Goal: Task Accomplishment & Management: Manage account settings

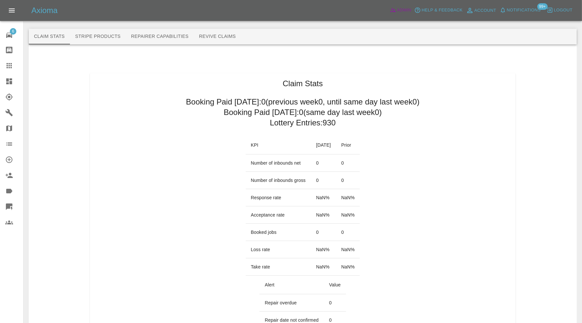
click at [394, 11] on icon at bounding box center [393, 10] width 6 height 4
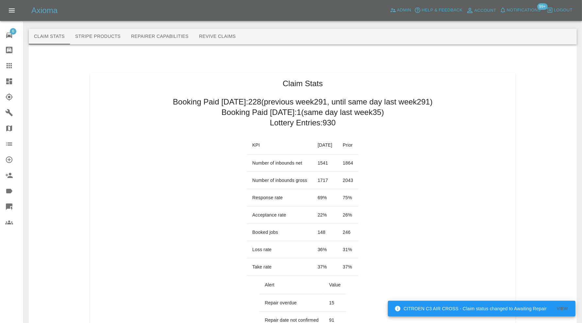
click at [12, 76] on link "Dashboard" at bounding box center [11, 82] width 23 height 16
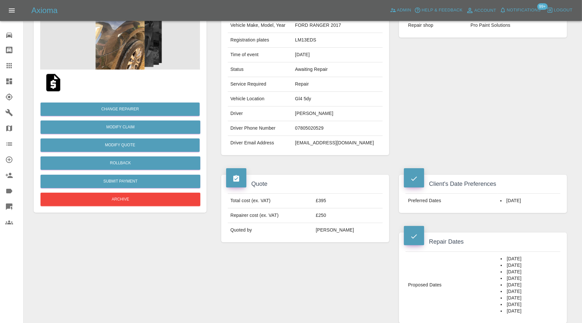
scroll to position [54, 0]
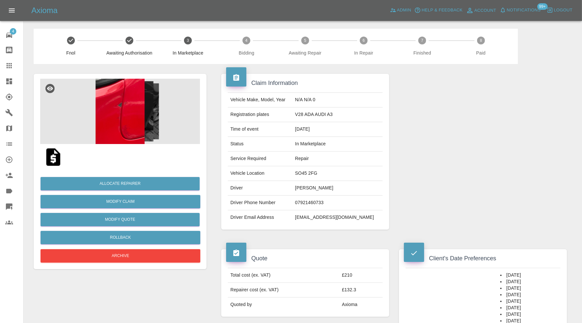
click at [129, 104] on img at bounding box center [120, 111] width 160 height 65
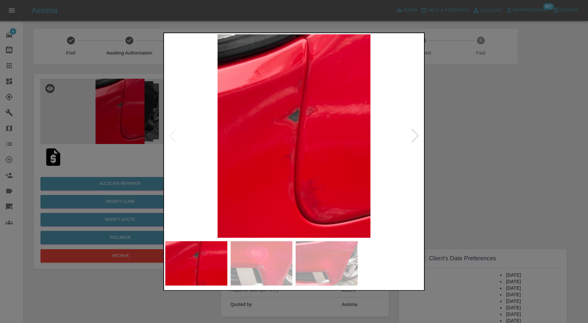
click at [415, 135] on div at bounding box center [415, 136] width 9 height 14
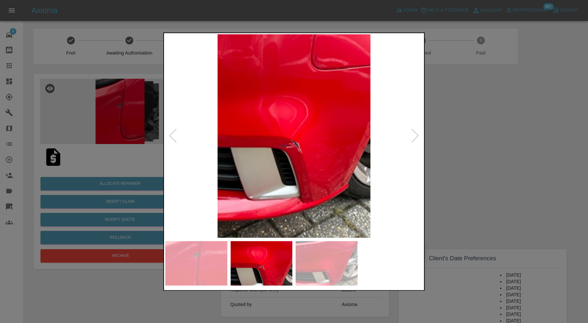
click at [415, 135] on div at bounding box center [415, 136] width 9 height 14
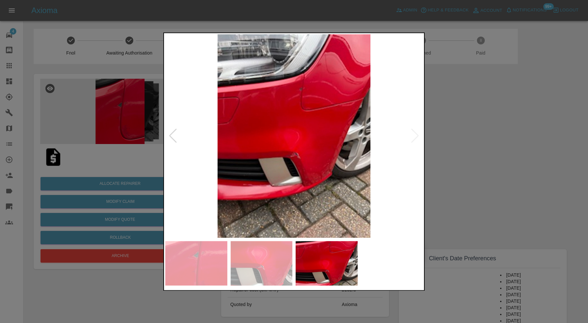
click at [415, 135] on img at bounding box center [294, 136] width 258 height 204
click at [479, 124] on div at bounding box center [294, 161] width 588 height 323
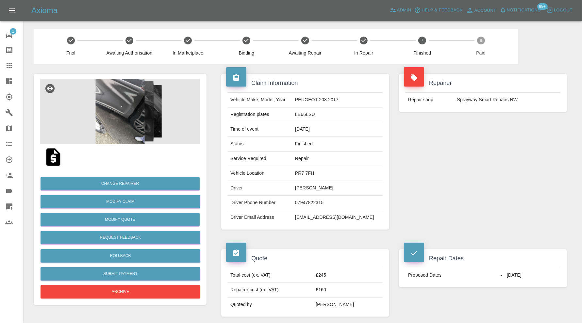
click at [128, 115] on img at bounding box center [120, 111] width 160 height 65
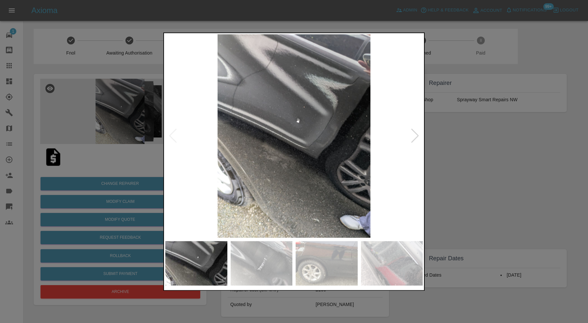
click at [416, 131] on div at bounding box center [415, 136] width 9 height 14
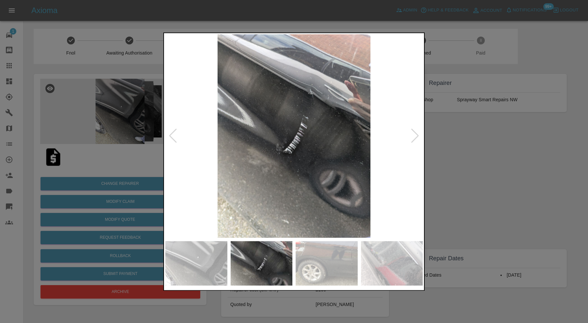
click at [416, 131] on div at bounding box center [415, 136] width 9 height 14
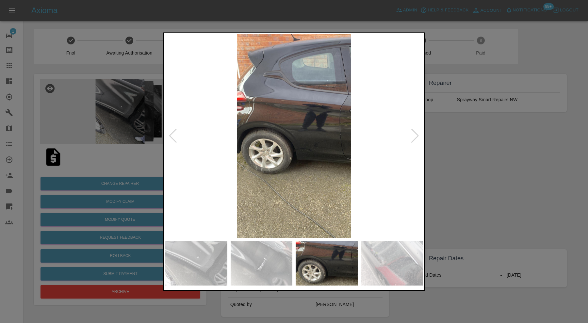
click at [416, 131] on div at bounding box center [415, 136] width 9 height 14
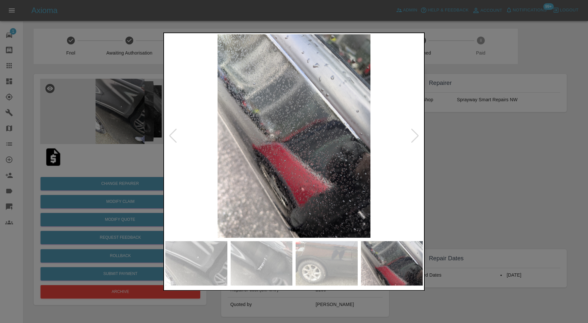
click at [416, 131] on div at bounding box center [415, 136] width 9 height 14
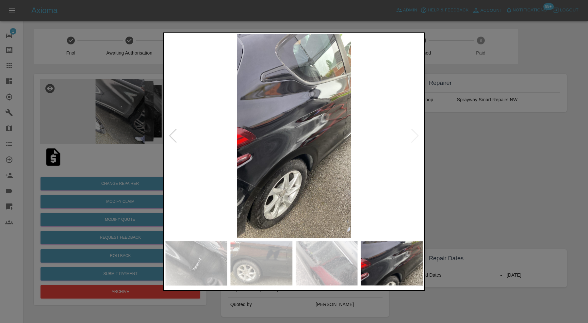
click at [416, 131] on img at bounding box center [294, 136] width 258 height 204
click at [320, 120] on img at bounding box center [294, 136] width 258 height 204
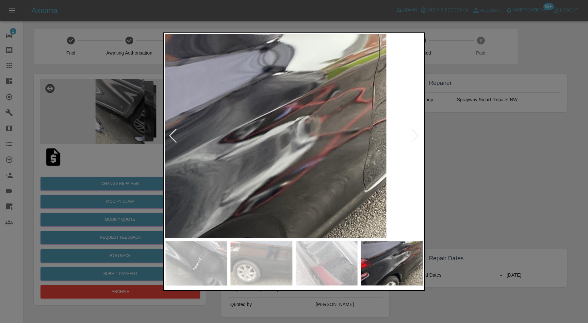
click at [462, 133] on div at bounding box center [294, 161] width 588 height 323
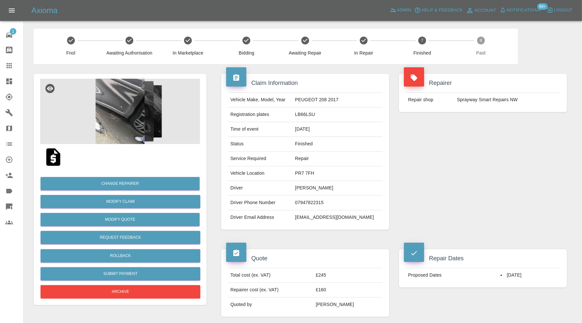
click at [127, 117] on img at bounding box center [120, 111] width 160 height 65
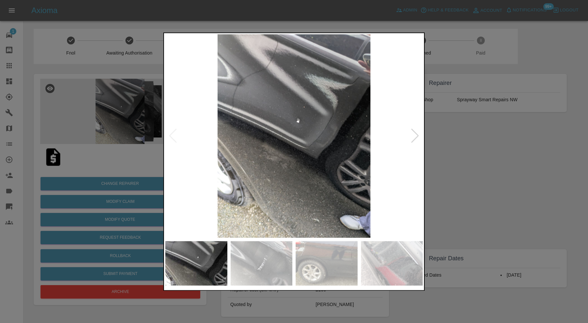
click at [278, 266] on img at bounding box center [262, 263] width 62 height 44
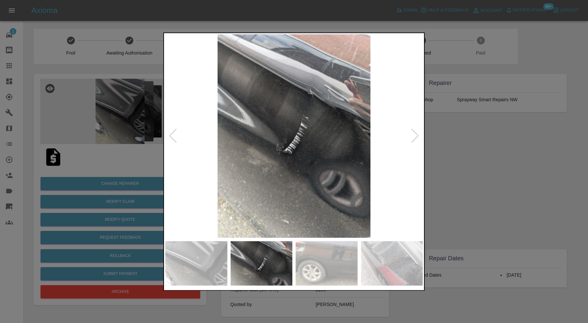
click at [327, 270] on img at bounding box center [327, 263] width 62 height 44
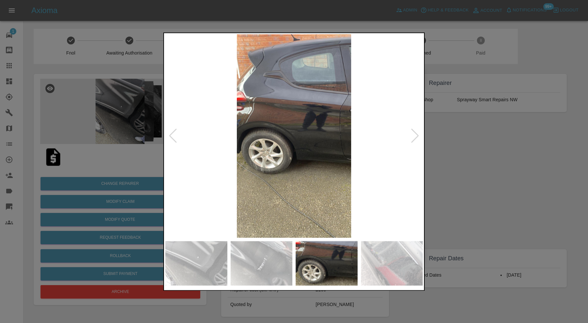
click at [373, 264] on img at bounding box center [392, 263] width 62 height 44
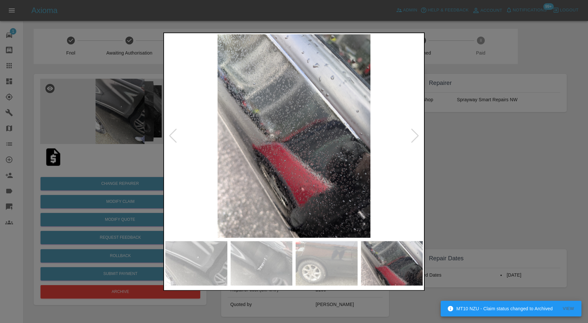
click at [494, 141] on div at bounding box center [294, 161] width 588 height 323
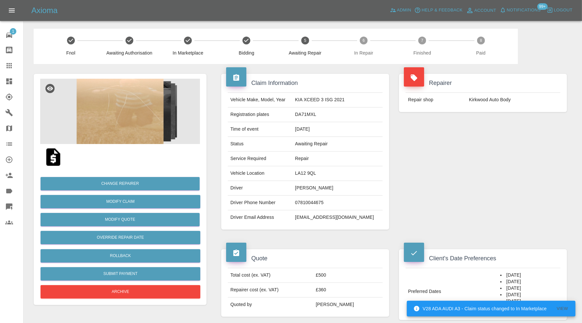
click at [136, 125] on img at bounding box center [120, 111] width 160 height 65
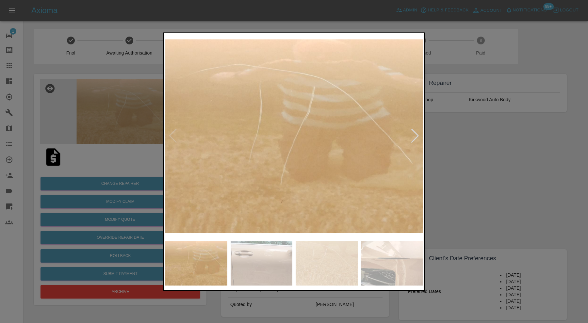
click at [416, 134] on div at bounding box center [415, 136] width 9 height 14
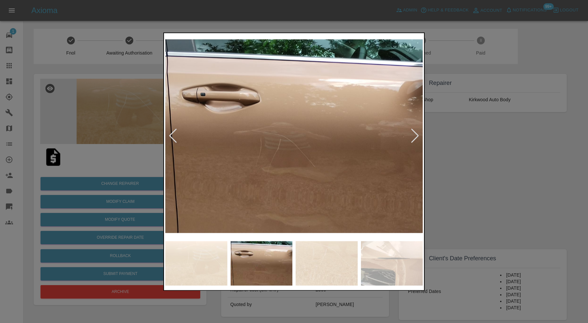
click at [416, 134] on div at bounding box center [415, 136] width 9 height 14
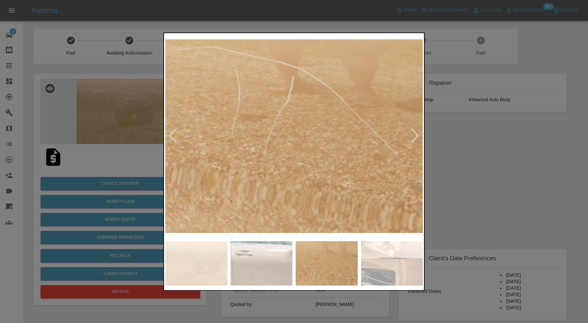
click at [416, 134] on div at bounding box center [415, 136] width 9 height 14
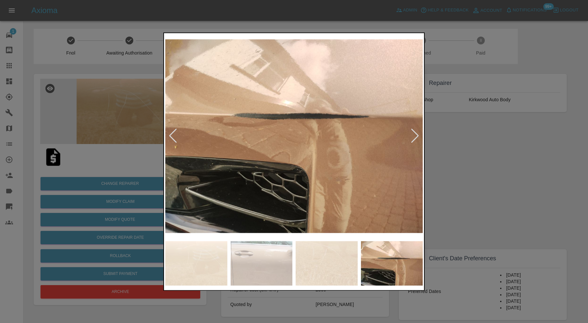
click at [416, 134] on div at bounding box center [415, 136] width 9 height 14
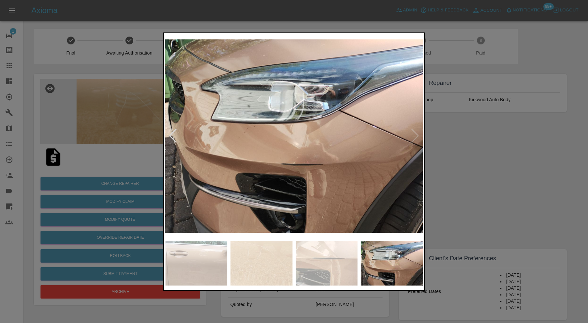
click at [416, 134] on img at bounding box center [294, 136] width 258 height 204
click at [453, 167] on div at bounding box center [294, 161] width 588 height 323
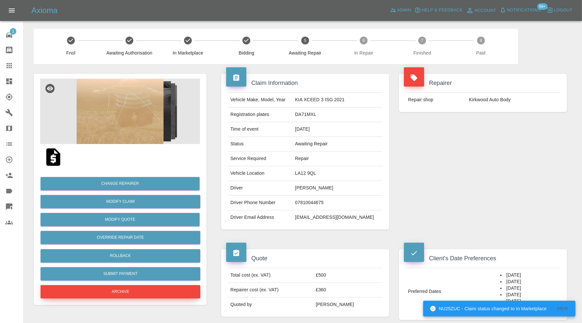
click at [150, 296] on button "Archive" at bounding box center [121, 291] width 160 height 13
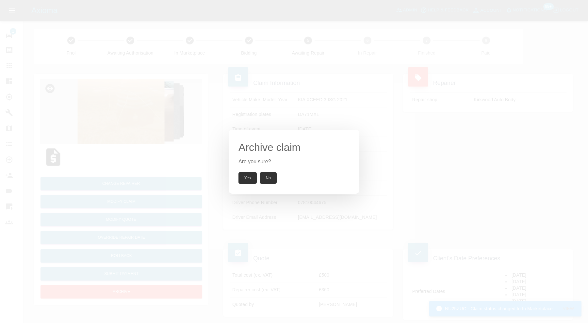
click at [246, 177] on button "Yes" at bounding box center [248, 178] width 18 height 12
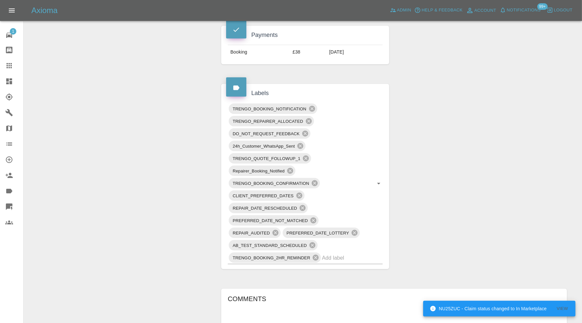
scroll to position [327, 0]
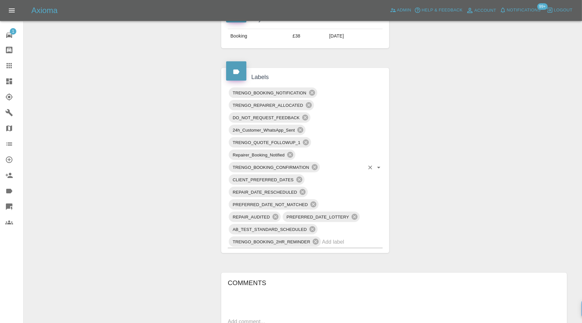
click at [340, 242] on input "text" at bounding box center [343, 242] width 42 height 10
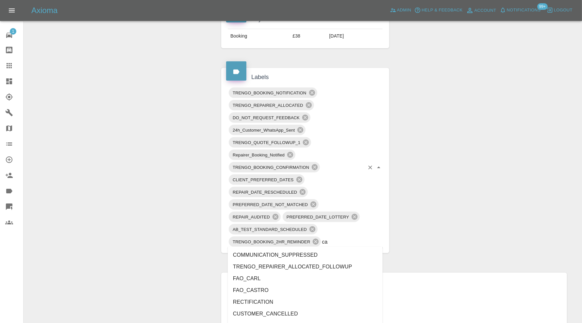
type input "can"
click at [310, 252] on li "CUSTOMER_CANCELLED" at bounding box center [305, 255] width 155 height 12
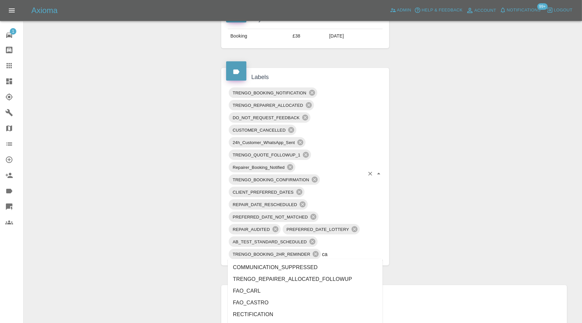
type input "can"
click at [286, 267] on li "Customer_Cancelled" at bounding box center [305, 268] width 155 height 12
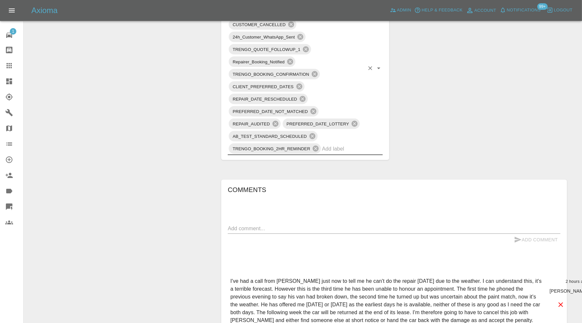
scroll to position [436, 0]
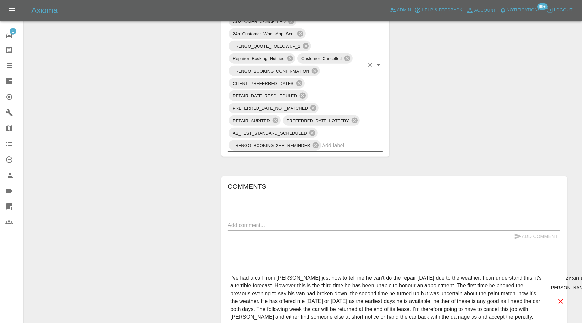
click at [298, 224] on textarea at bounding box center [394, 226] width 333 height 8
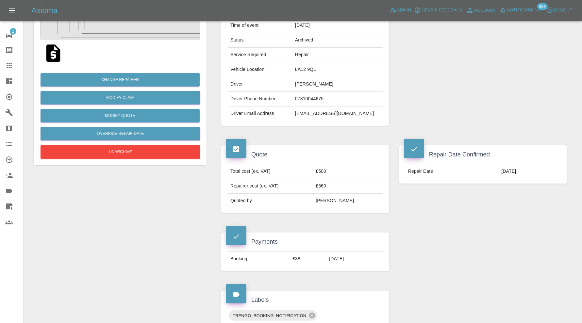
scroll to position [0, 0]
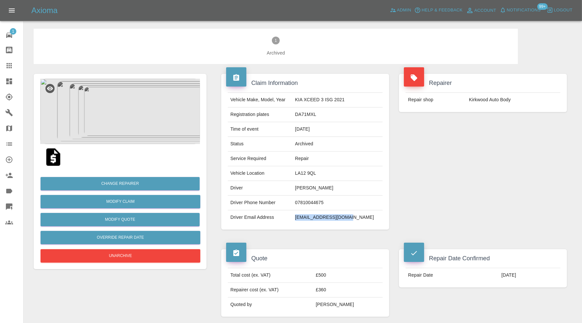
drag, startPoint x: 370, startPoint y: 216, endPoint x: 303, endPoint y: 221, distance: 67.2
click at [303, 221] on tr "Driver Email Address johnhewson425@msn.com" at bounding box center [305, 218] width 155 height 14
copy tr "johnhewson425@msn.com"
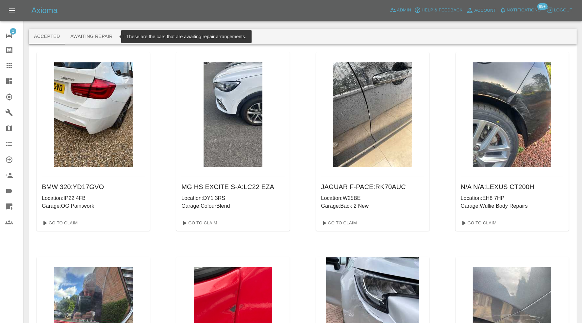
click at [107, 34] on button "Awaiting Repair" at bounding box center [91, 37] width 53 height 16
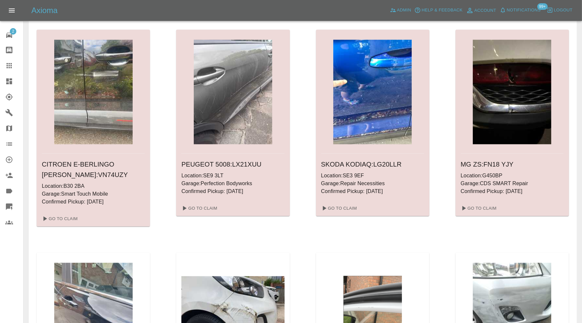
scroll to position [926, 0]
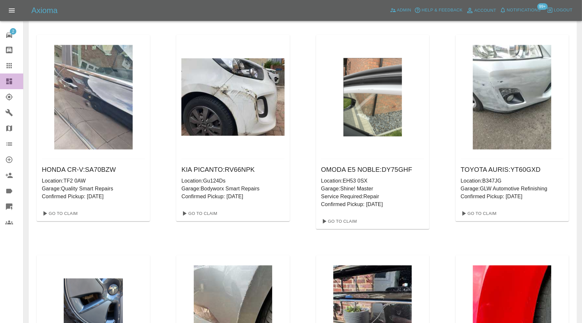
click at [13, 78] on div at bounding box center [14, 81] width 18 height 8
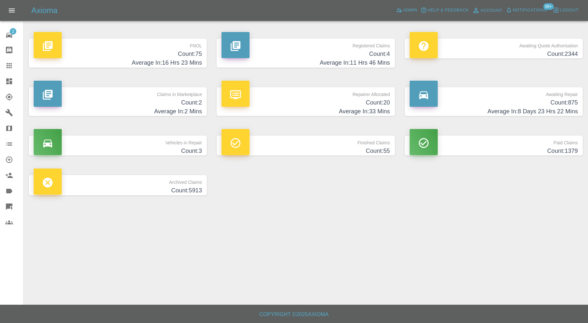
click at [133, 55] on h4 "Count: 75" at bounding box center [118, 54] width 168 height 9
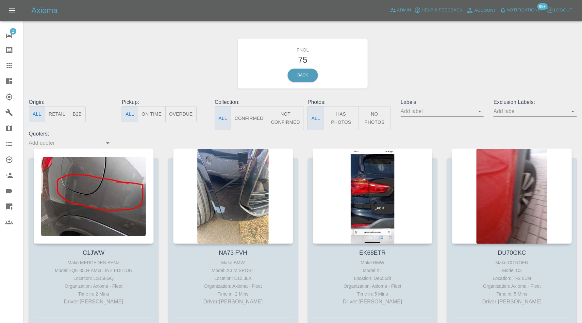
click at [485, 112] on div "Labels:" at bounding box center [442, 114] width 93 height 32
click at [482, 112] on icon "Open" at bounding box center [480, 112] width 8 height 8
type input "georg"
click at [453, 134] on li "George_Carl_Q" at bounding box center [442, 137] width 48 height 12
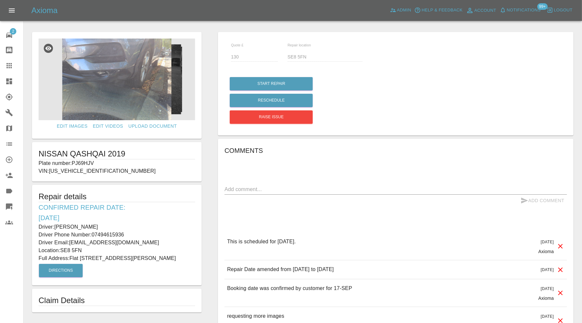
click at [132, 83] on img at bounding box center [117, 80] width 157 height 82
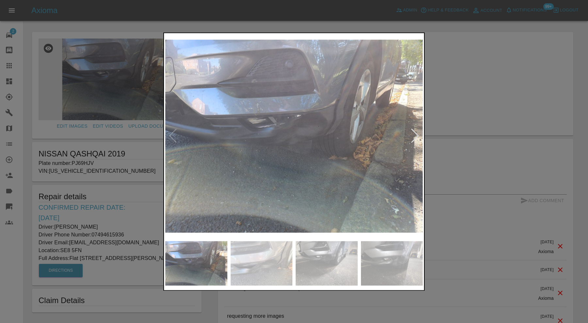
click at [339, 256] on img at bounding box center [327, 263] width 62 height 44
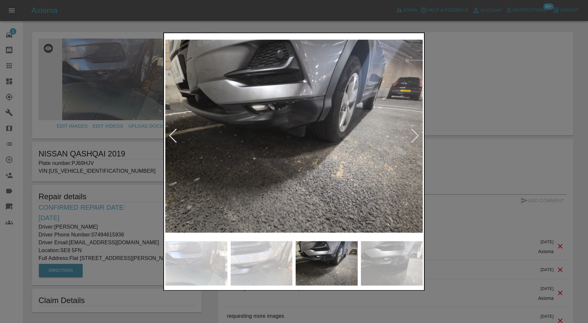
click at [376, 254] on img at bounding box center [392, 263] width 62 height 44
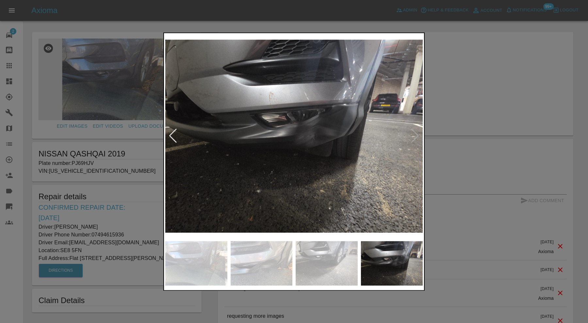
click at [470, 99] on div at bounding box center [294, 161] width 588 height 323
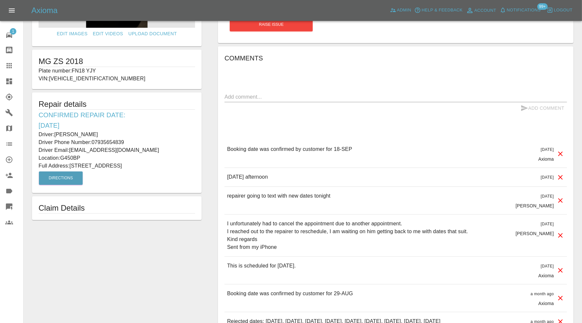
scroll to position [54, 0]
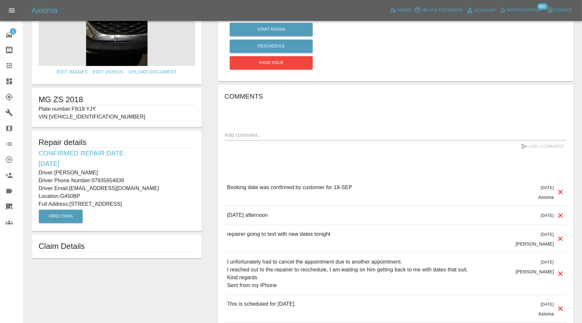
click at [319, 131] on textarea at bounding box center [396, 135] width 343 height 8
type textarea "thought we were replacing parts despite shown on the quote"
click at [539, 146] on button "Add Comment" at bounding box center [542, 147] width 49 height 12
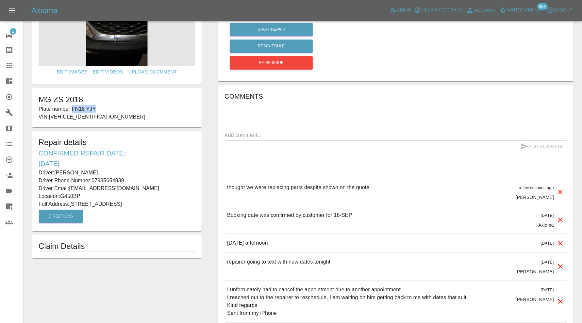
drag, startPoint x: 99, startPoint y: 108, endPoint x: 75, endPoint y: 111, distance: 24.4
click at [75, 111] on p "Plate number: FN18 YJY" at bounding box center [117, 109] width 157 height 8
copy p "FN18 YJY"
click at [8, 66] on icon at bounding box center [9, 66] width 8 height 8
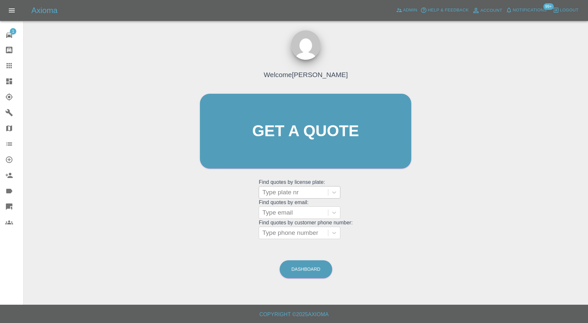
click at [280, 194] on div at bounding box center [294, 192] width 62 height 9
paste input "FN18 YJY"
type input "FN18 YJY"
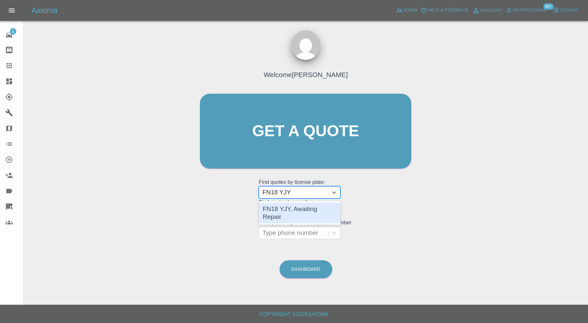
click at [293, 209] on div "FN18 YJY, Awaiting Repair" at bounding box center [300, 213] width 82 height 21
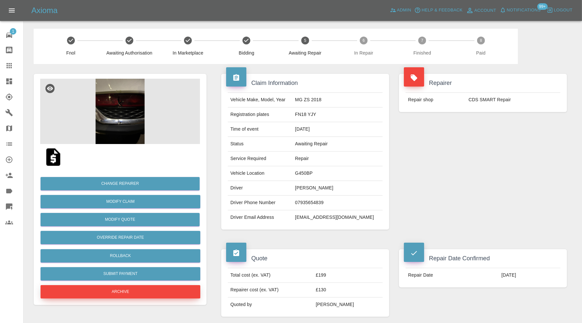
click at [166, 290] on button "Archive" at bounding box center [121, 291] width 160 height 13
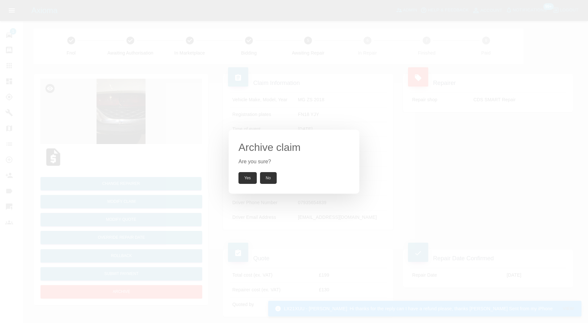
click at [249, 175] on button "Yes" at bounding box center [248, 178] width 18 height 12
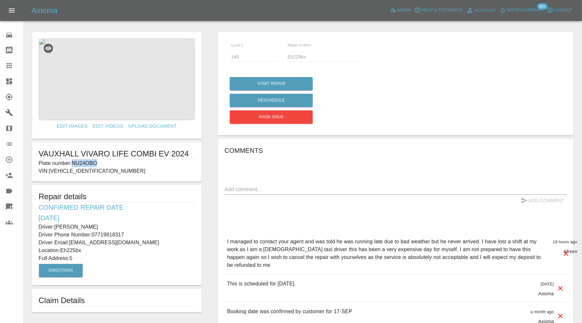
drag, startPoint x: 102, startPoint y: 161, endPoint x: 74, endPoint y: 165, distance: 28.4
click at [74, 165] on p "Plate number: NU24OBO" at bounding box center [117, 164] width 157 height 8
copy p "NU24OBO"
click at [10, 63] on icon at bounding box center [9, 66] width 8 height 8
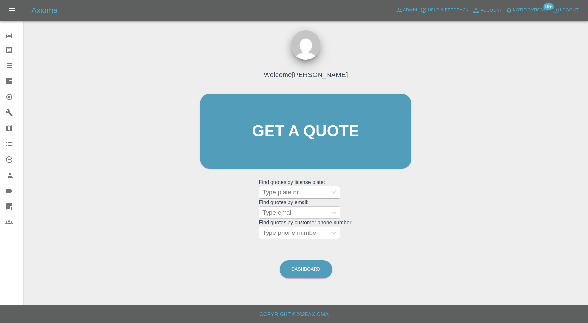
click at [285, 195] on div at bounding box center [294, 192] width 62 height 9
paste input "NU24OBO"
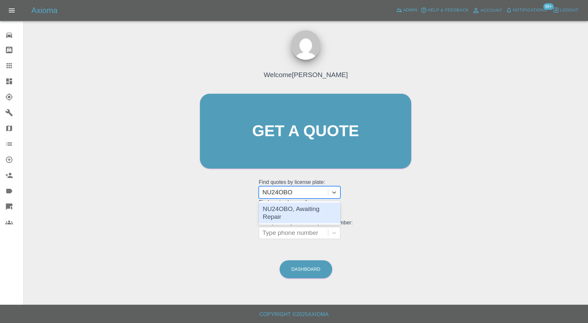
type input "NU24OBO"
click at [288, 201] on grid "Find quotes by email: Type email" at bounding box center [306, 209] width 94 height 19
click at [290, 195] on div at bounding box center [294, 192] width 62 height 9
paste input "NU24OBO"
type input "NU24OBO"
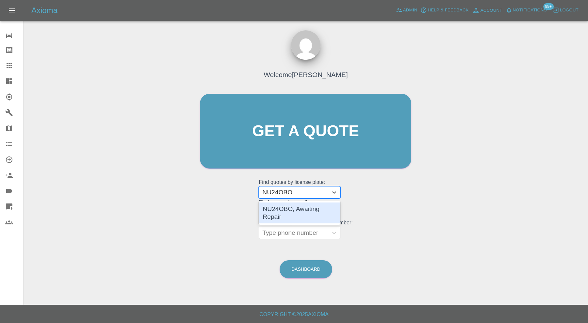
click at [296, 212] on div "NU24OBO, Awaiting Repair" at bounding box center [300, 213] width 82 height 21
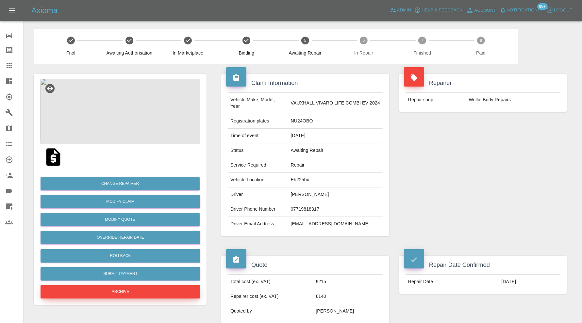
click at [141, 289] on button "Archive" at bounding box center [121, 291] width 160 height 13
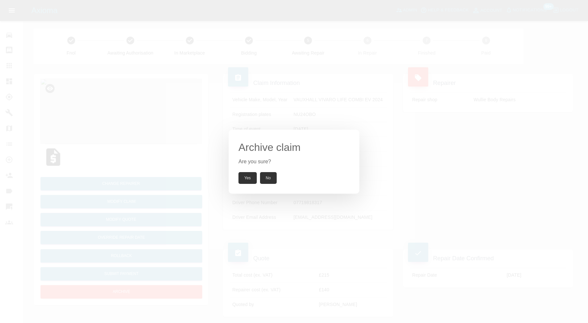
click at [246, 176] on button "Yes" at bounding box center [248, 178] width 18 height 12
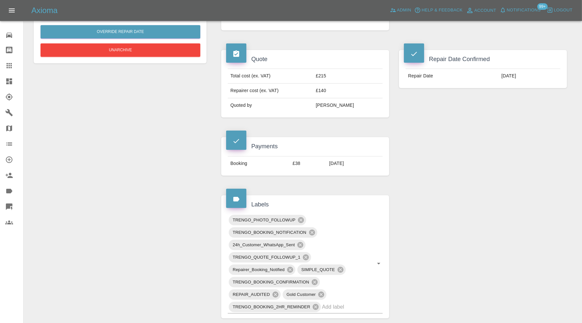
scroll to position [327, 0]
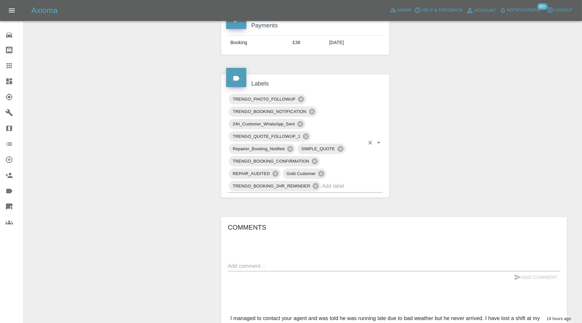
click at [346, 181] on input "text" at bounding box center [343, 186] width 42 height 10
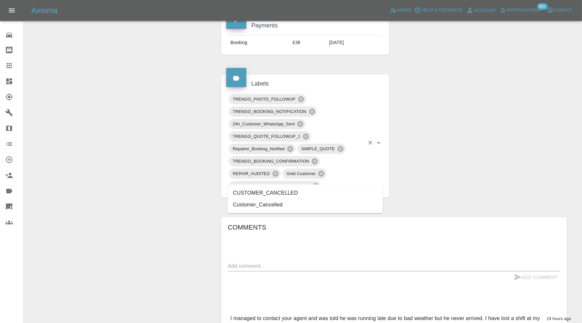
type input "cance"
click at [326, 195] on li "CUSTOMER_CANCELLED" at bounding box center [305, 193] width 155 height 12
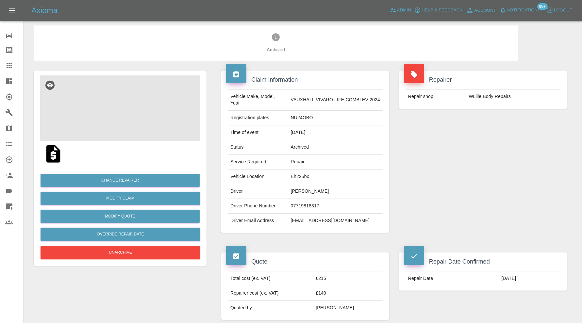
scroll to position [0, 0]
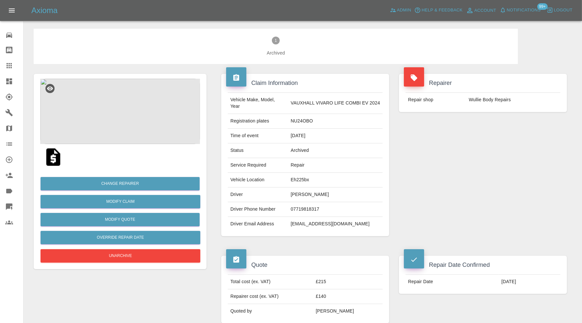
click at [338, 217] on td "johnwatson255@btinternet.com" at bounding box center [335, 224] width 94 height 14
copy div "johnwatson255@btinternet.com"
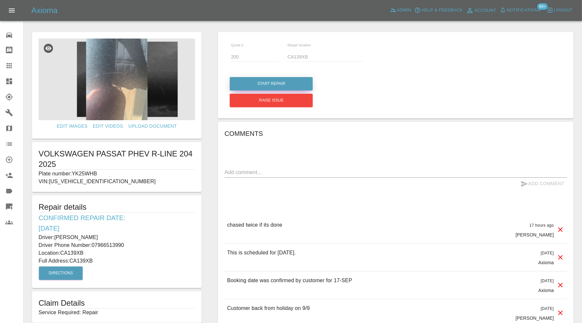
click at [265, 80] on button "Start Repair" at bounding box center [271, 83] width 83 height 13
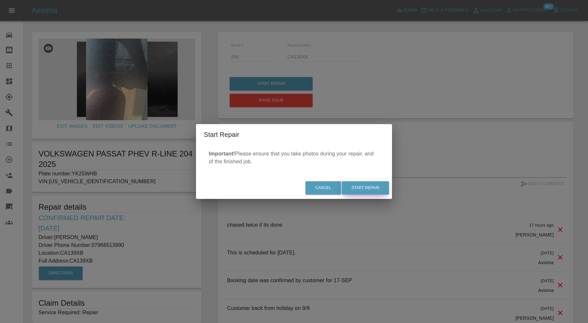
click at [371, 190] on button "Start Repair" at bounding box center [365, 187] width 47 height 13
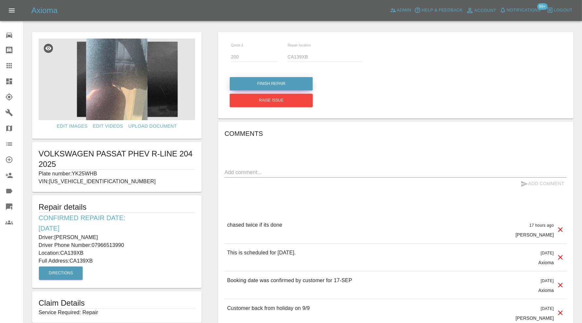
click at [294, 83] on button "Finish Repair" at bounding box center [271, 83] width 83 height 13
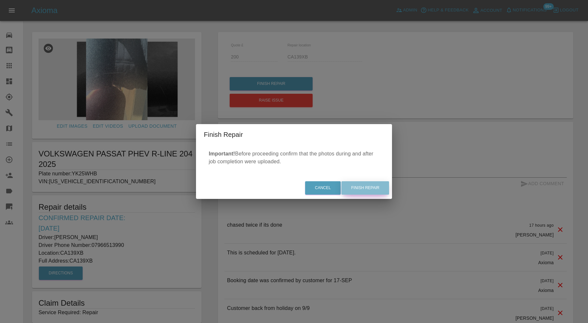
click at [370, 189] on button "Finish Repair" at bounding box center [366, 187] width 48 height 13
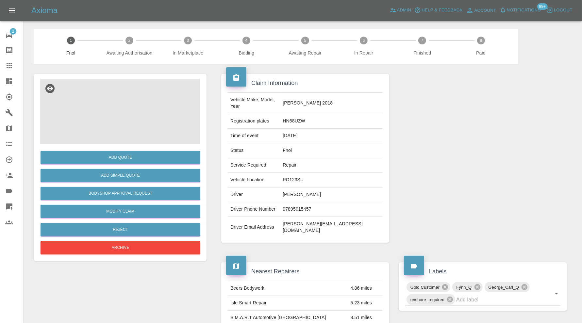
click at [102, 106] on img at bounding box center [120, 111] width 160 height 65
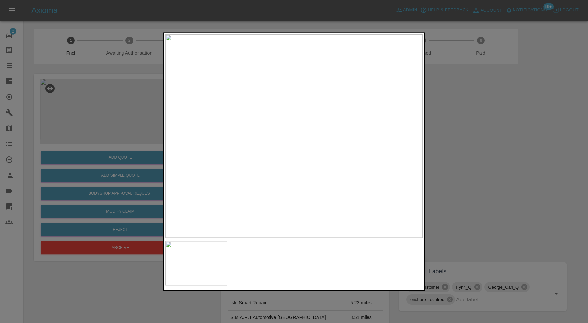
click at [467, 163] on div at bounding box center [294, 161] width 588 height 323
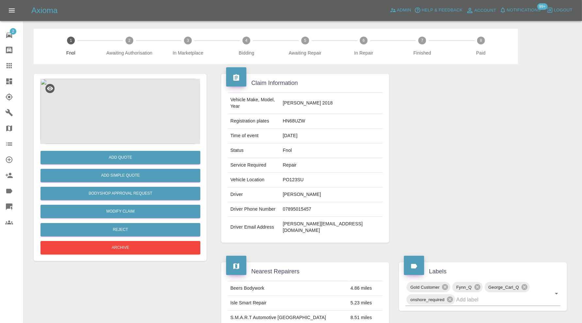
click at [124, 129] on img at bounding box center [120, 111] width 160 height 65
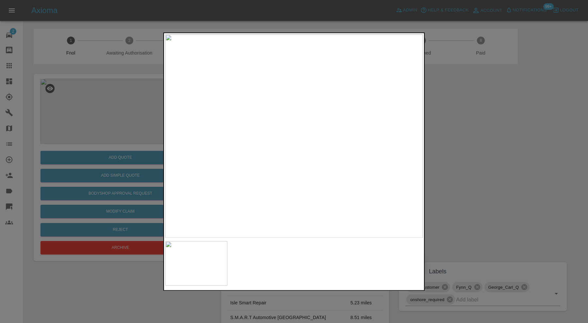
click at [510, 151] on div at bounding box center [294, 161] width 588 height 323
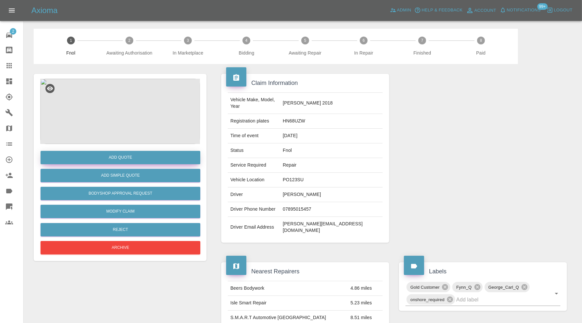
click at [174, 156] on button "Add Quote" at bounding box center [121, 157] width 160 height 13
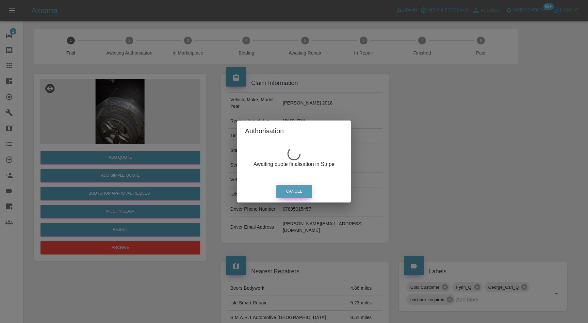
click at [302, 188] on button "Cancel" at bounding box center [295, 191] width 36 height 13
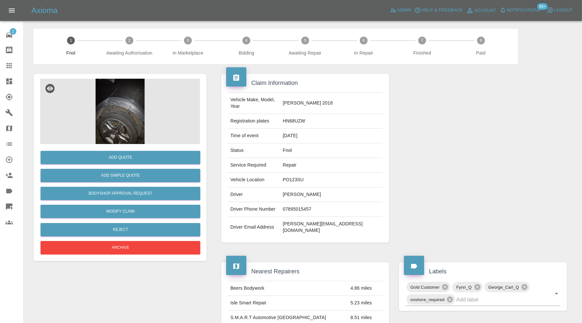
click at [10, 207] on icon at bounding box center [9, 207] width 8 height 8
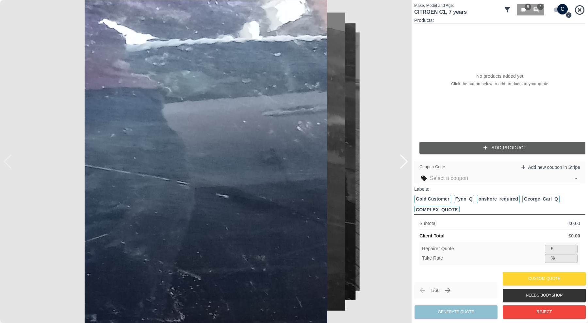
click at [507, 8] on icon at bounding box center [507, 9] width 5 height 5
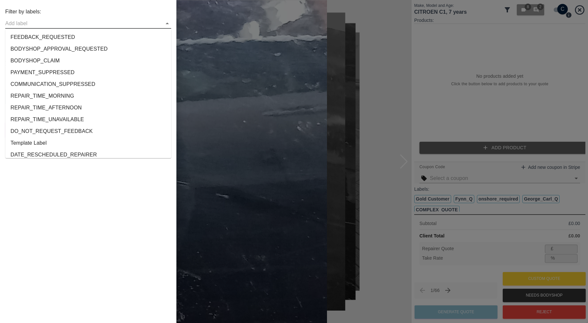
click at [59, 23] on input "text" at bounding box center [83, 23] width 156 height 10
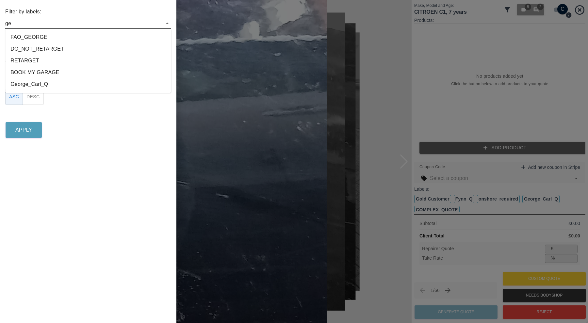
type input "geo"
click at [48, 48] on li "George_Carl_Q" at bounding box center [88, 49] width 166 height 12
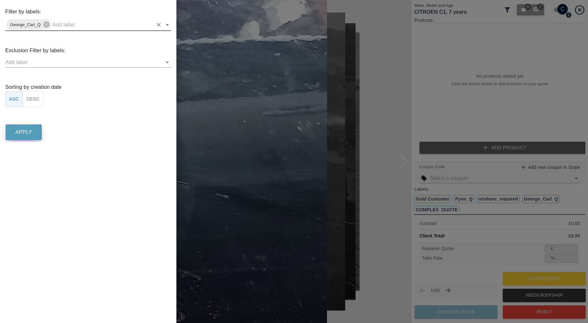
click at [26, 129] on p "Apply" at bounding box center [23, 132] width 17 height 8
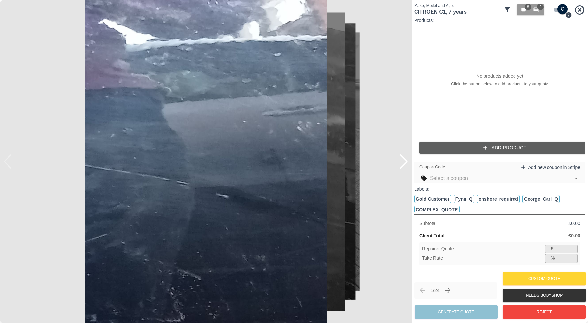
click at [408, 164] on div at bounding box center [404, 162] width 9 height 14
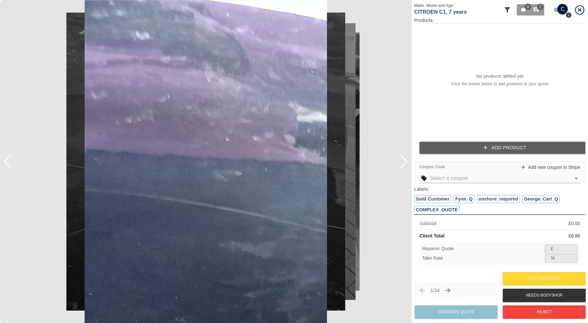
click at [406, 163] on div at bounding box center [404, 162] width 9 height 14
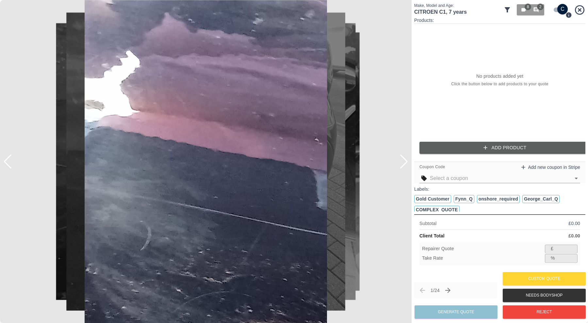
click at [406, 163] on div at bounding box center [404, 162] width 9 height 14
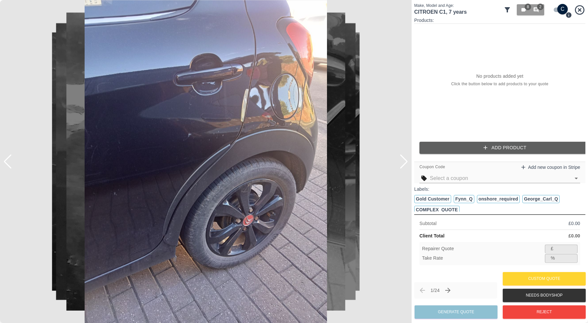
click at [404, 162] on div at bounding box center [404, 162] width 9 height 14
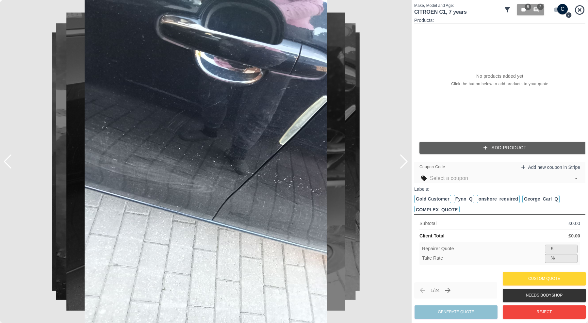
click at [405, 161] on div at bounding box center [404, 162] width 9 height 14
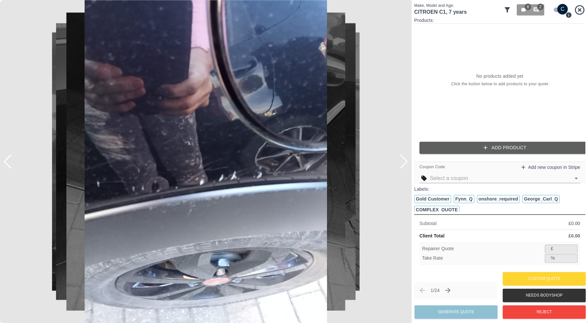
click at [406, 161] on div at bounding box center [404, 162] width 9 height 14
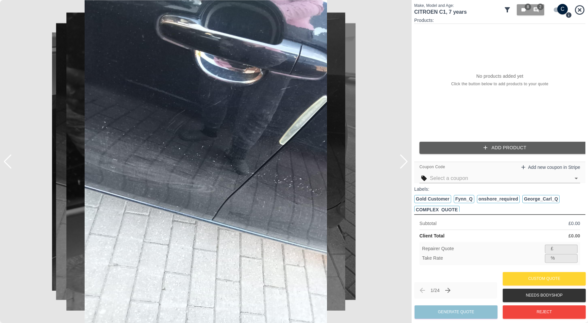
click at [406, 161] on div at bounding box center [404, 162] width 9 height 14
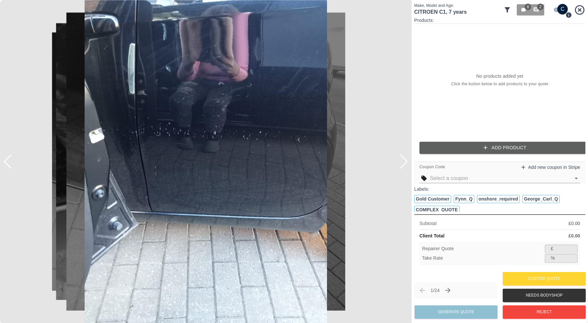
click at [406, 161] on div at bounding box center [404, 162] width 9 height 14
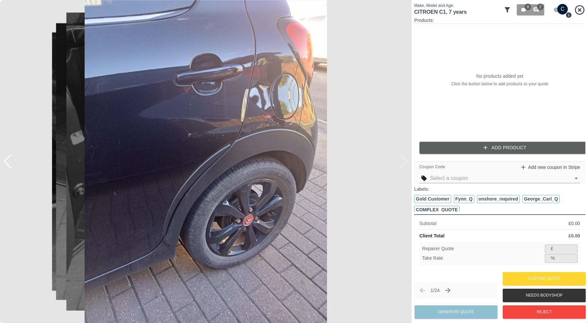
click at [406, 161] on img at bounding box center [206, 161] width 412 height 323
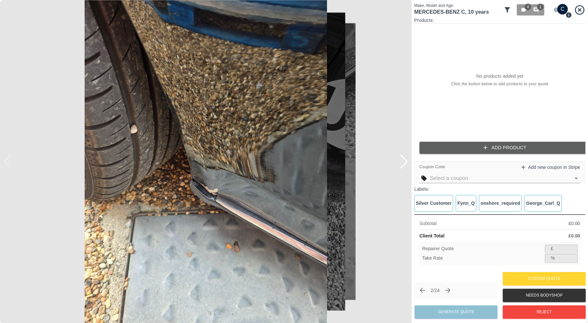
click at [406, 161] on div at bounding box center [404, 162] width 9 height 14
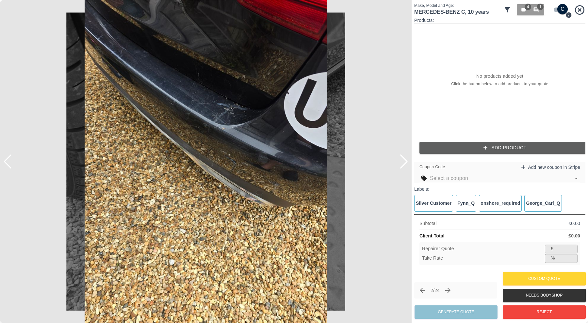
click at [406, 161] on div at bounding box center [404, 162] width 9 height 14
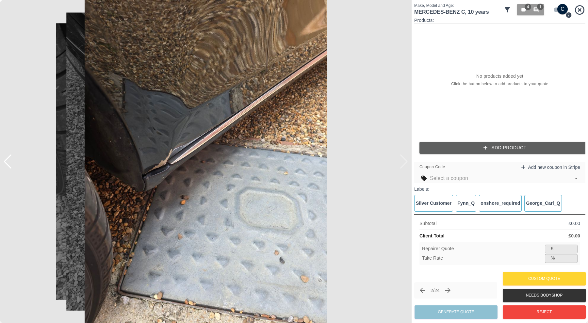
click at [404, 161] on img at bounding box center [206, 161] width 412 height 323
click at [539, 7] on span "1" at bounding box center [540, 7] width 7 height 7
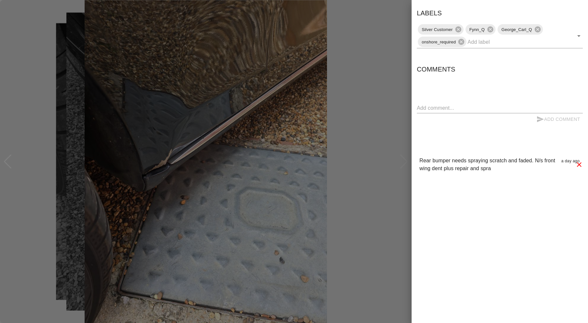
click at [393, 86] on div at bounding box center [294, 161] width 588 height 323
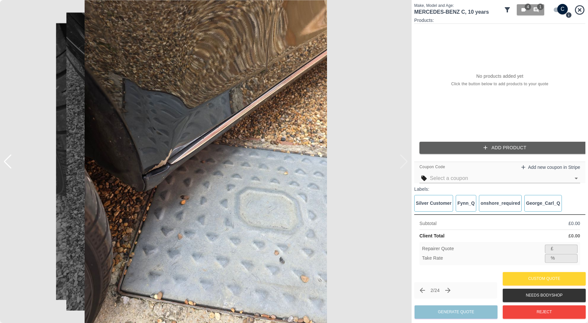
click at [404, 162] on img at bounding box center [206, 161] width 412 height 323
click at [10, 159] on div at bounding box center [7, 162] width 9 height 14
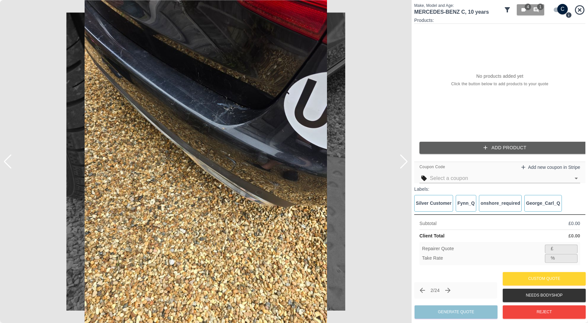
click at [10, 159] on div at bounding box center [7, 162] width 9 height 14
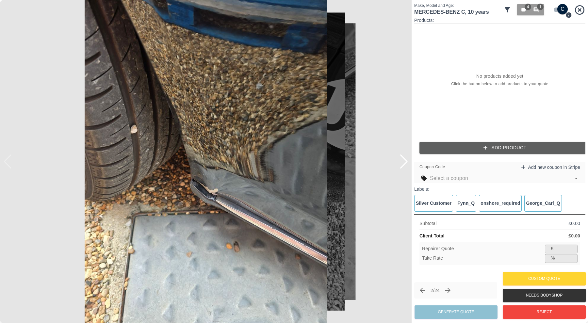
click at [7, 162] on img at bounding box center [206, 161] width 412 height 323
click at [8, 162] on img at bounding box center [206, 161] width 412 height 323
click at [404, 159] on div at bounding box center [404, 162] width 9 height 14
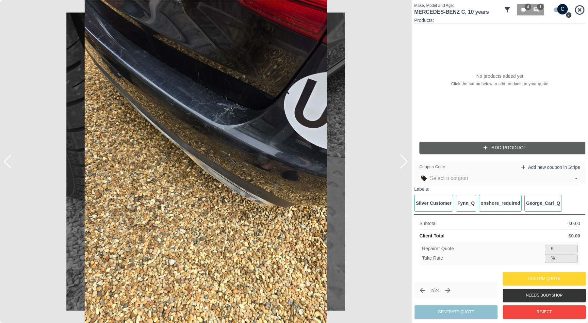
click at [404, 159] on div at bounding box center [404, 162] width 9 height 14
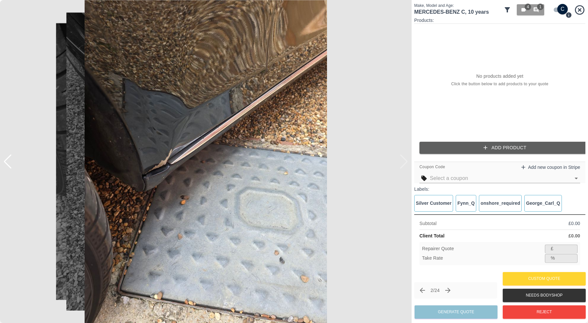
click at [404, 159] on img at bounding box center [206, 161] width 412 height 323
click at [535, 10] on icon "button" at bounding box center [536, 10] width 5 height 5
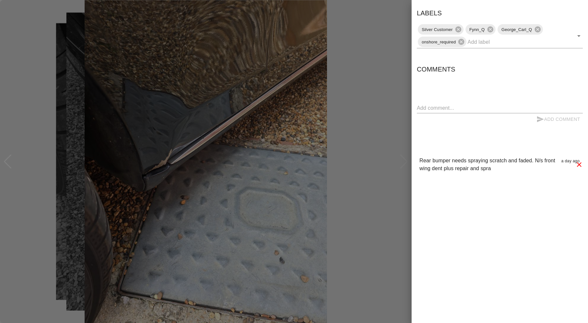
click at [397, 89] on div at bounding box center [294, 161] width 588 height 323
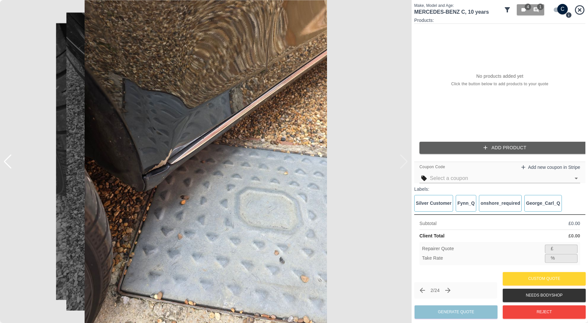
click at [479, 144] on button "Add Product" at bounding box center [505, 148] width 171 height 12
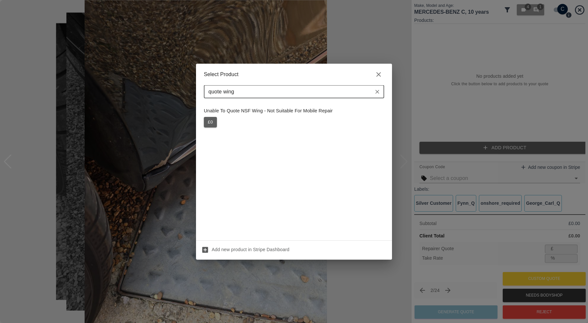
type input "quote wing"
click at [210, 121] on button "£ 0" at bounding box center [210, 122] width 13 height 10
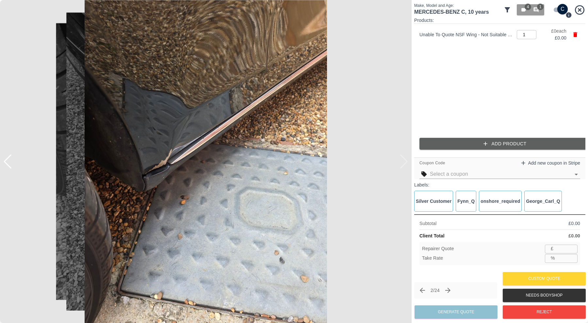
click at [428, 146] on button "Add Product" at bounding box center [505, 144] width 171 height 12
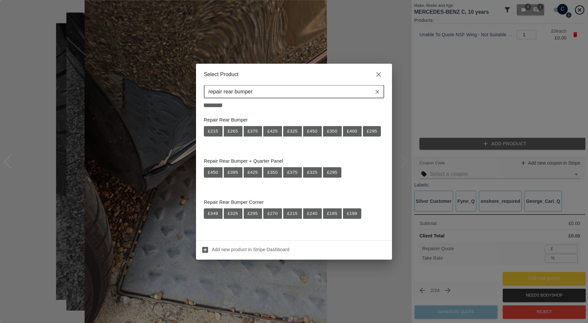
scroll to position [319, 0]
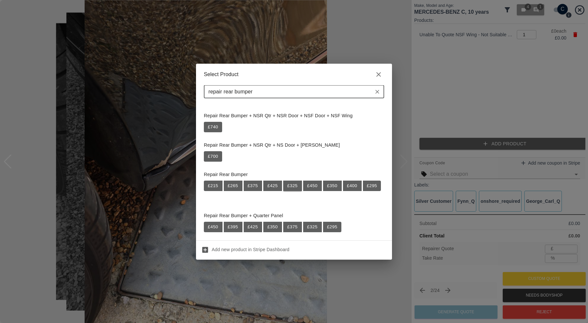
type input "repair rear bumper"
click at [294, 186] on button "£ 325" at bounding box center [292, 186] width 19 height 10
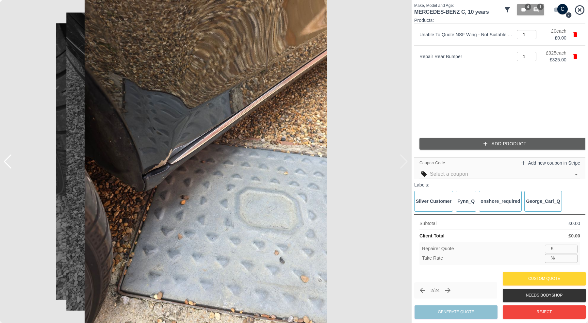
type input "211"
type input "35.1"
click at [471, 310] on button "Generate Quote" at bounding box center [456, 312] width 83 height 13
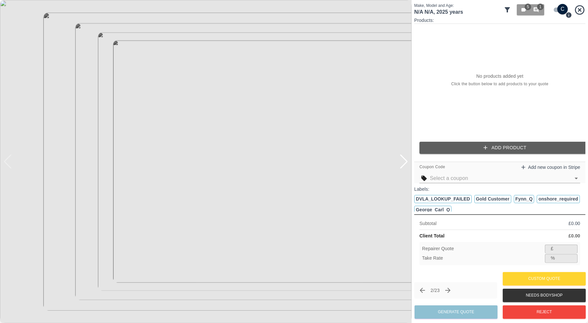
click at [405, 159] on div at bounding box center [404, 162] width 9 height 14
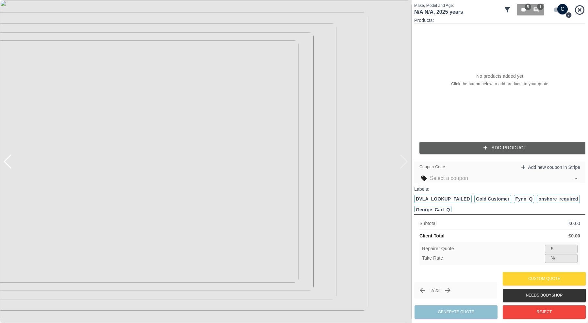
click at [405, 159] on img at bounding box center [206, 161] width 412 height 323
click at [11, 164] on div at bounding box center [7, 162] width 9 height 14
click at [10, 163] on div at bounding box center [7, 162] width 9 height 14
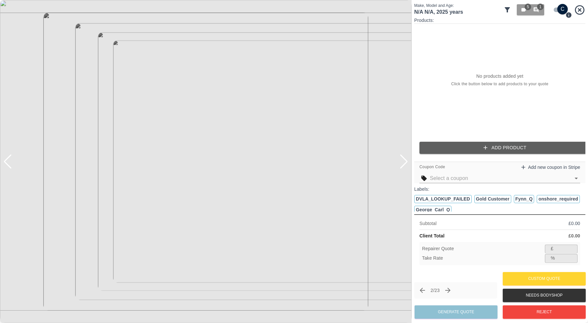
click at [10, 163] on div at bounding box center [7, 162] width 9 height 14
click at [10, 163] on img at bounding box center [206, 161] width 412 height 323
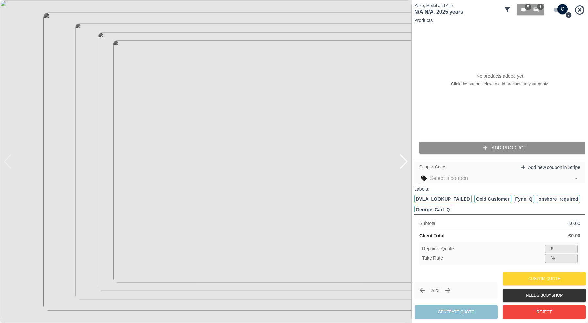
click at [457, 146] on button "Add Product" at bounding box center [505, 148] width 171 height 12
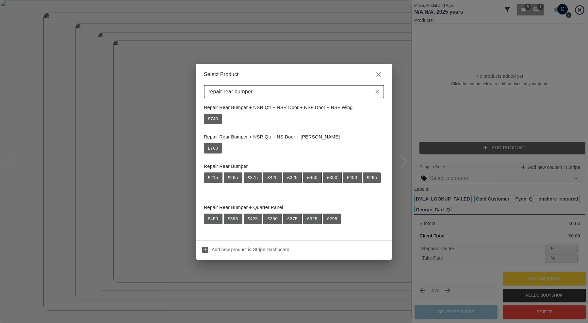
scroll to position [381, 0]
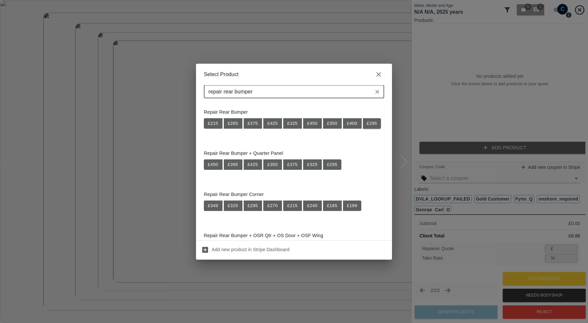
type input "repair rear bumper"
click at [363, 129] on button "£ 295" at bounding box center [372, 123] width 18 height 10
type input "191"
type input "35.3"
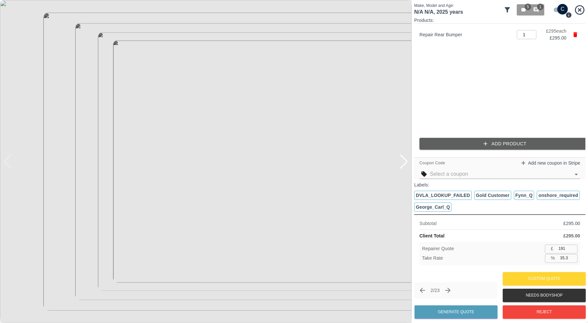
click at [463, 145] on button "Add Product" at bounding box center [505, 144] width 171 height 12
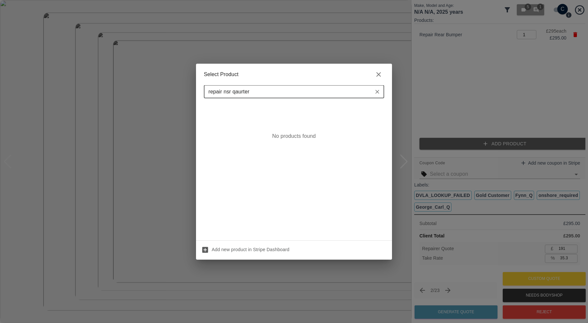
click at [242, 90] on input "repair nsr qaurter" at bounding box center [289, 91] width 166 height 9
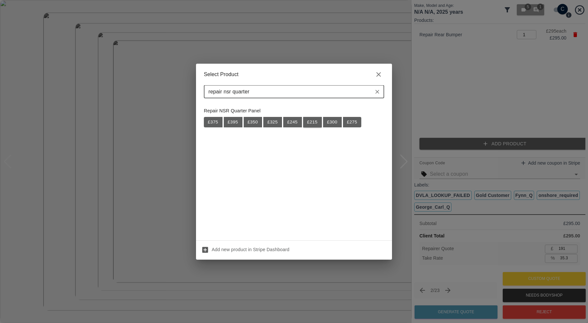
type input "repair nsr quarter"
click at [311, 121] on button "£ 215" at bounding box center [312, 122] width 19 height 10
type input "331"
type input "35.1"
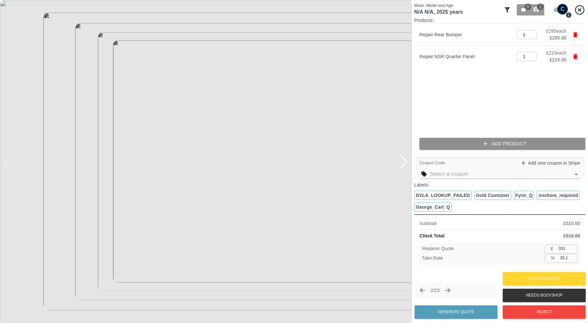
click at [453, 146] on button "Add Product" at bounding box center [505, 144] width 171 height 12
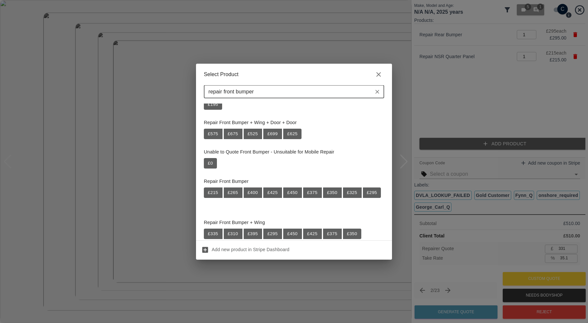
scroll to position [54, 0]
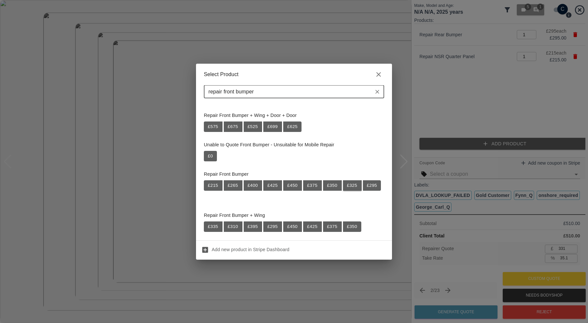
type input "repair front bumper"
click at [350, 183] on button "£ 325" at bounding box center [352, 185] width 19 height 10
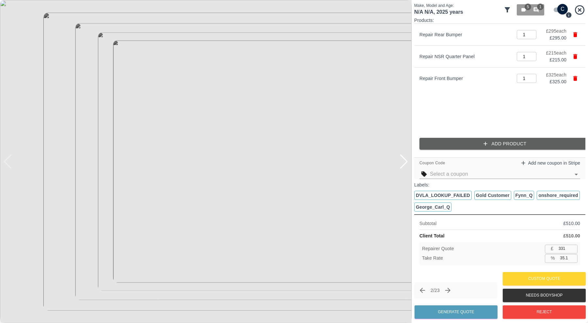
type input "542"
click at [456, 142] on button "Add Product" at bounding box center [505, 144] width 171 height 12
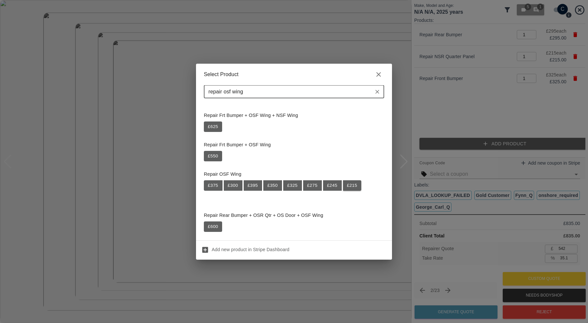
type input "repair osf wing"
click at [351, 183] on button "£ 215" at bounding box center [352, 185] width 18 height 10
type input "682"
type input "35.0"
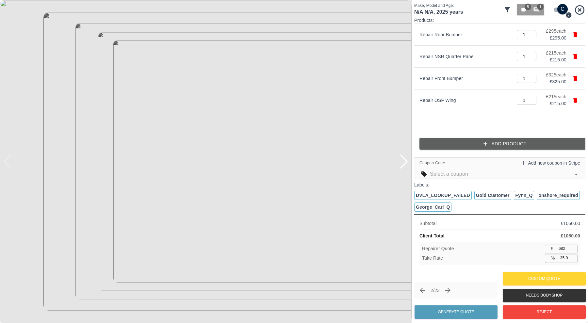
click at [438, 146] on button "Add Product" at bounding box center [505, 144] width 171 height 12
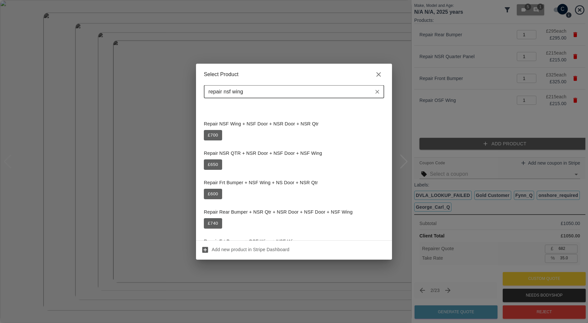
scroll to position [272, 0]
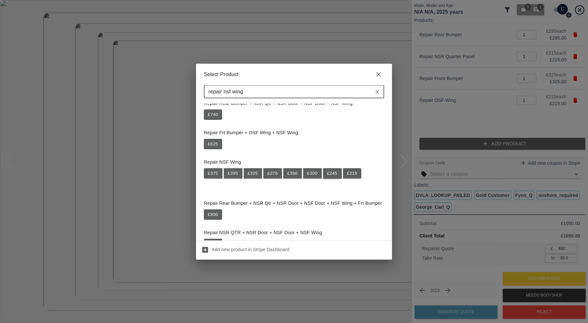
type input "repair nsf wing"
click at [334, 172] on button "£ 245" at bounding box center [332, 173] width 19 height 10
type input "841"
type input "35.1"
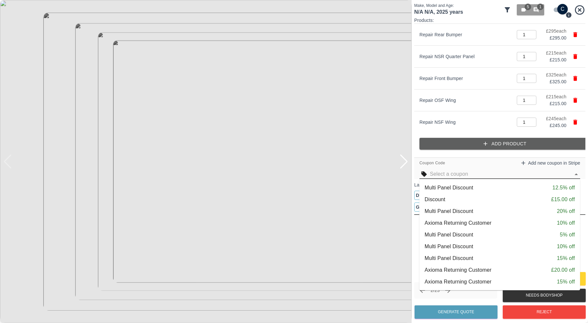
click at [483, 174] on input "text" at bounding box center [500, 174] width 141 height 9
click at [474, 209] on div "Multi Panel Discount 20% off" at bounding box center [500, 212] width 150 height 8
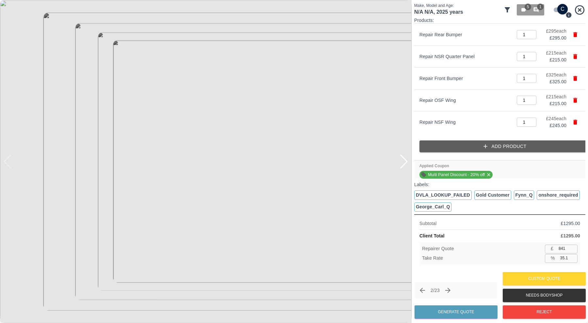
type input "673"
type input "35.0"
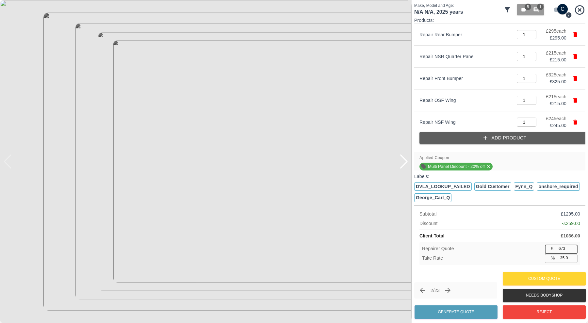
drag, startPoint x: 567, startPoint y: 248, endPoint x: 562, endPoint y: 249, distance: 5.3
click at [562, 249] on input "673" at bounding box center [567, 249] width 22 height 8
type input "68"
type input "93.4"
type input "680"
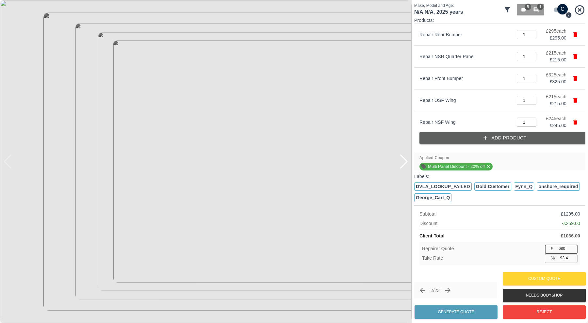
type input "34.4"
type input "680"
click at [450, 309] on button "Generate Quote" at bounding box center [456, 312] width 83 height 13
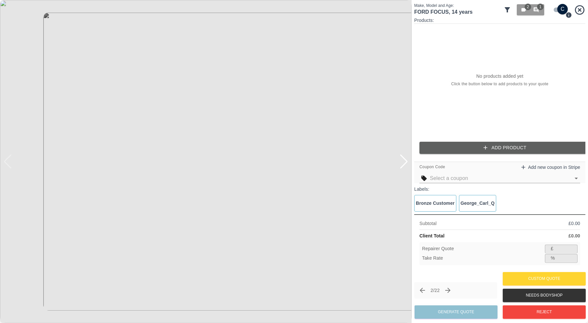
click at [404, 159] on div at bounding box center [404, 162] width 9 height 14
click at [404, 159] on img at bounding box center [206, 161] width 412 height 323
click at [529, 308] on button "Reject" at bounding box center [544, 312] width 83 height 13
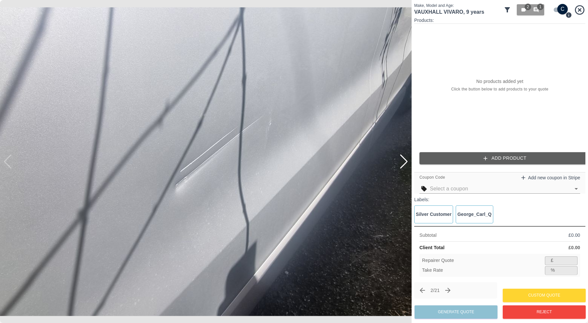
click at [404, 158] on div at bounding box center [404, 162] width 9 height 14
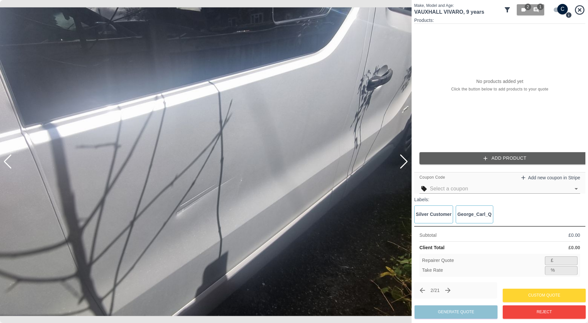
click at [404, 158] on div at bounding box center [404, 162] width 9 height 14
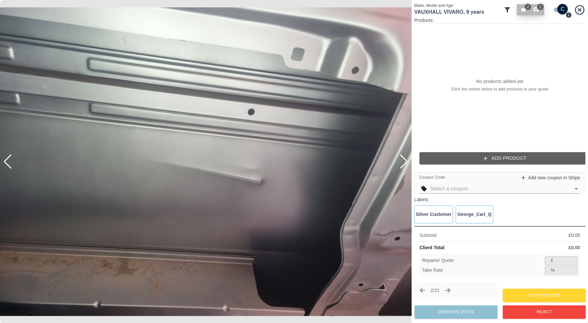
click at [537, 10] on icon "button" at bounding box center [536, 10] width 5 height 5
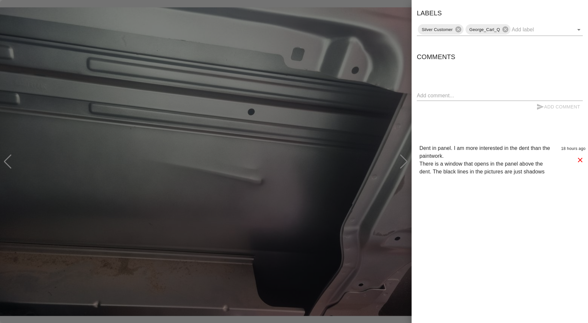
click at [367, 157] on div at bounding box center [294, 161] width 588 height 323
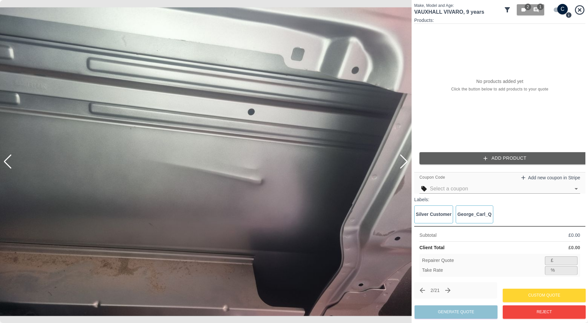
click at [404, 162] on div at bounding box center [404, 162] width 9 height 14
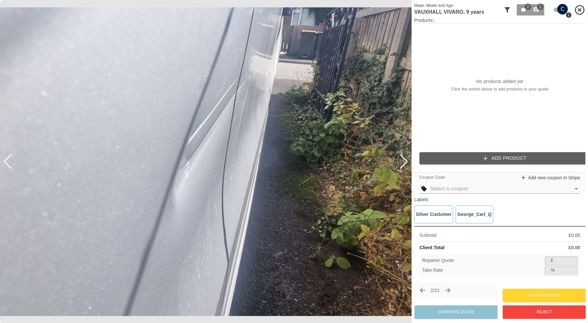
click at [404, 161] on div at bounding box center [404, 162] width 9 height 14
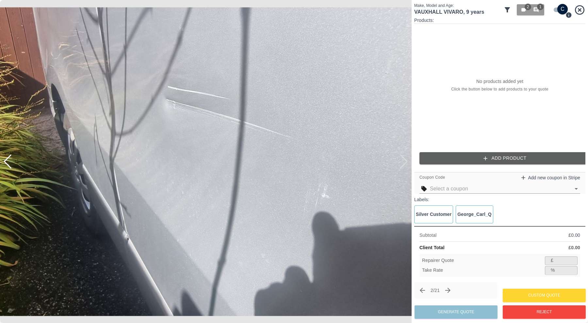
click at [404, 161] on img at bounding box center [206, 161] width 412 height 323
click at [444, 155] on button "Add Product" at bounding box center [505, 158] width 171 height 12
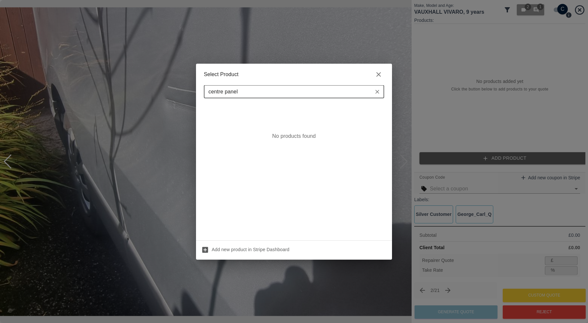
click at [253, 92] on input "centre panel" at bounding box center [289, 91] width 166 height 9
drag, startPoint x: 262, startPoint y: 92, endPoint x: 195, endPoint y: 96, distance: 67.8
click at [195, 96] on div "Select Product centre panel ​ No products found Add new product in Stripe Dashb…" at bounding box center [294, 161] width 588 height 323
type input "o"
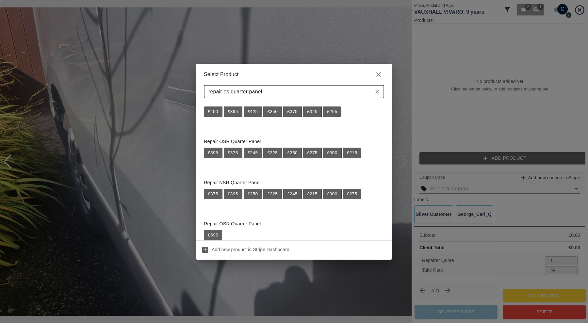
scroll to position [94, 0]
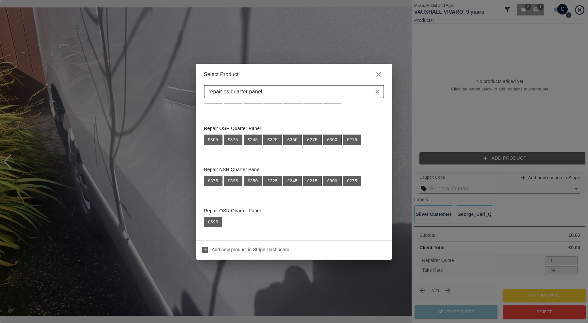
click at [229, 93] on input "repair os quarter panel" at bounding box center [289, 91] width 166 height 9
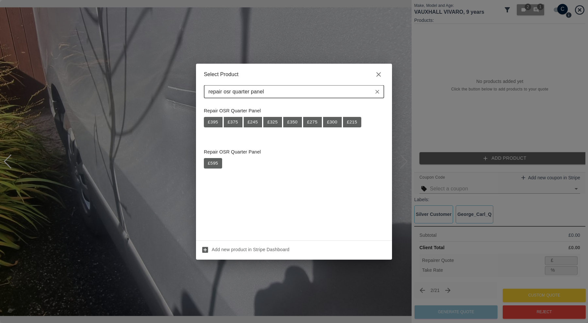
scroll to position [0, 0]
drag, startPoint x: 277, startPoint y: 91, endPoint x: 236, endPoint y: 93, distance: 40.6
click at [236, 93] on input "repair osr quarter panel" at bounding box center [289, 91] width 166 height 9
type input "repair osr quarter"
click at [216, 193] on button "£ 450" at bounding box center [213, 193] width 18 height 10
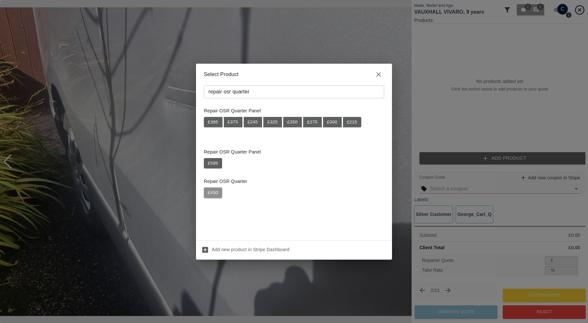
type input "292"
type input "35.1"
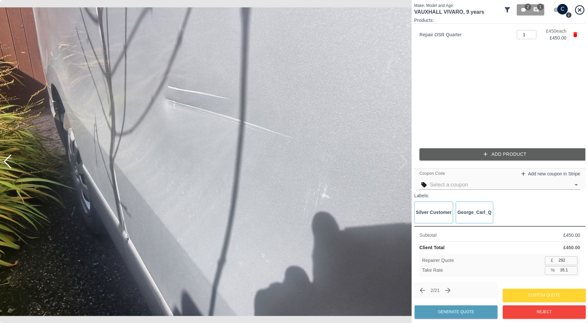
click at [445, 158] on button "Add Product" at bounding box center [505, 154] width 171 height 12
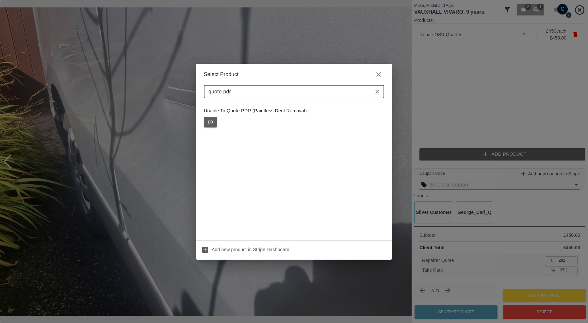
type input "quote pdr"
click at [209, 120] on button "£ 0" at bounding box center [210, 122] width 13 height 10
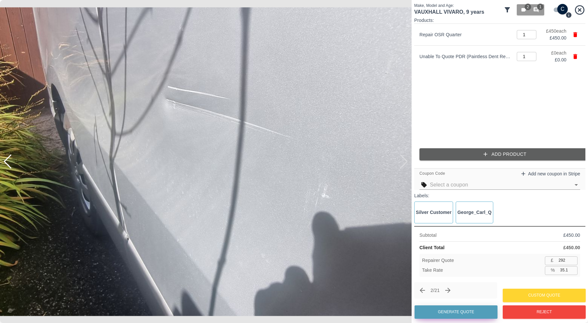
click at [466, 310] on button "Generate Quote" at bounding box center [456, 312] width 83 height 13
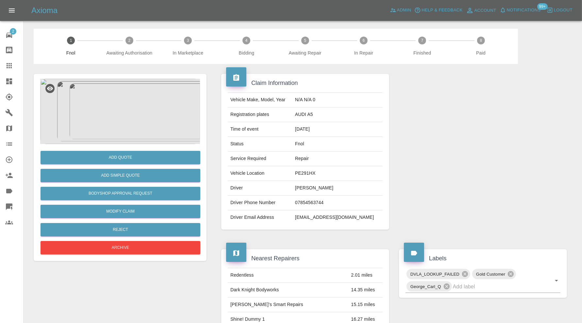
click at [121, 102] on img at bounding box center [120, 111] width 160 height 65
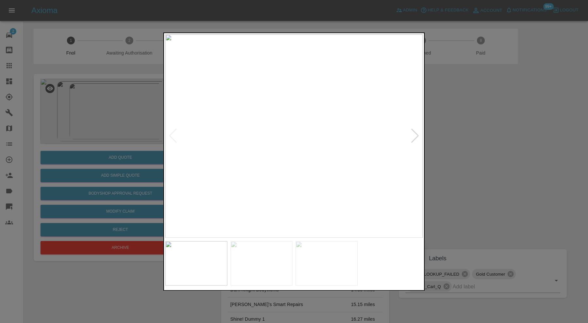
click at [409, 135] on img at bounding box center [294, 136] width 258 height 204
click at [412, 134] on div at bounding box center [415, 136] width 9 height 14
click at [416, 133] on div at bounding box center [415, 136] width 9 height 14
click at [416, 133] on img at bounding box center [294, 136] width 258 height 204
click at [445, 133] on div at bounding box center [294, 161] width 588 height 323
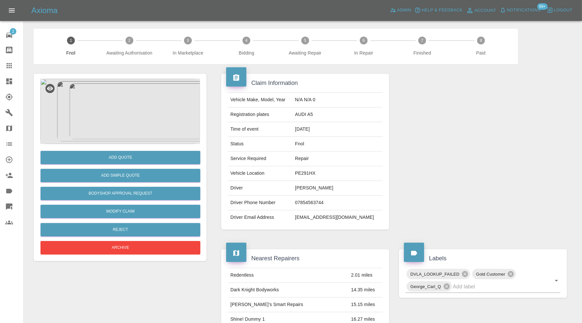
scroll to position [109, 0]
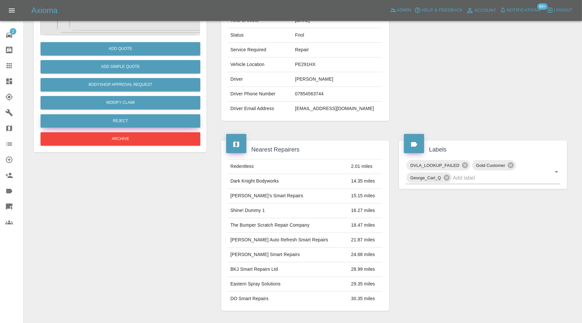
click at [148, 123] on button "Reject" at bounding box center [121, 120] width 160 height 13
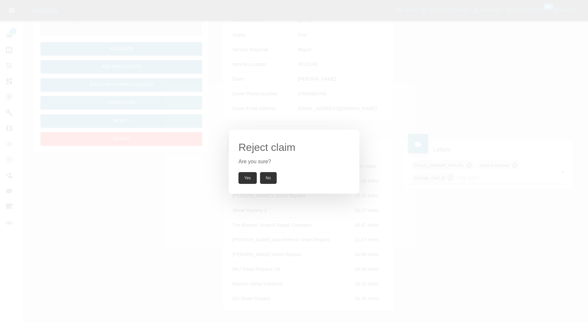
click at [246, 177] on button "Yes" at bounding box center [248, 178] width 18 height 12
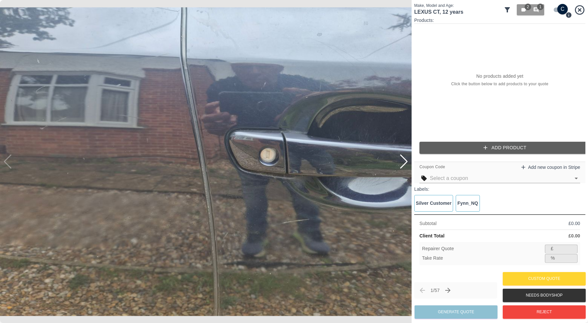
click at [506, 8] on icon at bounding box center [507, 9] width 5 height 5
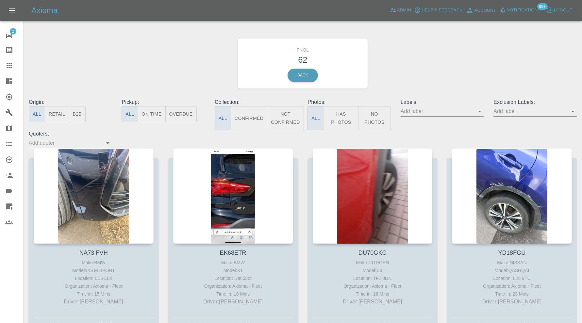
click at [482, 108] on icon "Open" at bounding box center [480, 112] width 8 height 8
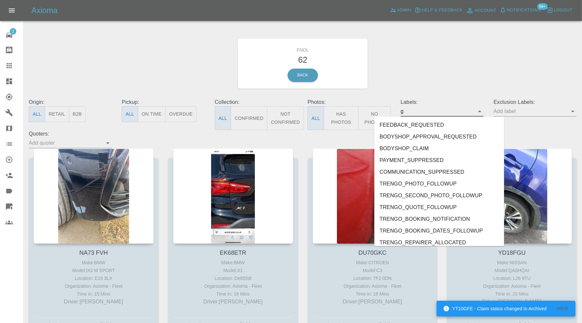
type input "ge"
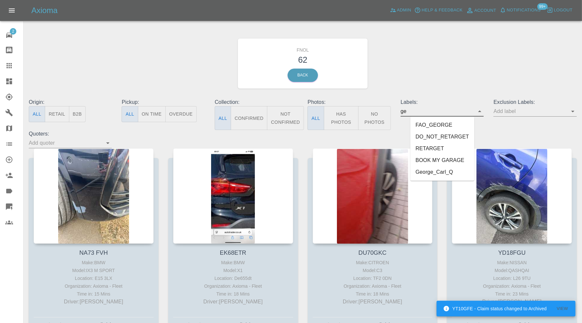
click at [432, 170] on li "George_Carl_Q" at bounding box center [443, 173] width 64 height 12
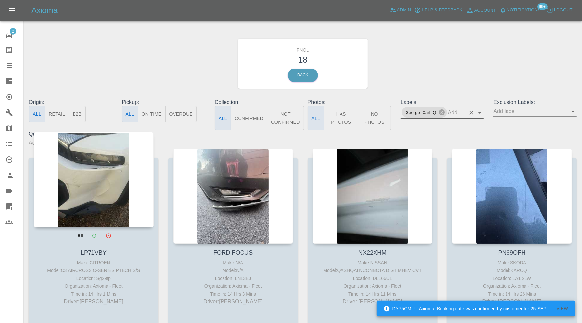
click at [106, 183] on div at bounding box center [94, 179] width 120 height 95
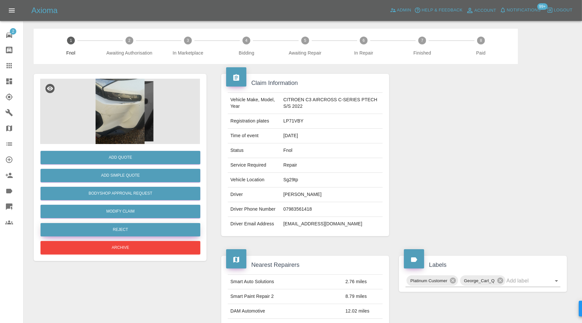
click at [130, 229] on button "Reject" at bounding box center [121, 229] width 160 height 13
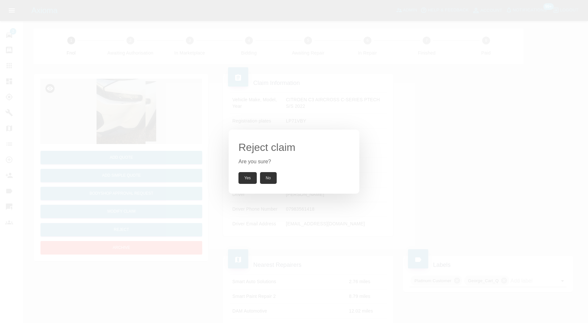
click at [243, 175] on button "Yes" at bounding box center [248, 178] width 18 height 12
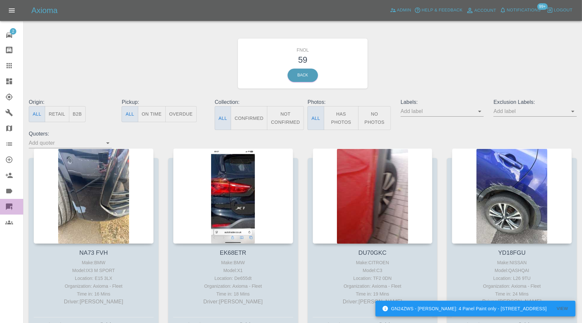
click at [10, 205] on icon at bounding box center [9, 207] width 7 height 7
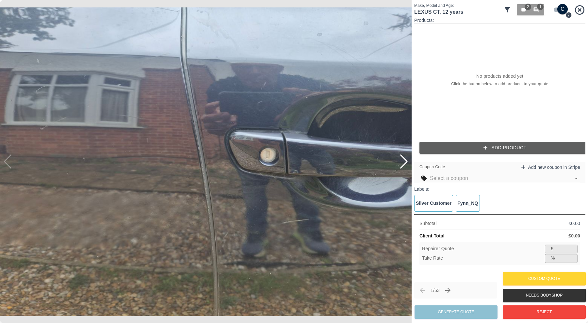
click at [508, 9] on icon at bounding box center [507, 9] width 5 height 5
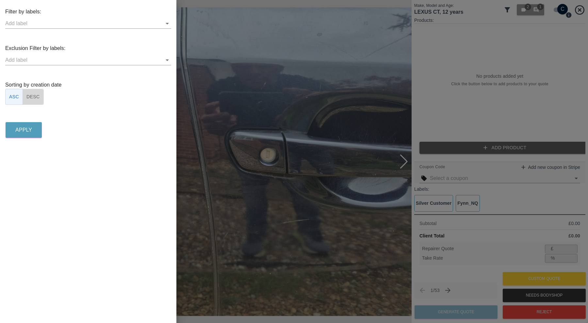
click at [34, 95] on button "DESC" at bounding box center [33, 97] width 21 height 16
click at [51, 28] on input "text" at bounding box center [83, 23] width 156 height 10
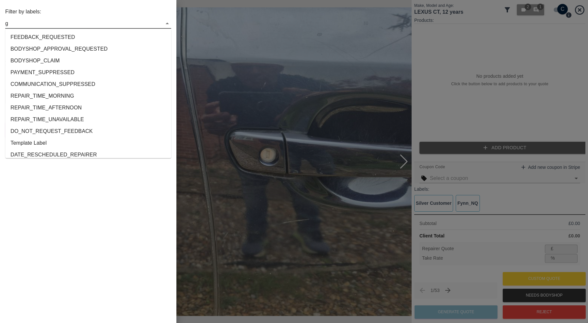
type input "ge"
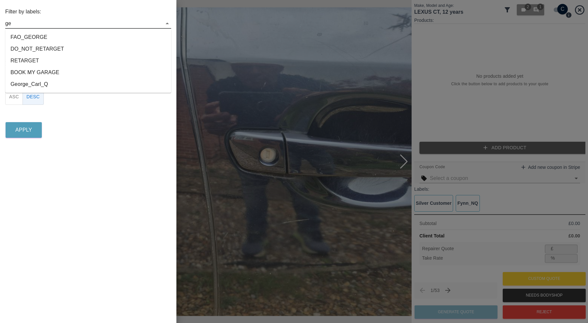
click at [43, 84] on li "George_Carl_Q" at bounding box center [88, 84] width 166 height 12
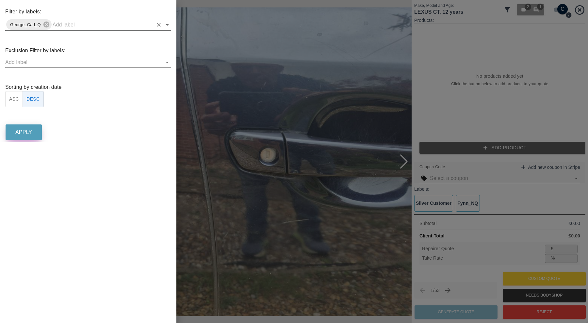
click at [31, 131] on p "Apply" at bounding box center [23, 132] width 17 height 8
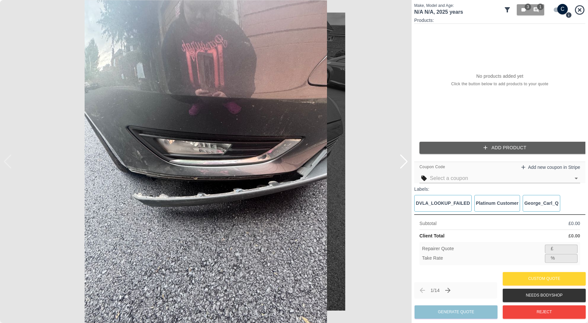
click at [405, 160] on div at bounding box center [404, 162] width 9 height 14
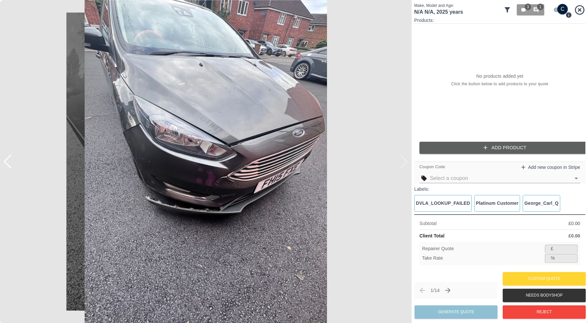
click at [405, 160] on img at bounding box center [206, 161] width 412 height 323
click at [8, 157] on div at bounding box center [7, 162] width 9 height 14
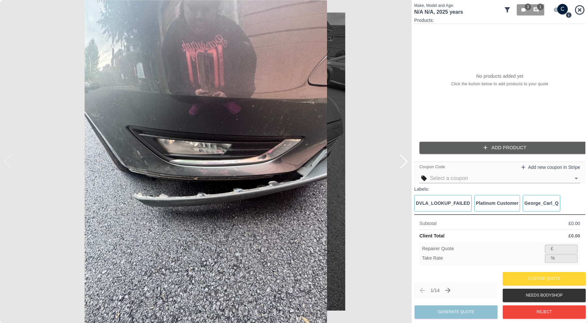
click at [362, 173] on img at bounding box center [206, 161] width 412 height 323
click at [519, 308] on button "Reject" at bounding box center [544, 312] width 83 height 13
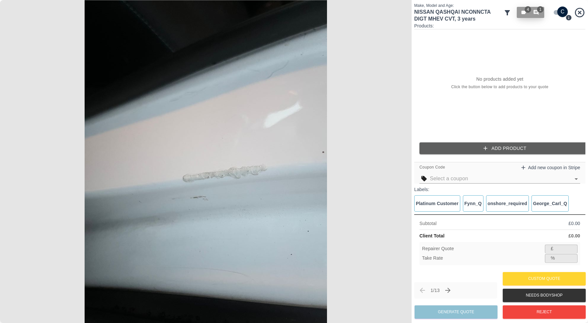
click at [539, 11] on span "1" at bounding box center [540, 9] width 7 height 7
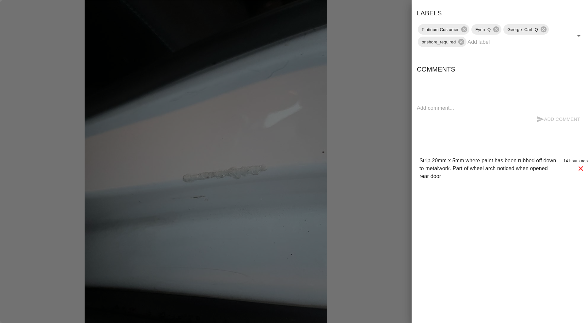
click at [395, 100] on div at bounding box center [294, 161] width 588 height 323
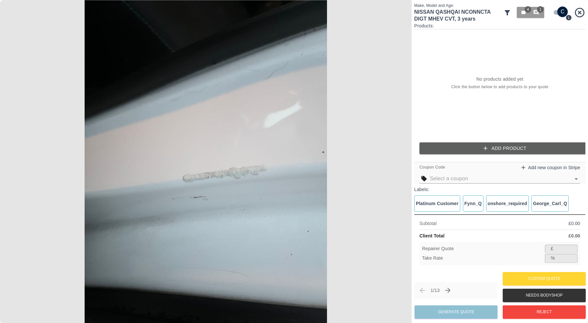
click at [482, 149] on button "Add Product" at bounding box center [505, 149] width 171 height 12
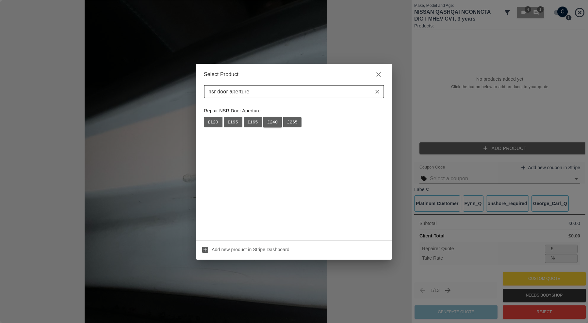
type input "nsr door aperture"
click at [271, 123] on button "£ 240" at bounding box center [272, 122] width 19 height 10
type input "156"
type input "35.0"
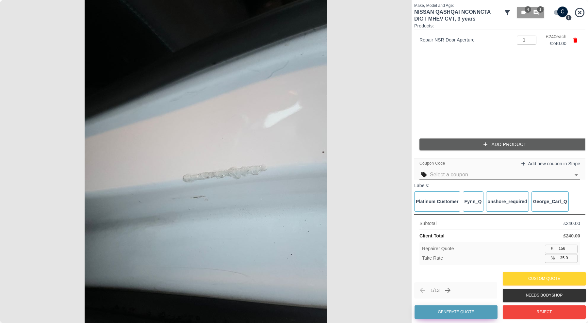
click at [471, 311] on button "Generate Quote" at bounding box center [456, 312] width 83 height 13
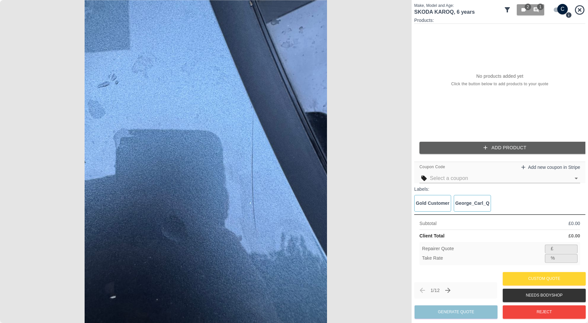
click at [397, 145] on img at bounding box center [206, 161] width 412 height 323
click at [401, 142] on img at bounding box center [206, 161] width 412 height 323
click at [11, 137] on img at bounding box center [206, 161] width 412 height 323
click at [399, 140] on img at bounding box center [206, 161] width 412 height 323
click at [383, 155] on img at bounding box center [206, 161] width 412 height 323
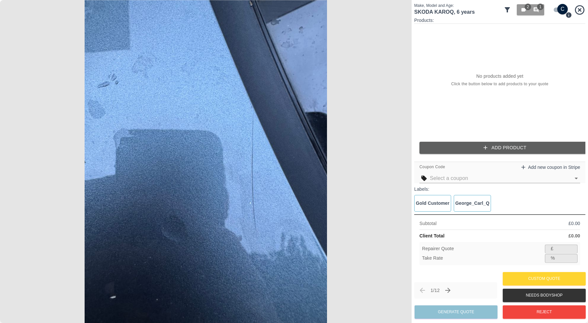
click at [198, 168] on img at bounding box center [206, 161] width 412 height 323
click at [539, 8] on span "1" at bounding box center [540, 7] width 7 height 7
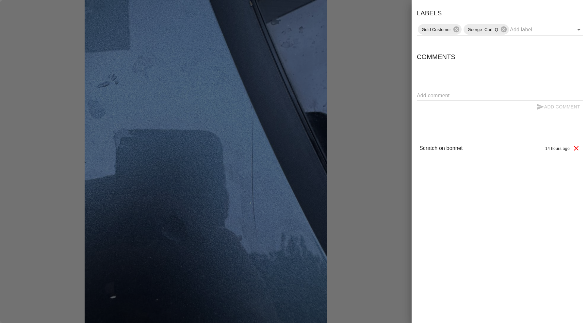
click at [399, 119] on div at bounding box center [294, 161] width 588 height 323
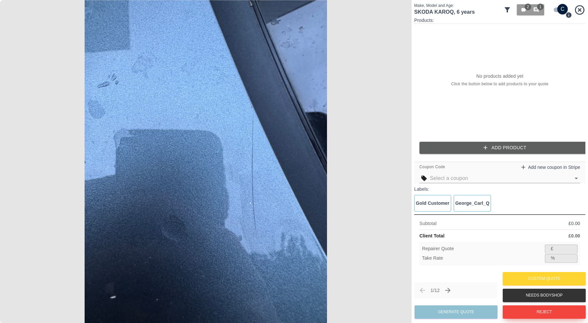
click at [531, 309] on button "Reject" at bounding box center [544, 312] width 83 height 13
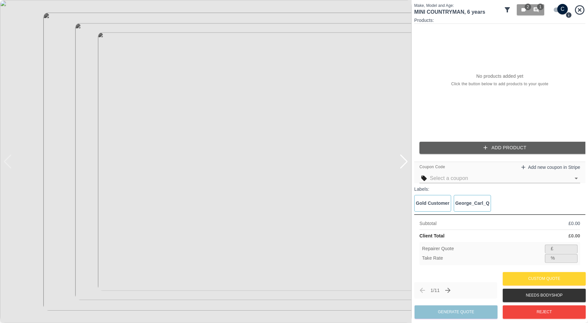
click at [405, 158] on div at bounding box center [404, 162] width 9 height 14
click at [405, 158] on img at bounding box center [206, 161] width 412 height 323
click at [9, 163] on div at bounding box center [7, 162] width 9 height 14
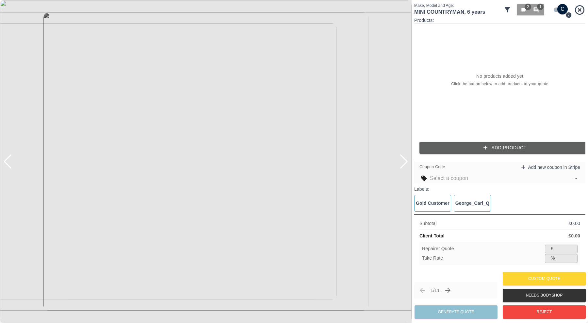
click at [9, 163] on div at bounding box center [7, 162] width 9 height 14
click at [540, 7] on span "1" at bounding box center [540, 7] width 7 height 7
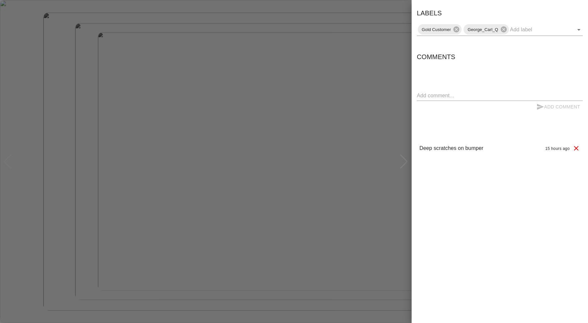
click at [370, 142] on div at bounding box center [294, 161] width 588 height 323
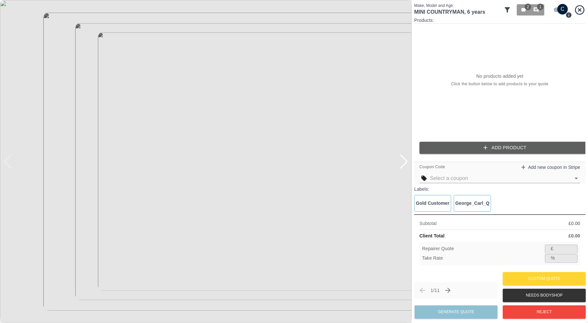
click at [497, 146] on button "Add Product" at bounding box center [505, 148] width 171 height 12
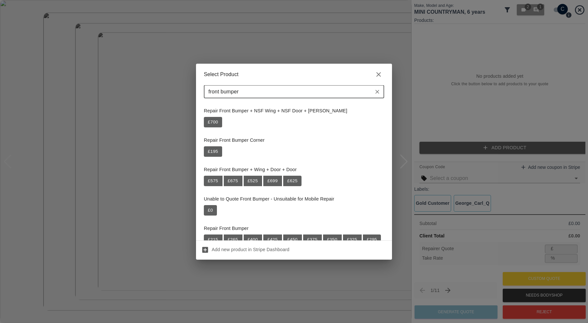
scroll to position [54, 0]
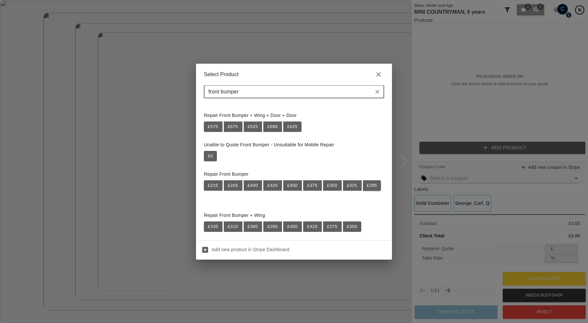
type input "front bumper"
click at [363, 191] on button "£ 295" at bounding box center [372, 185] width 18 height 10
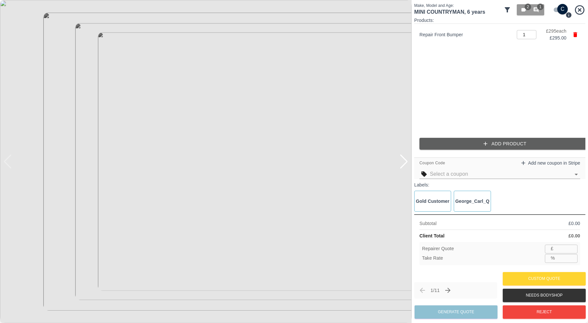
type input "191"
type input "35.3"
click at [465, 312] on button "Generate Quote" at bounding box center [456, 312] width 83 height 13
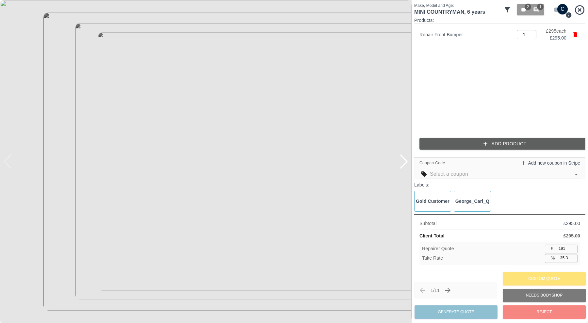
click at [406, 162] on div at bounding box center [404, 162] width 9 height 14
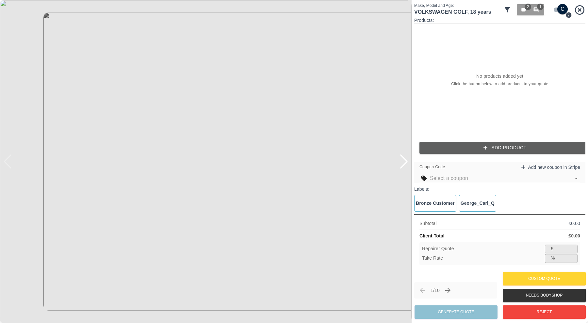
click at [405, 162] on div at bounding box center [404, 162] width 9 height 14
click at [10, 163] on div at bounding box center [7, 162] width 9 height 14
click at [406, 159] on div at bounding box center [404, 162] width 9 height 14
click at [406, 159] on img at bounding box center [206, 161] width 412 height 323
click at [12, 162] on div at bounding box center [7, 162] width 9 height 14
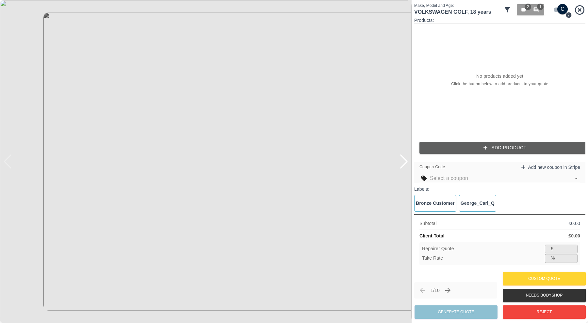
click at [383, 166] on img at bounding box center [206, 161] width 412 height 323
click at [537, 10] on icon "button" at bounding box center [536, 10] width 5 height 5
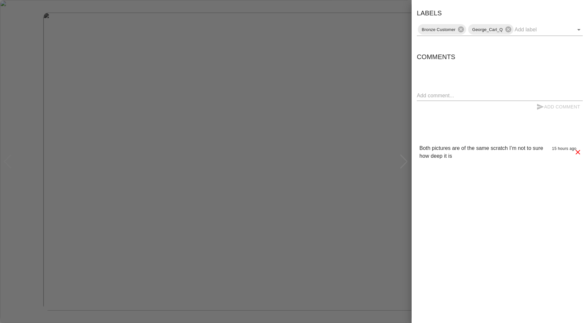
click at [385, 106] on div at bounding box center [294, 161] width 588 height 323
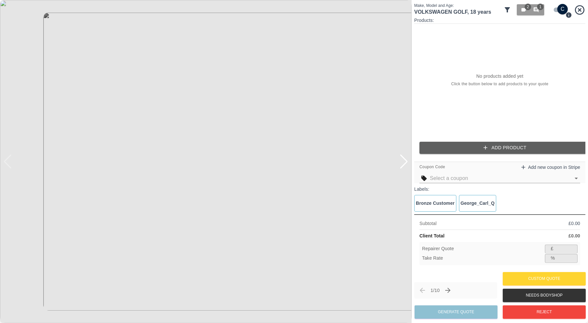
click at [503, 144] on button "Add Product" at bounding box center [505, 148] width 171 height 12
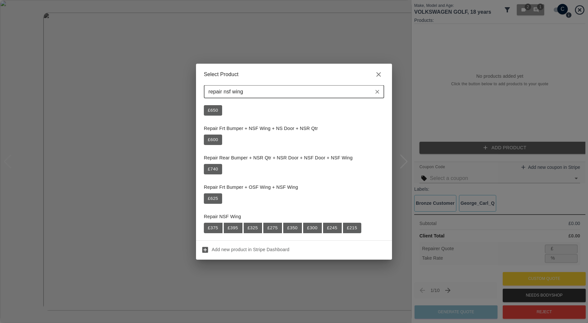
scroll to position [272, 0]
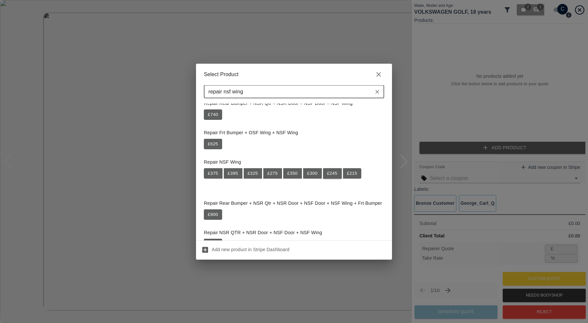
type input "repair nsf wing"
click at [330, 172] on button "£ 245" at bounding box center [332, 173] width 19 height 10
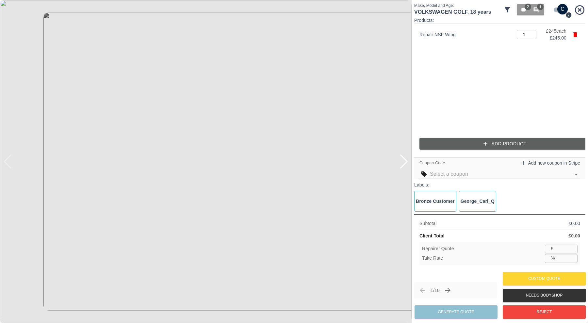
type input "159"
type input "35.1"
click at [470, 311] on button "Generate Quote" at bounding box center [456, 312] width 83 height 13
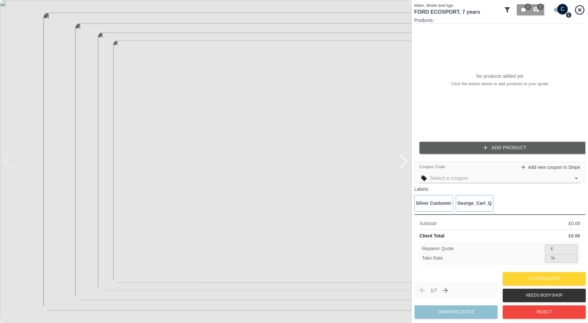
click at [406, 161] on div at bounding box center [404, 162] width 9 height 14
click at [406, 161] on img at bounding box center [206, 161] width 412 height 323
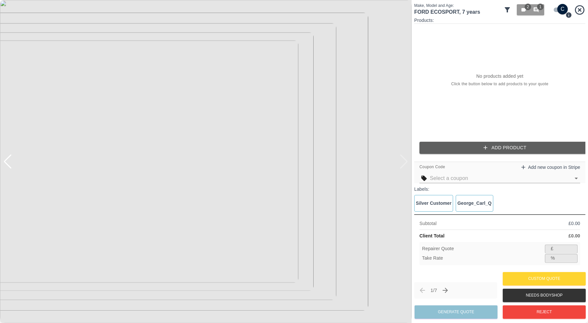
click at [7, 161] on div at bounding box center [7, 162] width 9 height 14
click at [7, 161] on img at bounding box center [206, 161] width 412 height 323
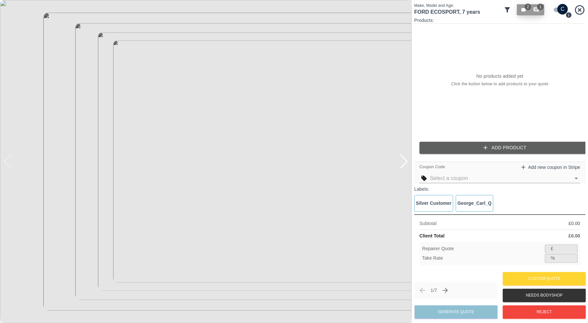
click at [537, 10] on icon "button" at bounding box center [537, 10] width 6 height 6
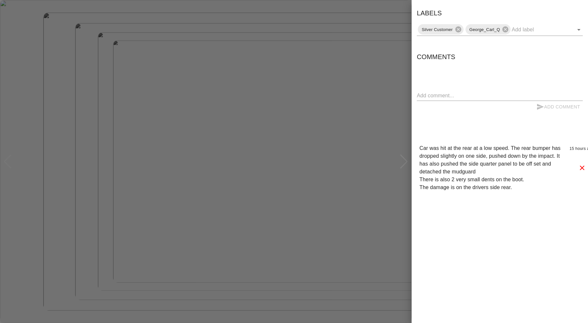
click at [397, 177] on div at bounding box center [294, 161] width 588 height 323
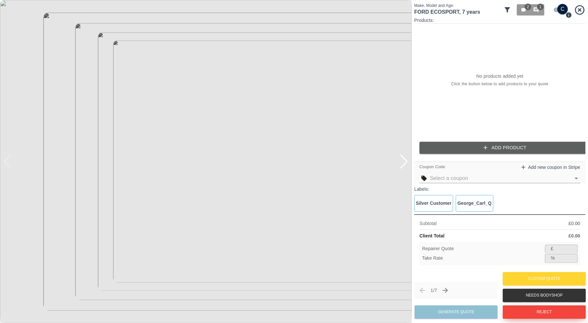
click at [526, 310] on button "Reject" at bounding box center [544, 312] width 83 height 13
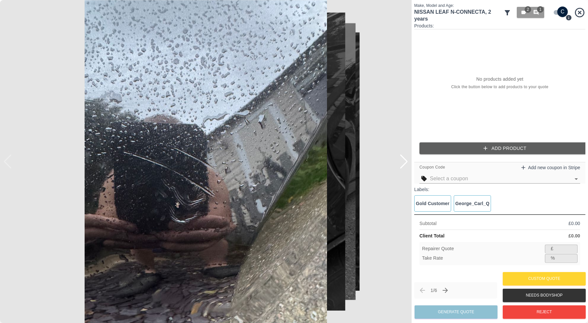
click at [404, 157] on div at bounding box center [404, 162] width 9 height 14
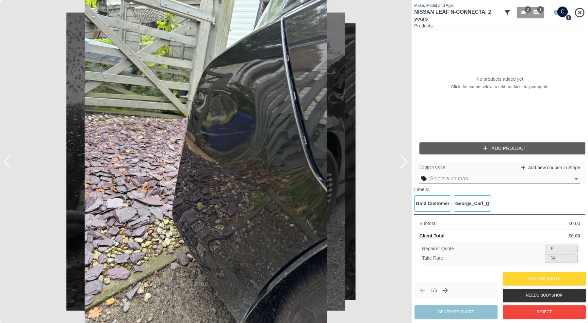
click at [403, 157] on div at bounding box center [404, 162] width 9 height 14
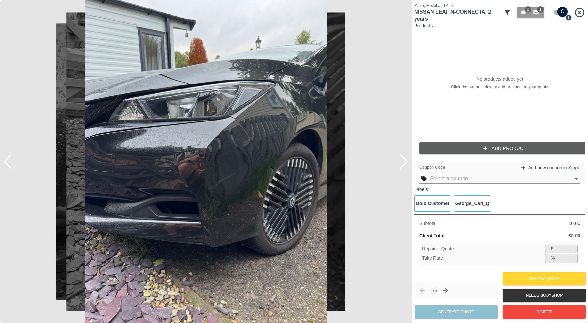
click at [403, 157] on div at bounding box center [404, 162] width 9 height 14
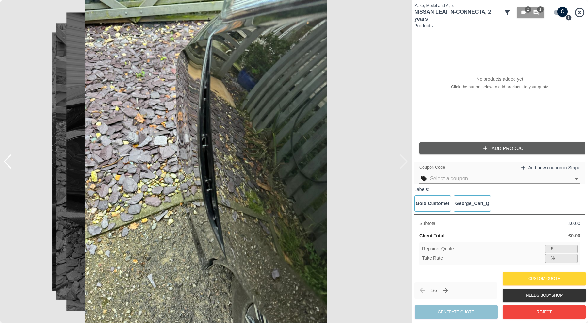
click at [403, 157] on img at bounding box center [206, 161] width 412 height 323
click at [12, 161] on img at bounding box center [206, 161] width 412 height 323
click at [10, 161] on div at bounding box center [7, 162] width 9 height 14
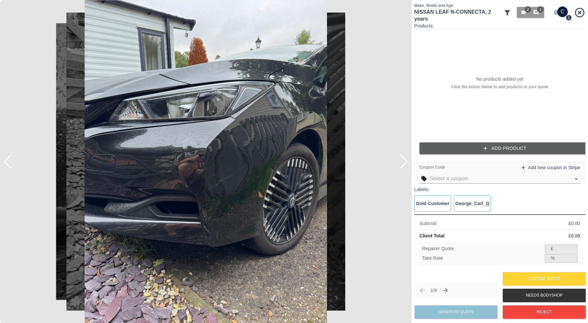
click at [10, 161] on div at bounding box center [7, 162] width 9 height 14
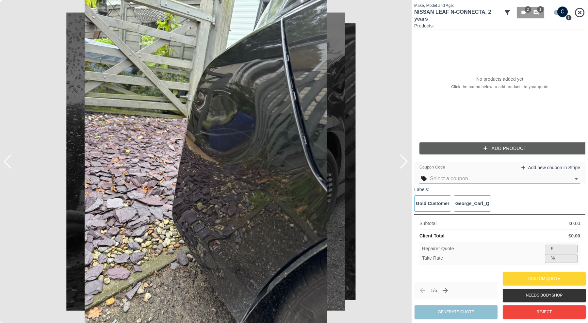
click at [10, 161] on div at bounding box center [7, 162] width 9 height 14
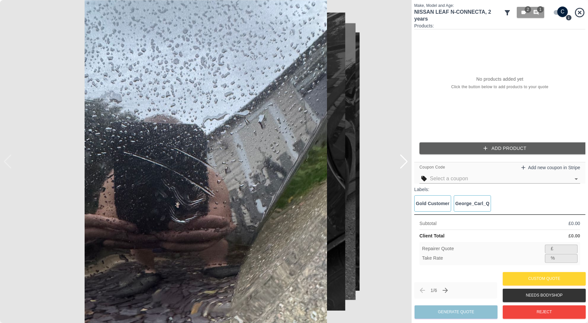
click at [10, 161] on img at bounding box center [206, 161] width 412 height 323
click at [536, 10] on icon "button" at bounding box center [536, 12] width 5 height 5
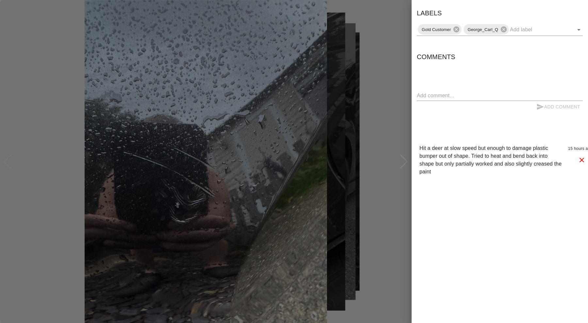
click at [403, 81] on div at bounding box center [294, 161] width 588 height 323
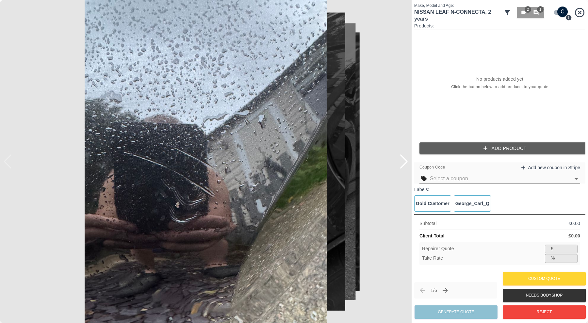
click at [483, 150] on icon "button" at bounding box center [486, 148] width 7 height 7
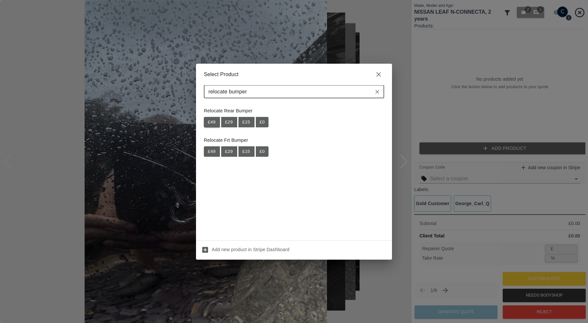
type input "relocate bumper"
click at [210, 120] on button "£ 49" at bounding box center [212, 122] width 16 height 10
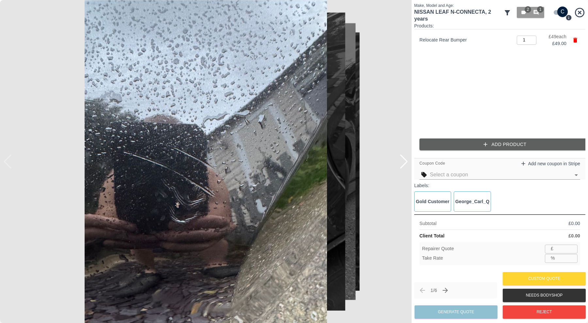
type input "31"
type input "36.7"
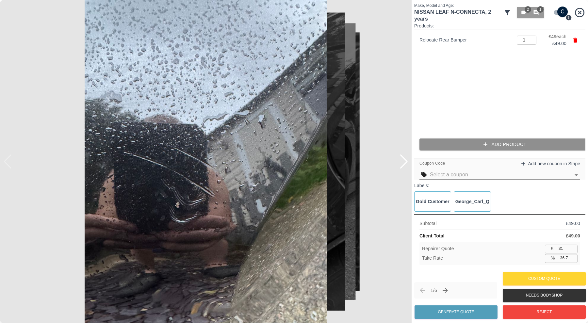
click at [464, 148] on button "Add Product" at bounding box center [505, 145] width 171 height 12
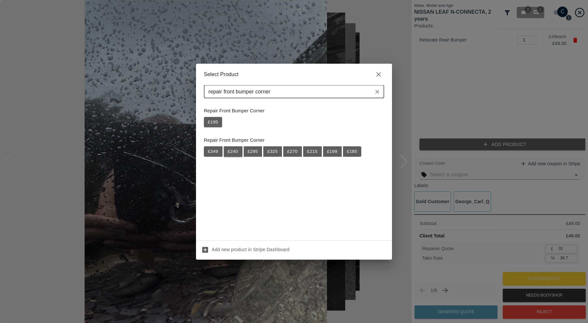
type input "repair front bumper corner"
click at [233, 152] on button "£ 240" at bounding box center [233, 151] width 19 height 10
type input "187"
type input "35.3"
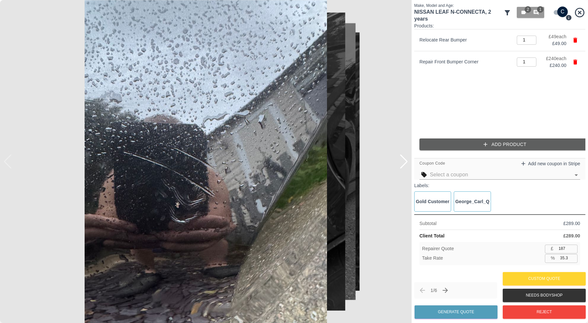
click at [567, 250] on input "187" at bounding box center [567, 249] width 22 height 8
type input "18"
type input "93.8"
type input "180"
type input "37.7"
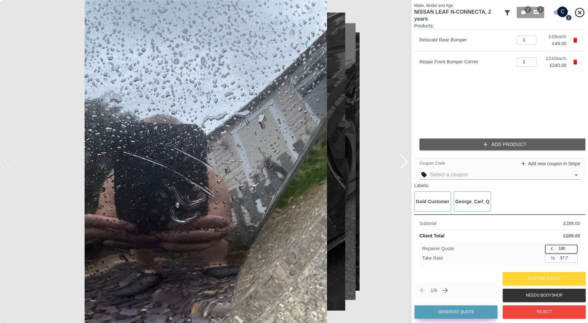
type input "180"
click at [474, 309] on button "Generate Quote" at bounding box center [456, 312] width 83 height 13
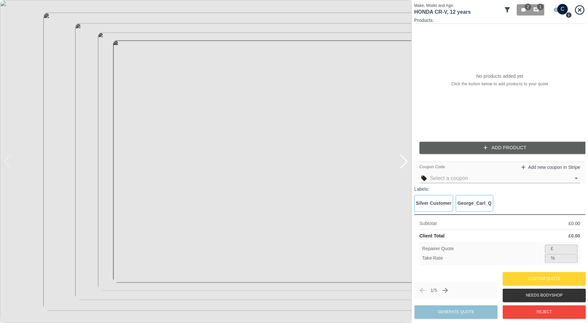
click at [407, 161] on div at bounding box center [404, 162] width 9 height 14
click at [406, 161] on div at bounding box center [404, 162] width 9 height 14
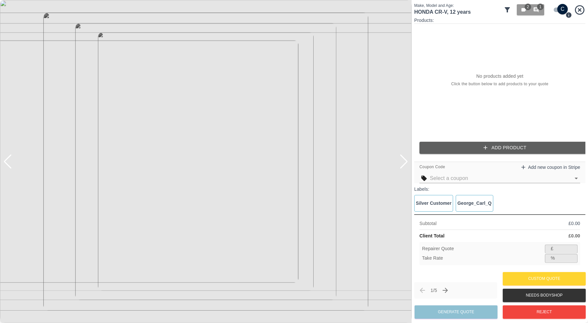
click at [406, 161] on div at bounding box center [404, 162] width 9 height 14
click at [524, 309] on button "Reject" at bounding box center [544, 312] width 83 height 13
click at [539, 12] on span "1" at bounding box center [537, 10] width 7 height 6
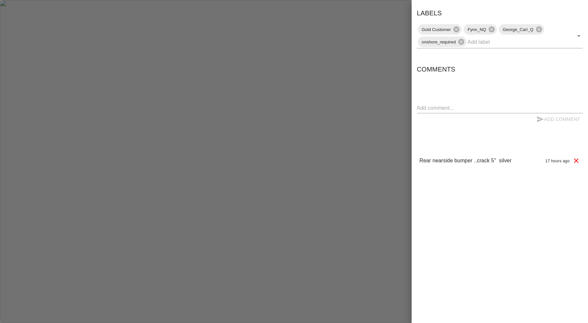
click at [389, 158] on div at bounding box center [294, 161] width 588 height 323
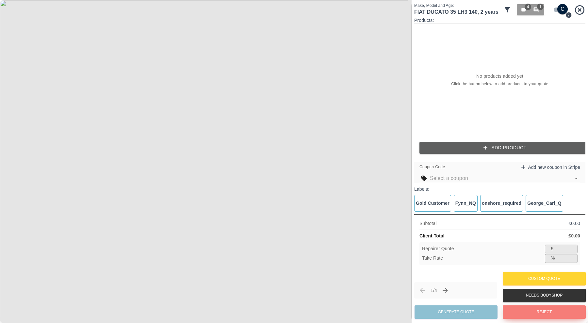
click at [534, 311] on button "Reject" at bounding box center [544, 312] width 83 height 13
click at [406, 161] on div at bounding box center [404, 162] width 9 height 14
click at [406, 161] on img at bounding box center [206, 161] width 412 height 323
click at [405, 164] on img at bounding box center [206, 161] width 412 height 323
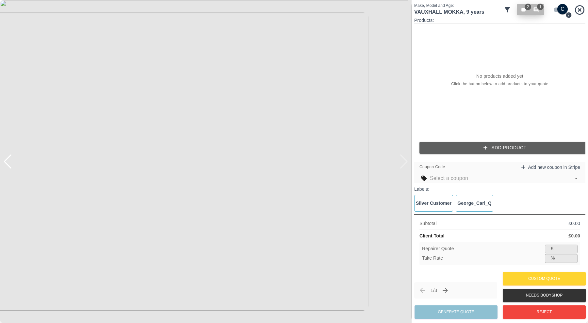
click at [541, 8] on span "1" at bounding box center [540, 7] width 7 height 7
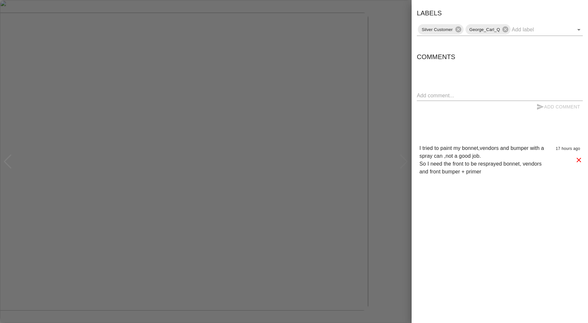
click at [495, 199] on div "Labels Silver Customer George_Carl_Q Comments x Add Comment I tried to paint my…" at bounding box center [500, 161] width 177 height 323
click at [381, 49] on div at bounding box center [294, 161] width 588 height 323
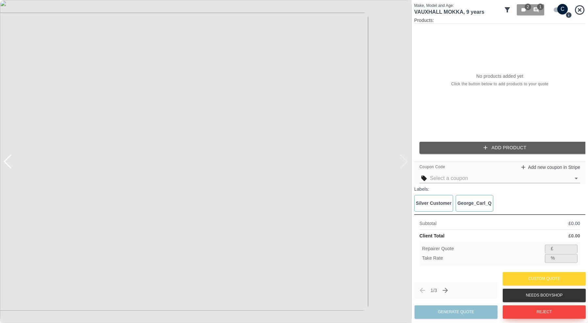
click at [515, 310] on button "Reject" at bounding box center [544, 312] width 83 height 13
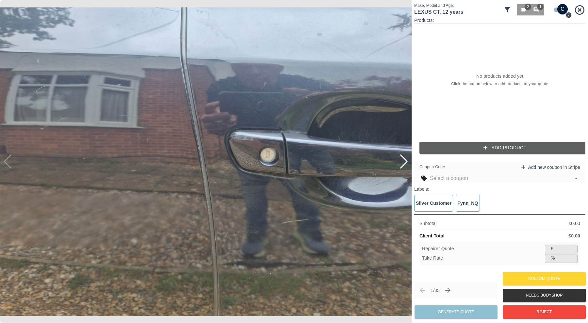
click at [507, 8] on icon at bounding box center [507, 9] width 5 height 5
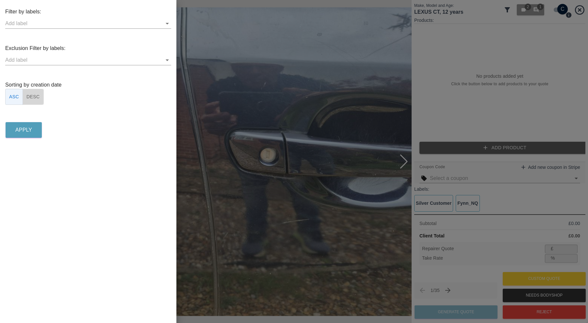
click at [34, 94] on button "DESC" at bounding box center [33, 97] width 21 height 16
click at [49, 23] on input "text" at bounding box center [83, 23] width 156 height 10
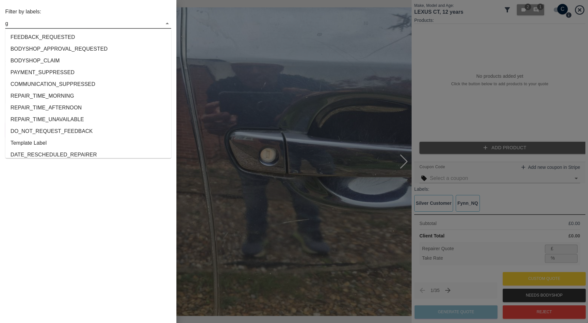
type input "ge"
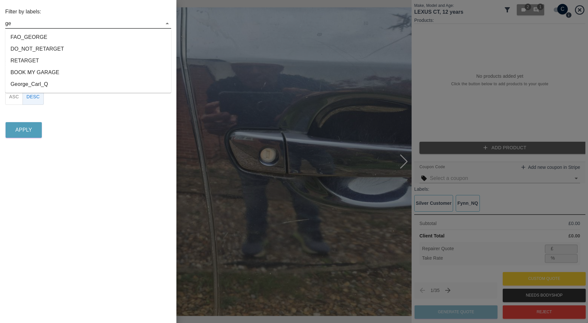
click at [41, 82] on li "George_Carl_Q" at bounding box center [88, 84] width 166 height 12
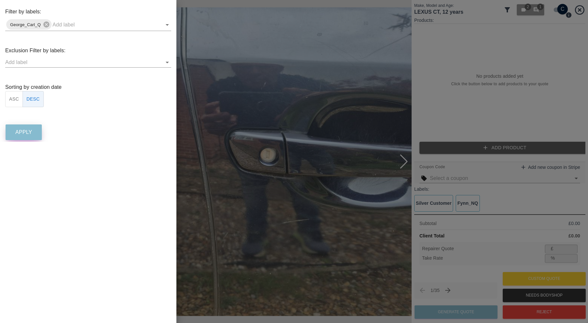
click at [39, 132] on button "Apply" at bounding box center [24, 133] width 36 height 16
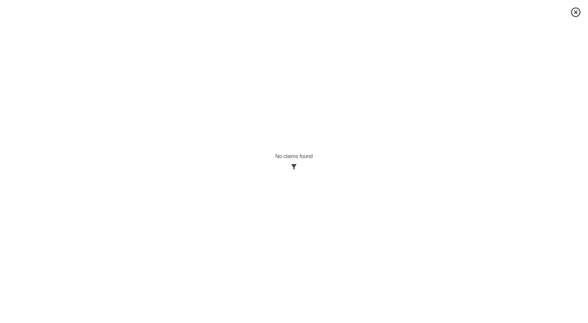
click at [292, 163] on div at bounding box center [295, 167] width 38 height 8
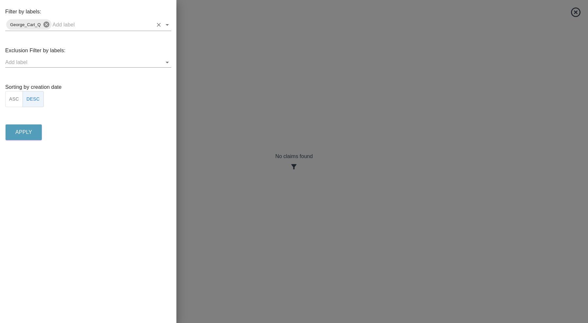
click at [48, 25] on icon at bounding box center [46, 25] width 6 height 6
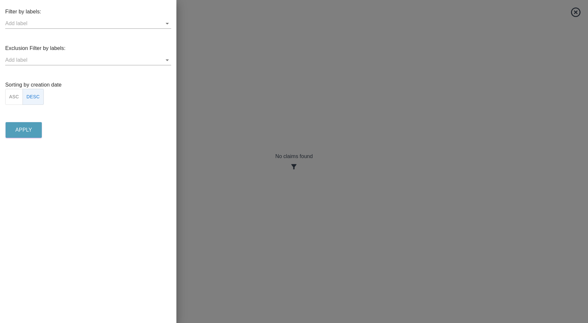
click at [48, 25] on input "text" at bounding box center [83, 23] width 156 height 10
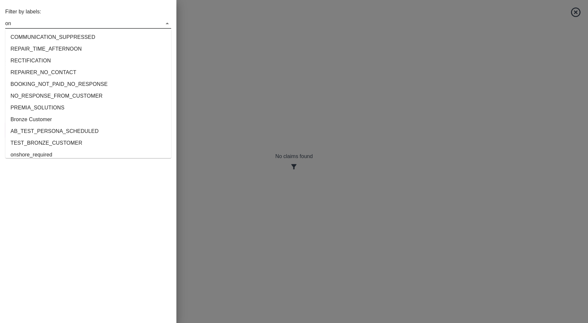
type input "ons"
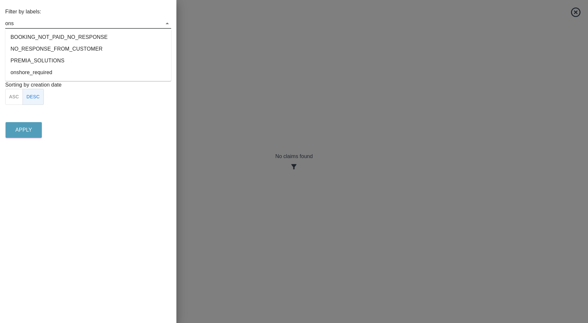
click at [46, 69] on li "onshore_required" at bounding box center [88, 73] width 166 height 12
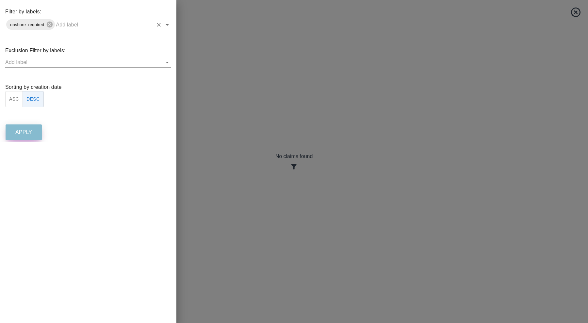
click at [33, 128] on button "Apply" at bounding box center [24, 133] width 36 height 16
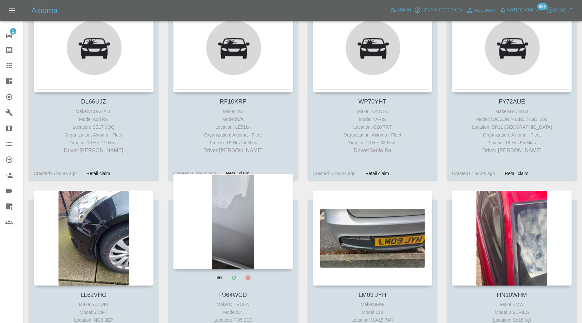
scroll to position [949, 0]
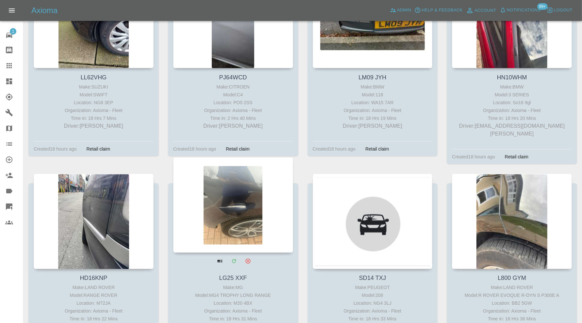
click at [223, 182] on div at bounding box center [233, 205] width 120 height 95
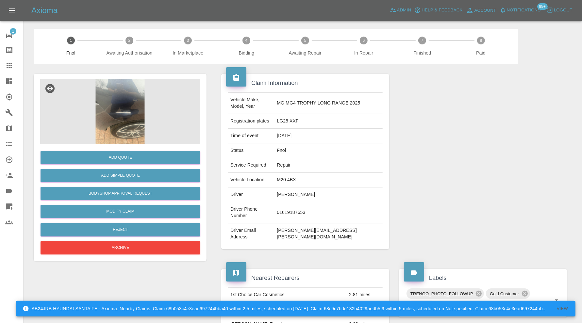
click at [118, 106] on img at bounding box center [120, 111] width 160 height 65
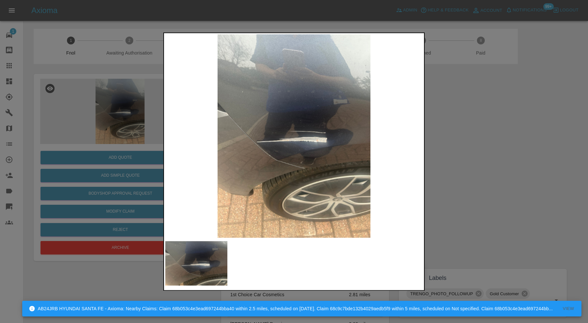
click at [451, 136] on div at bounding box center [294, 161] width 588 height 323
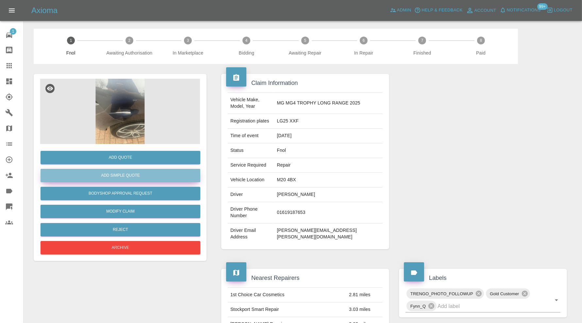
click at [147, 173] on button "Add Simple Quote" at bounding box center [121, 175] width 160 height 13
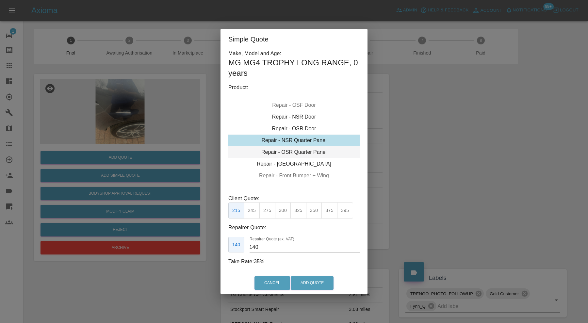
click at [325, 154] on div "Repair - OSR Quarter Panel" at bounding box center [294, 152] width 131 height 12
click at [274, 280] on button "Cancel" at bounding box center [273, 283] width 36 height 13
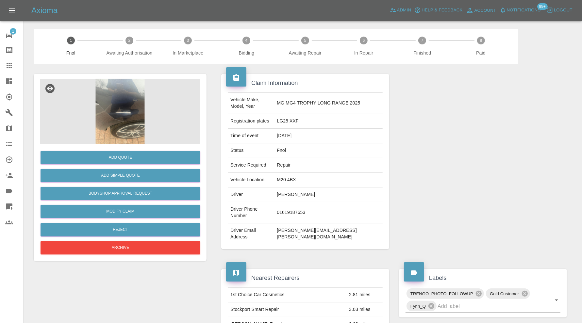
click at [9, 204] on icon at bounding box center [9, 207] width 7 height 7
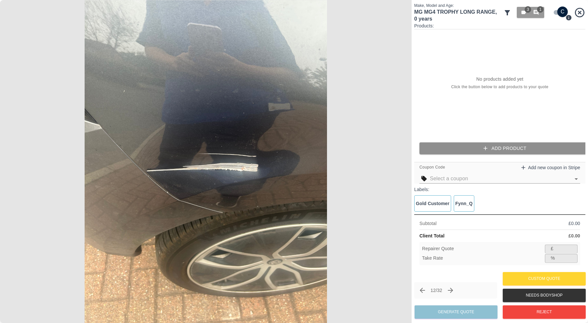
click at [492, 151] on button "Add Product" at bounding box center [505, 149] width 171 height 12
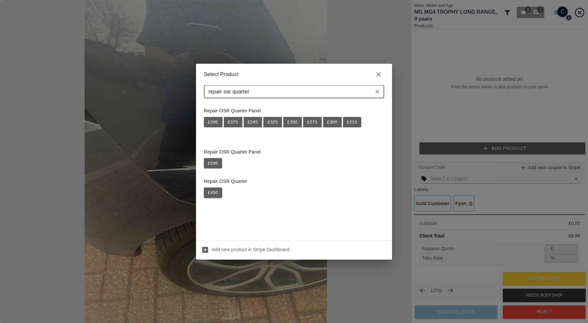
type input "repair osr quarter"
click at [211, 191] on button "£ 450" at bounding box center [213, 193] width 18 height 10
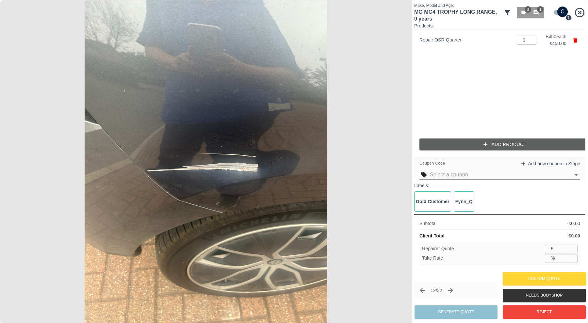
type input "292"
type input "35.1"
click at [459, 311] on button "Generate Quote" at bounding box center [456, 312] width 83 height 13
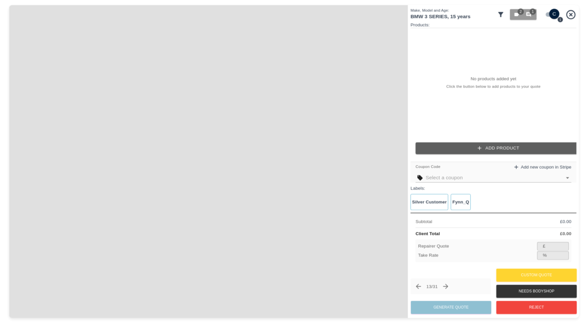
click at [403, 161] on span at bounding box center [208, 161] width 399 height 313
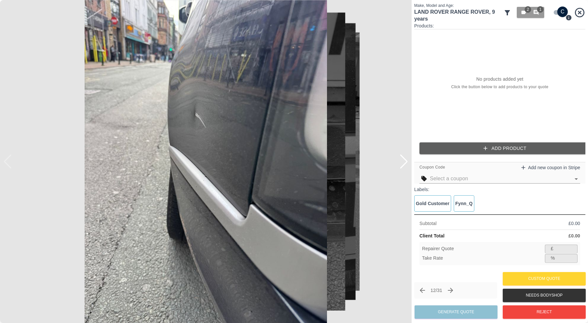
click at [403, 161] on div at bounding box center [404, 162] width 9 height 14
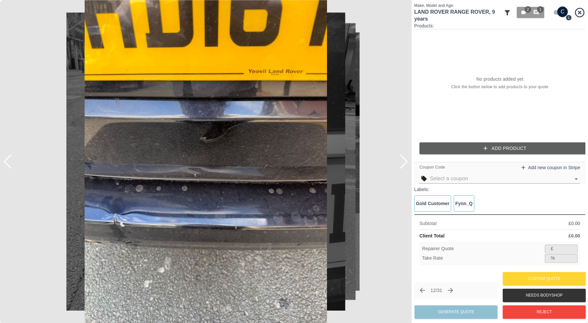
click at [403, 161] on div at bounding box center [404, 162] width 9 height 14
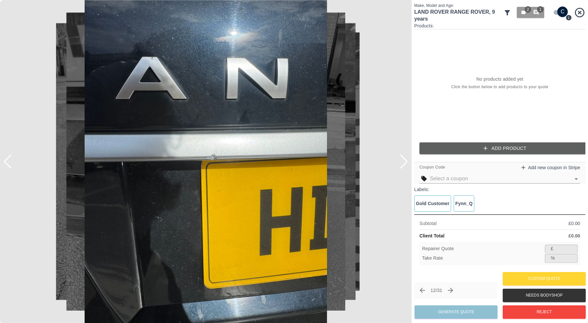
click at [403, 161] on div at bounding box center [404, 162] width 9 height 14
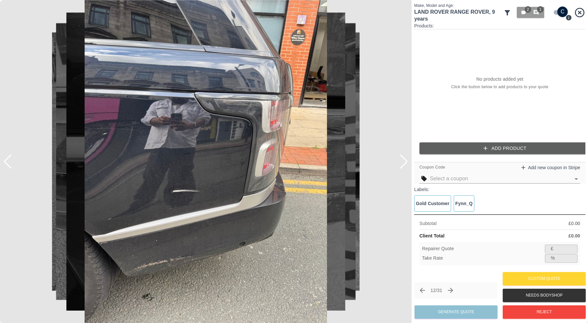
click at [403, 161] on div at bounding box center [404, 162] width 9 height 14
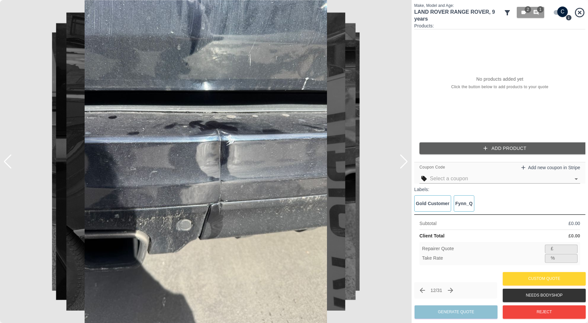
click at [403, 161] on div at bounding box center [404, 162] width 9 height 14
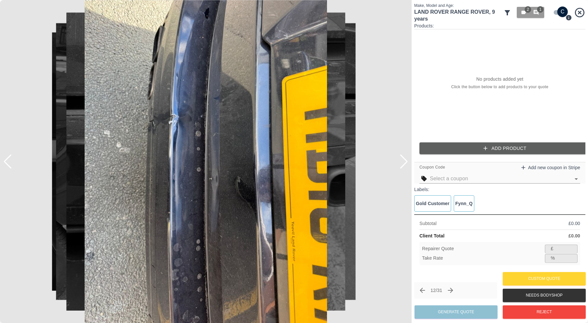
click at [403, 161] on div at bounding box center [404, 162] width 9 height 14
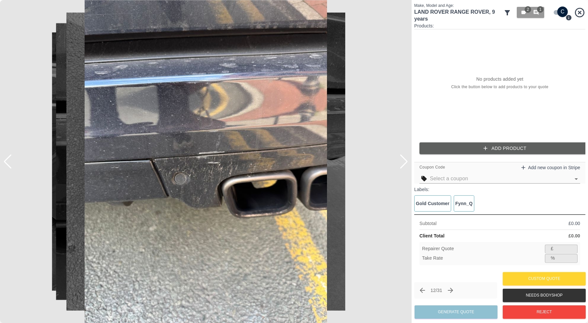
click at [403, 161] on div at bounding box center [404, 162] width 9 height 14
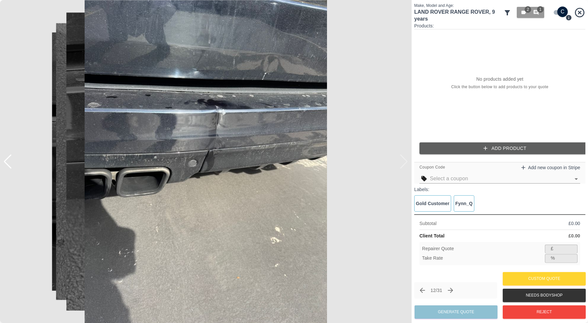
click at [403, 161] on img at bounding box center [206, 161] width 412 height 323
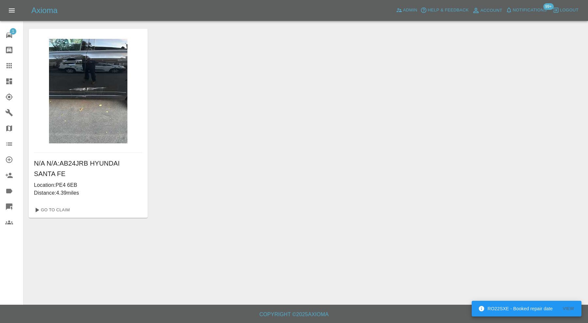
click at [8, 35] on icon at bounding box center [9, 35] width 6 height 5
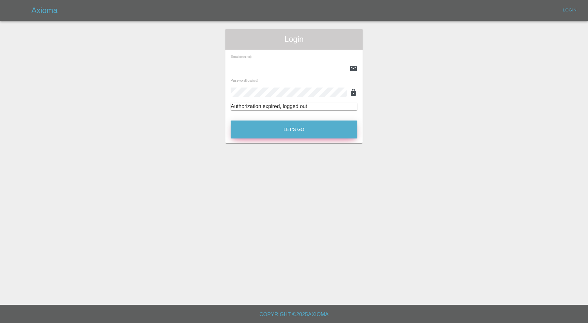
type input "[PERSON_NAME][EMAIL_ADDRESS][PERSON_NAME][DOMAIN_NAME]"
click at [263, 130] on button "Let's Go" at bounding box center [294, 130] width 127 height 18
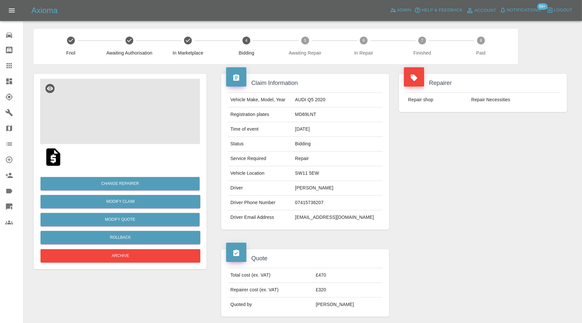
click at [128, 110] on img at bounding box center [120, 111] width 160 height 65
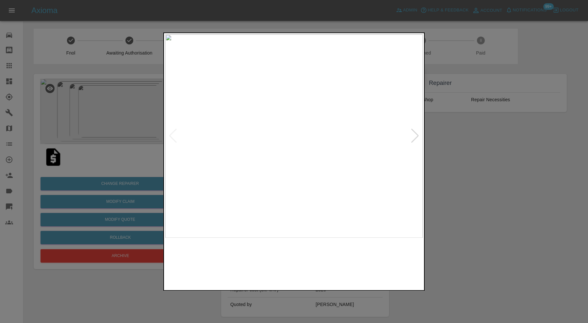
click at [408, 132] on img at bounding box center [294, 136] width 258 height 204
click at [414, 134] on div at bounding box center [415, 136] width 9 height 14
click at [464, 162] on div at bounding box center [294, 161] width 588 height 323
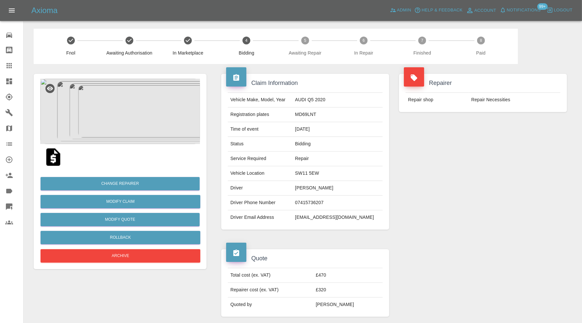
click at [132, 105] on img at bounding box center [120, 111] width 160 height 65
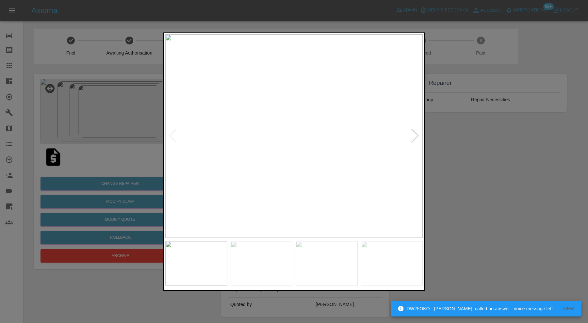
click at [417, 135] on div at bounding box center [415, 136] width 9 height 14
click at [462, 133] on div at bounding box center [294, 161] width 588 height 323
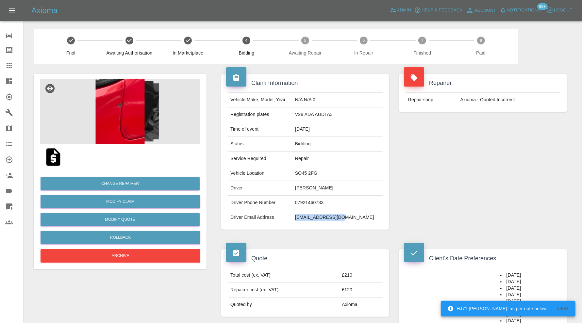
drag, startPoint x: 370, startPoint y: 218, endPoint x: 312, endPoint y: 220, distance: 58.2
click at [312, 220] on td "[EMAIL_ADDRESS][DOMAIN_NAME]" at bounding box center [338, 218] width 90 height 14
copy td "[EMAIL_ADDRESS][DOMAIN_NAME]"
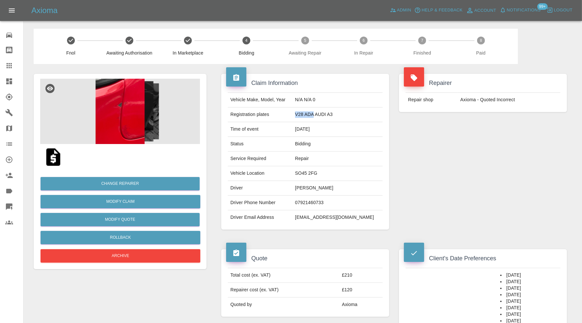
drag, startPoint x: 332, startPoint y: 114, endPoint x: 314, endPoint y: 114, distance: 18.6
click at [314, 114] on td "V28 ADA AUDI A3" at bounding box center [338, 115] width 90 height 15
copy td "V28 ADA"
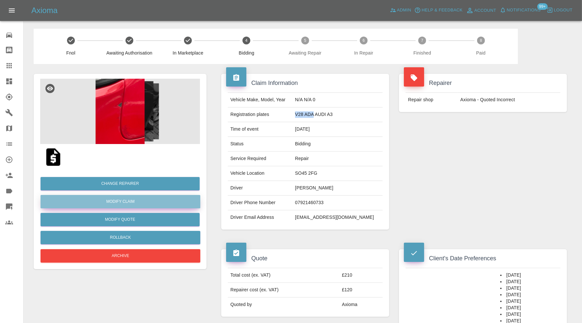
click at [142, 202] on link "Modify Claim" at bounding box center [121, 201] width 160 height 13
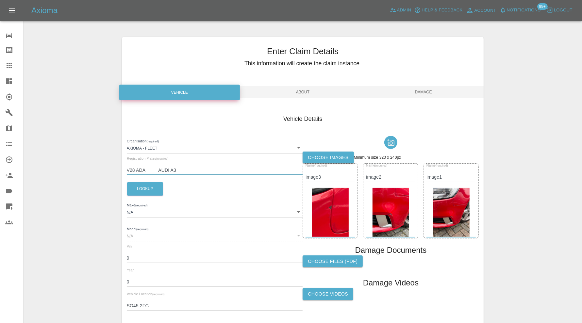
drag, startPoint x: 195, startPoint y: 170, endPoint x: 153, endPoint y: 172, distance: 42.9
click at [153, 172] on input "V28 ADA AUDI A3" at bounding box center [215, 170] width 176 height 9
type input "V28 ADA"
click at [137, 186] on button "Lookup" at bounding box center [145, 188] width 36 height 13
type input "AUDI"
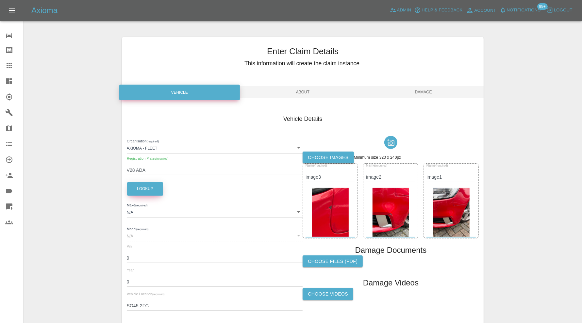
type input "A3"
type input "[US_VEHICLE_IDENTIFICATION_NUMBER]"
type input "2017"
click at [429, 94] on span "Damage" at bounding box center [423, 92] width 121 height 12
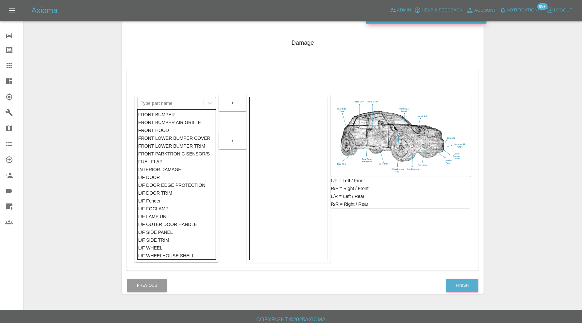
scroll to position [81, 0]
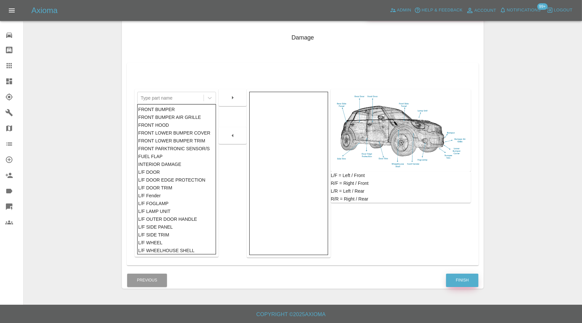
click at [466, 279] on button "Finish" at bounding box center [462, 280] width 32 height 13
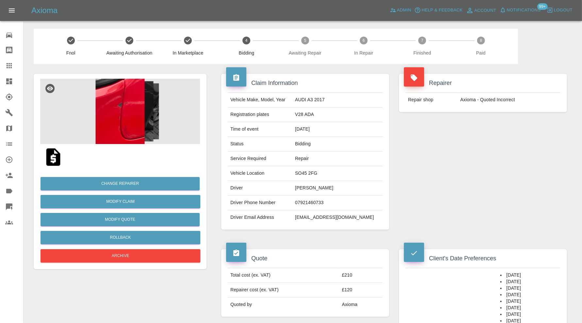
click at [146, 114] on img at bounding box center [120, 111] width 160 height 65
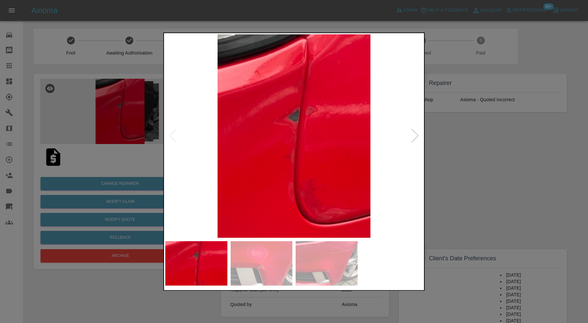
click at [266, 272] on img at bounding box center [262, 263] width 62 height 44
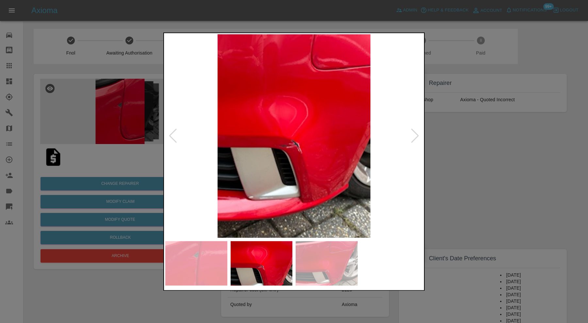
click at [322, 265] on img at bounding box center [327, 263] width 62 height 44
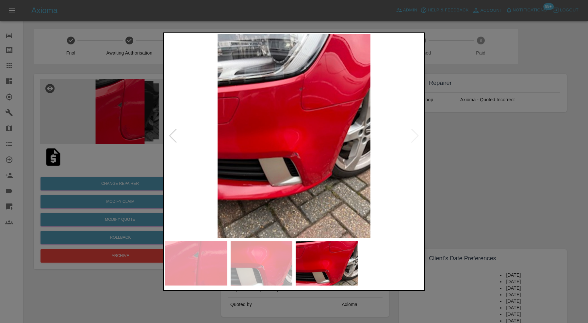
click at [200, 267] on img at bounding box center [196, 263] width 62 height 44
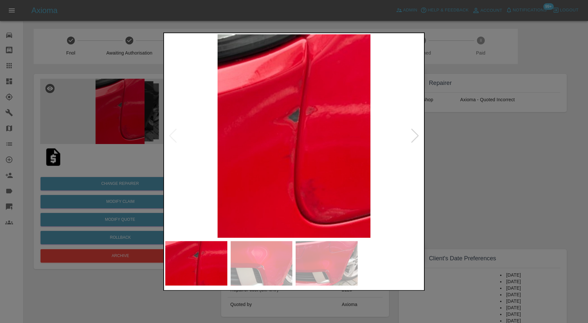
click at [462, 167] on div at bounding box center [294, 161] width 588 height 323
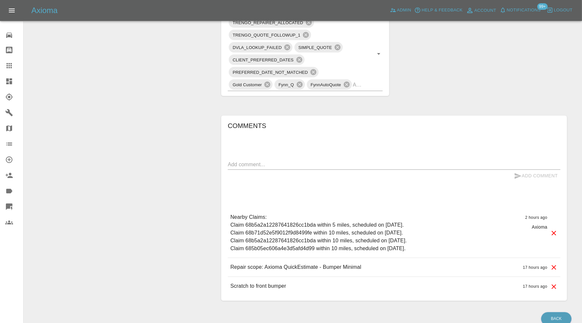
scroll to position [450, 0]
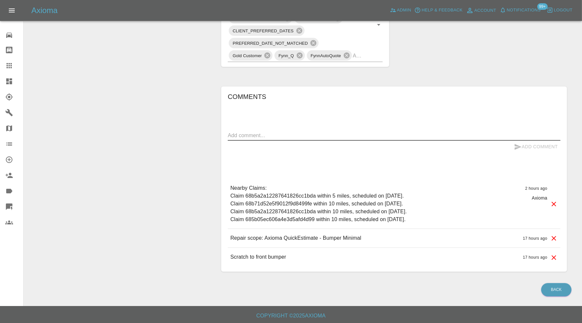
click at [293, 136] on textarea at bounding box center [394, 136] width 333 height 8
type textarea "revised quote sent. Ccalled, no answer"
click at [524, 142] on button "Add Comment" at bounding box center [536, 147] width 49 height 12
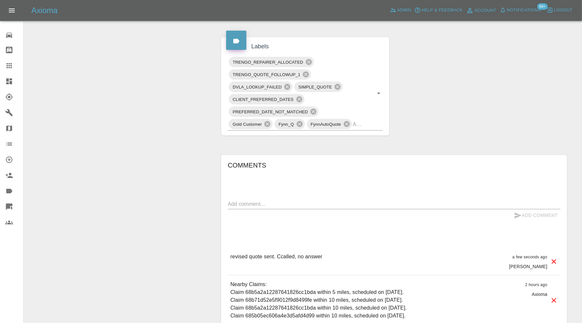
scroll to position [478, 0]
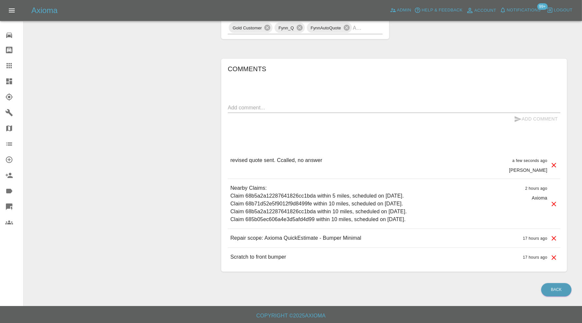
click at [303, 109] on textarea at bounding box center [394, 108] width 333 height 8
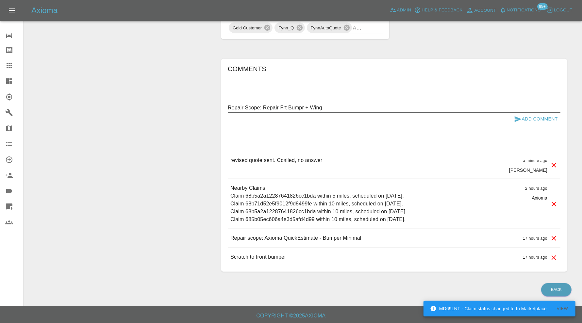
type textarea "Repair Scope: Repair Frt Bumpr + Wing"
click at [521, 116] on icon "submit" at bounding box center [518, 119] width 8 height 8
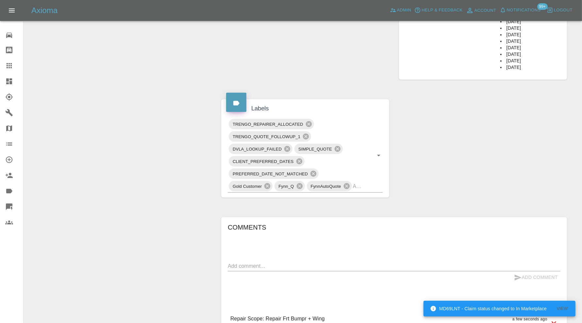
scroll to position [314, 0]
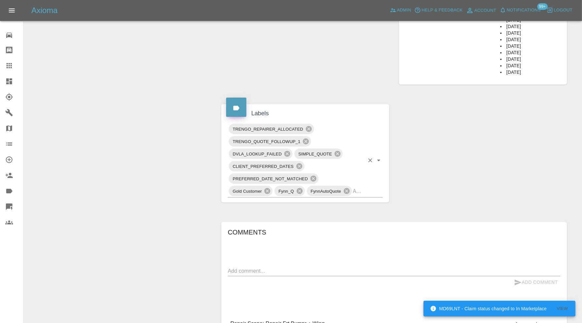
click at [369, 190] on div "TRENGO_REPAIRER_ALLOCATED TRENGO_QUOTE_FOLLOWUP_1 DVLA_LOOKUP_FAILED SIMPLE_QUO…" at bounding box center [305, 160] width 155 height 75
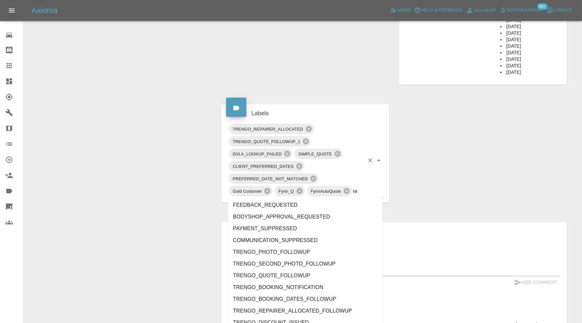
type input "rev"
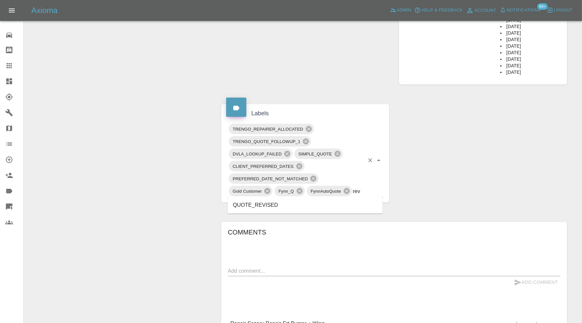
click at [293, 209] on li "QUOTE_REVISED" at bounding box center [305, 205] width 155 height 12
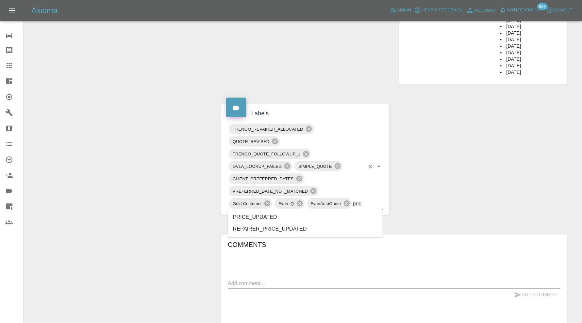
type input "price"
click at [274, 213] on li "PRICE_UPDATED" at bounding box center [305, 218] width 155 height 12
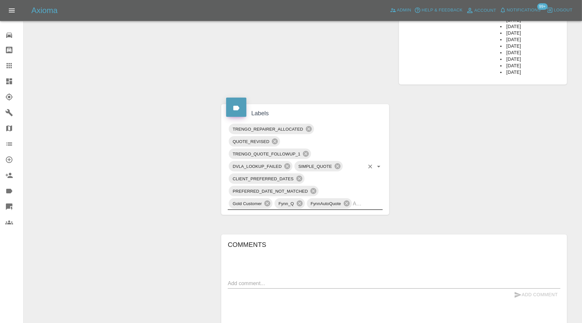
scroll to position [0, 0]
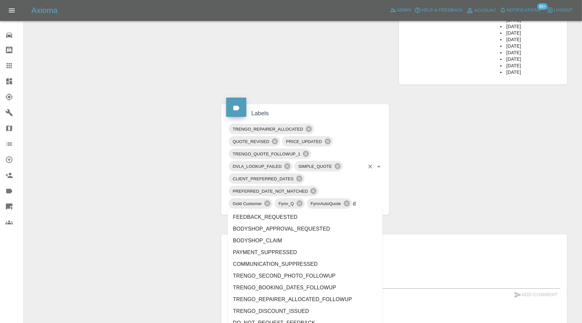
type input "do"
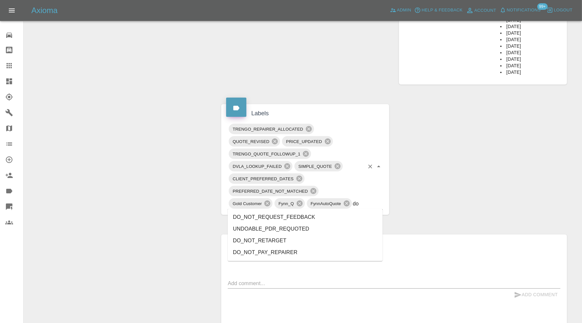
click at [274, 213] on li "DO_NOT_REQUEST_FEEDBACK" at bounding box center [305, 218] width 155 height 12
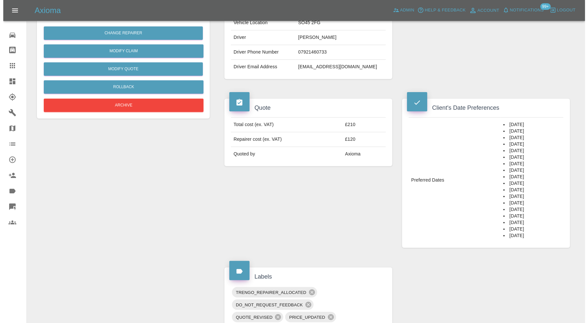
scroll to position [96, 0]
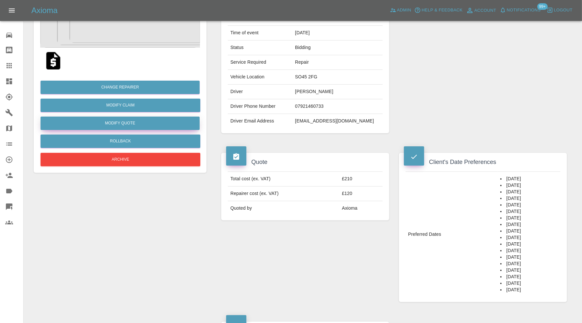
click at [151, 123] on button "Modify Quote" at bounding box center [120, 123] width 159 height 13
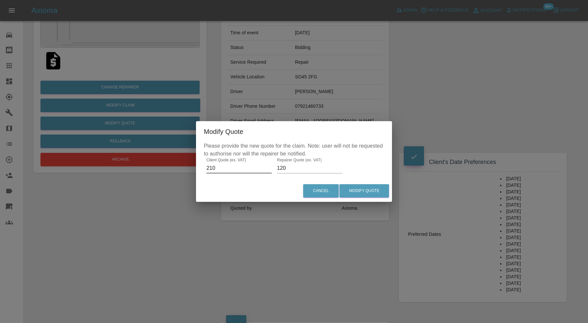
drag, startPoint x: 221, startPoint y: 167, endPoint x: 204, endPoint y: 169, distance: 16.4
click at [204, 169] on div "Please provide the new quote for the claim. Note: user will not be requested to…" at bounding box center [294, 161] width 196 height 38
type input "320"
drag, startPoint x: 294, startPoint y: 169, endPoint x: 273, endPoint y: 170, distance: 20.3
click at [273, 170] on div "Please provide the new quote for the claim. Note: user will not be requested to…" at bounding box center [294, 161] width 196 height 38
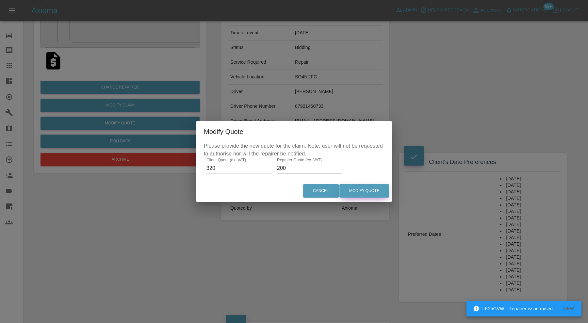
type input "200"
click at [378, 193] on button "Modify Quote" at bounding box center [365, 190] width 50 height 13
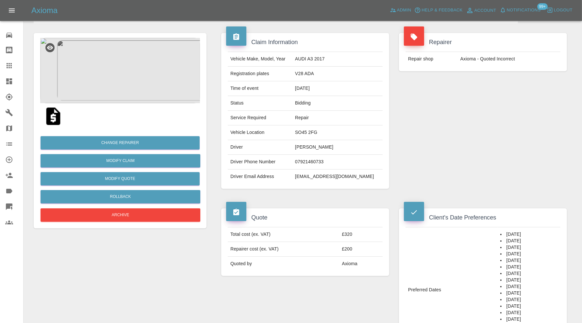
scroll to position [0, 0]
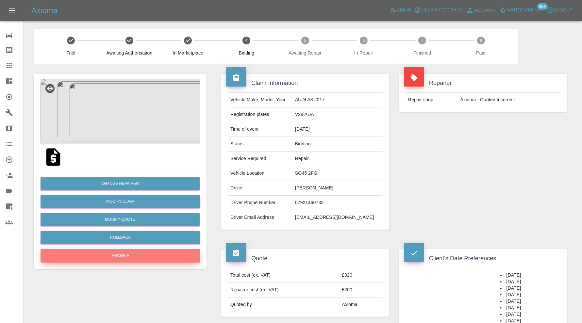
click at [153, 254] on button "Archive" at bounding box center [121, 255] width 160 height 13
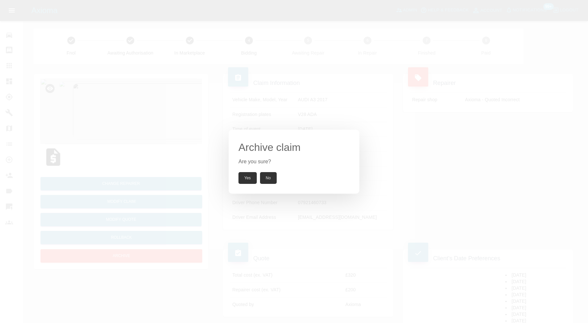
click at [251, 173] on button "Yes" at bounding box center [248, 178] width 18 height 12
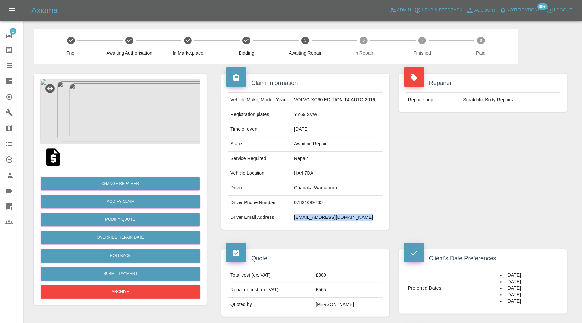
drag, startPoint x: 368, startPoint y: 217, endPoint x: 293, endPoint y: 219, distance: 75.2
click at [293, 219] on td "[EMAIL_ADDRESS][DOMAIN_NAME]" at bounding box center [337, 218] width 91 height 14
copy td "[EMAIL_ADDRESS][DOMAIN_NAME]"
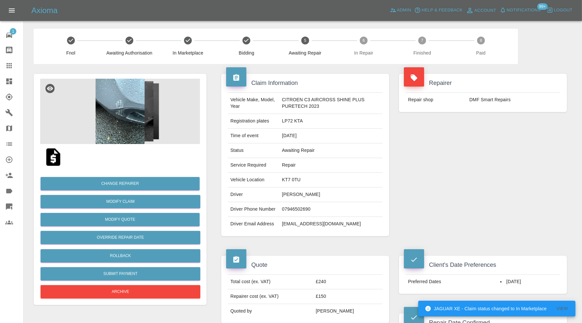
click at [139, 107] on img at bounding box center [120, 111] width 160 height 65
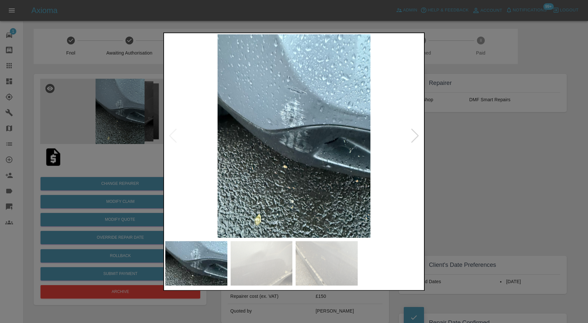
click at [415, 134] on div at bounding box center [415, 136] width 9 height 14
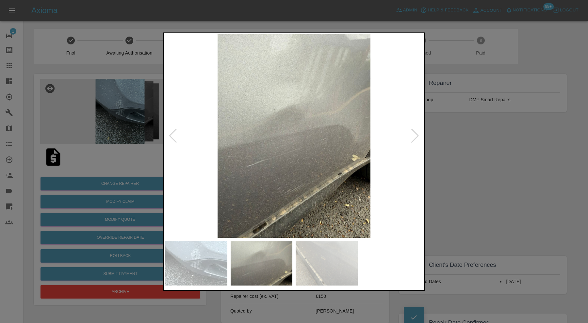
click at [414, 134] on div at bounding box center [415, 136] width 9 height 14
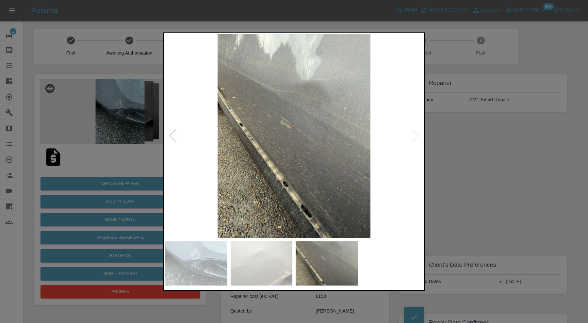
click at [454, 136] on div at bounding box center [294, 161] width 588 height 323
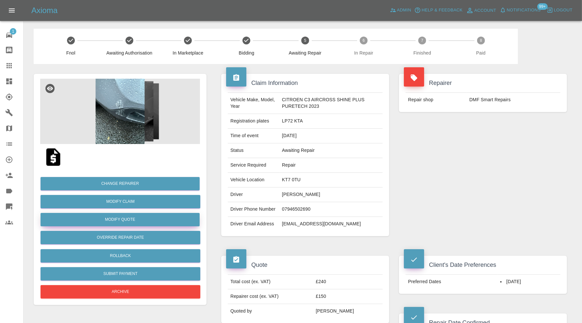
click at [149, 221] on button "Modify Quote" at bounding box center [120, 219] width 159 height 13
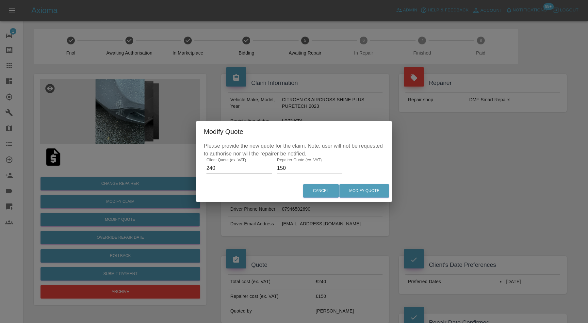
drag, startPoint x: 248, startPoint y: 169, endPoint x: 185, endPoint y: 169, distance: 62.8
click at [185, 169] on div "Modify Quote Please provide the new quote for the claim. Note: user will not be…" at bounding box center [294, 161] width 588 height 323
type input "515"
click at [308, 168] on input "150" at bounding box center [309, 168] width 65 height 10
type input "1"
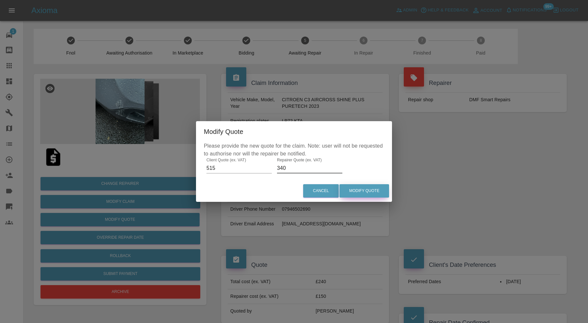
type input "340"
click at [355, 190] on button "Modify Quote" at bounding box center [365, 190] width 50 height 13
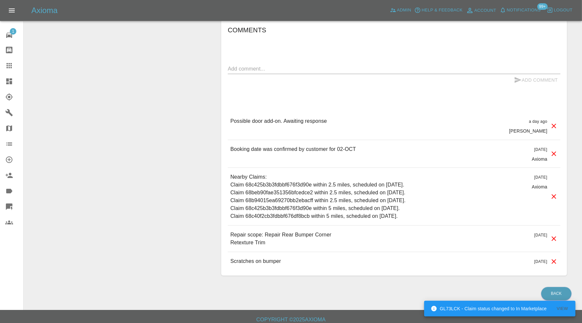
scroll to position [565, 0]
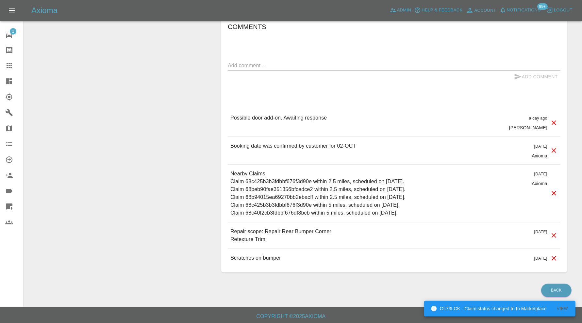
click at [319, 63] on textarea at bounding box center [394, 66] width 333 height 8
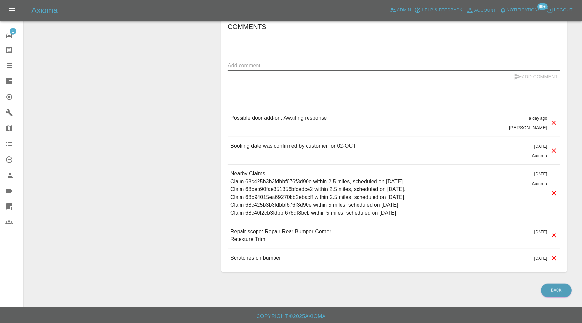
paste textarea "Repair OSF Door"
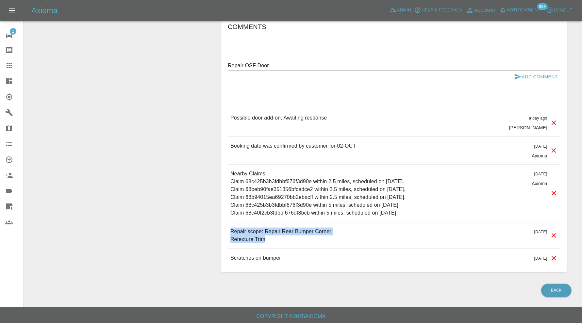
drag, startPoint x: 278, startPoint y: 239, endPoint x: 230, endPoint y: 229, distance: 48.2
click at [230, 229] on p "Repair scope: Repair Rear Bumper Corner Retexture Trim" at bounding box center [280, 236] width 101 height 16
copy p "Repair scope: Repair Rear Bumper Corner Retexture Trim"
click at [230, 63] on textarea "Repair OSF Door" at bounding box center [394, 66] width 333 height 8
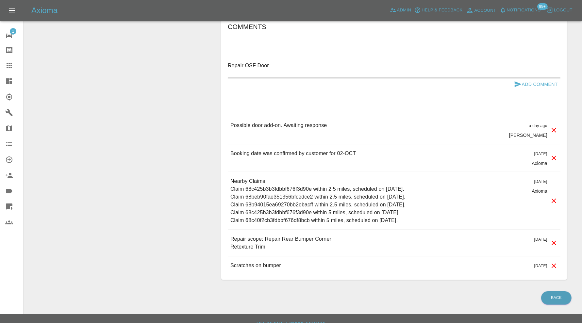
paste textarea "Repair scope: Repair Rear Bumper Corner Retexture Trim"
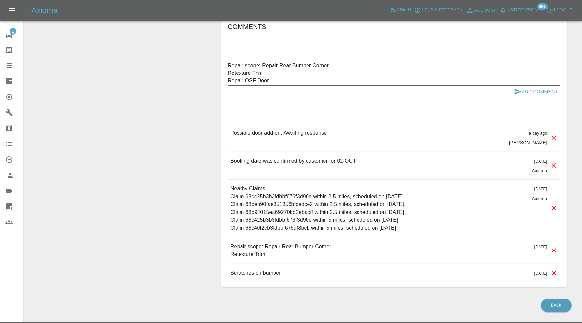
type textarea "Repair scope: Repair Rear Bumper Corner Retexture Trim Repair OSF Door"
click at [517, 90] on icon "submit" at bounding box center [518, 92] width 7 height 6
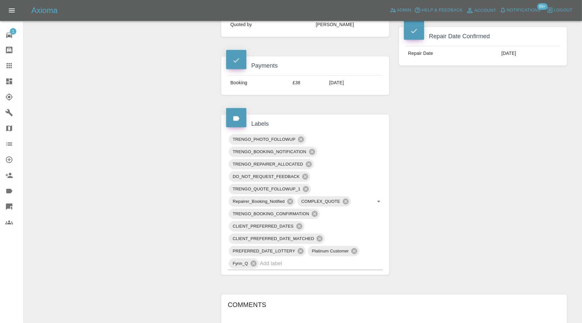
scroll to position [293, 0]
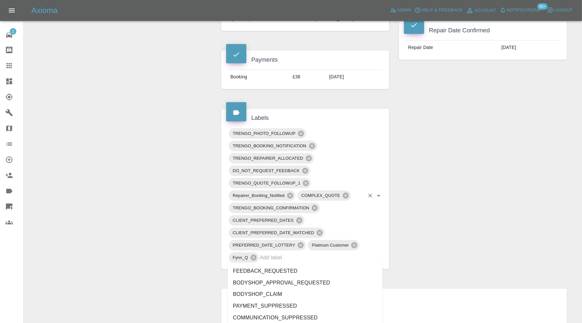
click at [334, 254] on input "text" at bounding box center [312, 258] width 105 height 10
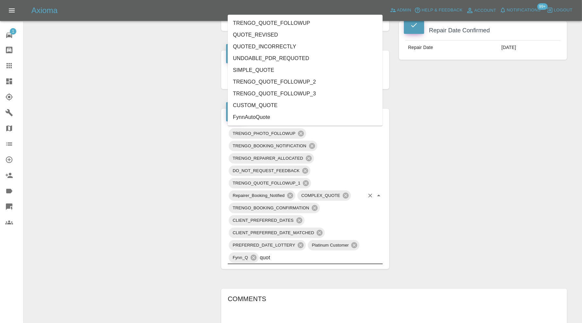
type input "quote"
click at [252, 38] on li "QUOTE_REVISED" at bounding box center [305, 35] width 155 height 12
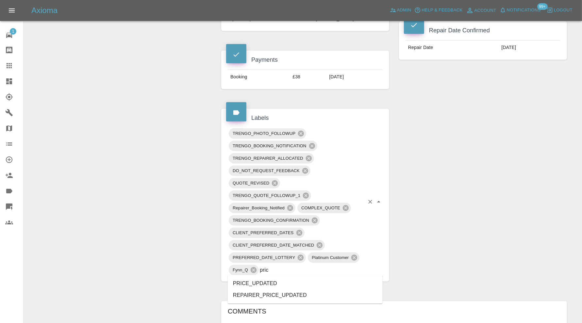
type input "price"
click at [275, 281] on li "PRICE_UPDATED" at bounding box center [305, 284] width 155 height 12
type input "do"
click at [275, 281] on li "UNDOABLE_PDR_REQUOTED" at bounding box center [305, 284] width 155 height 12
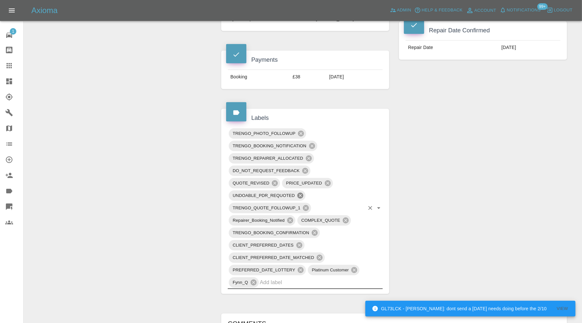
click at [299, 193] on icon at bounding box center [300, 195] width 7 height 7
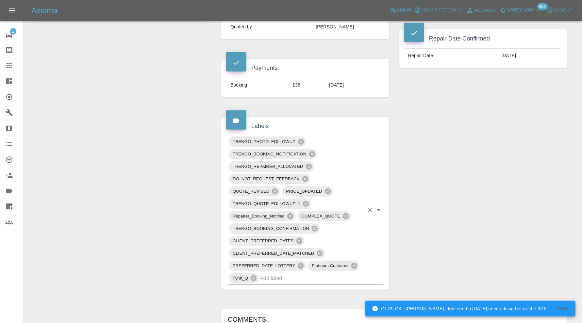
scroll to position [0, 0]
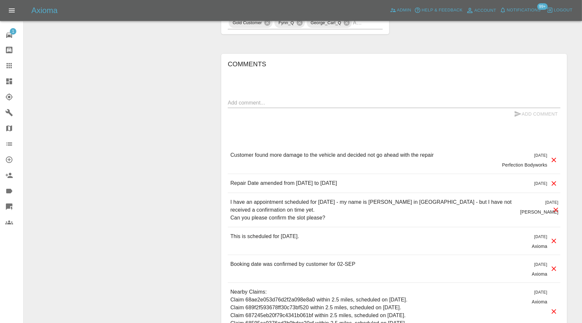
scroll to position [545, 0]
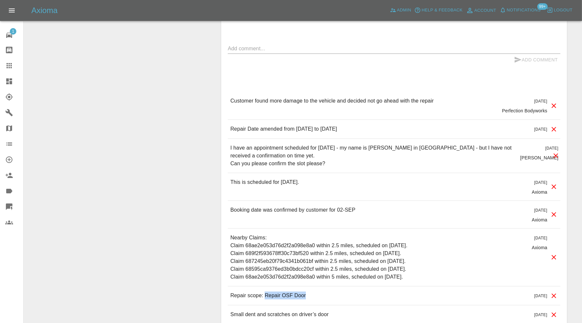
drag, startPoint x: 314, startPoint y: 293, endPoint x: 265, endPoint y: 297, distance: 49.2
click at [265, 297] on div "Repair scope: Repair OSF Door [DATE]" at bounding box center [394, 296] width 333 height 19
copy p "Repair OSF Door"
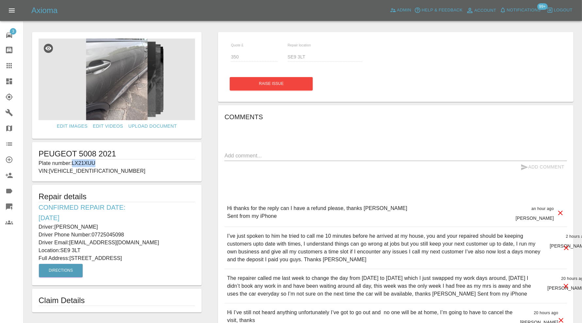
drag, startPoint x: 114, startPoint y: 161, endPoint x: 74, endPoint y: 163, distance: 40.3
click at [74, 163] on p "Plate number: LX21XUU" at bounding box center [117, 164] width 157 height 8
copy p "LX21XUU"
click at [13, 64] on div at bounding box center [14, 66] width 18 height 8
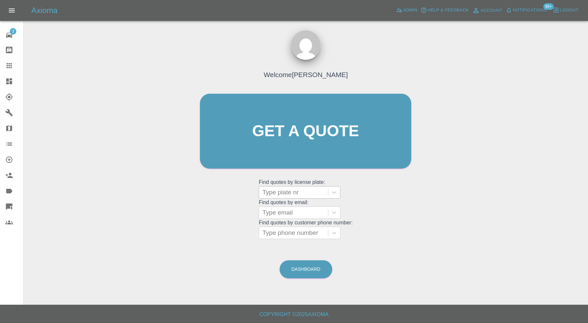
click at [306, 190] on div at bounding box center [294, 192] width 62 height 9
paste input "LX21XUU"
type input "LX21XUU"
click at [306, 207] on div "LX21XUU, Archived" at bounding box center [300, 209] width 82 height 13
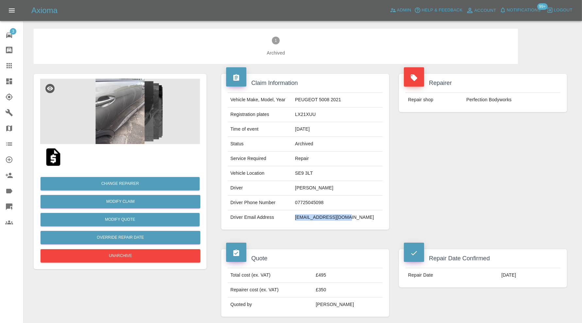
drag, startPoint x: 365, startPoint y: 219, endPoint x: 307, endPoint y: 220, distance: 57.5
click at [307, 220] on tr "Driver Email Address [EMAIL_ADDRESS][DOMAIN_NAME]" at bounding box center [305, 218] width 155 height 14
copy tr "[EMAIL_ADDRESS][DOMAIN_NAME]"
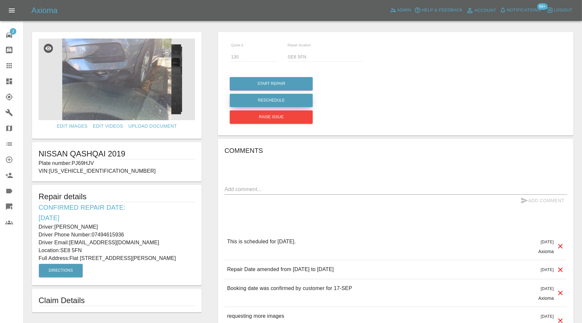
click at [274, 101] on button "Reschedule" at bounding box center [271, 100] width 83 height 13
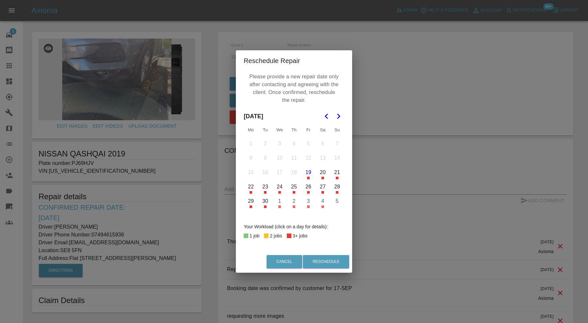
click at [309, 176] on button "19" at bounding box center [309, 173] width 14 height 14
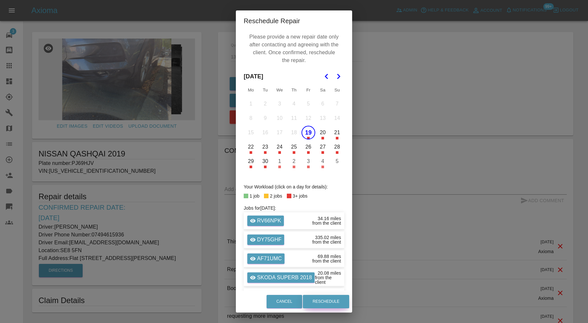
click at [320, 293] on div "Cancel Reschedule" at bounding box center [294, 302] width 116 height 22
click at [328, 304] on button "Reschedule" at bounding box center [326, 301] width 46 height 13
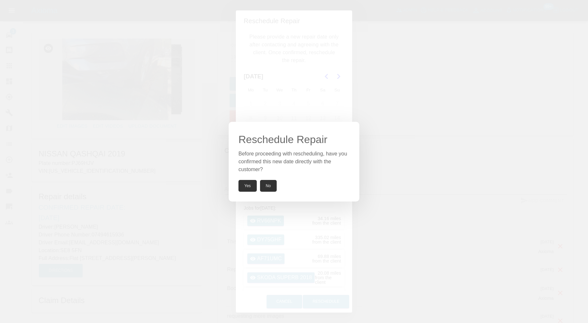
click at [246, 187] on button "Yes" at bounding box center [248, 186] width 18 height 12
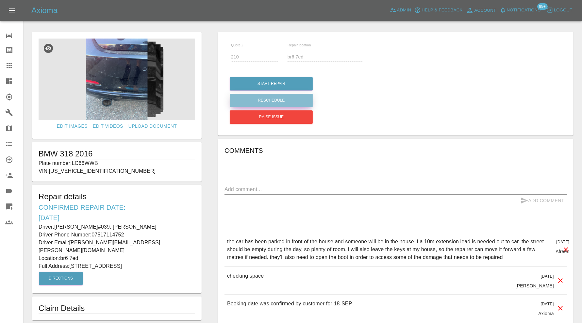
click at [277, 100] on button "Reschedule" at bounding box center [271, 100] width 83 height 13
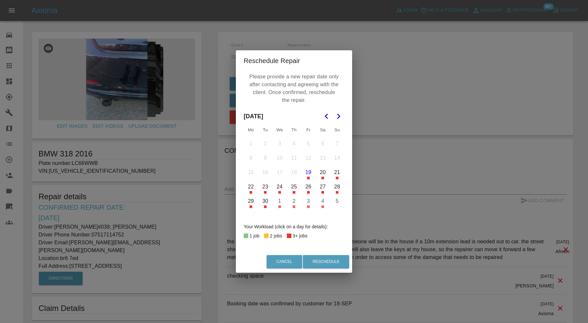
click at [309, 175] on button "19" at bounding box center [309, 173] width 14 height 14
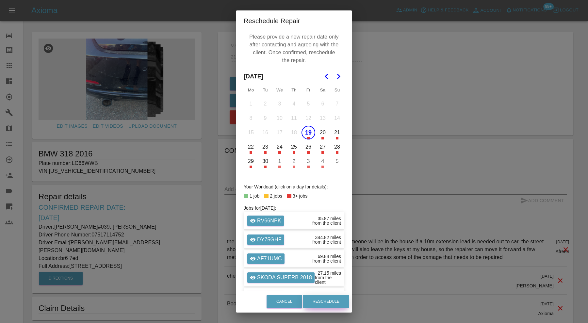
click at [326, 291] on div "Cancel Reschedule" at bounding box center [294, 302] width 116 height 22
click at [324, 302] on button "Reschedule" at bounding box center [326, 301] width 46 height 13
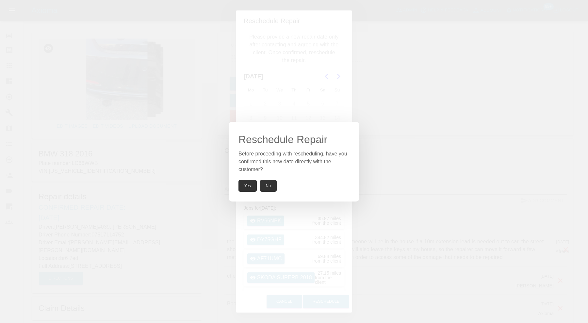
click at [248, 181] on button "Yes" at bounding box center [248, 186] width 18 height 12
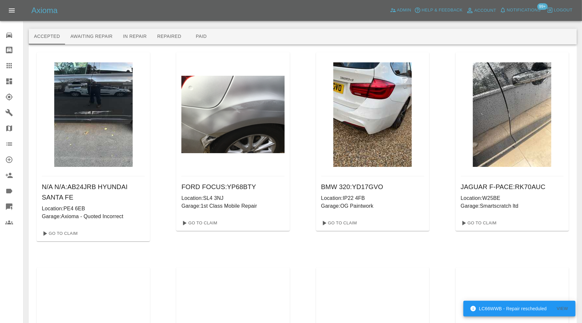
click at [11, 65] on icon at bounding box center [9, 65] width 5 height 5
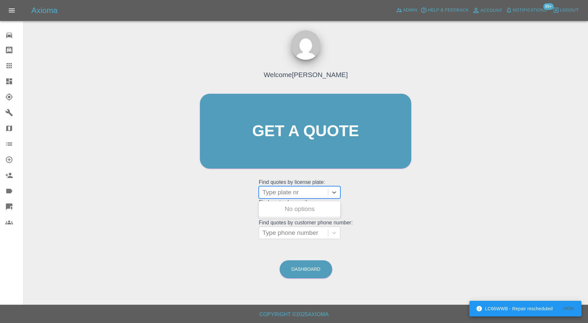
click at [269, 188] on div at bounding box center [294, 192] width 62 height 9
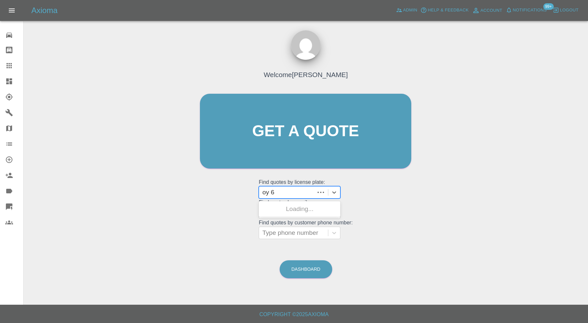
type input "oy 68"
click at [287, 209] on div "OY 68 PYV, Bidding" at bounding box center [300, 209] width 82 height 13
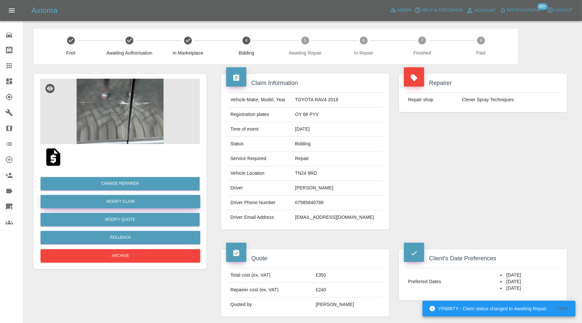
click at [145, 197] on link "Modify Claim" at bounding box center [121, 201] width 160 height 13
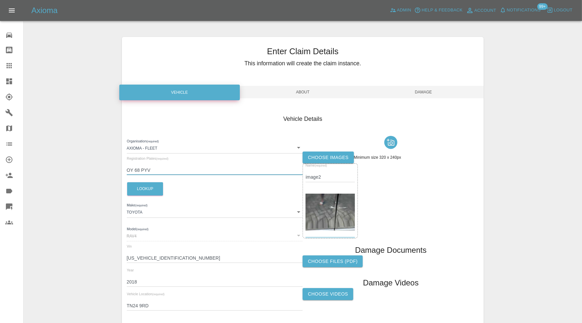
click at [136, 171] on input "OY 68 PYV" at bounding box center [215, 170] width 176 height 9
type input "OY68 PYV"
click at [427, 89] on span "Damage" at bounding box center [423, 92] width 121 height 12
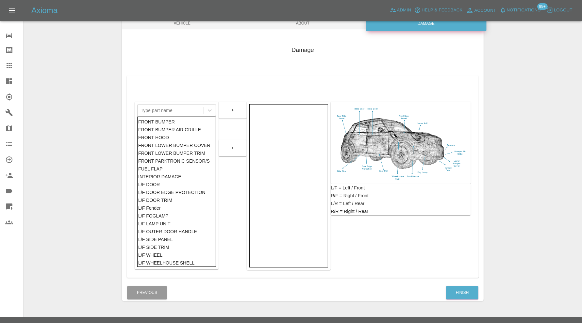
scroll to position [81, 0]
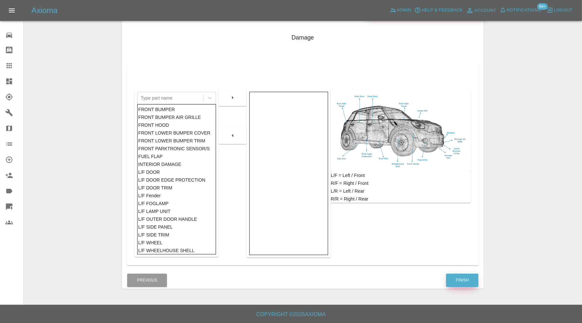
click at [463, 281] on button "Finish" at bounding box center [462, 280] width 32 height 13
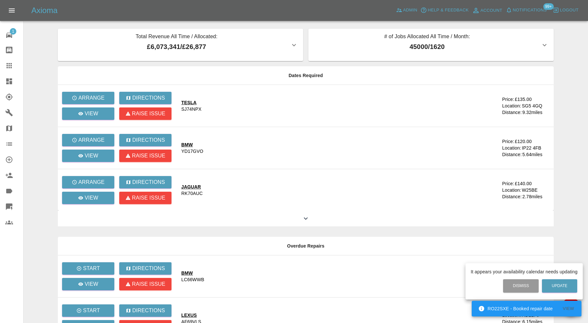
click at [8, 83] on div at bounding box center [294, 161] width 588 height 323
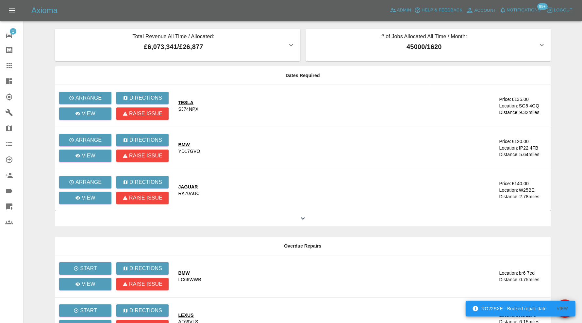
click at [9, 80] on icon at bounding box center [9, 81] width 8 height 8
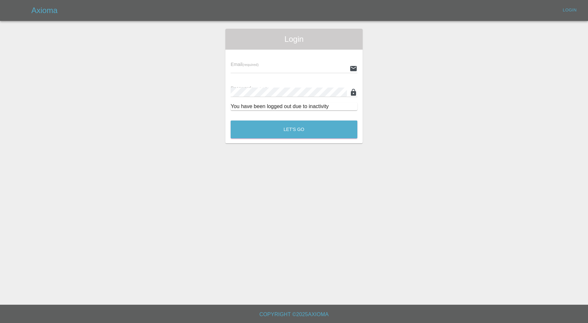
type input "[PERSON_NAME][EMAIL_ADDRESS][PERSON_NAME][DOMAIN_NAME]"
click at [286, 126] on button "Let's Go" at bounding box center [294, 130] width 127 height 18
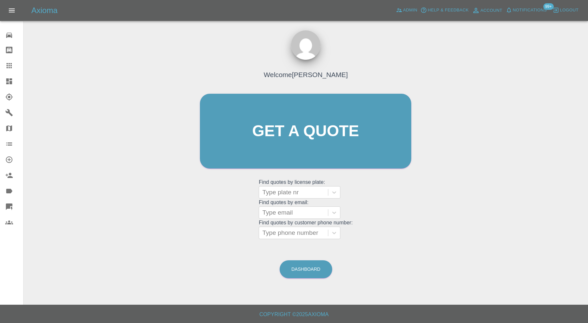
click at [560, 10] on span "Logout" at bounding box center [569, 11] width 19 height 8
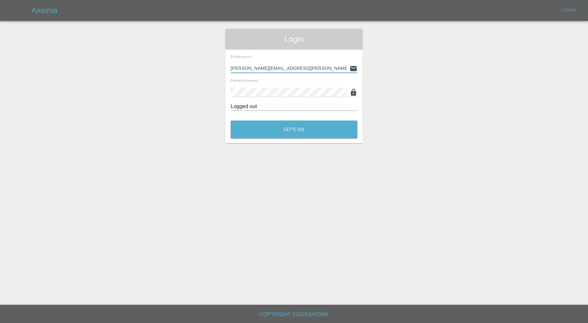
click at [297, 69] on input "[PERSON_NAME][EMAIL_ADDRESS][PERSON_NAME][DOMAIN_NAME]" at bounding box center [289, 68] width 116 height 9
drag, startPoint x: 312, startPoint y: 68, endPoint x: 210, endPoint y: 73, distance: 101.5
click at [210, 73] on div "Login Email (required) [PERSON_NAME][EMAIL_ADDRESS][PERSON_NAME][DOMAIN_NAME] P…" at bounding box center [294, 86] width 588 height 115
paste input "[EMAIL_ADDRESS][DOMAIN_NAME]"
type input "[EMAIL_ADDRESS][DOMAIN_NAME]"
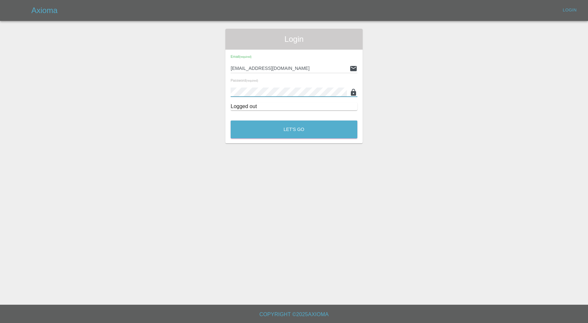
click at [212, 99] on div "Login Email (required) [EMAIL_ADDRESS][DOMAIN_NAME] Password (required) Logged …" at bounding box center [294, 86] width 588 height 115
click at [246, 124] on button "Let's Go" at bounding box center [294, 130] width 127 height 18
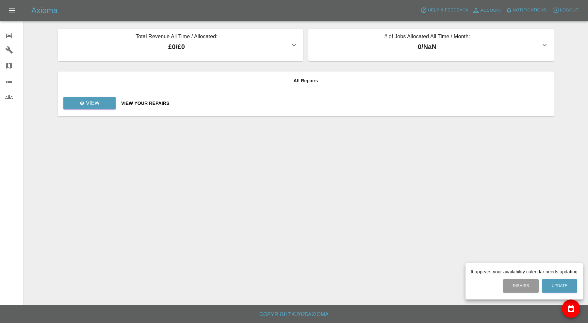
click at [9, 34] on div at bounding box center [294, 161] width 588 height 323
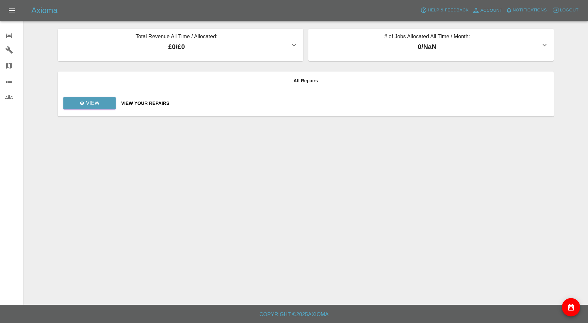
click at [10, 49] on icon at bounding box center [9, 50] width 8 height 8
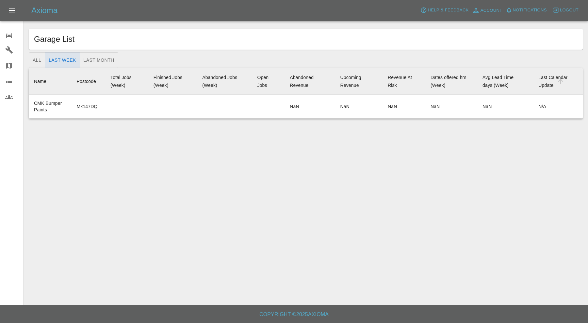
click at [10, 62] on icon at bounding box center [9, 66] width 8 height 8
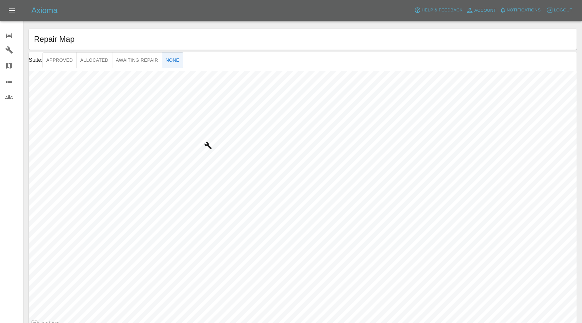
click at [13, 95] on div at bounding box center [14, 97] width 18 height 8
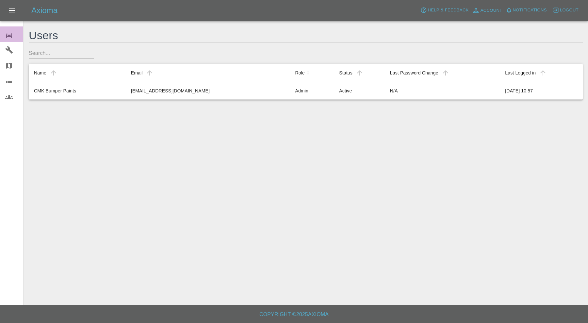
click at [9, 36] on icon at bounding box center [9, 35] width 6 height 5
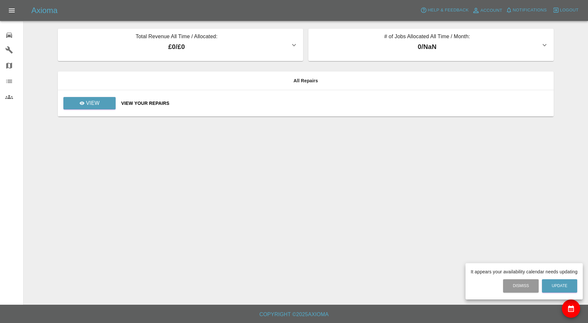
click at [562, 8] on div at bounding box center [294, 161] width 588 height 323
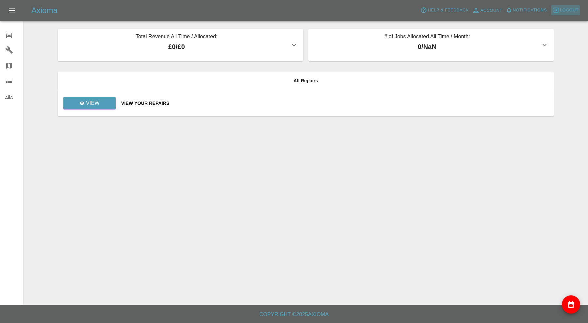
click at [562, 8] on span "Logout" at bounding box center [569, 11] width 19 height 8
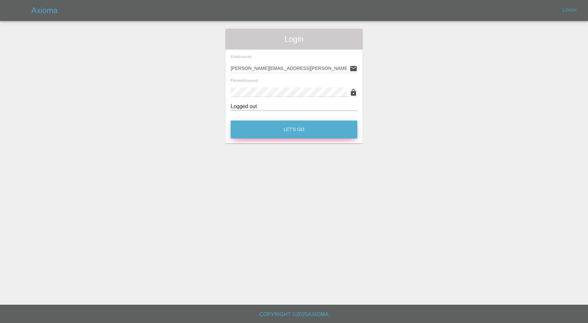
click at [303, 128] on button "Let's Go" at bounding box center [294, 130] width 127 height 18
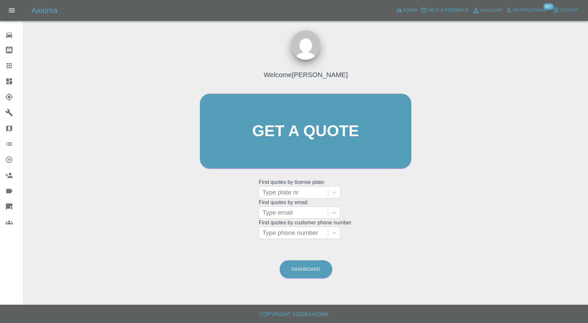
click at [570, 8] on span "Logout" at bounding box center [569, 11] width 19 height 8
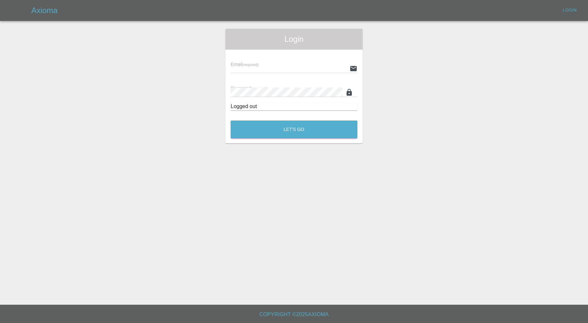
type input "[PERSON_NAME][EMAIL_ADDRESS][PERSON_NAME][DOMAIN_NAME]"
click at [302, 124] on button "Let's Go" at bounding box center [294, 130] width 127 height 18
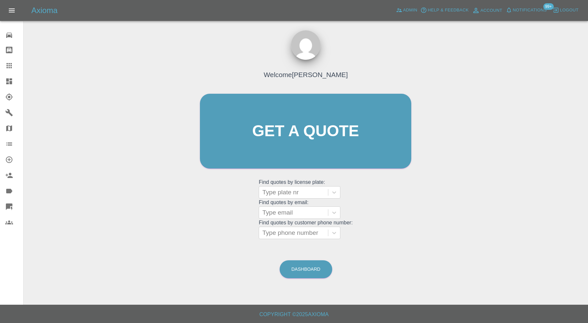
click at [563, 7] on span "Logout" at bounding box center [569, 11] width 19 height 8
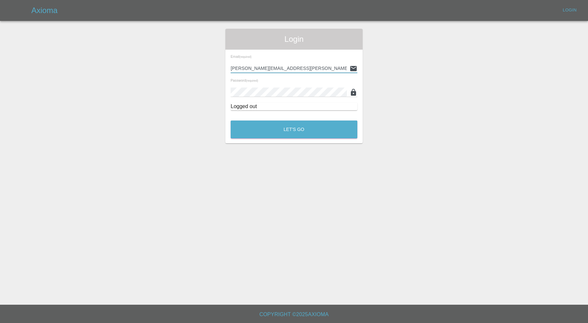
drag, startPoint x: 307, startPoint y: 69, endPoint x: 314, endPoint y: 65, distance: 8.2
click at [307, 69] on input "[PERSON_NAME][EMAIL_ADDRESS][PERSON_NAME][DOMAIN_NAME]" at bounding box center [289, 68] width 116 height 9
drag, startPoint x: 315, startPoint y: 65, endPoint x: 201, endPoint y: 69, distance: 114.5
click at [201, 69] on div "Login Email (required) [PERSON_NAME][EMAIL_ADDRESS][PERSON_NAME][DOMAIN_NAME] P…" at bounding box center [294, 86] width 588 height 115
paste input "[EMAIL_ADDRESS][DOMAIN_NAME]"
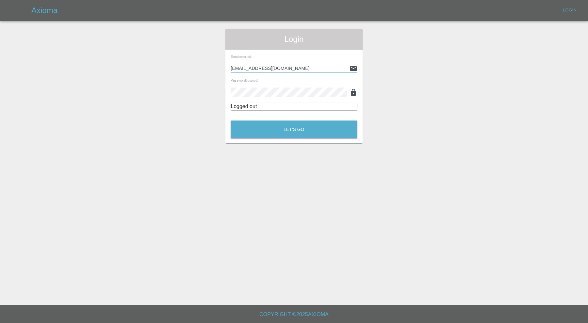
type input "[EMAIL_ADDRESS][DOMAIN_NAME]"
click at [217, 93] on div "Login Email (required) [EMAIL_ADDRESS][DOMAIN_NAME] Password (required) Logged …" at bounding box center [294, 86] width 588 height 115
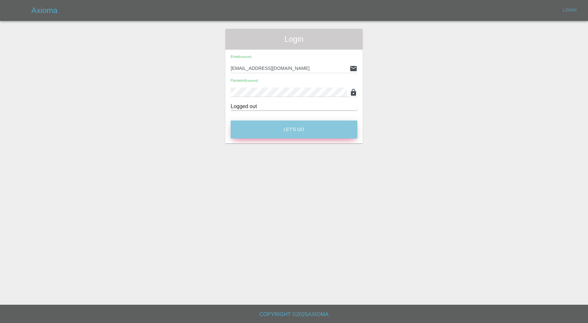
click at [250, 132] on button "Let's Go" at bounding box center [294, 130] width 127 height 18
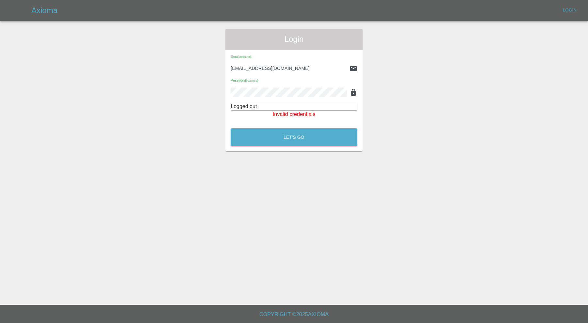
click at [196, 126] on div "Login Email (required) [EMAIL_ADDRESS][DOMAIN_NAME] Password (required) Logged …" at bounding box center [294, 90] width 588 height 123
click at [213, 91] on div "Login Email (required) [EMAIL_ADDRESS][DOMAIN_NAME] Password (required) Logged …" at bounding box center [294, 90] width 588 height 123
click at [231, 128] on button "Let's Go" at bounding box center [294, 137] width 127 height 18
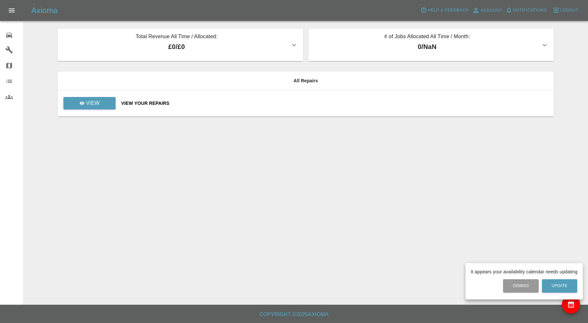
click at [295, 183] on div at bounding box center [294, 161] width 588 height 323
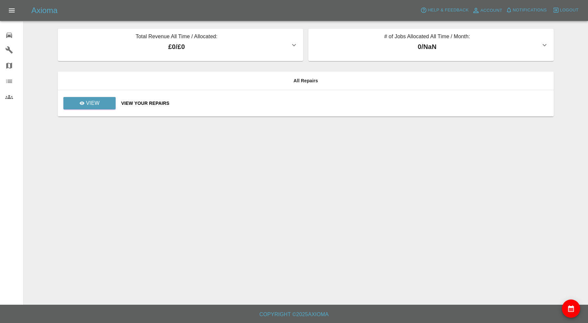
click at [576, 10] on span "Logout" at bounding box center [569, 11] width 19 height 8
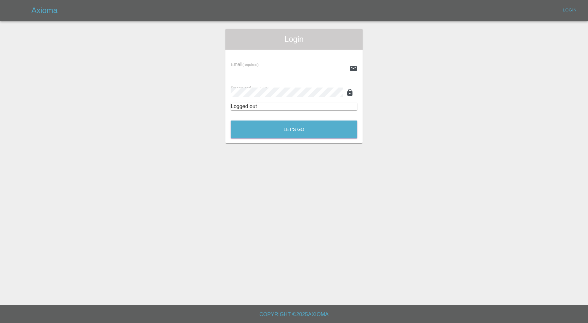
type input "[PERSON_NAME][EMAIL_ADDRESS][PERSON_NAME][DOMAIN_NAME]"
click at [262, 141] on div "Login Email (required) [PERSON_NAME][EMAIL_ADDRESS][PERSON_NAME][DOMAIN_NAME] P…" at bounding box center [294, 86] width 137 height 115
click at [275, 132] on button "Let's Go" at bounding box center [294, 130] width 127 height 18
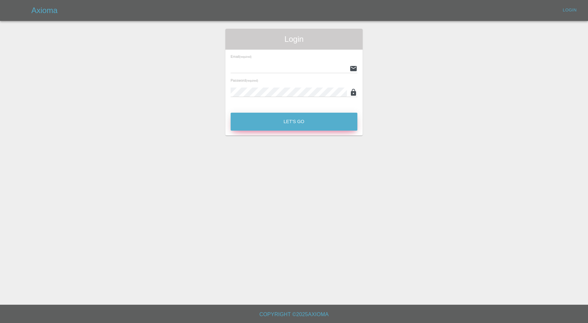
type input "[PERSON_NAME][EMAIL_ADDRESS][PERSON_NAME][DOMAIN_NAME]"
click at [304, 125] on button "Let's Go" at bounding box center [294, 122] width 127 height 18
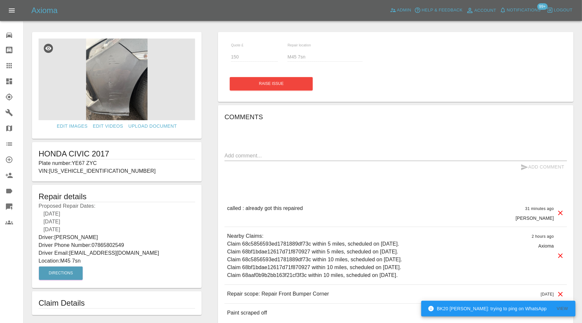
click at [551, 14] on button "Logout" at bounding box center [559, 10] width 29 height 10
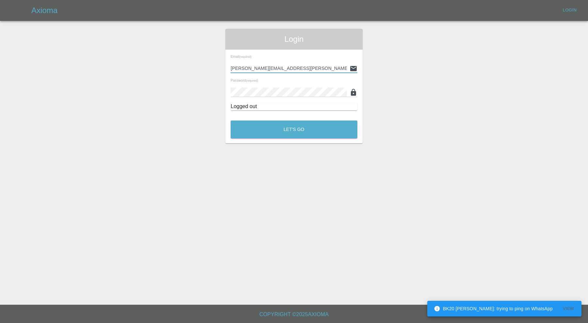
drag, startPoint x: 301, startPoint y: 70, endPoint x: 307, endPoint y: 70, distance: 5.2
click at [302, 70] on input "[PERSON_NAME][EMAIL_ADDRESS][PERSON_NAME][DOMAIN_NAME]" at bounding box center [289, 68] width 116 height 9
drag, startPoint x: 307, startPoint y: 70, endPoint x: 203, endPoint y: 75, distance: 104.1
click at [203, 75] on div "Login Email (required) [PERSON_NAME][EMAIL_ADDRESS][PERSON_NAME][DOMAIN_NAME] P…" at bounding box center [294, 86] width 588 height 115
paste input "[URL][DOMAIN_NAME]"
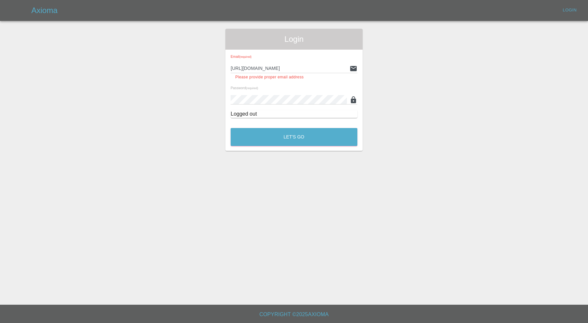
click at [308, 67] on input "[URL][DOMAIN_NAME]" at bounding box center [289, 68] width 116 height 9
drag, startPoint x: 310, startPoint y: 67, endPoint x: 190, endPoint y: 73, distance: 120.1
click at [190, 73] on div "Login Email (required) [URL][DOMAIN_NAME] Please provide proper email address P…" at bounding box center [294, 90] width 588 height 122
paste input "[EMAIL_ADDRESS][DOMAIN_NAME]"
type input "[EMAIL_ADDRESS][DOMAIN_NAME]"
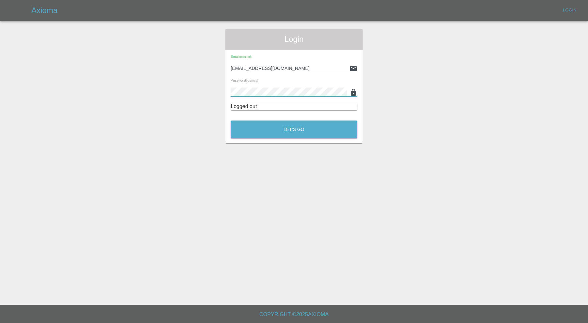
click at [211, 94] on div "Login Email (required) [EMAIL_ADDRESS][DOMAIN_NAME] Password (required) Logged …" at bounding box center [294, 86] width 588 height 115
click at [249, 126] on button "Let's Go" at bounding box center [294, 130] width 127 height 18
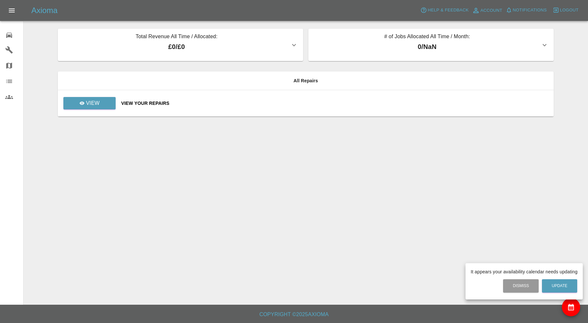
click at [562, 8] on div at bounding box center [294, 161] width 588 height 323
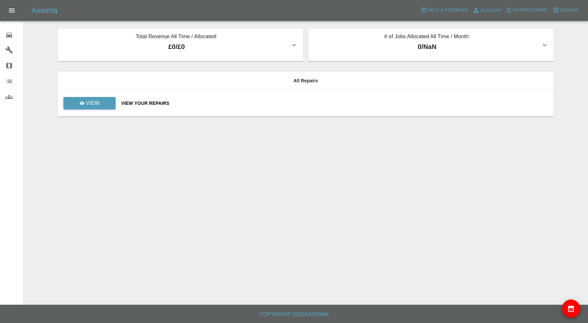
click at [566, 11] on span "Logout" at bounding box center [569, 11] width 19 height 8
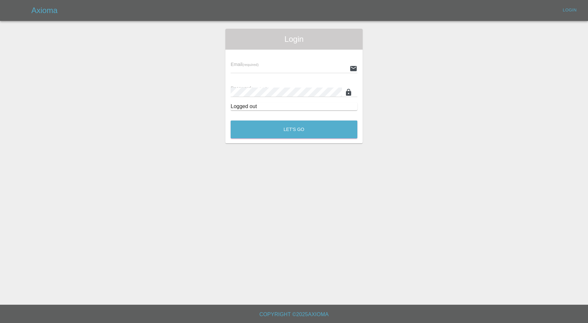
type input "[PERSON_NAME][EMAIL_ADDRESS][PERSON_NAME][DOMAIN_NAME]"
click at [297, 139] on div "Let's Go" at bounding box center [293, 128] width 127 height 25
click at [311, 131] on button "Let's Go" at bounding box center [294, 130] width 127 height 18
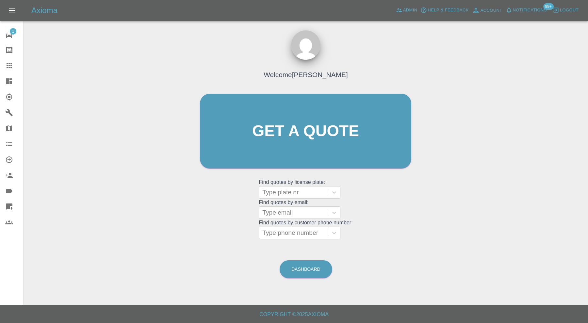
click at [554, 124] on div "Welcome [PERSON_NAME] Get a quote Get a quote Find quotes by license plate: Typ…" at bounding box center [306, 162] width 554 height 235
click at [164, 78] on div "Welcome [PERSON_NAME] Get a quote Get a quote Find quotes by license plate: Typ…" at bounding box center [306, 162] width 554 height 235
click at [569, 8] on span "Logout" at bounding box center [569, 11] width 19 height 8
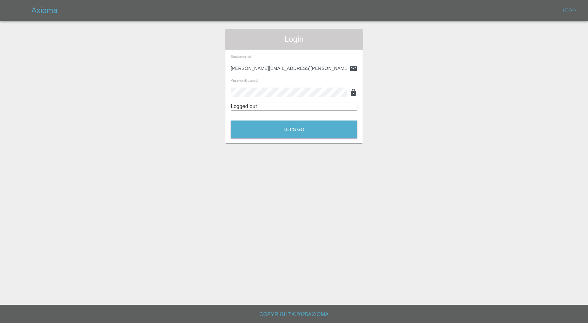
click at [298, 67] on input "carl.ainsworth@axioma.co.uk" at bounding box center [289, 68] width 116 height 9
drag, startPoint x: 311, startPoint y: 67, endPoint x: 203, endPoint y: 70, distance: 108.2
click at [203, 70] on div "Login Email (required) carl.ainsworth@axioma.co.uk Password (required) Logged o…" at bounding box center [294, 86] width 588 height 115
paste input "akbari60reza@gmail.com"
type input "akbari60reza@gmail.com"
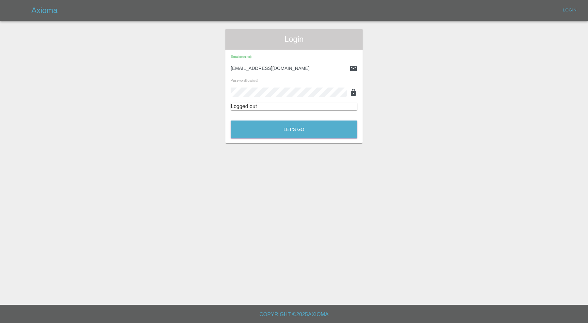
click at [263, 99] on div "Email (required) akbari60reza@gmail.com Password (required) Logged out" at bounding box center [294, 83] width 137 height 66
click at [209, 93] on div "Login Email (required) akbari60reza@gmail.com Password (required) Logged out Le…" at bounding box center [294, 86] width 588 height 115
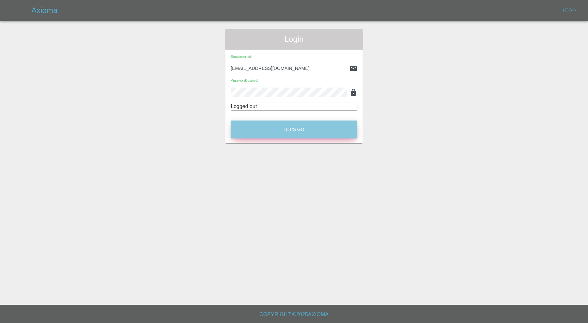
click at [255, 129] on button "Let's Go" at bounding box center [294, 130] width 127 height 18
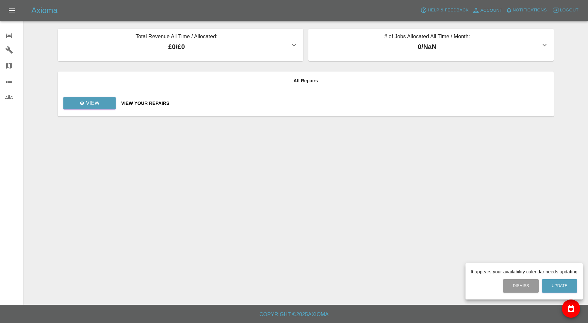
click at [484, 9] on div at bounding box center [294, 161] width 588 height 323
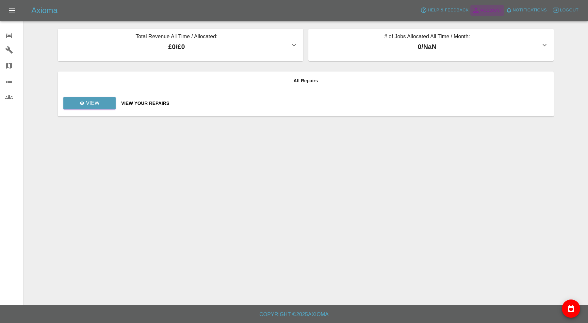
click at [484, 9] on span "Account" at bounding box center [492, 11] width 22 height 8
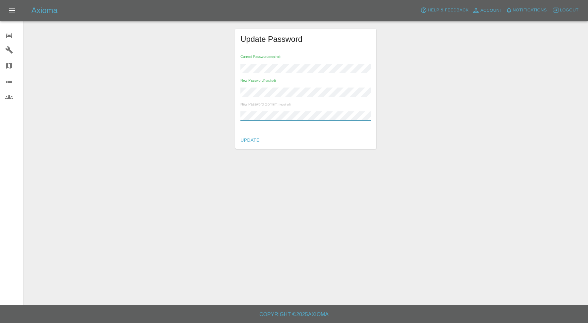
click at [253, 140] on button "Update" at bounding box center [250, 140] width 24 height 12
click at [408, 190] on main "Update Password Current Password (required) New Password (required) New Passwor…" at bounding box center [294, 152] width 588 height 305
click at [460, 158] on main "Update Password Current Password (required) New Password (required) New Passwor…" at bounding box center [294, 152] width 588 height 305
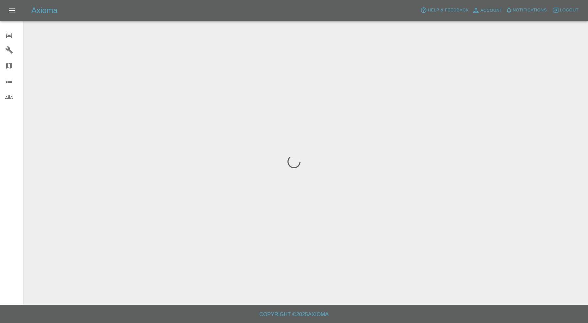
click at [342, 66] on div at bounding box center [294, 161] width 588 height 323
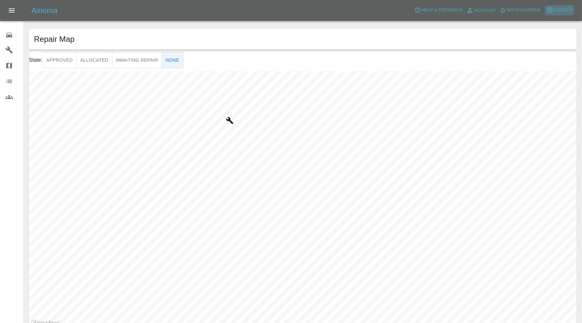
click at [564, 11] on span "Logout" at bounding box center [563, 11] width 19 height 8
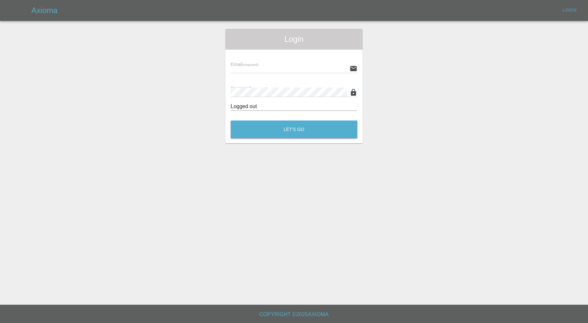
type input "carl.ainsworth@axioma.co.uk"
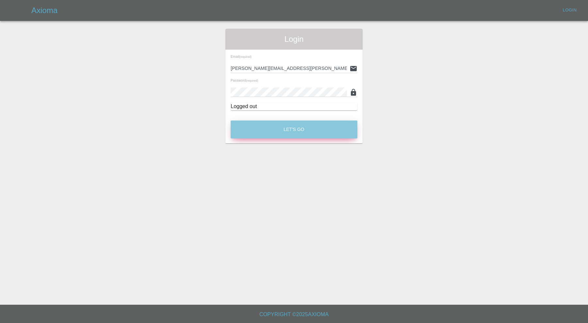
click at [305, 128] on button "Let's Go" at bounding box center [294, 130] width 127 height 18
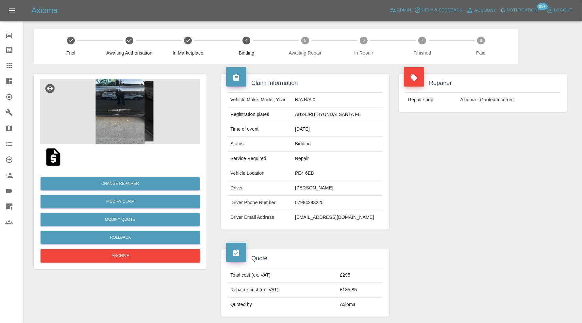
click at [121, 111] on img at bounding box center [120, 111] width 160 height 65
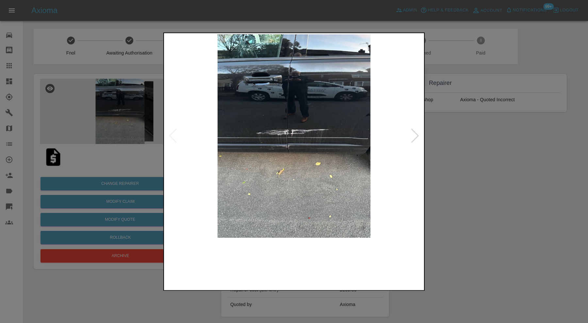
click at [300, 134] on img at bounding box center [294, 136] width 258 height 204
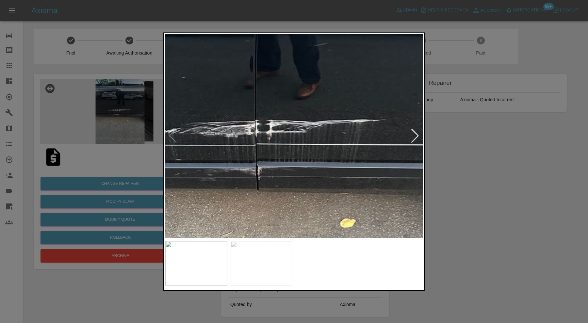
click at [452, 158] on div at bounding box center [294, 161] width 588 height 323
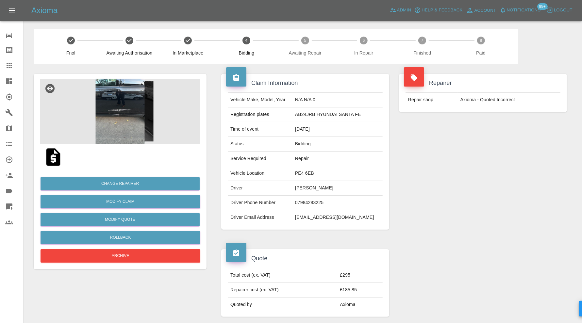
click at [124, 111] on img at bounding box center [120, 111] width 160 height 65
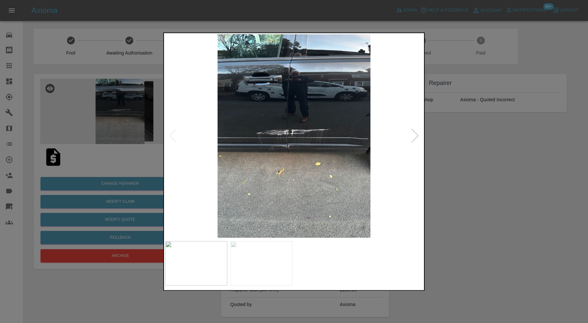
click at [415, 134] on div at bounding box center [415, 136] width 9 height 14
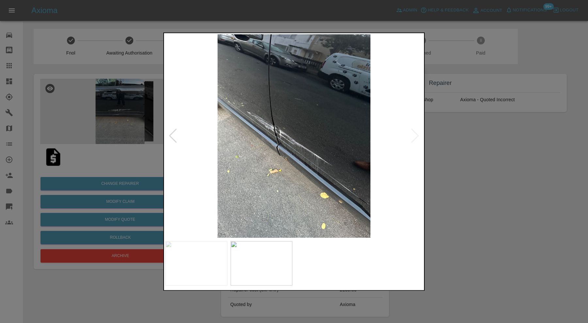
click at [174, 135] on div at bounding box center [173, 136] width 9 height 14
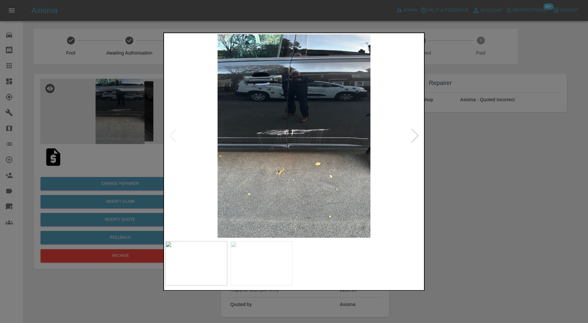
click at [284, 141] on img at bounding box center [294, 136] width 258 height 204
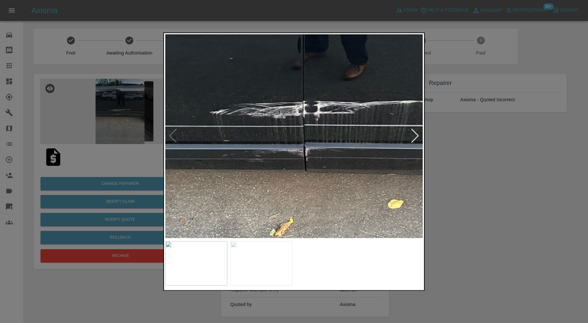
click at [415, 134] on div at bounding box center [415, 136] width 9 height 14
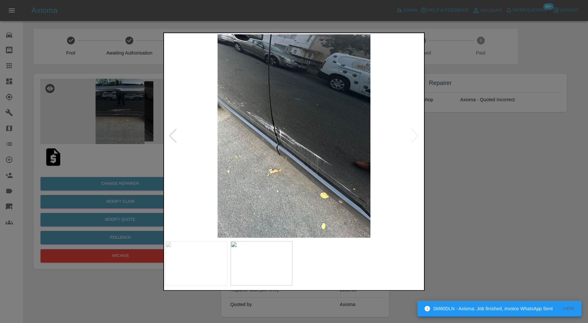
click at [460, 139] on div at bounding box center [294, 161] width 588 height 323
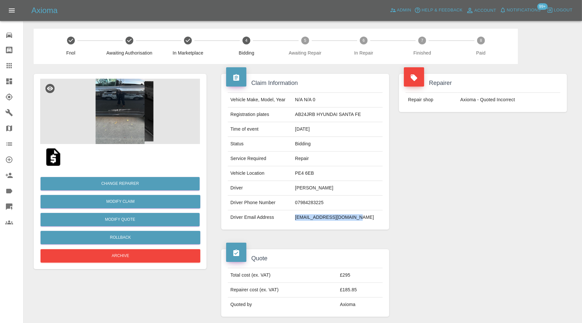
drag, startPoint x: 365, startPoint y: 218, endPoint x: 300, endPoint y: 221, distance: 64.5
click at [300, 221] on td "jonathanback69@gmail.com" at bounding box center [338, 218] width 90 height 14
copy td "jonathanback69@gmail.com"
drag, startPoint x: 321, startPoint y: 115, endPoint x: 301, endPoint y: 113, distance: 20.0
click at [301, 113] on td "AB24JRB HYUNDAI SANTA FE" at bounding box center [338, 115] width 90 height 15
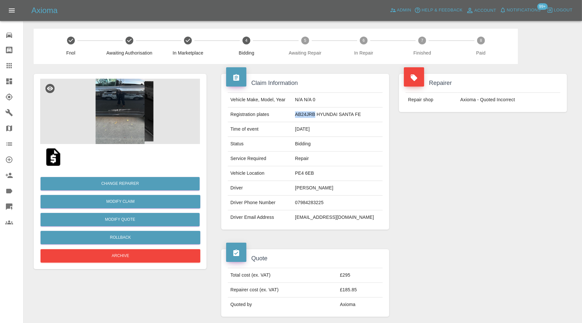
copy td "AB24JRB"
click at [146, 200] on link "Modify Claim" at bounding box center [121, 201] width 160 height 13
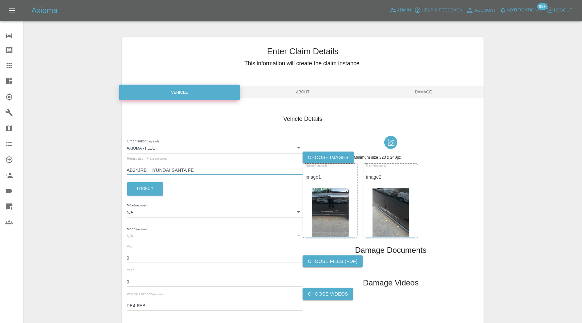
drag, startPoint x: 230, startPoint y: 172, endPoint x: 149, endPoint y: 173, distance: 81.7
click at [149, 173] on input "AB24JRB HYUNDAI SANTA FE" at bounding box center [215, 170] width 176 height 9
type input "AB24JRB"
click at [146, 186] on button "Lookup" at bounding box center [145, 188] width 36 height 13
type input "HYUNDAI"
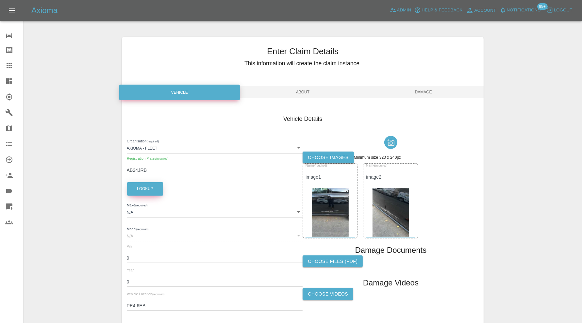
type input "SANTA FE HYBRID CALLIGRAPHY AWD (7S)"
type input "KMHP58112SU042179"
type input "2024"
click at [421, 91] on span "Damage" at bounding box center [423, 92] width 121 height 12
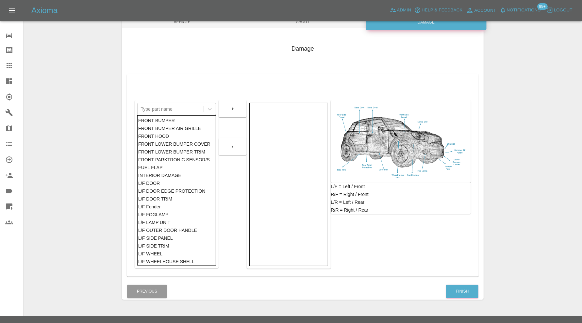
scroll to position [81, 0]
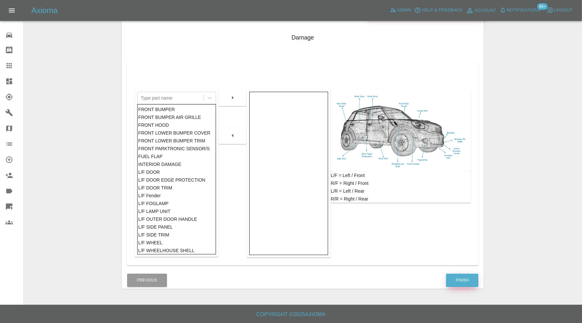
click at [462, 282] on button "Finish" at bounding box center [462, 280] width 32 height 13
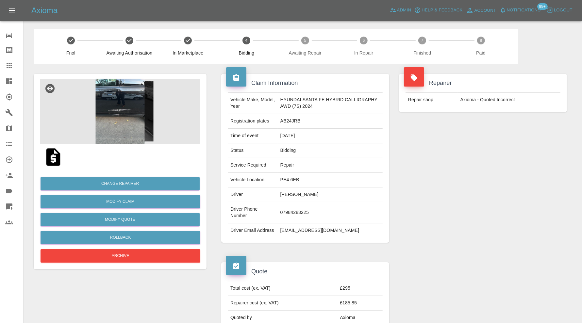
scroll to position [346, 0]
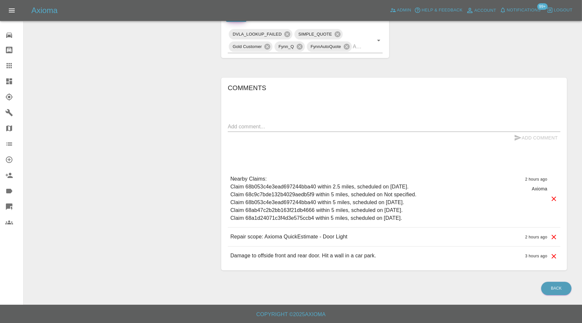
click at [290, 131] on div "x" at bounding box center [394, 127] width 333 height 10
paste textarea "Repair scope: Repair NSF Door + NSR Door - £425 Repair NSF + NSR Door Moulding"
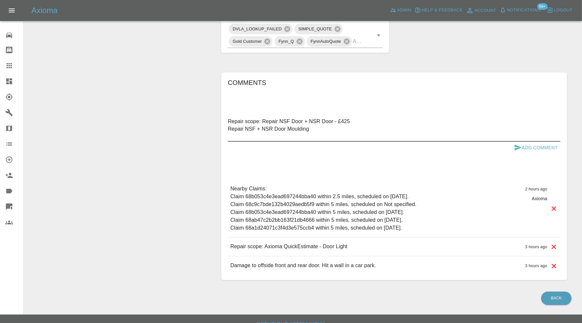
drag, startPoint x: 358, startPoint y: 127, endPoint x: 333, endPoint y: 127, distance: 24.8
click at [333, 127] on textarea "Repair scope: Repair NSF Door + NSR Door - £425 Repair NSF + NSR Door Moulding" at bounding box center [394, 129] width 333 height 23
type textarea "Repair scope: Repair NSF Door + NSR Door Repair NSF + NSR Door Moulding"
click at [532, 152] on button "Add Comment" at bounding box center [536, 148] width 49 height 12
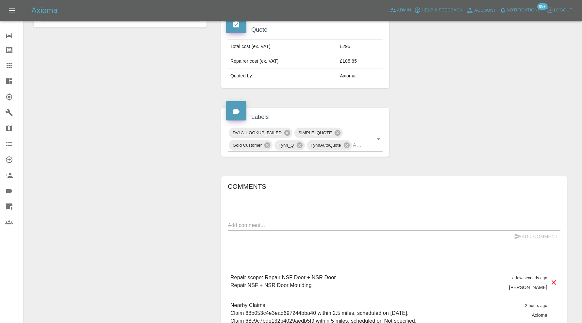
scroll to position [182, 0]
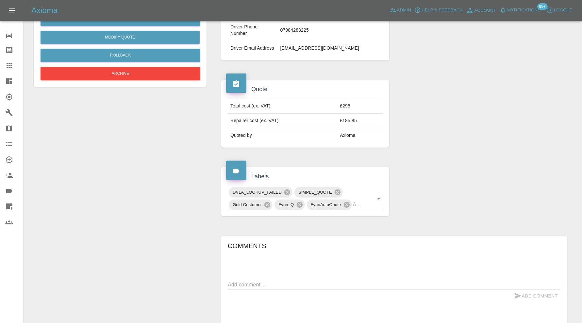
click at [325, 288] on textarea at bounding box center [394, 285] width 333 height 8
click at [247, 289] on textarea "emailed quote. Awaiting response" at bounding box center [394, 285] width 333 height 8
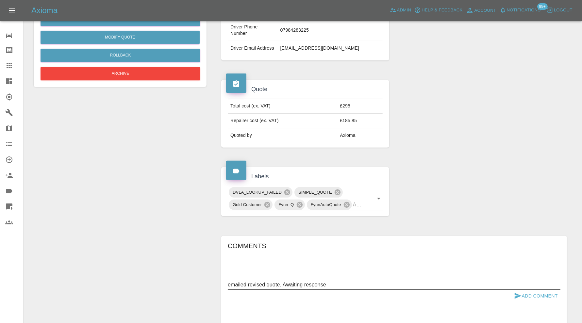
type textarea "emailed revised quote. Awaiting response"
click at [558, 299] on button "Add Comment" at bounding box center [536, 296] width 49 height 12
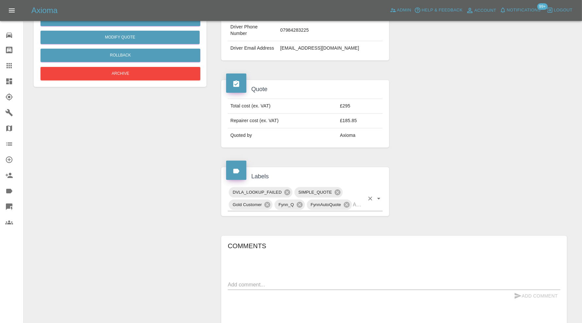
click at [371, 210] on div "DVLA_LOOKUP_FAILED SIMPLE_QUOTE Gold Customer Fynn_Q FynnAutoQuote" at bounding box center [305, 198] width 155 height 25
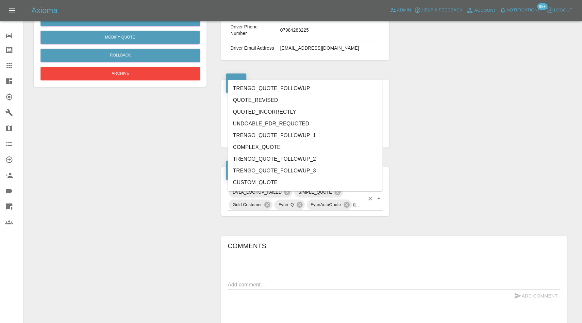
type input "quote"
click at [264, 99] on li "QUOTE_REVISED" at bounding box center [305, 100] width 155 height 12
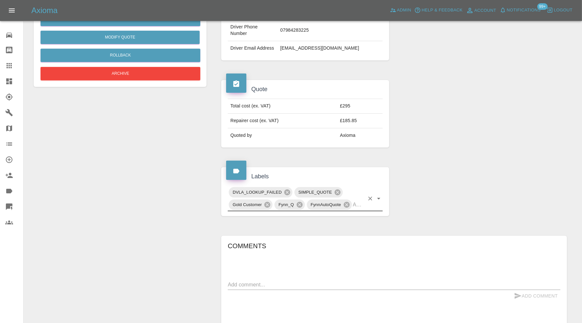
scroll to position [0, 0]
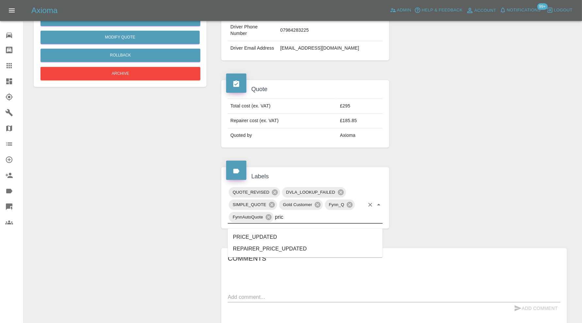
type input "price"
click at [272, 234] on li "PRICE_UPDATED" at bounding box center [305, 237] width 155 height 12
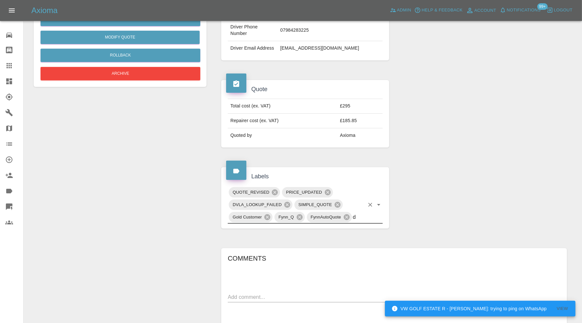
type input "do"
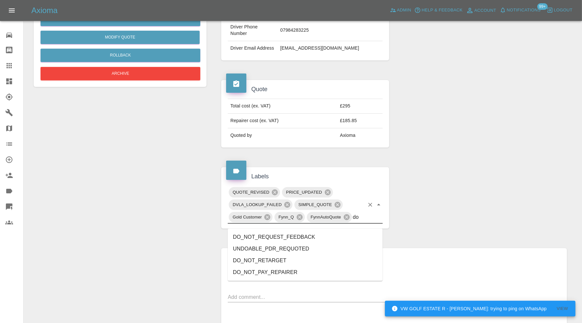
click at [272, 234] on li "DO_NOT_REQUEST_FEEDBACK" at bounding box center [305, 237] width 155 height 12
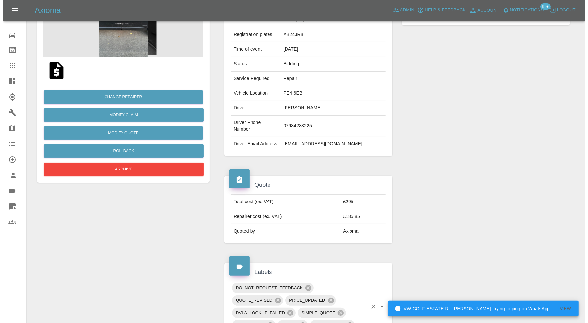
scroll to position [74, 0]
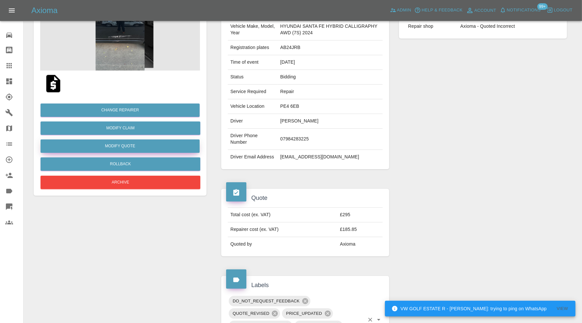
click at [139, 143] on button "Modify Quote" at bounding box center [120, 146] width 159 height 13
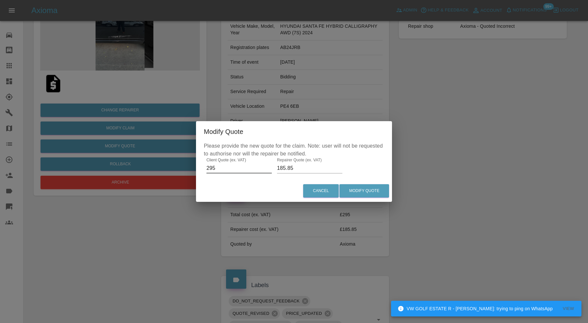
drag, startPoint x: 225, startPoint y: 170, endPoint x: 201, endPoint y: 171, distance: 23.5
click at [201, 171] on div "Please provide the new quote for the claim. Note: user will not be requested to…" at bounding box center [294, 161] width 196 height 38
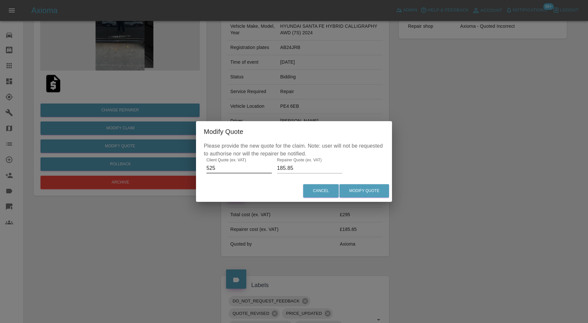
type input "525"
drag, startPoint x: 312, startPoint y: 168, endPoint x: 274, endPoint y: 171, distance: 38.4
click at [274, 171] on div "Please provide the new quote for the claim. Note: user will not be requested to…" at bounding box center [294, 161] width 196 height 38
type input "335"
click at [366, 186] on button "Modify Quote" at bounding box center [365, 190] width 50 height 13
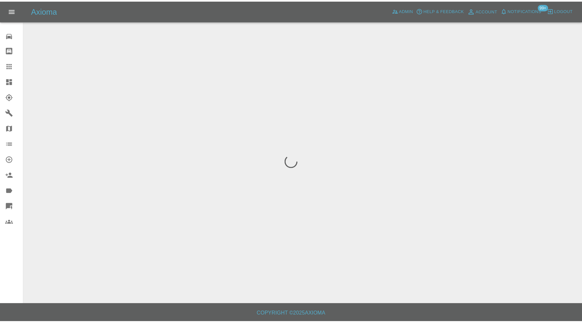
scroll to position [0, 0]
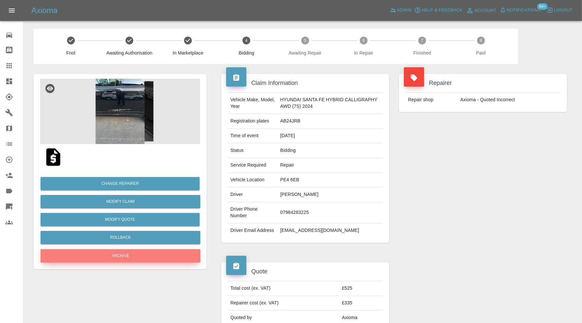
click at [171, 257] on button "Archive" at bounding box center [121, 255] width 160 height 13
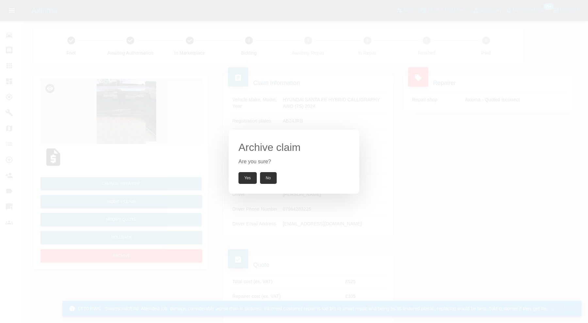
click at [243, 175] on button "Yes" at bounding box center [248, 178] width 18 height 12
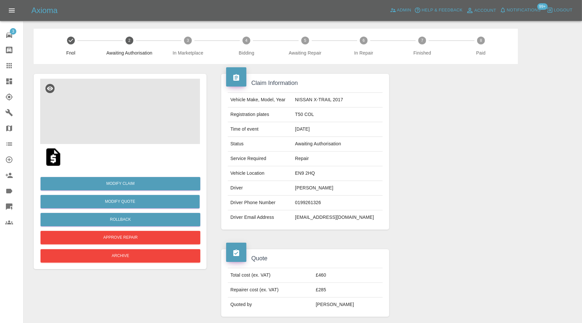
click at [130, 119] on img at bounding box center [120, 111] width 160 height 65
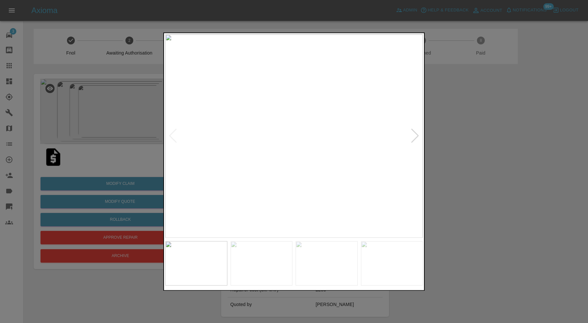
click at [417, 134] on div at bounding box center [415, 136] width 9 height 14
click at [416, 133] on div at bounding box center [415, 136] width 9 height 14
click at [416, 133] on img at bounding box center [294, 136] width 258 height 204
click at [463, 144] on div at bounding box center [294, 161] width 588 height 323
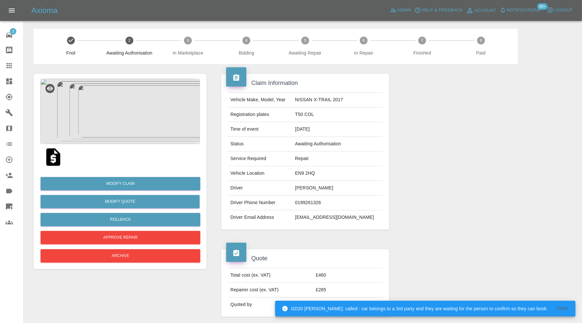
click at [118, 125] on img at bounding box center [120, 111] width 160 height 65
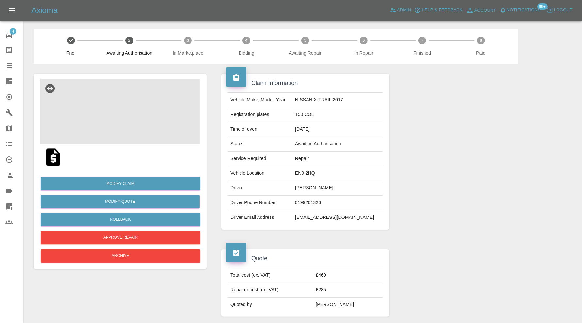
click at [138, 117] on img at bounding box center [120, 111] width 160 height 65
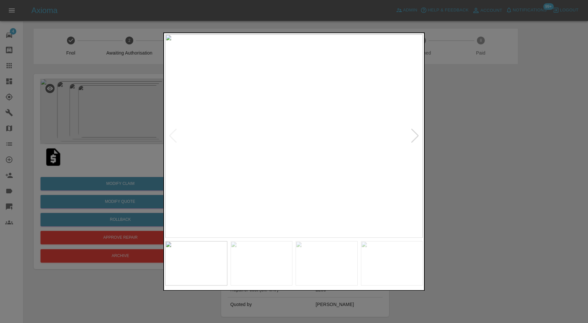
click at [413, 134] on div at bounding box center [415, 136] width 9 height 14
click at [413, 134] on img at bounding box center [294, 136] width 258 height 204
click at [474, 134] on div at bounding box center [294, 161] width 588 height 323
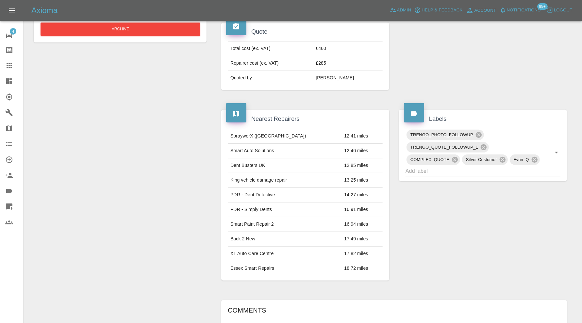
scroll to position [218, 0]
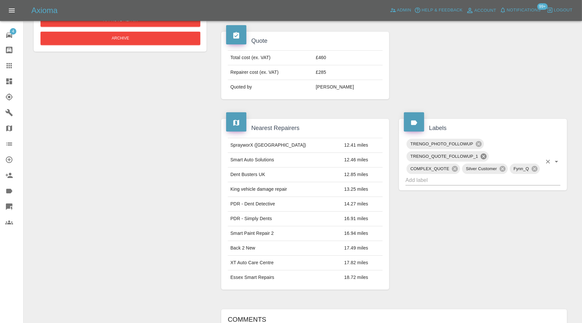
click at [485, 154] on icon at bounding box center [483, 156] width 7 height 7
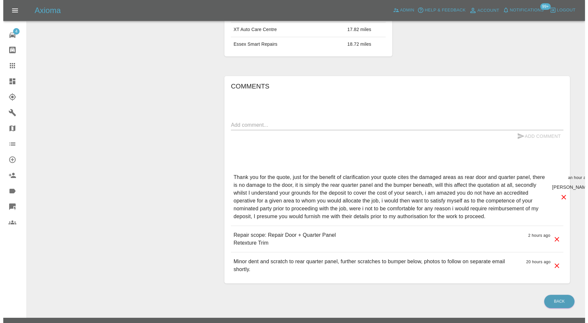
scroll to position [461, 0]
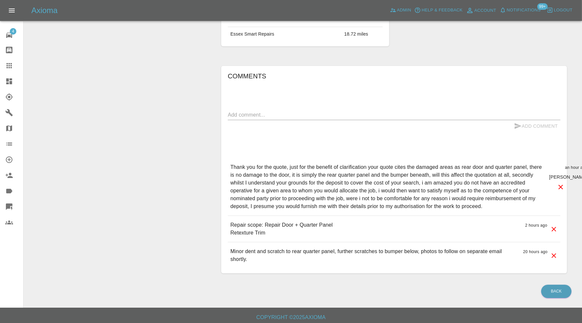
click at [558, 183] on icon at bounding box center [561, 187] width 8 height 8
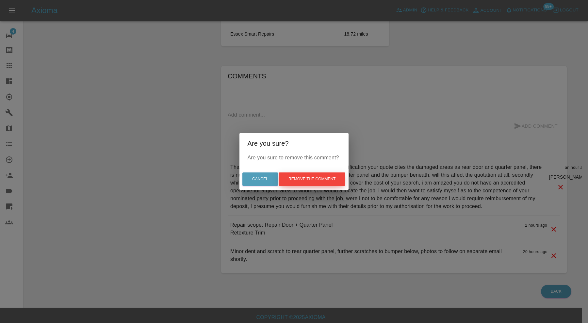
click at [326, 178] on button "Remove the comment" at bounding box center [312, 179] width 67 height 13
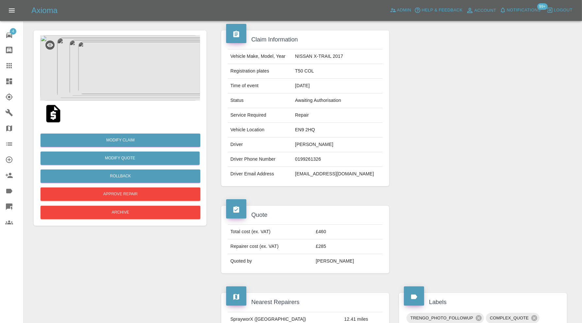
scroll to position [15, 0]
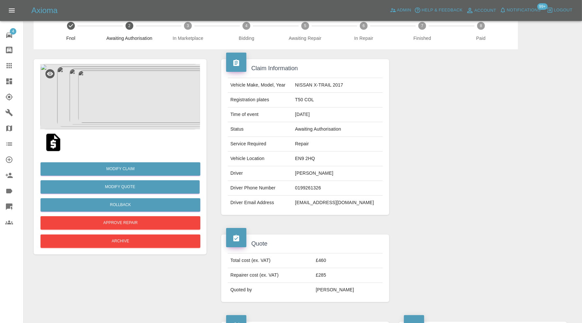
click at [121, 102] on img at bounding box center [120, 96] width 160 height 65
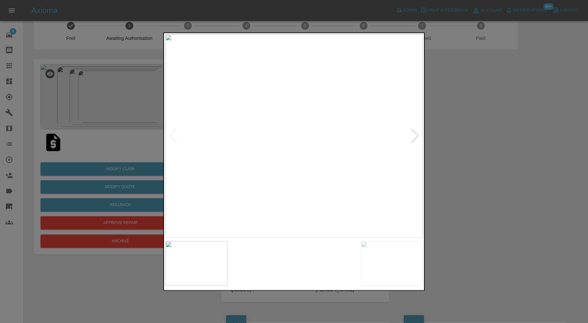
click at [274, 271] on img at bounding box center [262, 263] width 62 height 44
click at [290, 111] on img at bounding box center [294, 136] width 258 height 204
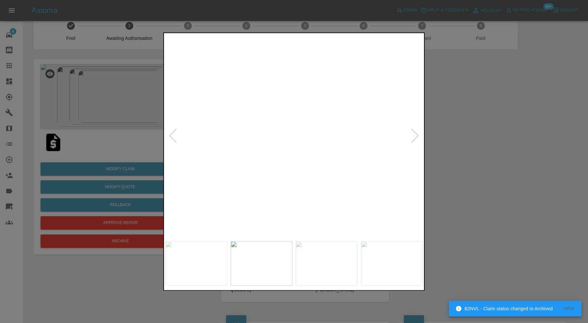
click at [415, 137] on div at bounding box center [415, 136] width 9 height 14
click at [415, 137] on img at bounding box center [294, 136] width 258 height 204
click at [458, 134] on div at bounding box center [294, 161] width 588 height 323
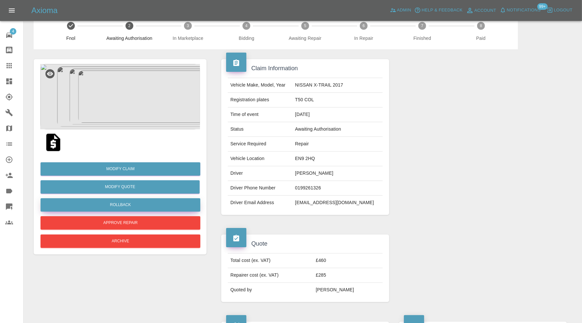
click at [133, 204] on button "Rollback" at bounding box center [121, 204] width 160 height 13
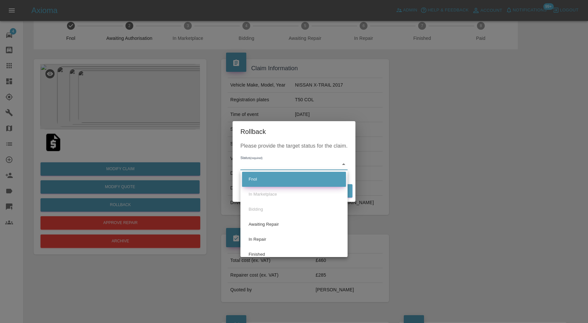
click at [271, 178] on li "Fnol" at bounding box center [294, 179] width 104 height 15
type input "fnol"
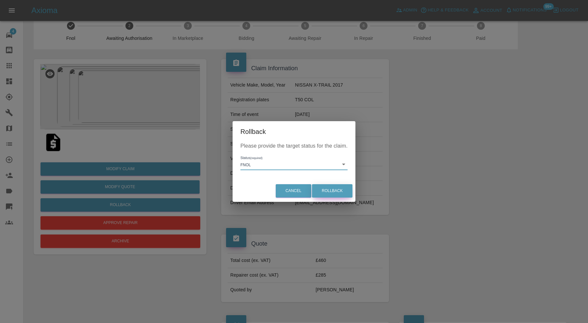
click at [323, 191] on button "Rollback" at bounding box center [332, 190] width 41 height 13
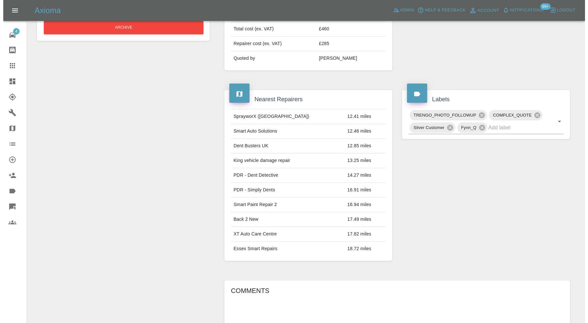
scroll to position [381, 0]
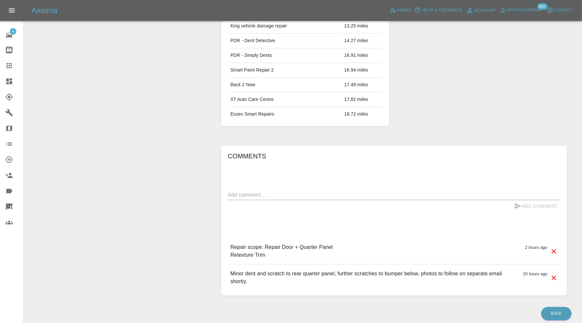
click at [557, 248] on icon at bounding box center [554, 252] width 8 height 8
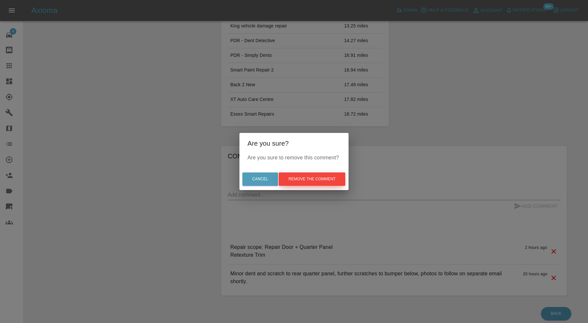
click at [322, 181] on button "Remove the comment" at bounding box center [312, 179] width 67 height 13
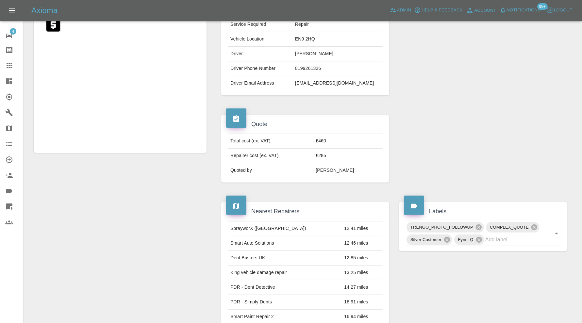
scroll to position [0, 0]
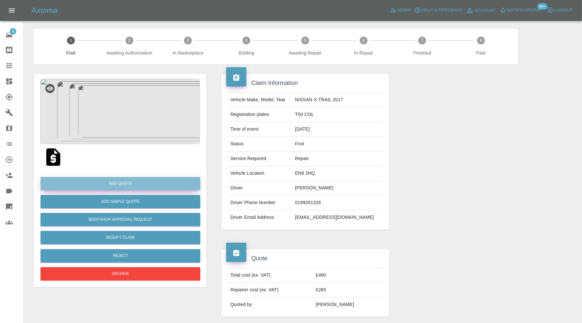
click at [166, 180] on button "Add Quote" at bounding box center [121, 183] width 160 height 13
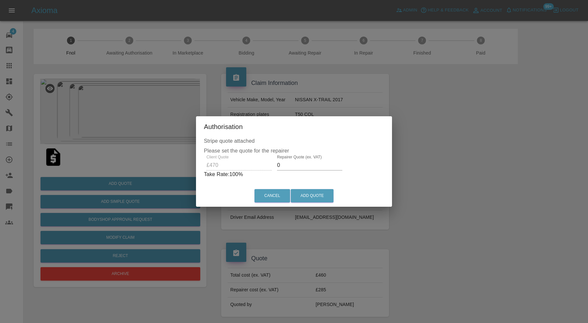
click at [321, 167] on input "0" at bounding box center [309, 165] width 65 height 10
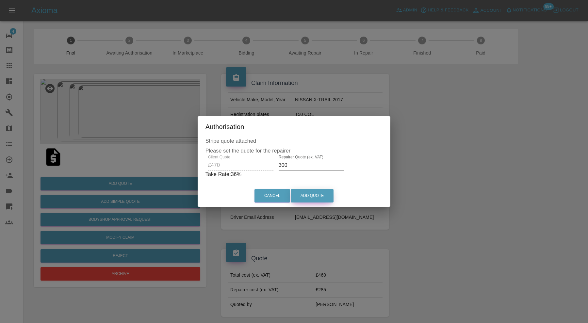
type input "300"
click at [316, 193] on button "Add Quote" at bounding box center [312, 195] width 43 height 13
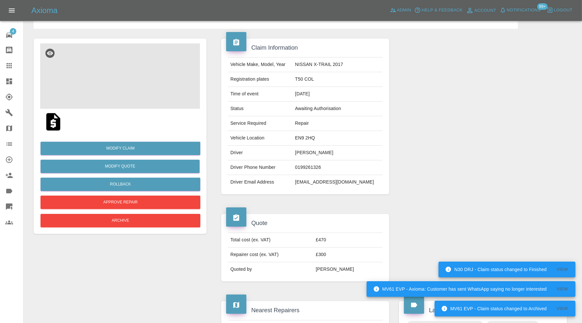
scroll to position [272, 0]
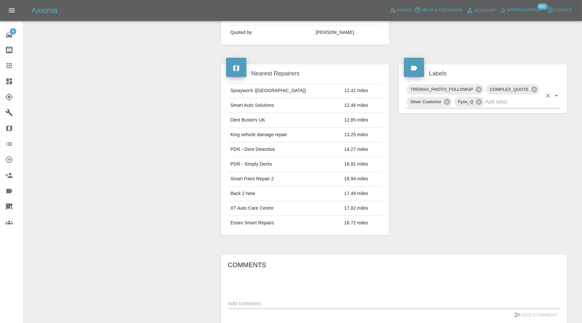
click at [515, 100] on input "text" at bounding box center [513, 102] width 57 height 10
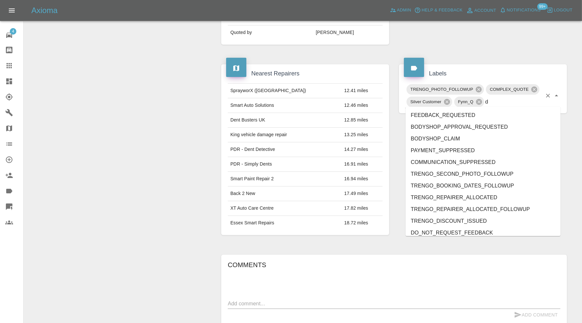
type input "do"
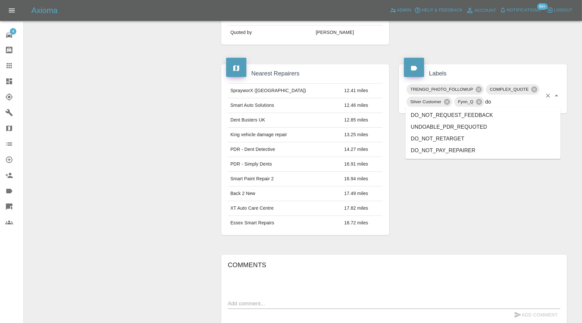
click at [490, 115] on li "DO_NOT_REQUEST_FEEDBACK" at bounding box center [483, 116] width 155 height 12
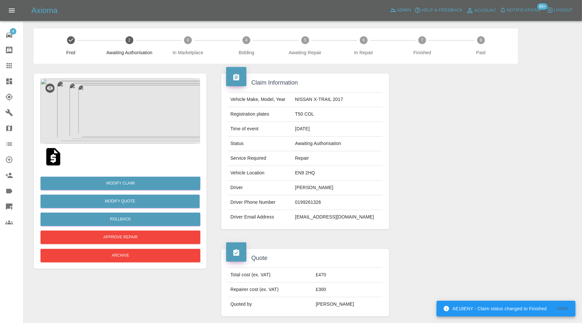
scroll to position [0, 0]
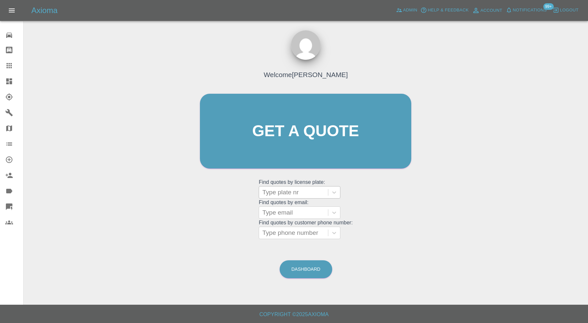
click at [299, 190] on div at bounding box center [294, 192] width 62 height 9
paste input "SM12TER"
type input "SM12TER"
click at [306, 210] on div "SM12TER, Finished" at bounding box center [300, 209] width 82 height 13
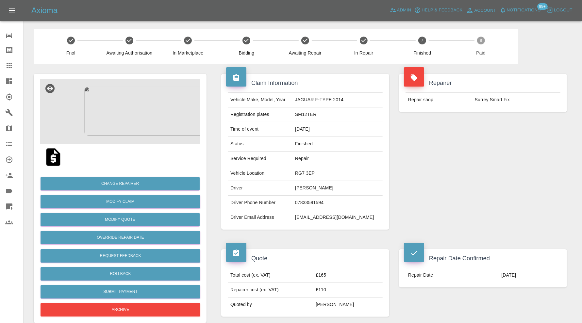
scroll to position [272, 0]
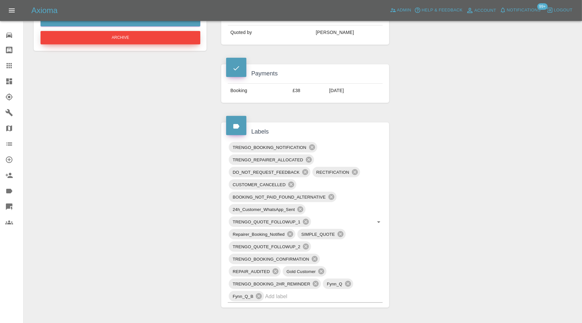
click at [149, 40] on button "Archive" at bounding box center [121, 37] width 160 height 13
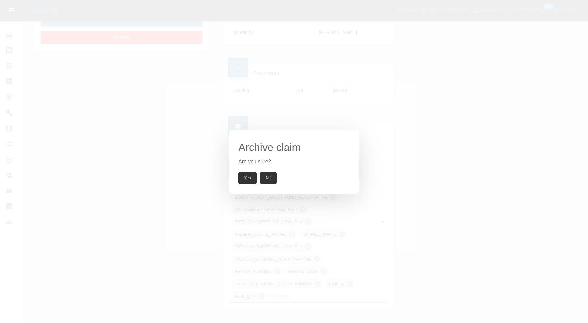
click at [246, 176] on button "Yes" at bounding box center [248, 178] width 18 height 12
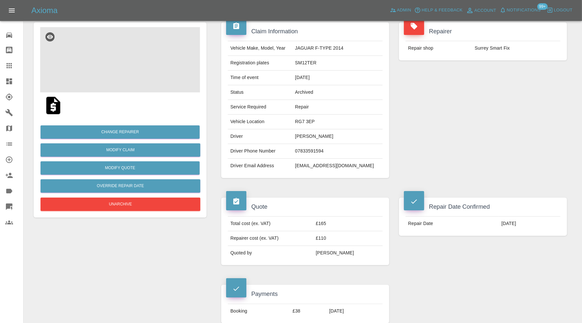
scroll to position [0, 0]
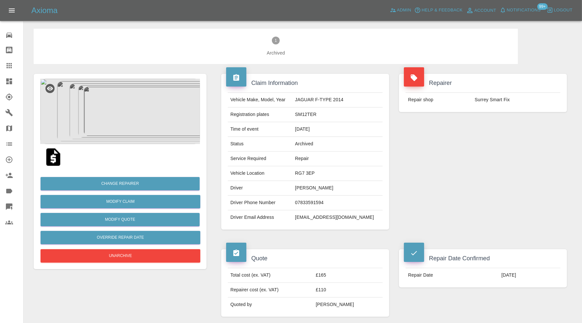
click at [11, 63] on icon at bounding box center [9, 66] width 8 height 8
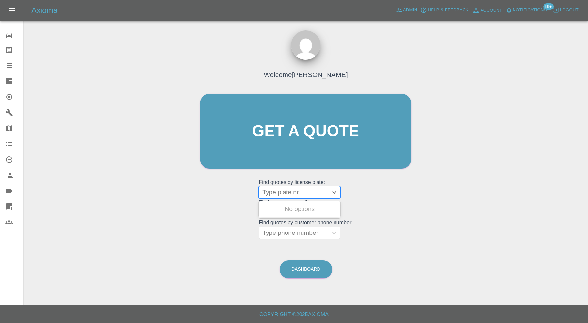
click at [286, 189] on div at bounding box center [294, 192] width 62 height 9
type input "dk63"
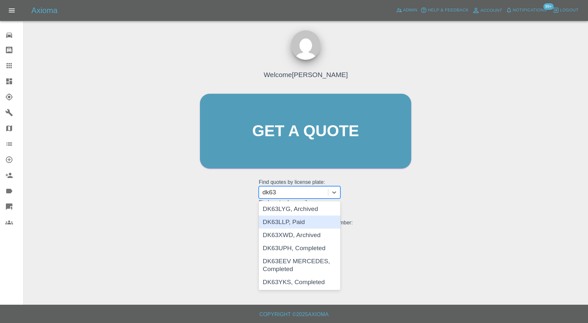
click at [293, 221] on div "DK63LLP, Paid" at bounding box center [300, 222] width 82 height 13
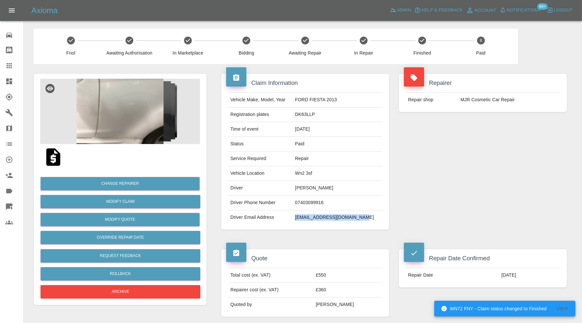
drag, startPoint x: 374, startPoint y: 217, endPoint x: 307, endPoint y: 219, distance: 66.7
click at [307, 219] on td "[EMAIL_ADDRESS][DOMAIN_NAME]" at bounding box center [338, 218] width 90 height 14
copy td "[EMAIL_ADDRESS][DOMAIN_NAME]"
click at [10, 144] on icon at bounding box center [9, 144] width 6 height 3
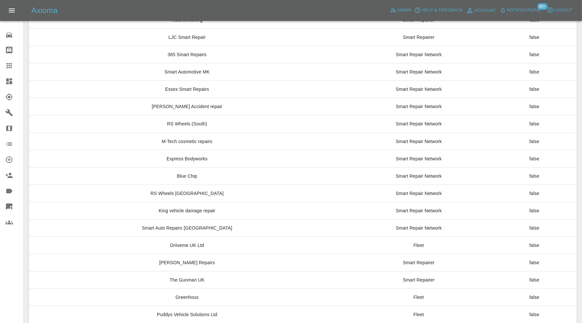
scroll to position [4830, 0]
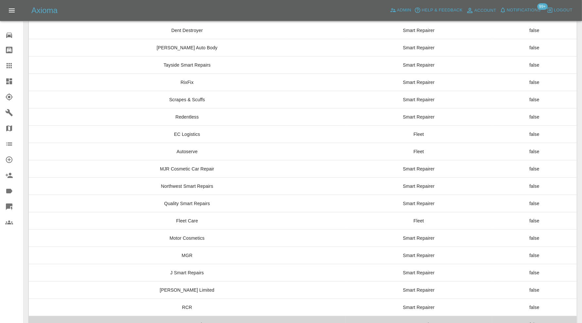
click at [235, 316] on td "CMK Bumper Paints" at bounding box center [187, 324] width 317 height 17
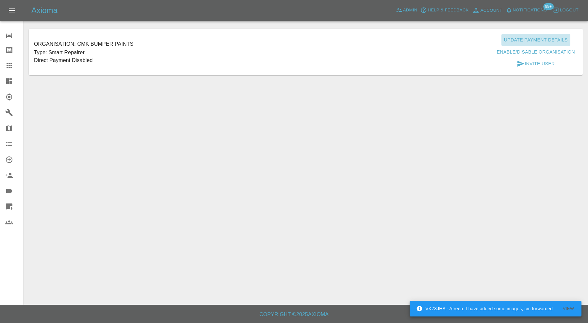
click at [513, 37] on button "Update Payment Details" at bounding box center [536, 40] width 69 height 12
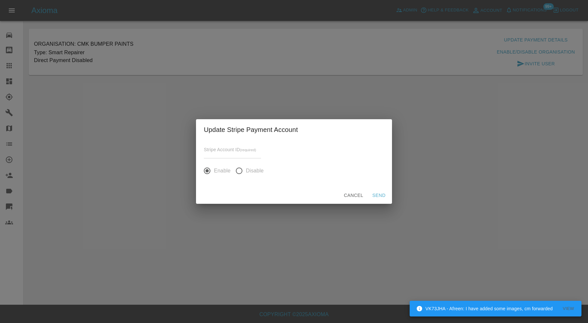
click at [221, 158] on input "input" at bounding box center [232, 153] width 57 height 9
paste input "acct_1S92P1AdFKo2r7ib"
type input "acct_1S92P1AdFKo2r7ib"
click at [379, 195] on button "Send" at bounding box center [379, 196] width 21 height 12
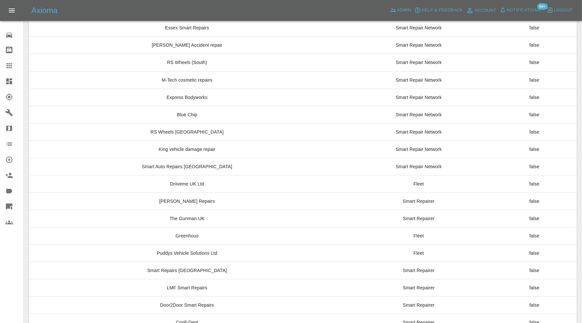
scroll to position [4830, 0]
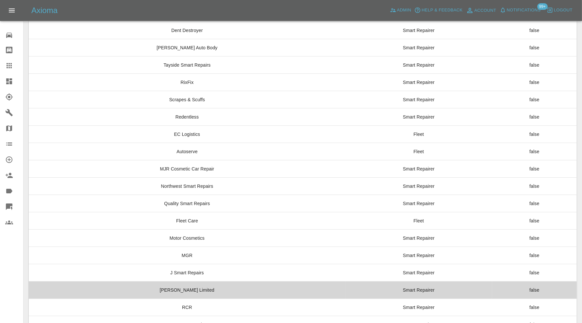
click at [263, 282] on td "Firmin Limited" at bounding box center [187, 290] width 317 height 17
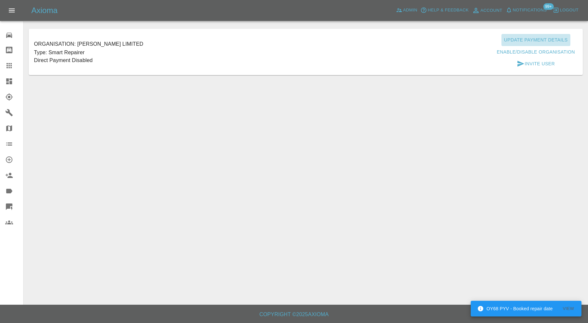
click at [531, 36] on button "Update Payment Details" at bounding box center [536, 40] width 69 height 12
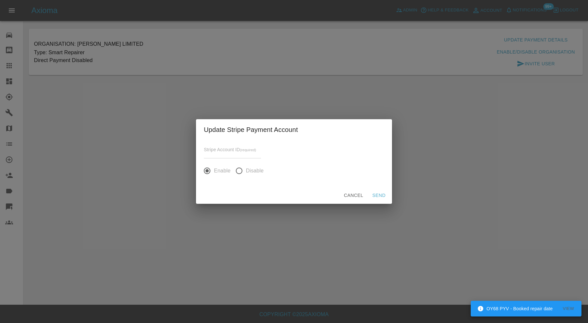
click at [231, 147] on label "Stripe Account ID (required)" at bounding box center [230, 150] width 52 height 7
click at [231, 149] on input "input" at bounding box center [232, 153] width 57 height 9
paste input "acct_1S92R4AbJuMoziL1"
type input "acct_1S92R4AbJuMoziL1"
click at [381, 195] on button "Send" at bounding box center [379, 196] width 21 height 12
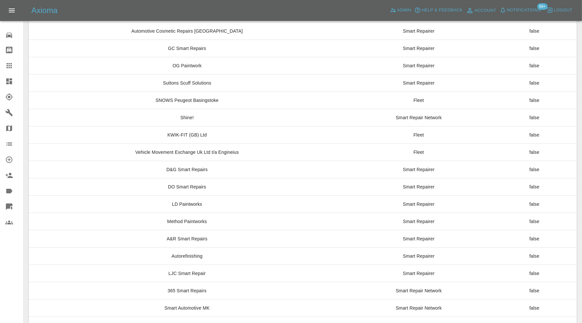
scroll to position [4830, 0]
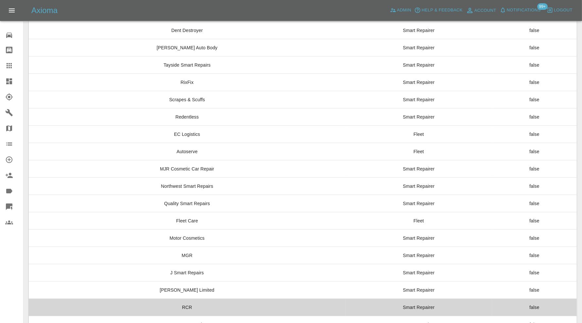
click at [192, 299] on td "RCR" at bounding box center [187, 307] width 317 height 17
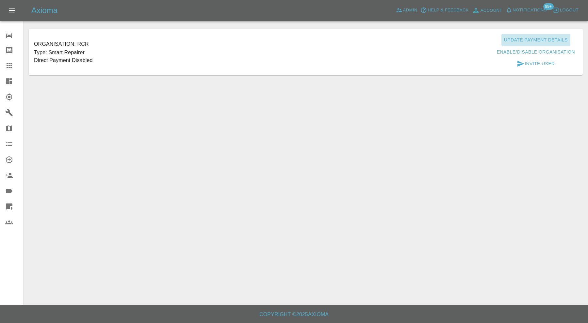
click at [519, 38] on button "Update Payment Details" at bounding box center [536, 40] width 69 height 12
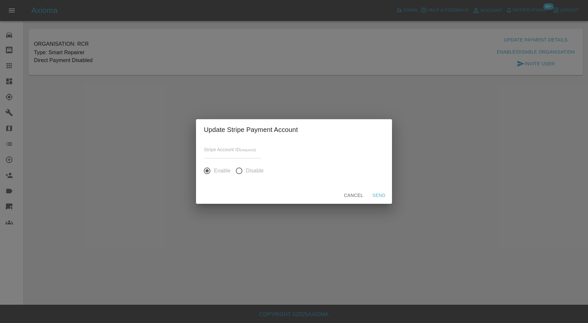
click at [245, 153] on input "input" at bounding box center [232, 153] width 57 height 9
paste input "acct_1S92RtAAGuiEDVOB"
type input "acct_1S92RtAAGuiEDVOB"
click at [376, 195] on button "Send" at bounding box center [379, 196] width 21 height 12
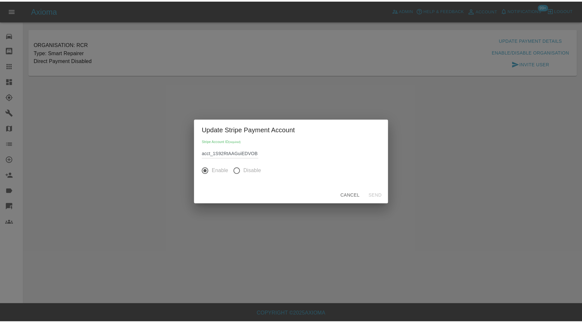
scroll to position [0, 0]
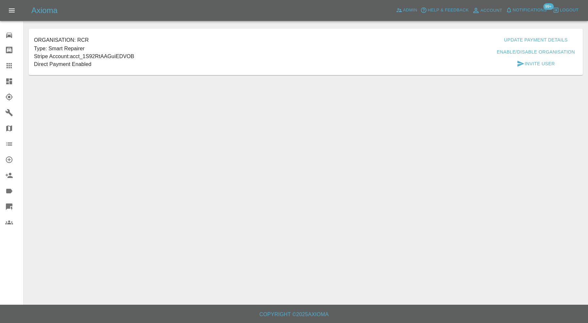
click at [12, 66] on icon at bounding box center [9, 66] width 8 height 8
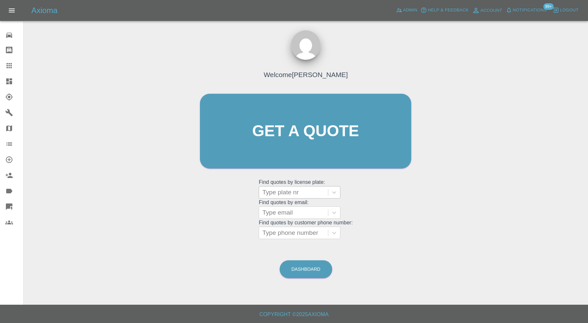
click at [308, 189] on div at bounding box center [294, 192] width 62 height 9
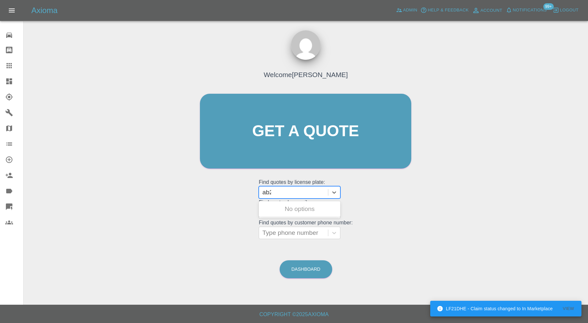
type input "ab24"
click at [295, 210] on div "AB24JRB, Archived" at bounding box center [300, 209] width 82 height 13
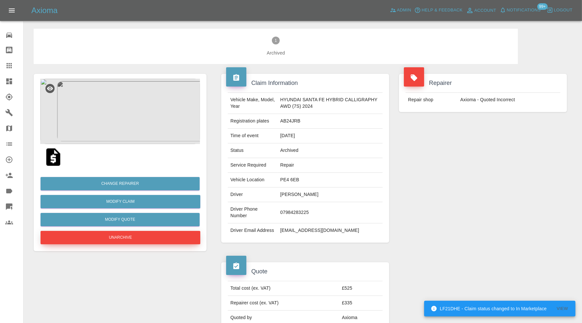
click at [178, 235] on button "Unarchive" at bounding box center [121, 237] width 160 height 13
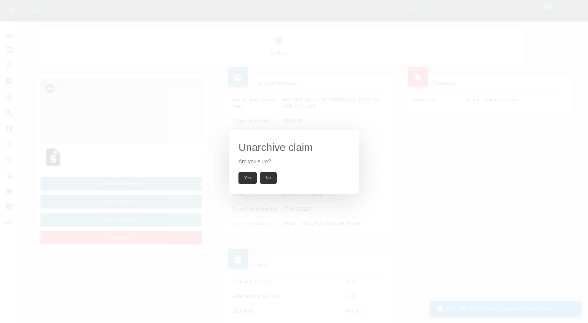
click at [252, 175] on button "Yes" at bounding box center [248, 178] width 18 height 12
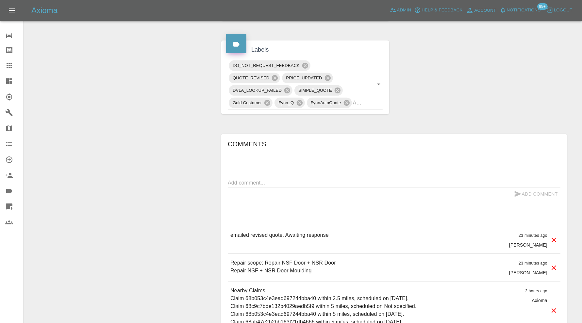
scroll to position [263, 0]
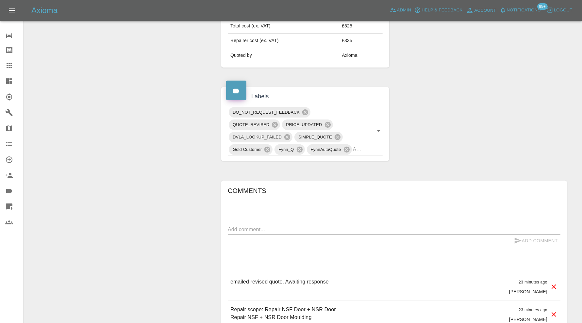
click at [378, 233] on textarea at bounding box center [394, 230] width 333 height 8
type textarea "Accepted"
click at [527, 243] on button "Add Comment" at bounding box center [536, 241] width 49 height 12
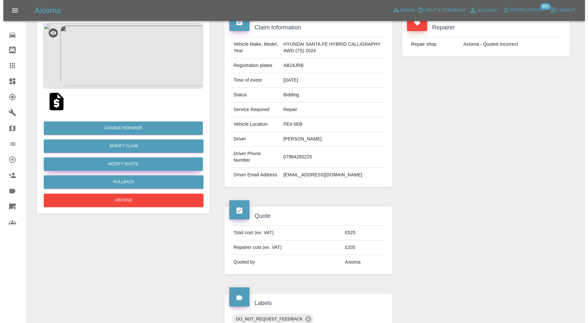
scroll to position [54, 0]
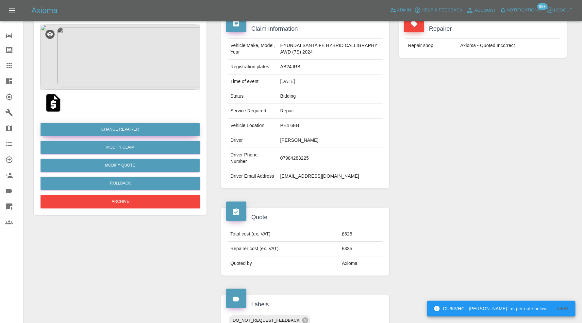
click at [127, 129] on button "Change Repairer" at bounding box center [120, 129] width 159 height 13
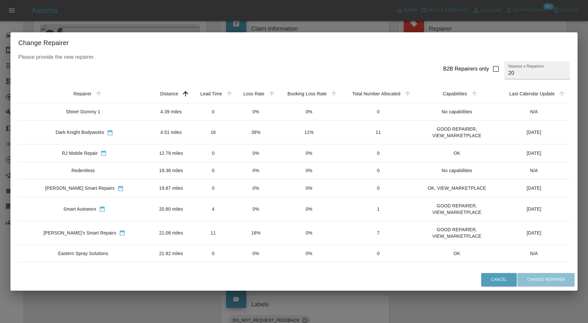
click at [135, 149] on td "RJ Mobile Repair" at bounding box center [84, 153] width 132 height 18
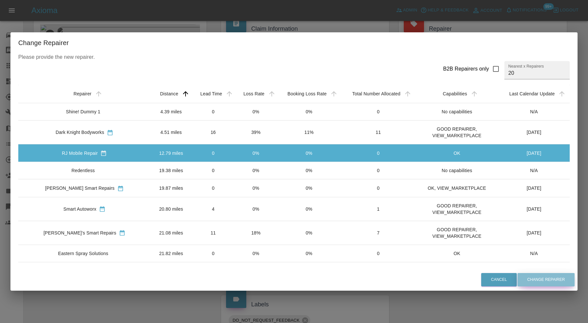
click at [537, 278] on button "Change Repairer" at bounding box center [546, 279] width 57 height 13
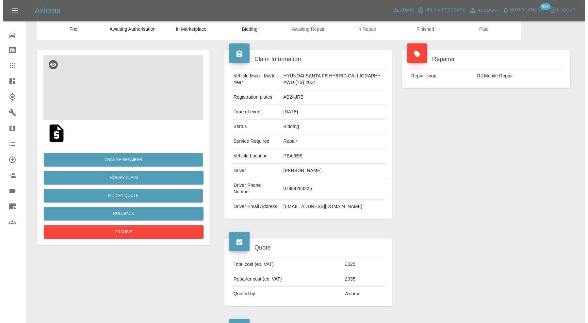
scroll to position [0, 0]
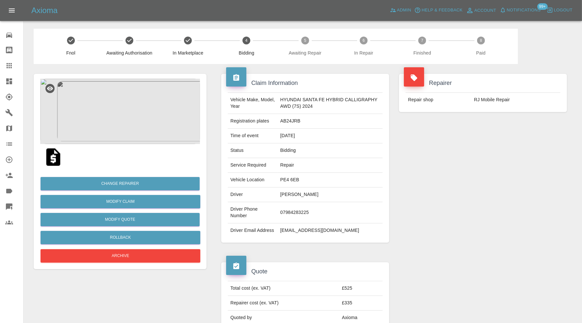
click at [11, 78] on icon at bounding box center [9, 81] width 8 height 8
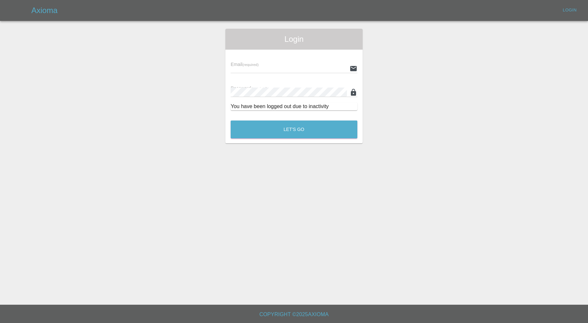
type input "[PERSON_NAME][EMAIL_ADDRESS][PERSON_NAME][DOMAIN_NAME]"
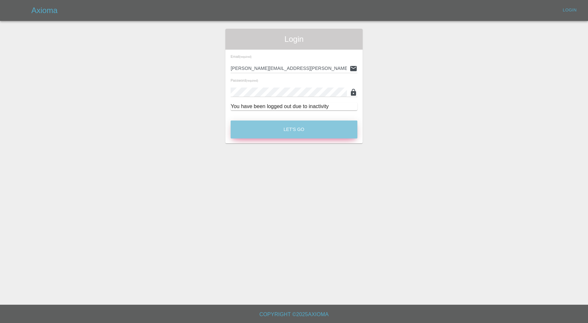
click at [311, 129] on button "Let's Go" at bounding box center [294, 130] width 127 height 18
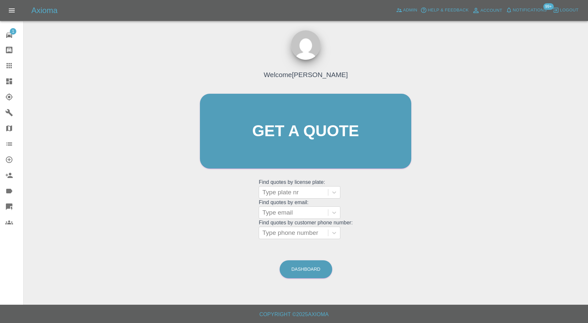
click at [8, 83] on icon at bounding box center [9, 81] width 6 height 6
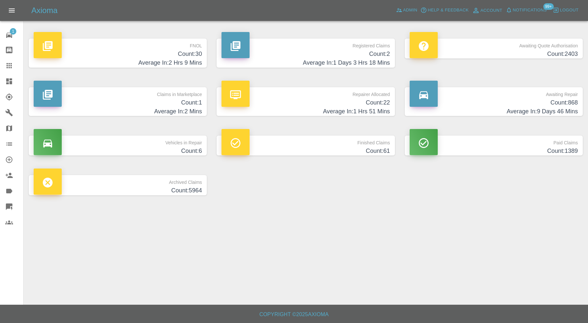
click at [147, 109] on h4 "Average In: 2 Mins" at bounding box center [118, 111] width 168 height 9
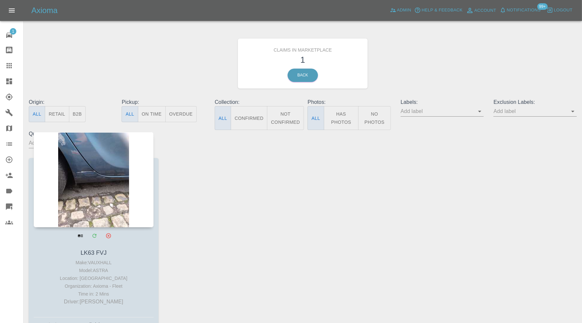
click at [118, 183] on div at bounding box center [94, 179] width 120 height 95
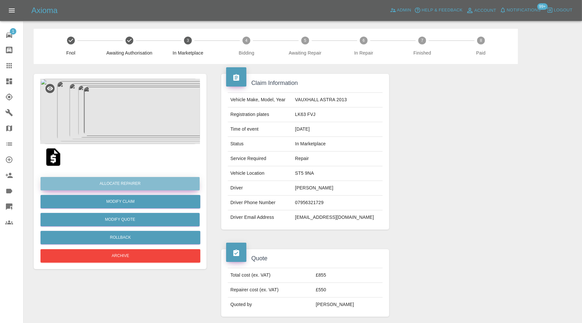
click at [134, 180] on button "Allocate Repairer" at bounding box center [120, 183] width 159 height 13
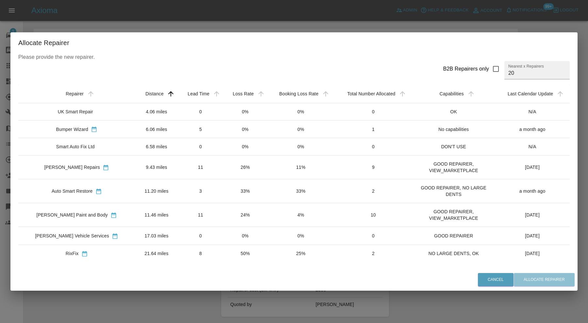
click at [135, 169] on td "9.43 miles" at bounding box center [156, 168] width 43 height 24
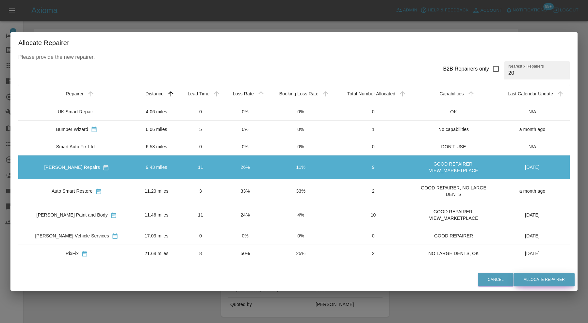
click at [551, 278] on button "Allocate Repairer" at bounding box center [544, 279] width 61 height 13
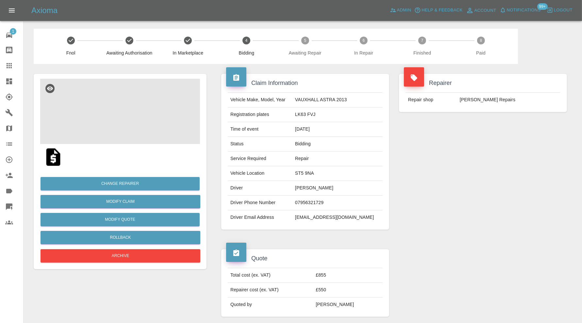
click at [129, 116] on img at bounding box center [120, 111] width 160 height 65
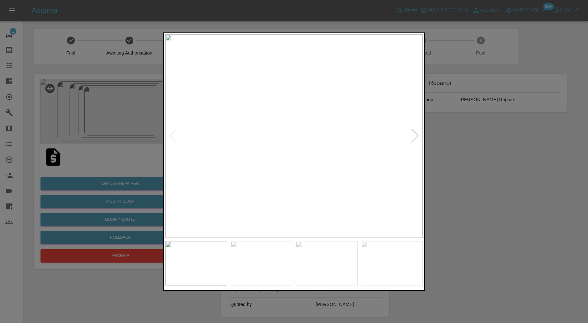
click at [414, 137] on div at bounding box center [415, 136] width 9 height 14
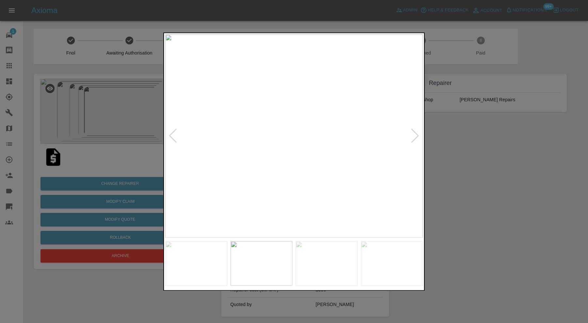
click at [414, 137] on div at bounding box center [415, 136] width 9 height 14
click at [414, 137] on img at bounding box center [294, 136] width 258 height 204
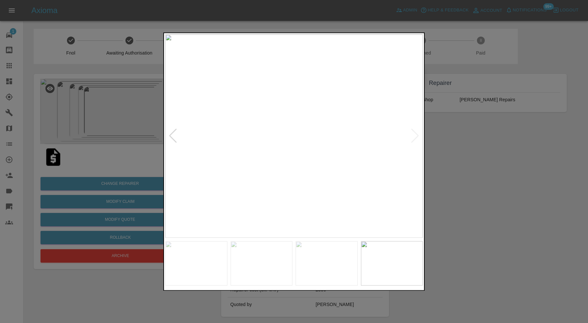
click at [456, 149] on div at bounding box center [294, 161] width 588 height 323
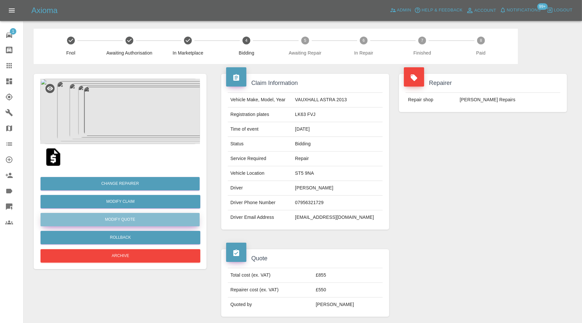
click at [161, 224] on button "Modify Quote" at bounding box center [120, 219] width 159 height 13
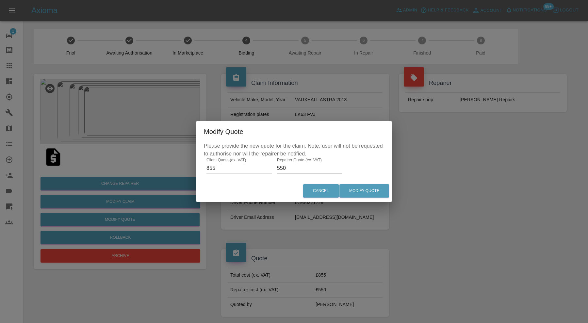
drag, startPoint x: 288, startPoint y: 170, endPoint x: 264, endPoint y: 171, distance: 24.2
click at [264, 171] on div "Please provide the new quote for the claim. Note: user will not be requested to…" at bounding box center [294, 161] width 196 height 38
type input "600"
click at [355, 190] on button "Modify Quote" at bounding box center [365, 190] width 50 height 13
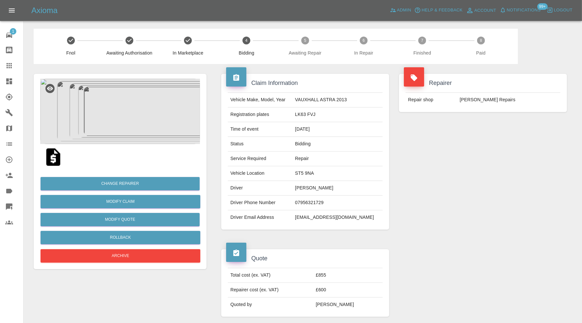
click at [10, 81] on icon at bounding box center [9, 81] width 8 height 8
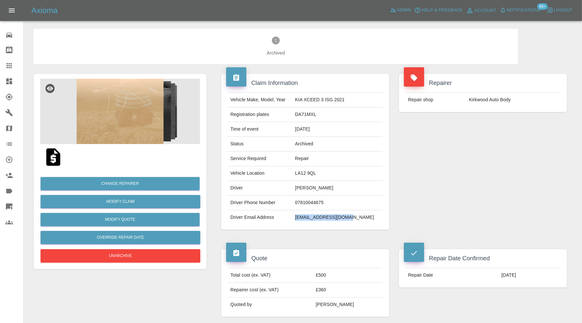
drag, startPoint x: 367, startPoint y: 217, endPoint x: 308, endPoint y: 221, distance: 59.6
click at [308, 221] on td "[EMAIL_ADDRESS][DOMAIN_NAME]" at bounding box center [338, 218] width 90 height 14
copy td "[EMAIL_ADDRESS][DOMAIN_NAME]"
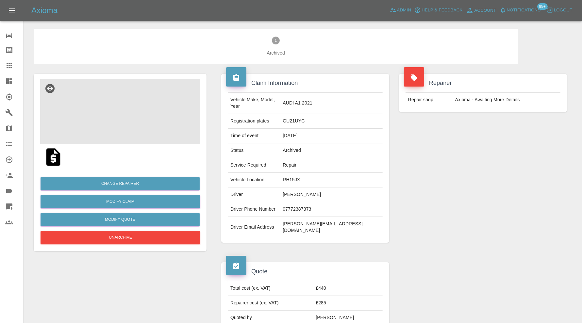
click at [118, 111] on img at bounding box center [120, 111] width 160 height 65
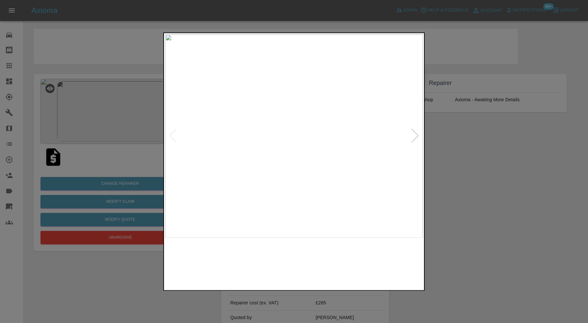
click at [252, 254] on img at bounding box center [262, 263] width 62 height 44
click at [210, 254] on img at bounding box center [196, 263] width 62 height 44
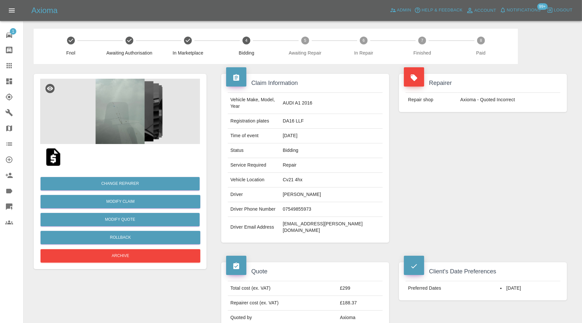
click at [132, 122] on img at bounding box center [120, 111] width 160 height 65
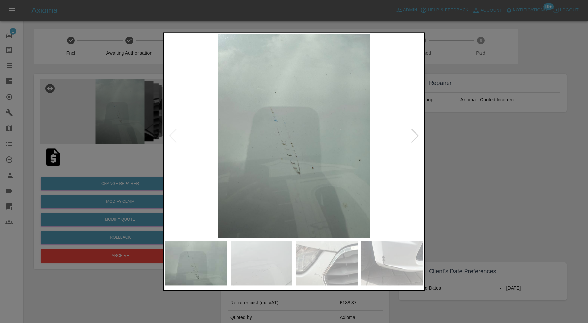
click at [268, 262] on img at bounding box center [262, 263] width 62 height 44
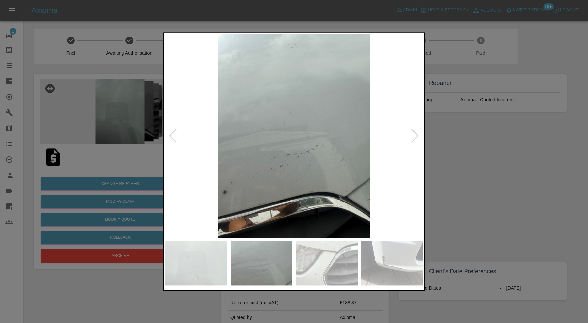
click at [319, 257] on img at bounding box center [327, 263] width 62 height 44
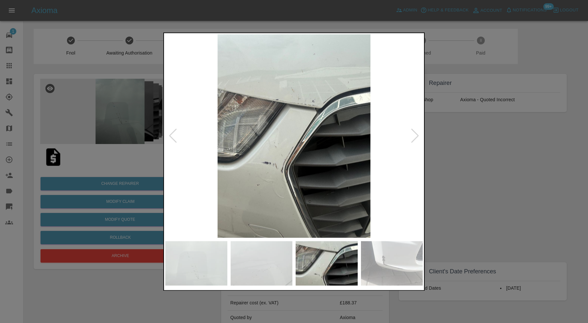
click at [382, 261] on img at bounding box center [392, 263] width 62 height 44
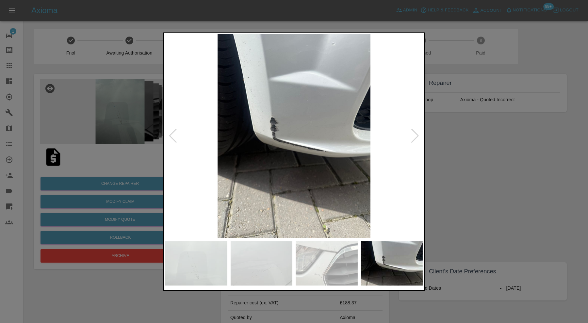
click at [414, 138] on div at bounding box center [415, 136] width 9 height 14
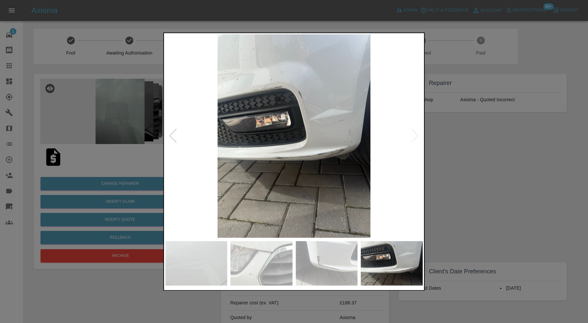
click at [414, 138] on img at bounding box center [294, 136] width 258 height 204
click at [176, 133] on div at bounding box center [173, 136] width 9 height 14
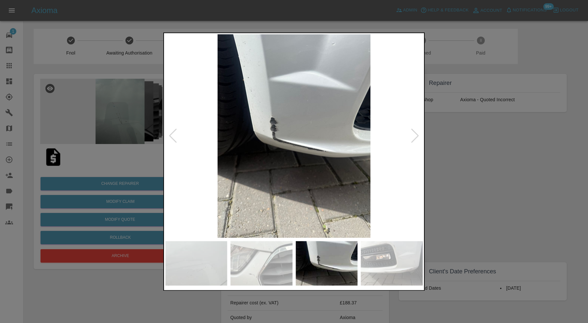
click at [176, 133] on div at bounding box center [173, 136] width 9 height 14
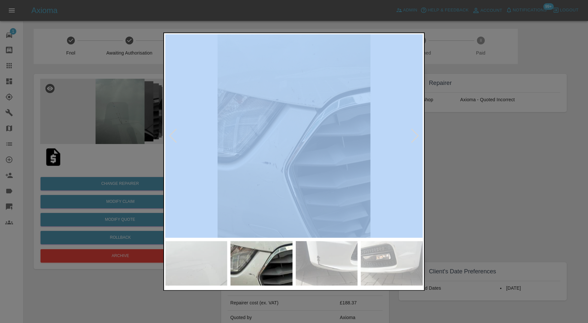
click at [176, 133] on div at bounding box center [173, 136] width 9 height 14
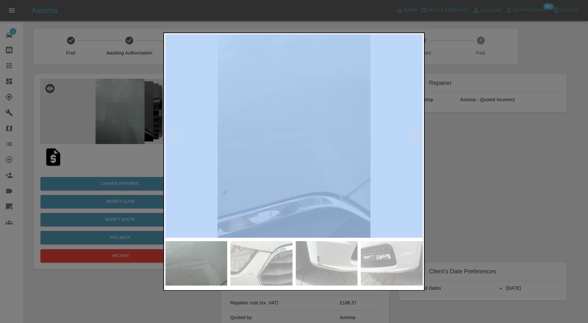
click at [176, 133] on div at bounding box center [173, 136] width 9 height 14
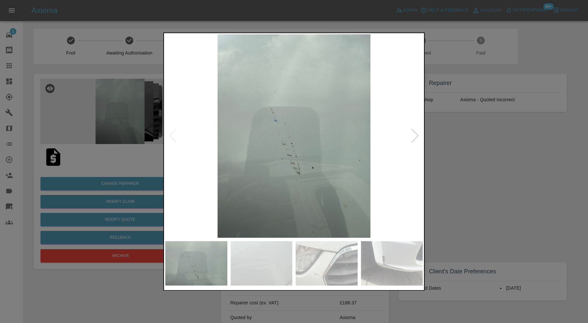
click at [176, 133] on img at bounding box center [294, 136] width 258 height 204
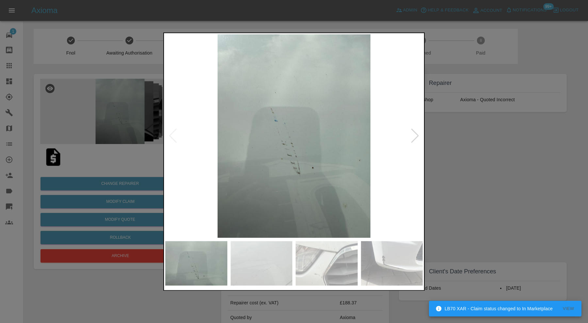
click div
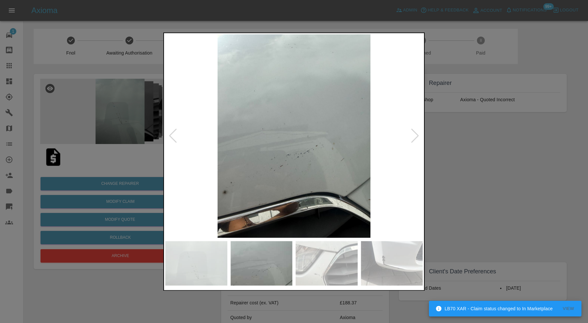
click div
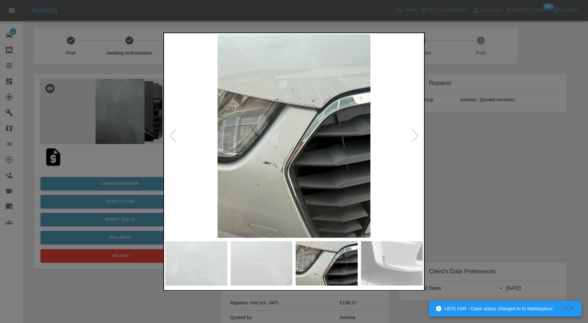
click img
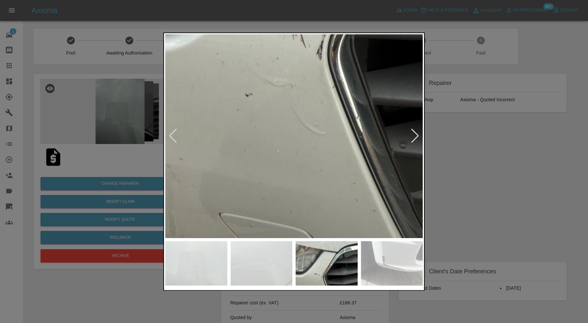
click img
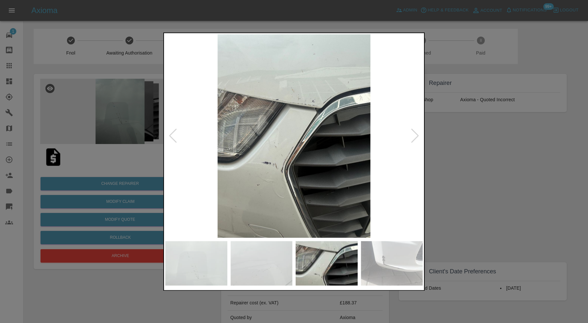
click div
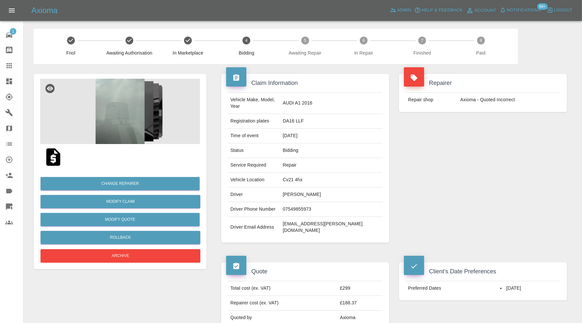
click img
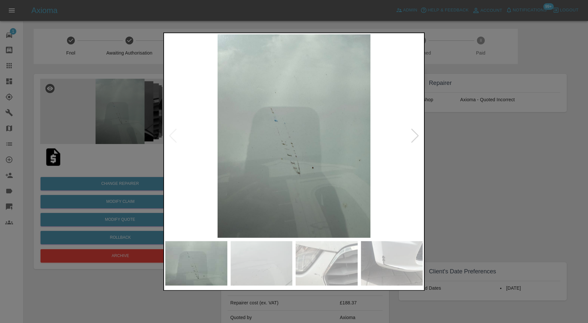
click img
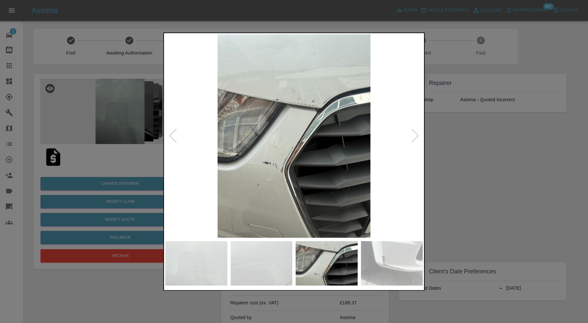
click img
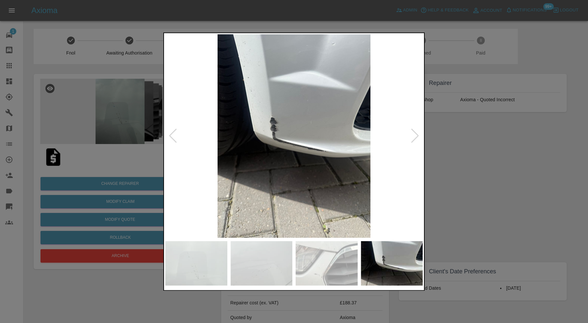
click img
click div
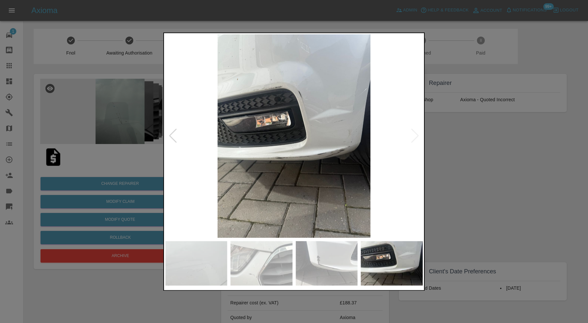
click img
click div
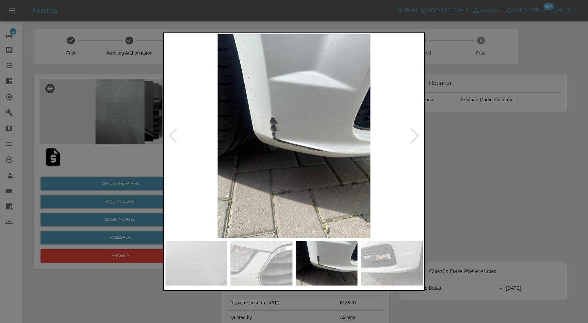
click div
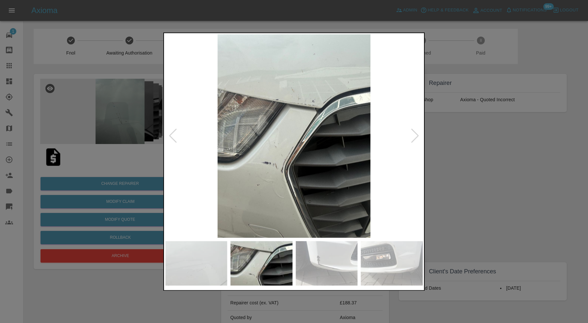
click div
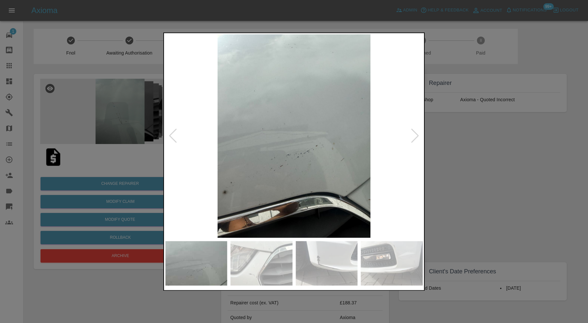
click div
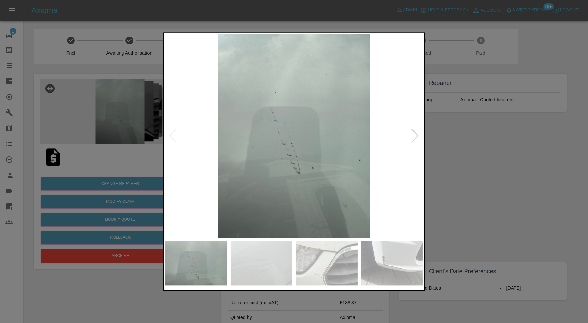
click img
click div
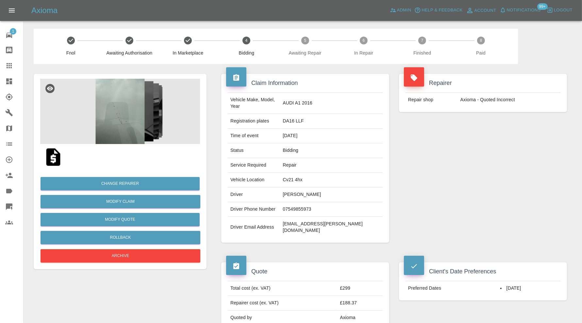
click img
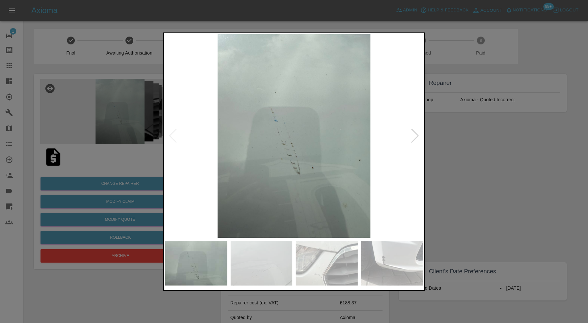
click div
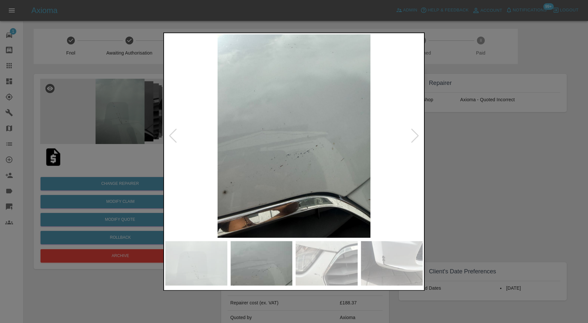
click div
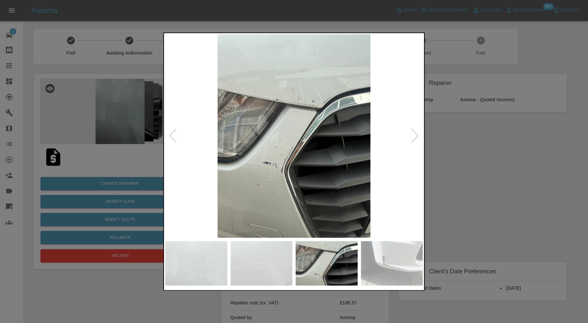
click div
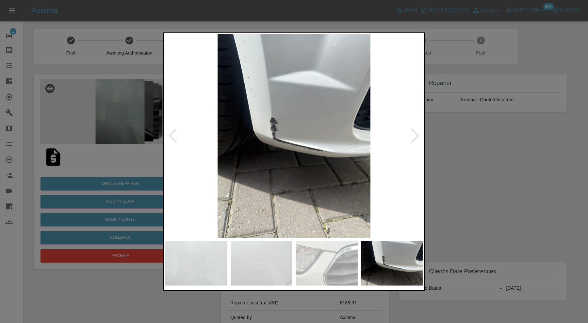
click div
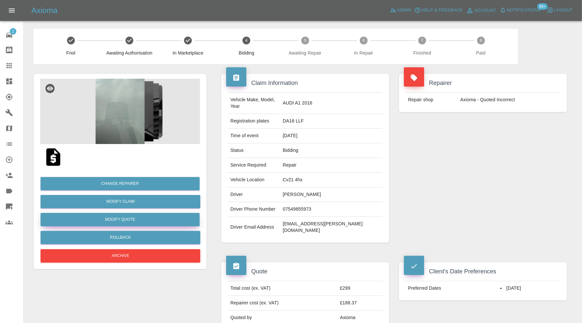
click button "Modify Quote"
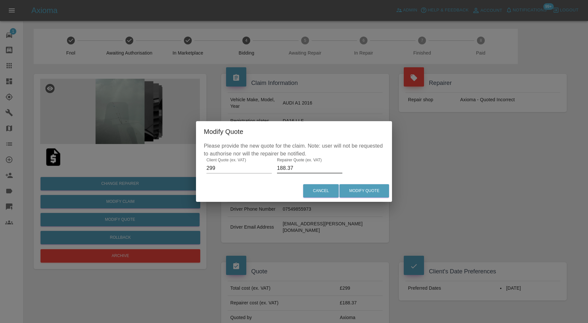
drag, startPoint x: 302, startPoint y: 168, endPoint x: 272, endPoint y: 169, distance: 30.1
click div "Please provide the new quote for the claim. Note: user will not be requested to…"
type input "210"
click button "Modify Quote"
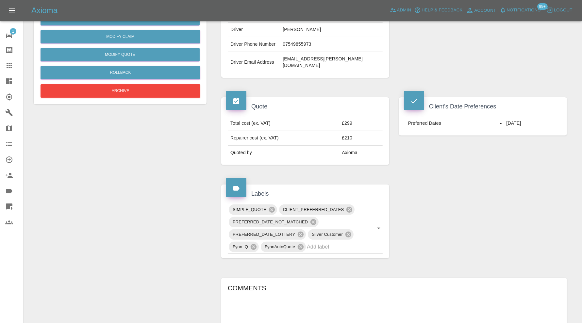
scroll to position [328, 0]
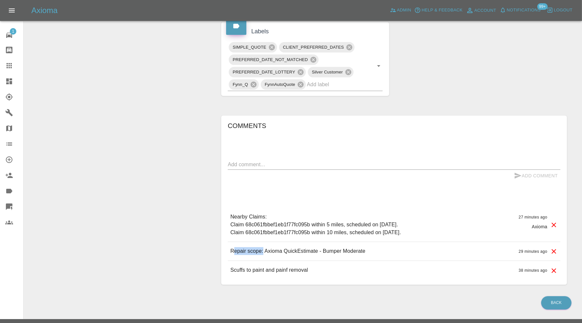
drag, startPoint x: 263, startPoint y: 237, endPoint x: 233, endPoint y: 237, distance: 30.4
click p "Repair scope: Axioma QuickEstimate - Bumper Moderate"
drag, startPoint x: 262, startPoint y: 237, endPoint x: 228, endPoint y: 237, distance: 34.7
click div "Repair scope: Axioma QuickEstimate - Bumper Moderate 29 minutes ago"
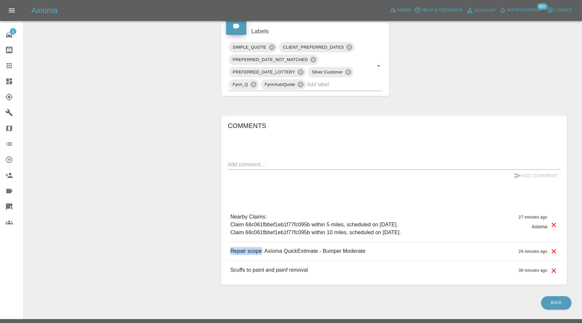
copy p "Repair scope"
click textarea
paste textarea "Repair scope"
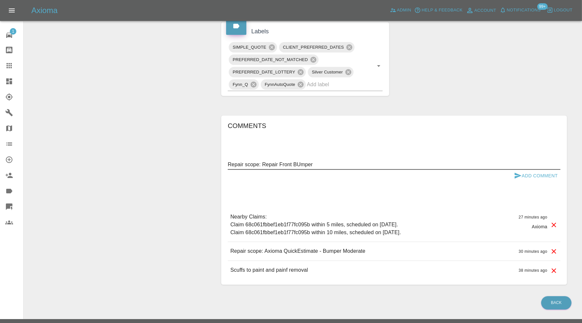
click textarea "Repair scope: Repair Front BUmper"
click textarea "Repair scope: Repair Front Bumper"
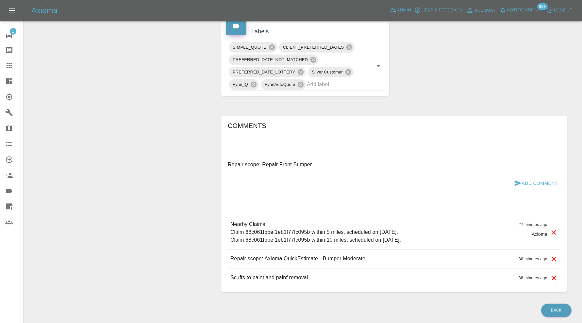
scroll to position [328, 0]
click textarea "Repair scope: Repair Front Bumper"
type textarea "Repair scope: Repair Front Bumper Polish Bonnet"
click button "Add Comment"
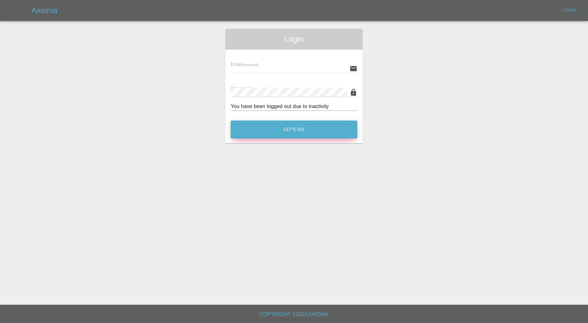
type input "carl.ainsworth@axioma.co.uk"
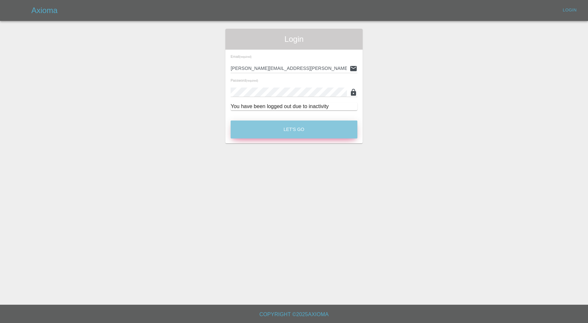
click button "Let's Go"
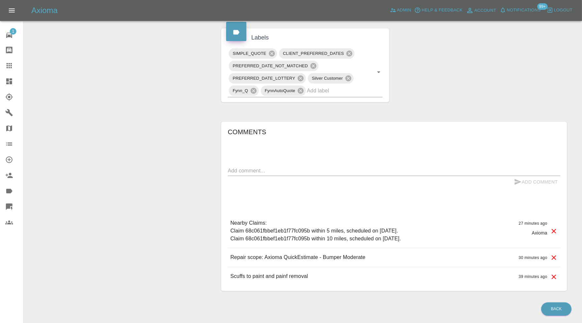
scroll to position [327, 0]
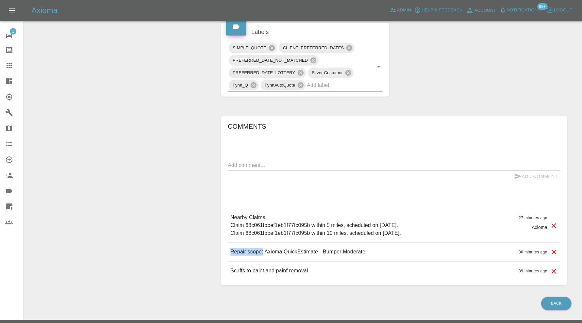
drag, startPoint x: 263, startPoint y: 238, endPoint x: 219, endPoint y: 240, distance: 43.8
click div "Comments x Add Comment Nearby Claims: Claim 68c061fbbef1eb1f77fc095b within 5 m…"
copy p "Repair scope:"
click textarea
paste textarea "Repair scope:"
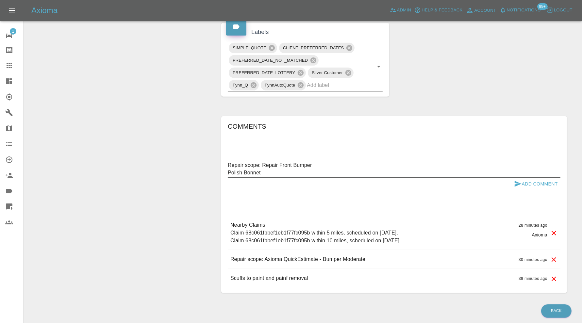
type textarea "Repair scope: Repair Front Bumper Polish Bonnet"
click button "Add Comment"
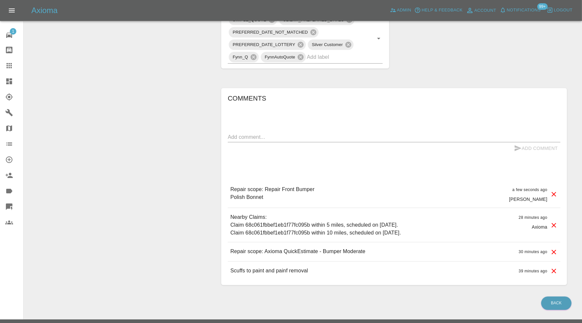
scroll to position [137, 0]
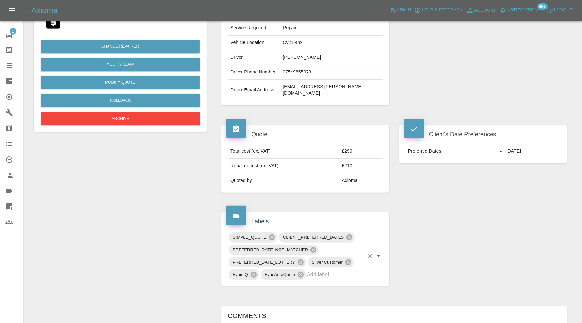
click input "text"
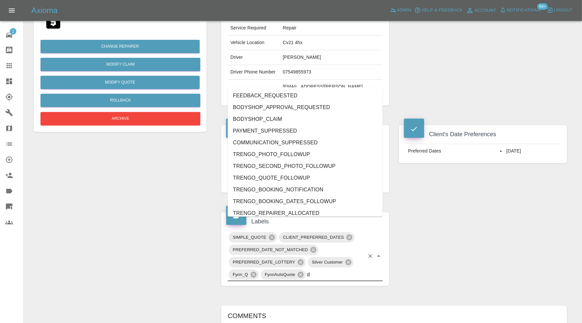
type input "do"
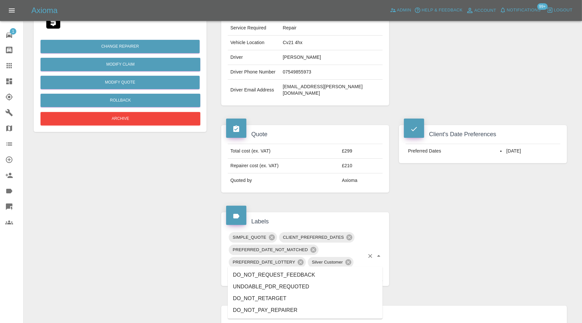
click li "DO_NOT_REQUEST_FEEDBACK"
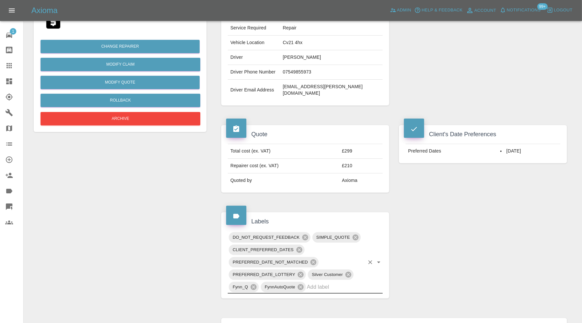
scroll to position [355, 0]
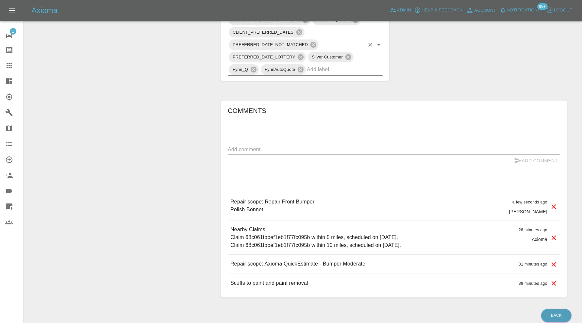
click textarea
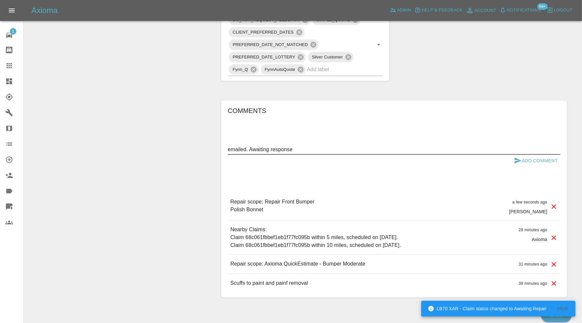
type textarea "emailed. Awaiting response"
click button "Add Comment"
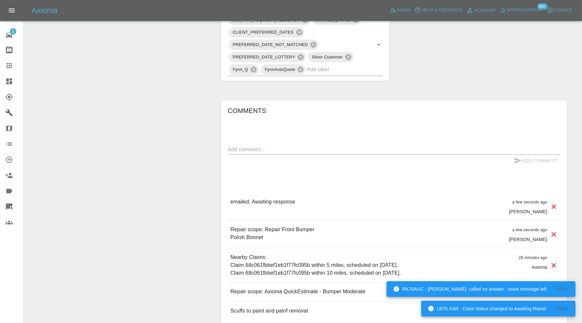
scroll to position [137, 0]
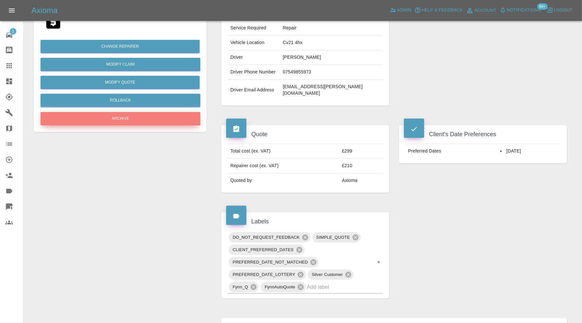
click button "Archive"
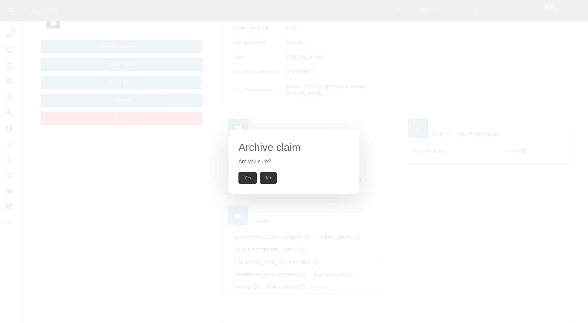
click button "Yes"
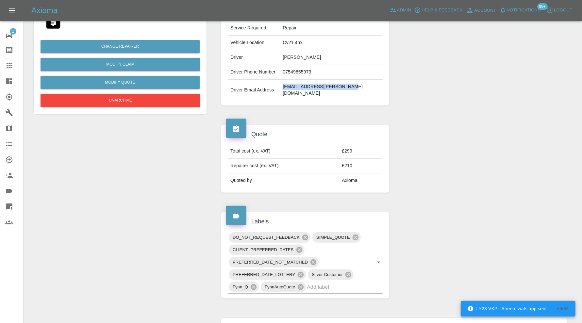
drag, startPoint x: 373, startPoint y: 80, endPoint x: 301, endPoint y: 83, distance: 71.4
click td "megs.constantine@gmail.com"
copy td "megs.constantine@gmail.com"
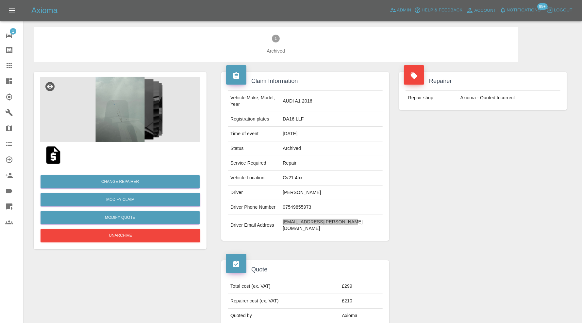
scroll to position [0, 0]
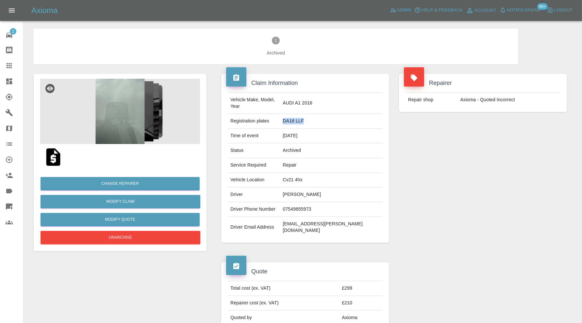
drag, startPoint x: 329, startPoint y: 113, endPoint x: 301, endPoint y: 116, distance: 27.9
click td "DA16 LLF"
copy td "DA16 LLF"
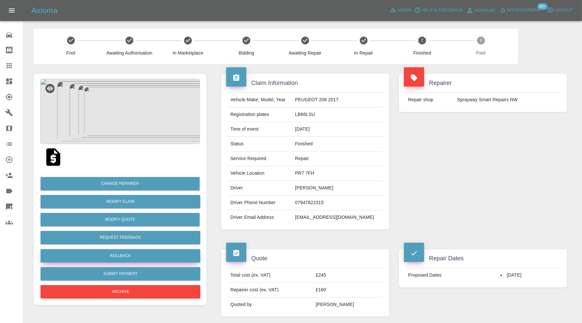
click at [165, 254] on button "Rollback" at bounding box center [121, 255] width 160 height 13
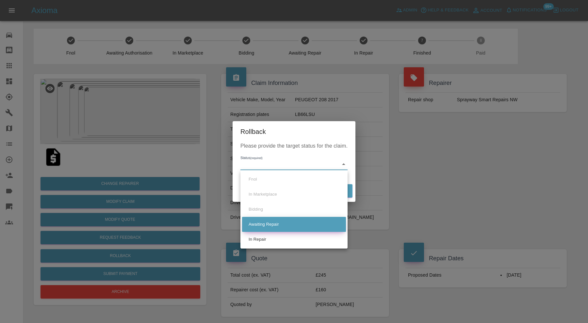
click at [295, 223] on li "Awaiting Repair" at bounding box center [294, 224] width 104 height 15
type input "awaiting-pickup"
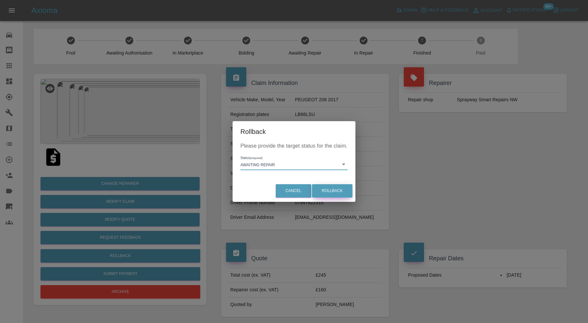
click at [320, 186] on button "Rollback" at bounding box center [332, 190] width 41 height 13
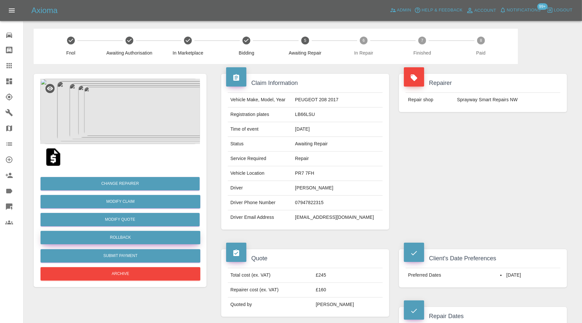
click at [144, 234] on button "Rollback" at bounding box center [121, 237] width 160 height 13
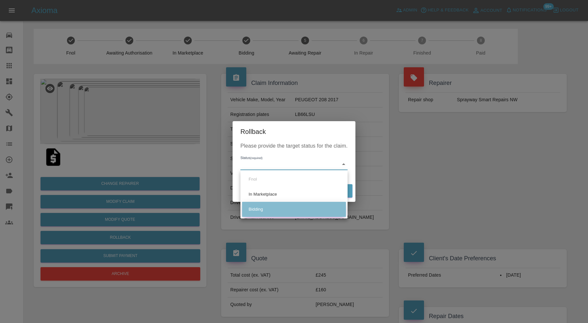
click at [254, 206] on li "Bidding" at bounding box center [294, 209] width 104 height 15
type input "bidding"
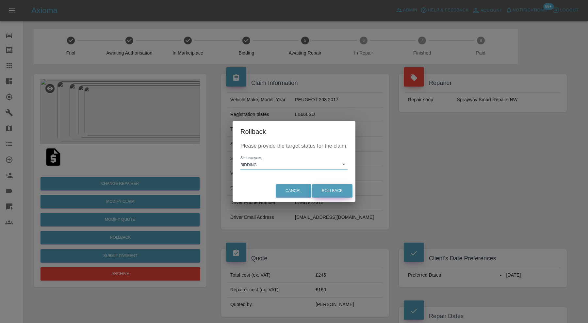
click at [316, 190] on button "Rollback" at bounding box center [332, 190] width 41 height 13
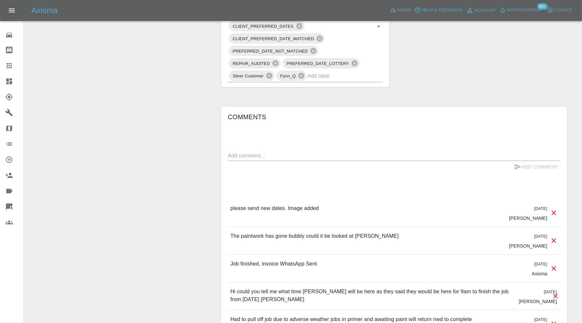
scroll to position [436, 0]
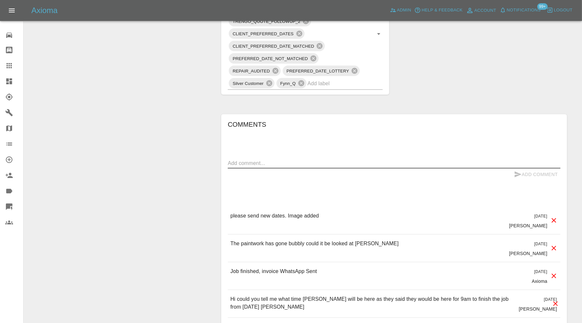
click at [353, 160] on textarea at bounding box center [394, 164] width 333 height 8
type textarea "Customer needs quick turnaround to resolve the problem. Please send new dates"
click at [522, 171] on button "Add Comment" at bounding box center [536, 175] width 49 height 12
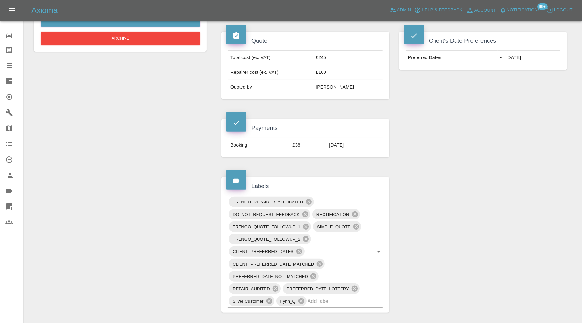
scroll to position [272, 0]
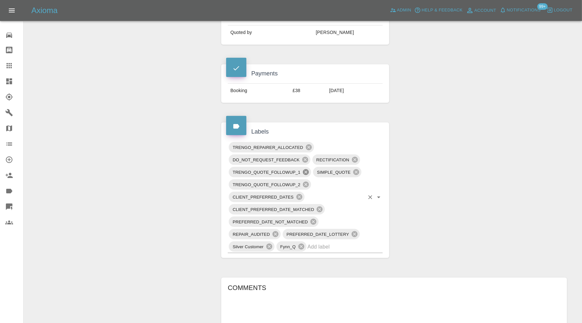
click at [306, 169] on icon at bounding box center [306, 172] width 6 height 6
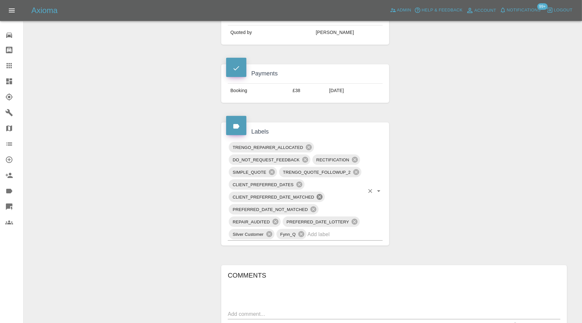
click at [320, 194] on icon at bounding box center [320, 197] width 6 height 6
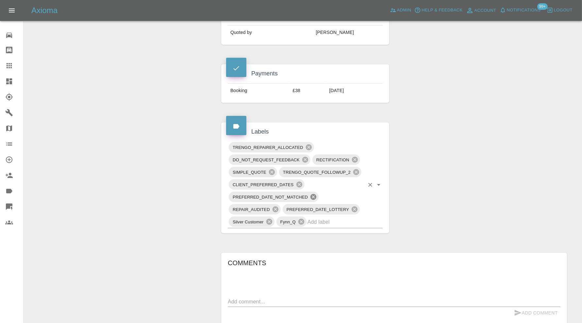
click at [314, 194] on icon at bounding box center [313, 197] width 7 height 7
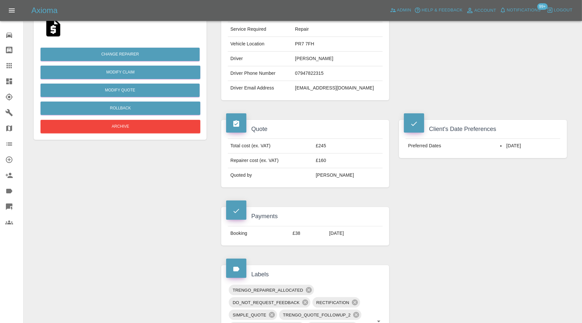
scroll to position [0, 0]
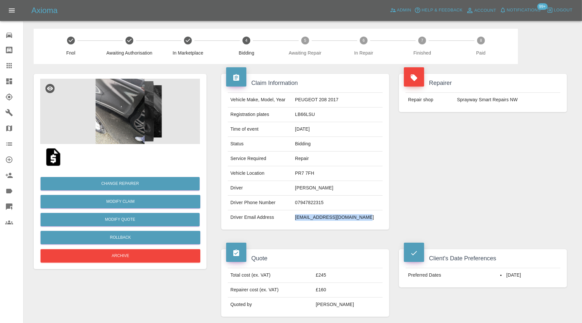
drag, startPoint x: 368, startPoint y: 216, endPoint x: 303, endPoint y: 221, distance: 65.9
click at [303, 221] on td "jenniferbusfield4@gmail.com" at bounding box center [338, 218] width 90 height 14
copy td "jenniferbusfield4@gmail.com"
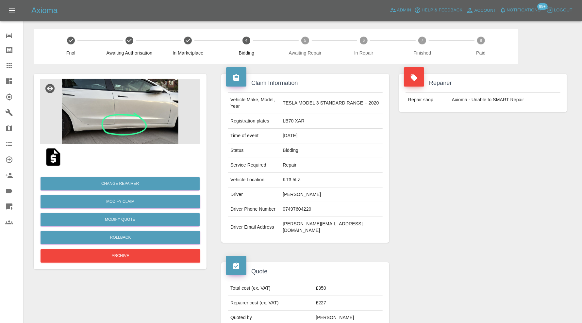
click at [124, 132] on img at bounding box center [120, 111] width 160 height 65
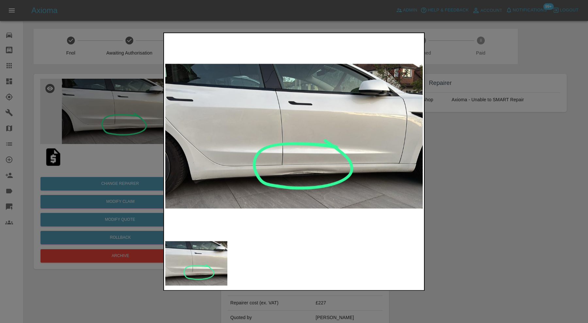
click at [462, 180] on div at bounding box center [294, 161] width 588 height 323
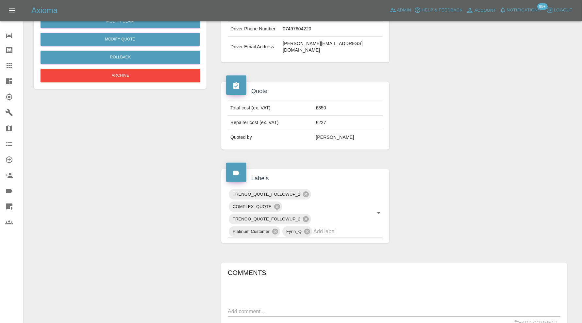
scroll to position [163, 0]
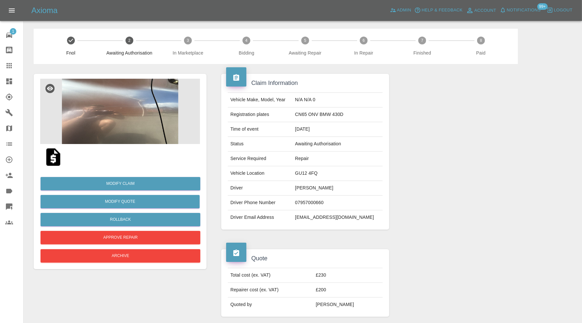
click at [134, 120] on img at bounding box center [120, 111] width 160 height 65
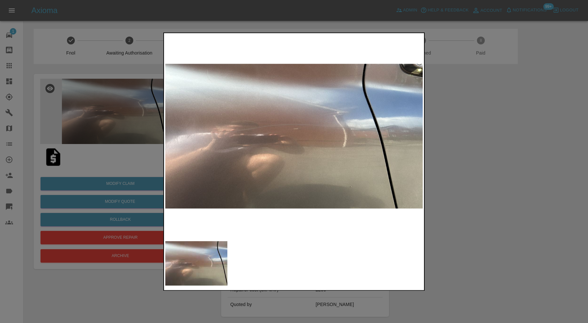
click at [479, 156] on div at bounding box center [294, 161] width 588 height 323
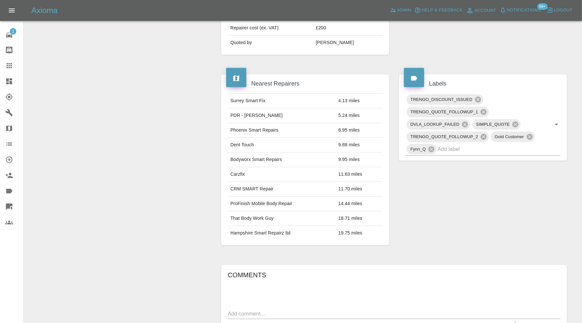
scroll to position [54, 0]
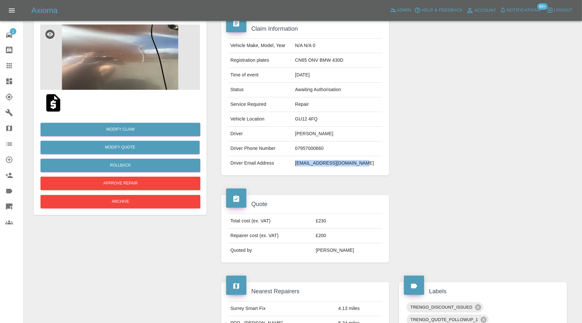
drag, startPoint x: 371, startPoint y: 164, endPoint x: 303, endPoint y: 165, distance: 68.0
click at [303, 165] on td "[EMAIL_ADDRESS][DOMAIN_NAME]" at bounding box center [338, 163] width 90 height 14
copy td "[EMAIL_ADDRESS][DOMAIN_NAME]"
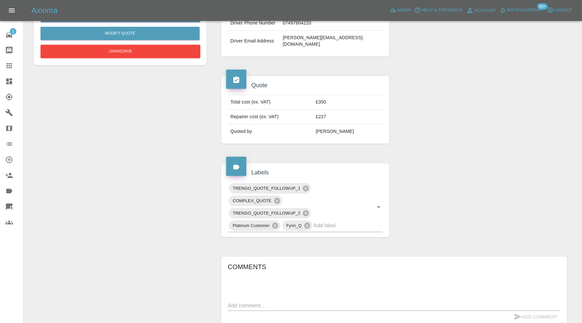
scroll to position [218, 0]
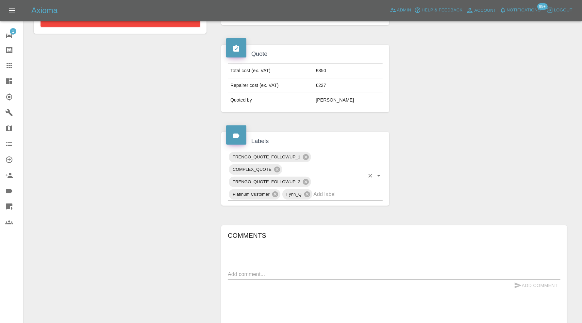
click at [366, 184] on div "TRENGO_QUOTE_FOLLOWUP_1 COMPLEX_QUOTE TRENGO_QUOTE_FOLLOWUP_2 Platinum Customer…" at bounding box center [305, 176] width 155 height 50
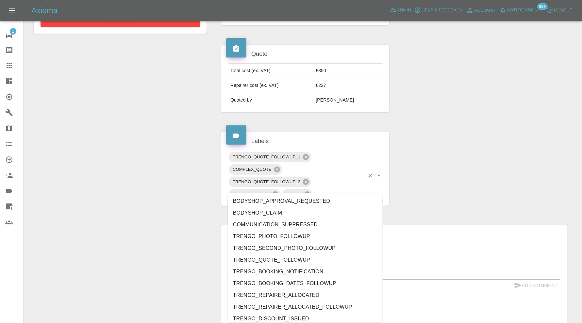
type input "out"
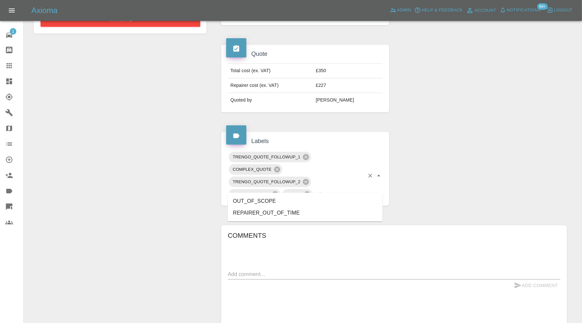
click at [273, 202] on li "OUT_OF_SCOPE" at bounding box center [305, 201] width 155 height 12
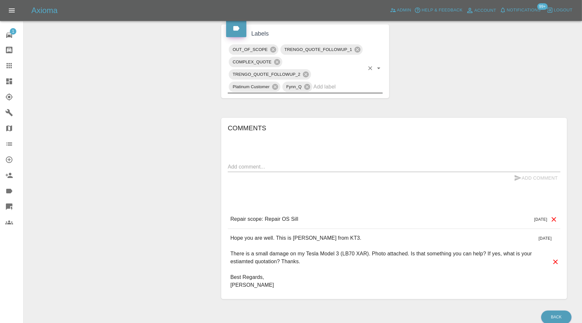
scroll to position [327, 0]
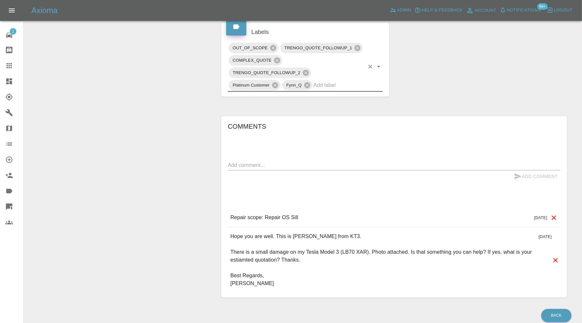
click at [342, 161] on textarea at bounding box center [394, 165] width 333 height 8
type textarea "OOS"
click at [522, 171] on button "Add Comment" at bounding box center [536, 177] width 49 height 12
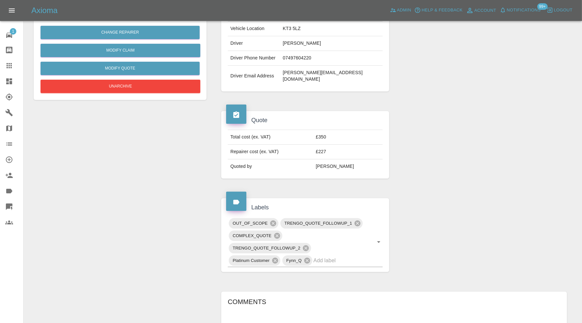
scroll to position [0, 0]
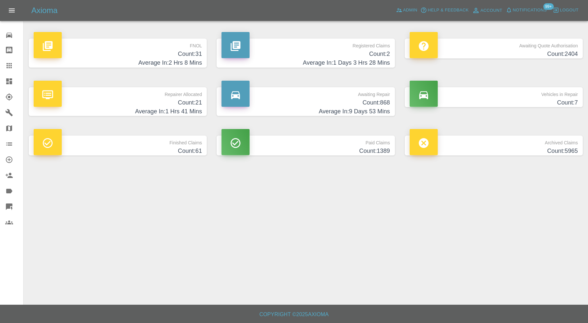
click at [8, 68] on icon at bounding box center [9, 66] width 8 height 8
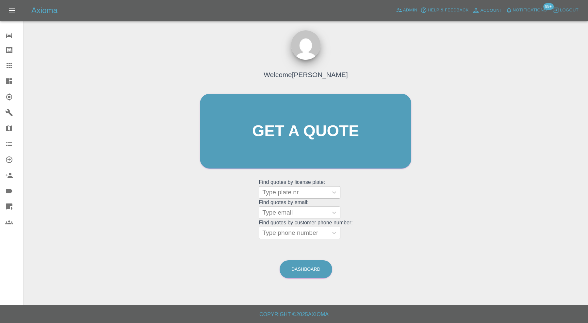
click at [277, 195] on div at bounding box center [294, 192] width 62 height 9
type input "lg23"
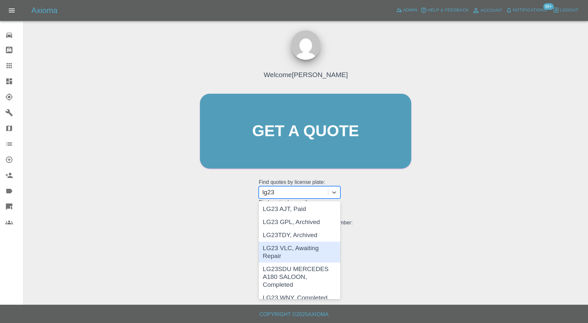
click at [314, 250] on div "LG23 VLC, Awaiting Repair" at bounding box center [300, 252] width 82 height 21
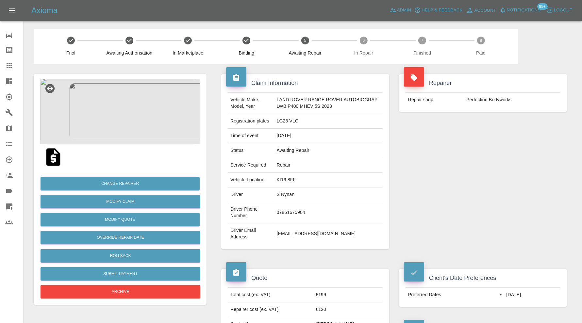
click at [127, 109] on img at bounding box center [120, 111] width 160 height 65
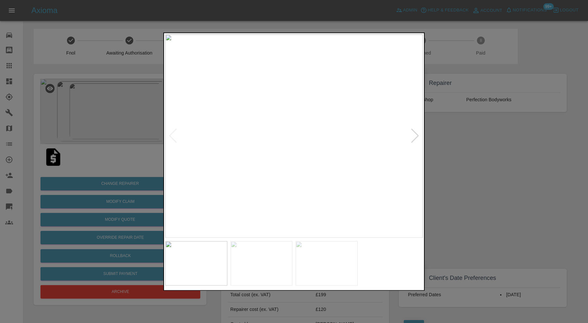
click at [415, 132] on div at bounding box center [415, 136] width 9 height 14
click at [415, 135] on img at bounding box center [294, 136] width 258 height 204
click at [483, 162] on div at bounding box center [294, 161] width 588 height 323
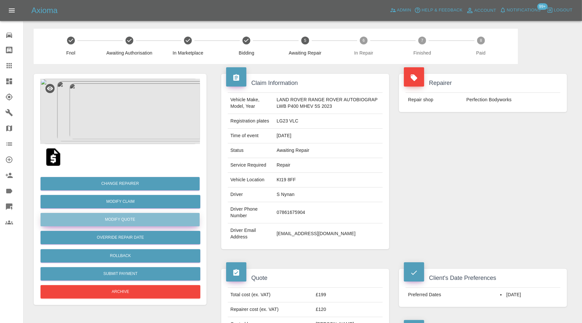
click at [174, 218] on button "Modify Quote" at bounding box center [120, 219] width 159 height 13
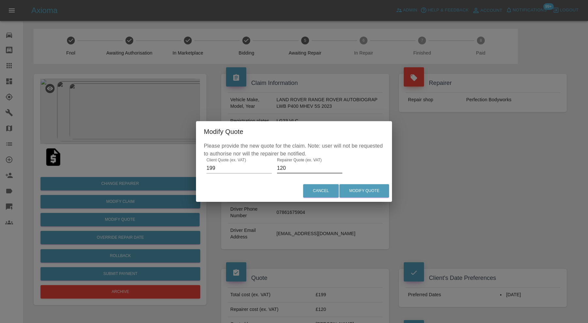
drag, startPoint x: 296, startPoint y: 168, endPoint x: 279, endPoint y: 171, distance: 17.2
click at [279, 171] on input "120" at bounding box center [309, 168] width 65 height 10
type input "145"
click at [357, 194] on button "Modify Quote" at bounding box center [365, 190] width 50 height 13
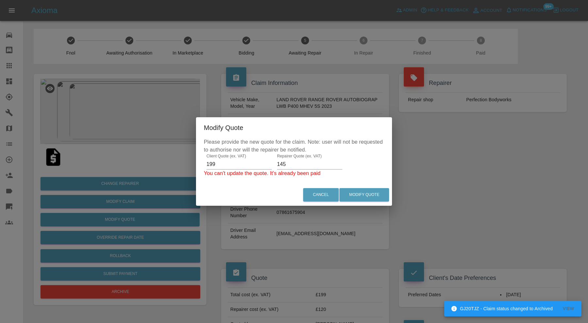
click at [316, 187] on div "Cancel Modify Quote" at bounding box center [294, 195] width 196 height 22
click at [316, 191] on button "Cancel" at bounding box center [321, 194] width 36 height 13
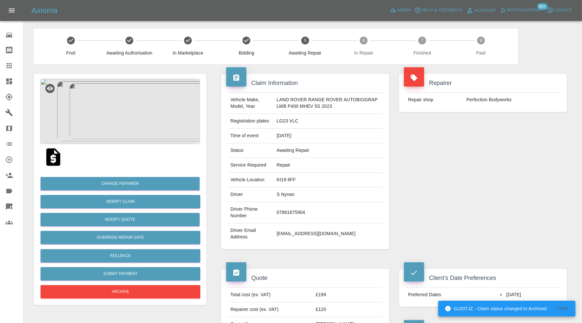
click at [117, 118] on img at bounding box center [120, 111] width 160 height 65
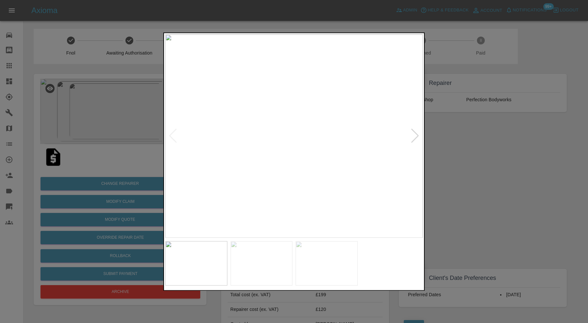
click at [262, 259] on img at bounding box center [262, 263] width 62 height 44
click at [328, 259] on img at bounding box center [327, 263] width 62 height 44
click at [273, 259] on img at bounding box center [262, 263] width 62 height 44
click at [210, 263] on img at bounding box center [196, 263] width 62 height 44
click at [277, 142] on img at bounding box center [294, 136] width 258 height 204
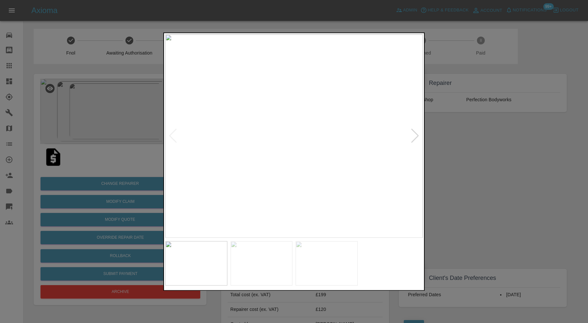
click at [277, 142] on img at bounding box center [294, 136] width 258 height 204
click at [458, 146] on div at bounding box center [294, 161] width 588 height 323
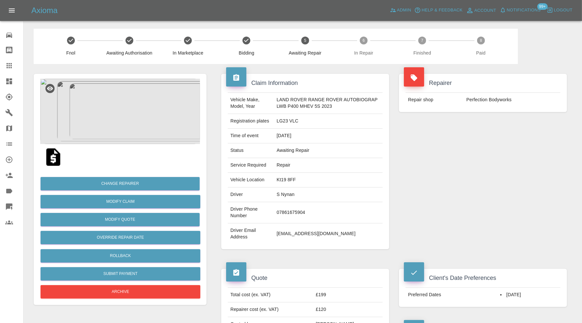
click at [113, 115] on img at bounding box center [120, 111] width 160 height 65
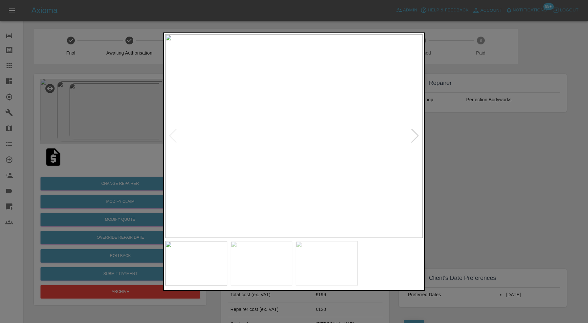
click at [278, 145] on img at bounding box center [294, 136] width 258 height 204
click at [479, 176] on div at bounding box center [294, 161] width 588 height 323
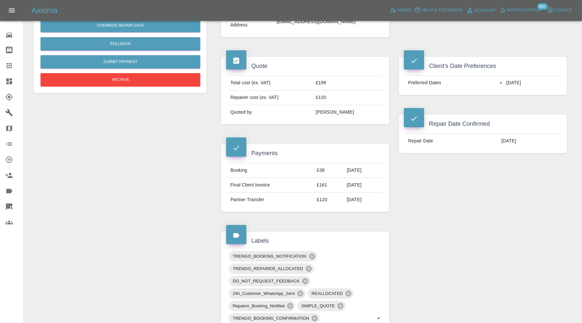
scroll to position [54, 0]
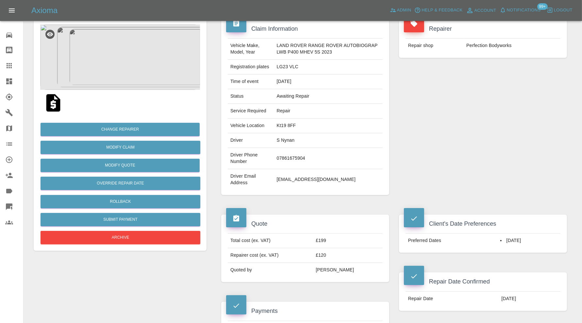
click at [8, 80] on icon at bounding box center [9, 81] width 6 height 6
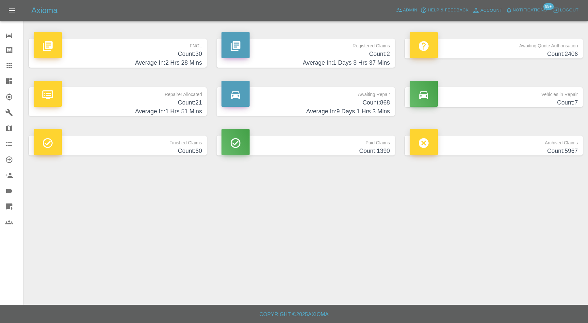
click at [509, 100] on h4 "Count: 7" at bounding box center [494, 102] width 168 height 9
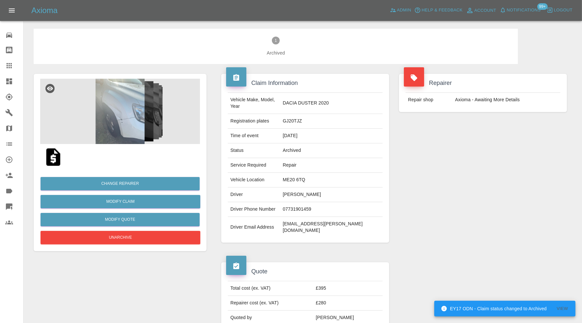
click at [112, 106] on img at bounding box center [120, 111] width 160 height 65
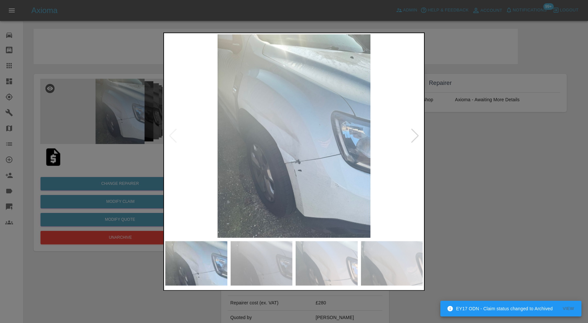
click at [414, 135] on div at bounding box center [415, 136] width 9 height 14
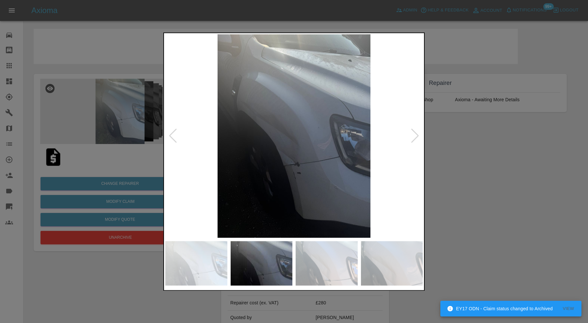
click at [414, 135] on div at bounding box center [415, 136] width 9 height 14
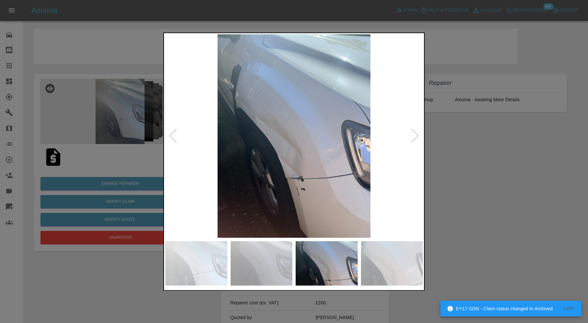
click at [414, 135] on div at bounding box center [415, 136] width 9 height 14
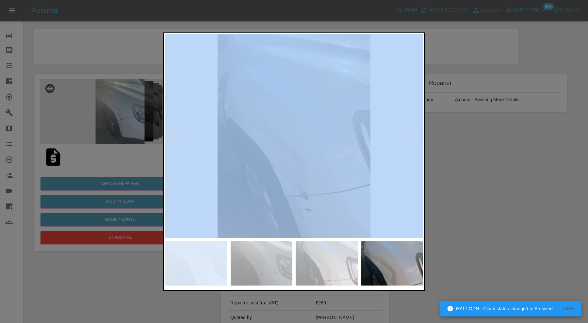
click at [414, 135] on div at bounding box center [415, 136] width 9 height 14
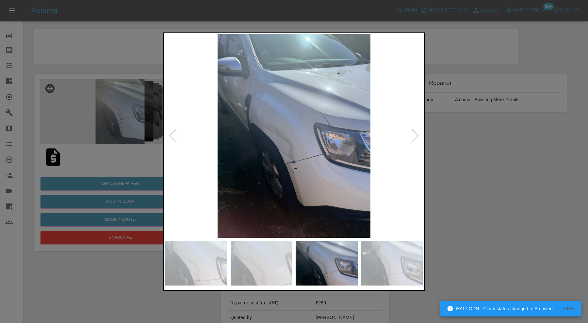
click at [490, 160] on div at bounding box center [294, 161] width 588 height 323
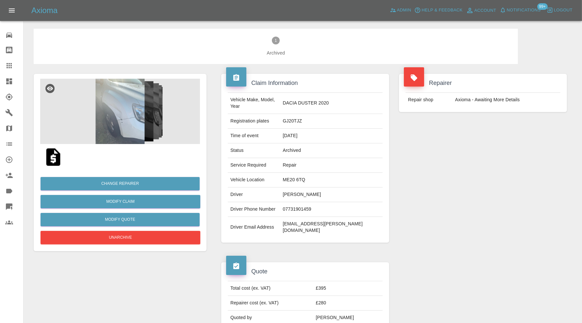
drag, startPoint x: 9, startPoint y: 62, endPoint x: 98, endPoint y: 103, distance: 97.1
click at [9, 62] on icon at bounding box center [9, 66] width 8 height 8
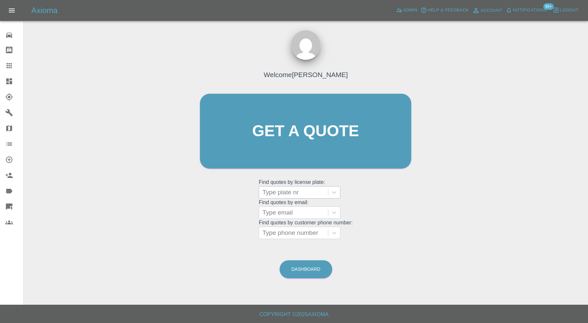
click at [281, 188] on div at bounding box center [294, 192] width 62 height 9
paste input "DA16 LLF"
type input "DA16 LLF"
click at [320, 211] on div "DA16 LLF, Archived" at bounding box center [300, 209] width 82 height 13
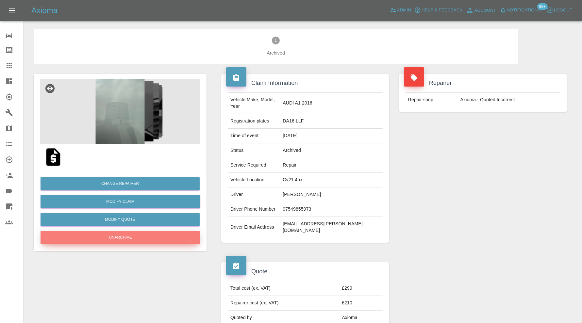
click at [151, 233] on button "Unarchive" at bounding box center [121, 237] width 160 height 13
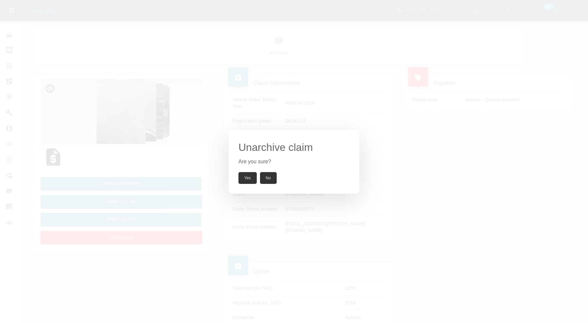
click at [247, 177] on button "Yes" at bounding box center [248, 178] width 18 height 12
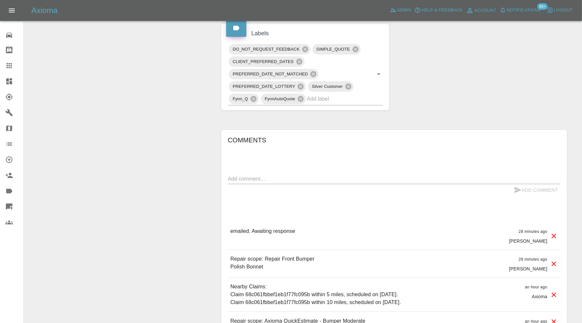
scroll to position [327, 0]
click at [339, 174] on textarea at bounding box center [394, 178] width 333 height 8
paste textarea "When will i be able to schedule a time for [DATE]"
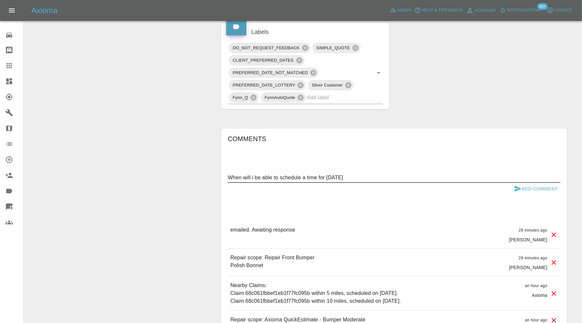
type textarea "When will i be able to schedule a time for [DATE]"
click at [517, 185] on icon "submit" at bounding box center [518, 189] width 8 height 8
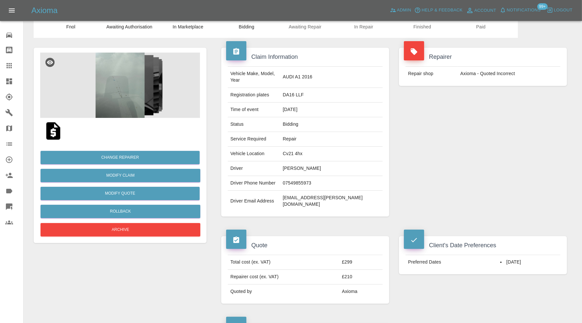
scroll to position [0, 0]
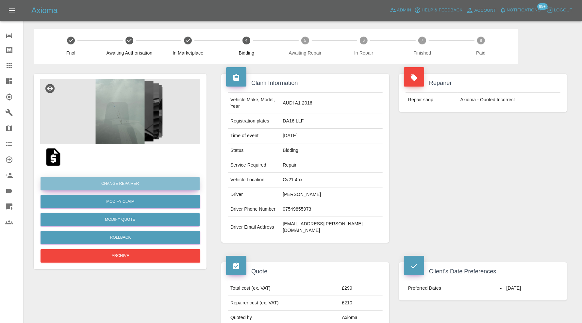
click at [136, 185] on button "Change Repairer" at bounding box center [120, 183] width 159 height 13
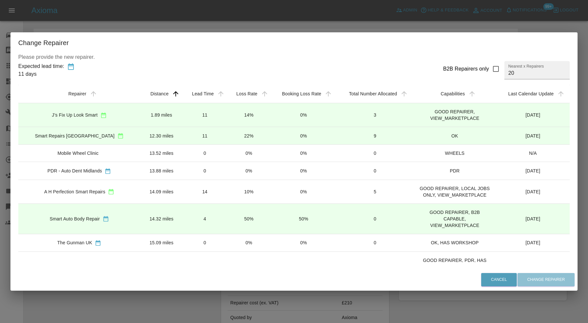
click at [144, 112] on td "1.89 miles" at bounding box center [162, 115] width 42 height 24
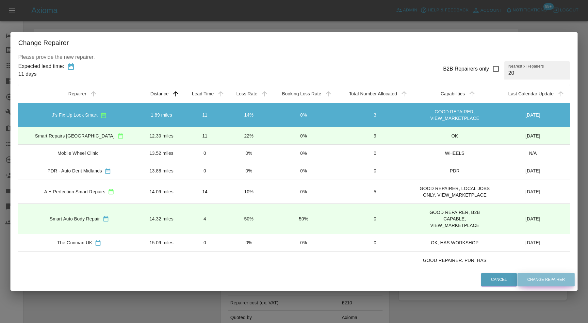
click at [559, 279] on button "Change Repairer" at bounding box center [546, 279] width 57 height 13
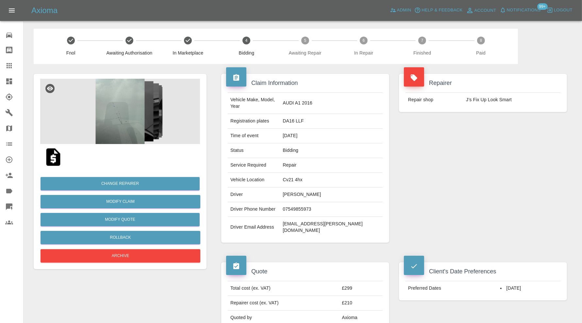
click at [8, 66] on icon at bounding box center [9, 65] width 5 height 5
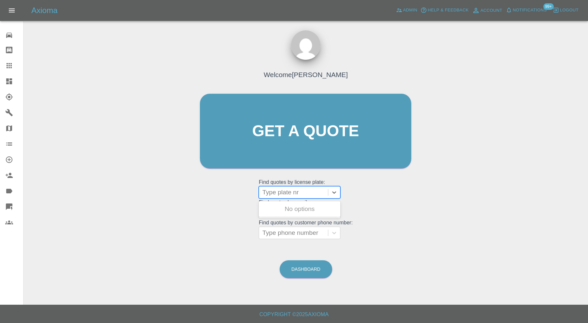
click at [284, 191] on div at bounding box center [294, 192] width 62 height 9
type input "eg23"
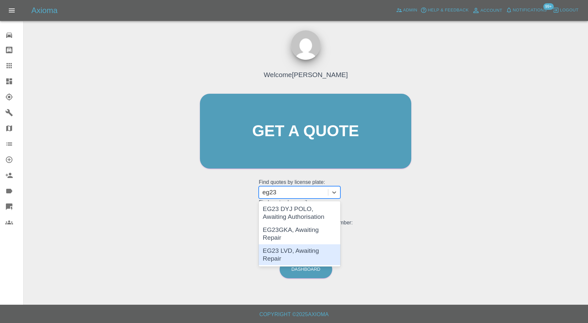
click at [305, 245] on div "EG23 LVD, Awaiting Repair" at bounding box center [300, 255] width 82 height 21
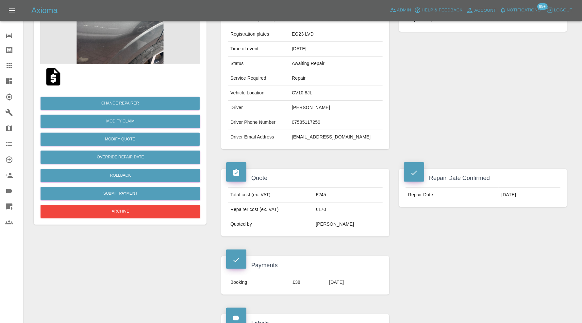
scroll to position [80, 0]
click at [134, 42] on img at bounding box center [120, 30] width 160 height 65
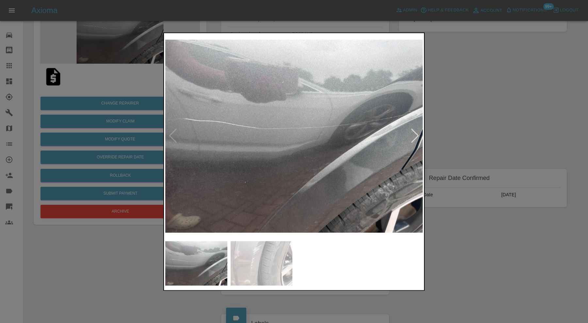
click at [415, 136] on div at bounding box center [415, 136] width 9 height 14
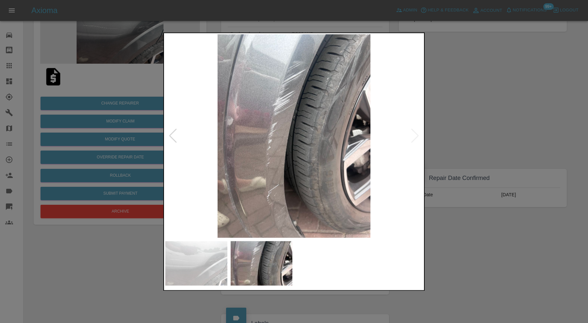
click at [415, 136] on img at bounding box center [294, 136] width 258 height 204
click at [173, 132] on div at bounding box center [173, 136] width 9 height 14
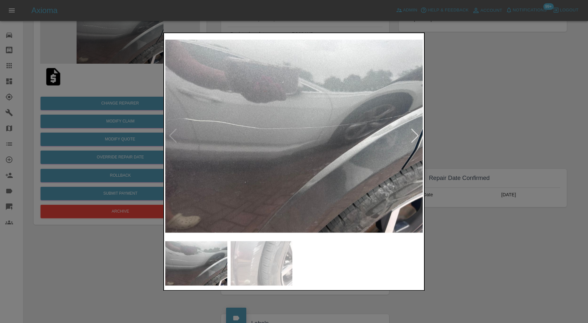
click at [413, 133] on div at bounding box center [415, 136] width 9 height 14
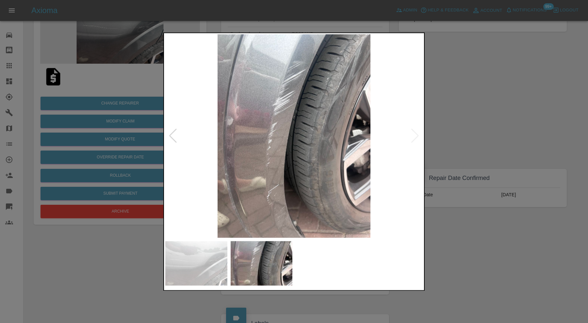
click at [175, 133] on div at bounding box center [173, 136] width 9 height 14
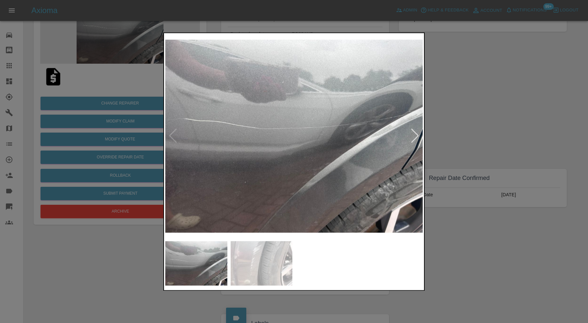
click at [415, 137] on div at bounding box center [415, 136] width 9 height 14
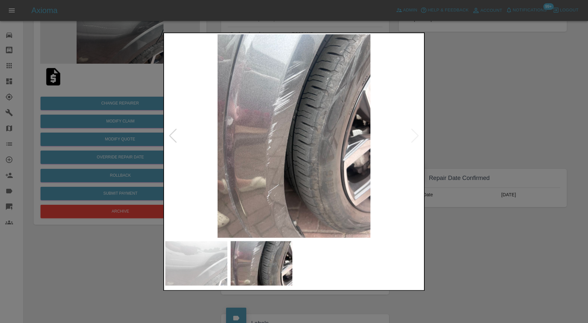
click at [178, 131] on img at bounding box center [294, 136] width 258 height 204
click at [483, 123] on div at bounding box center [294, 161] width 588 height 323
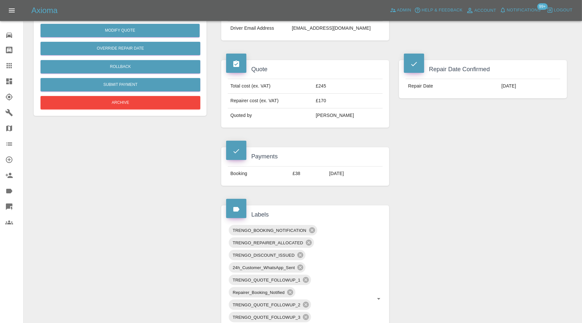
scroll to position [0, 0]
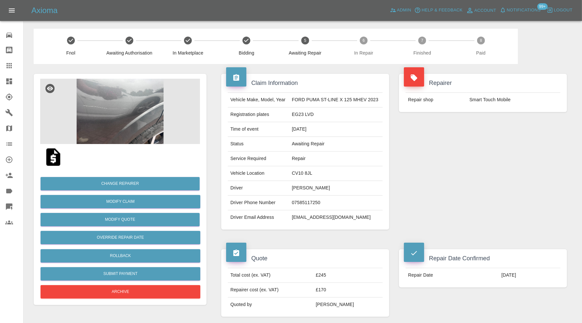
click at [118, 115] on img at bounding box center [120, 111] width 160 height 65
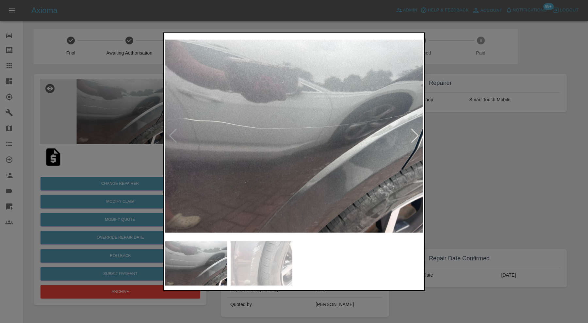
click at [501, 147] on div at bounding box center [294, 161] width 588 height 323
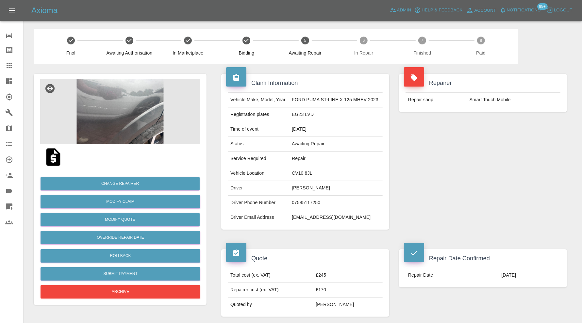
click at [53, 154] on img at bounding box center [53, 157] width 21 height 21
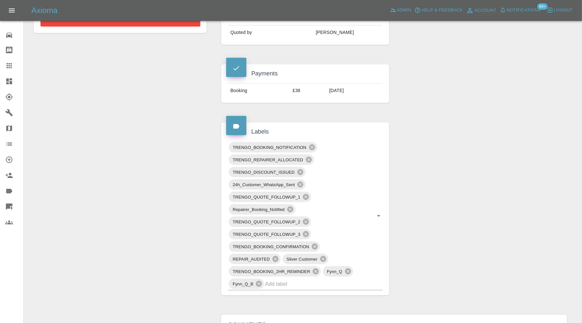
scroll to position [490, 0]
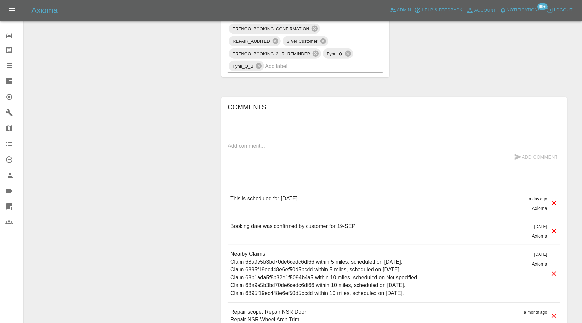
click at [356, 146] on textarea at bounding box center [394, 146] width 333 height 8
type textarea "2 more trims on this. Revised quote on site. awaiting response"
click at [520, 155] on icon "submit" at bounding box center [518, 157] width 8 height 8
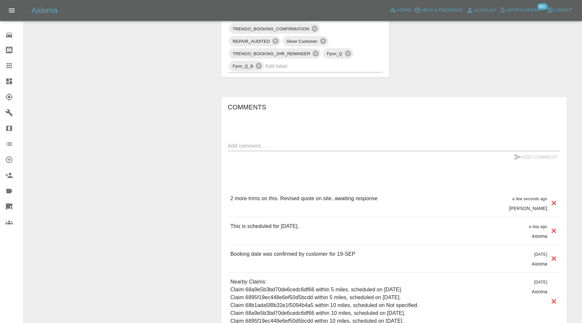
scroll to position [381, 0]
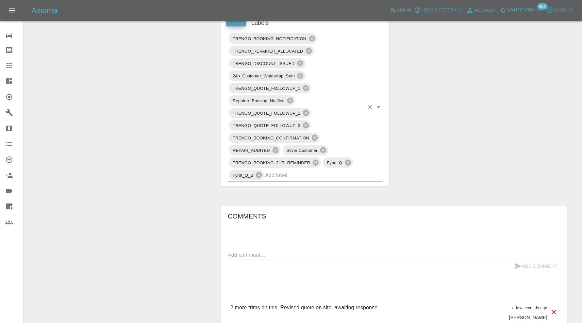
click at [316, 174] on input "text" at bounding box center [314, 175] width 99 height 10
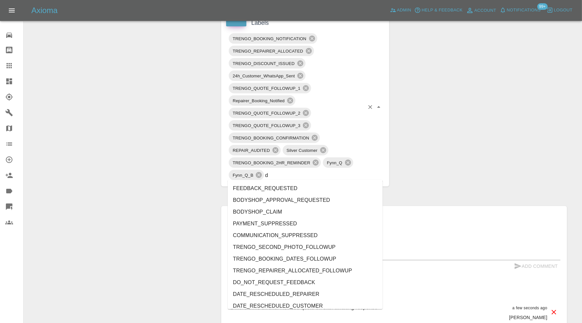
type input "do"
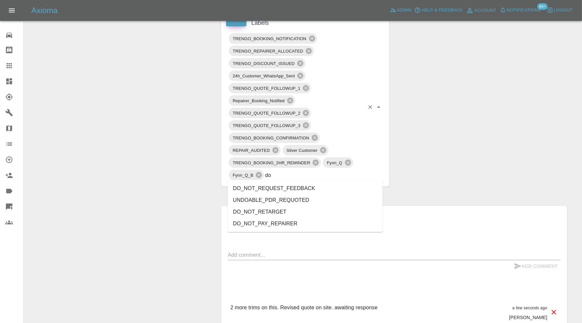
click at [283, 189] on li "DO_NOT_REQUEST_FEEDBACK" at bounding box center [305, 189] width 155 height 12
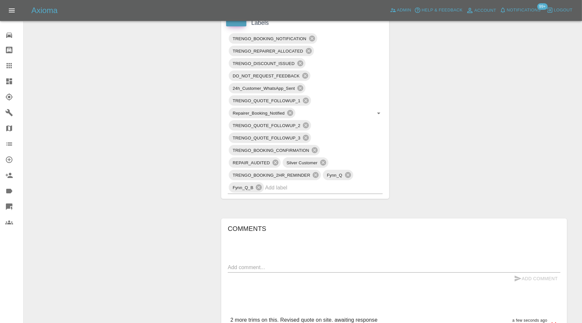
scroll to position [0, 0]
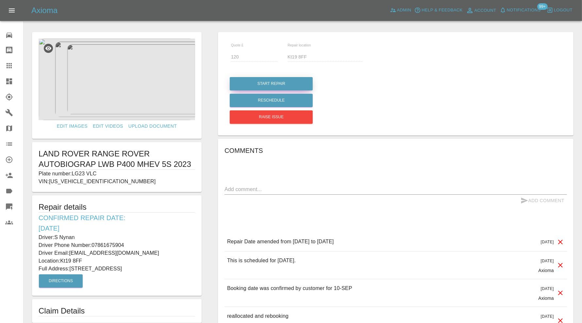
click at [251, 85] on button "Start Repair" at bounding box center [271, 83] width 83 height 13
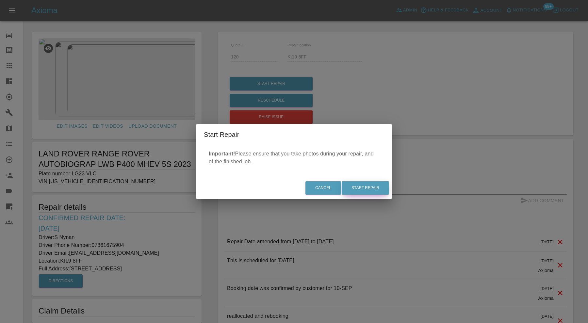
click at [381, 186] on button "Start Repair" at bounding box center [365, 187] width 47 height 13
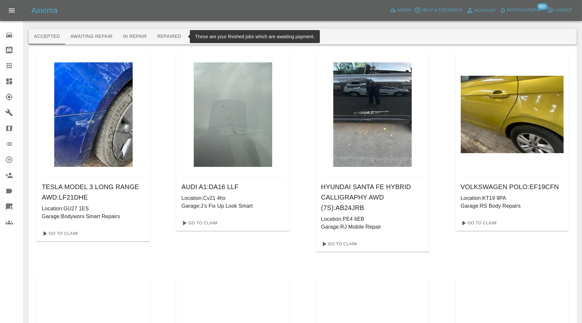
click at [173, 38] on button "Repaired" at bounding box center [169, 37] width 35 height 16
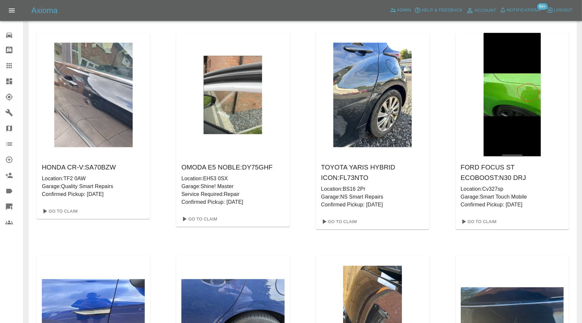
scroll to position [2939, 0]
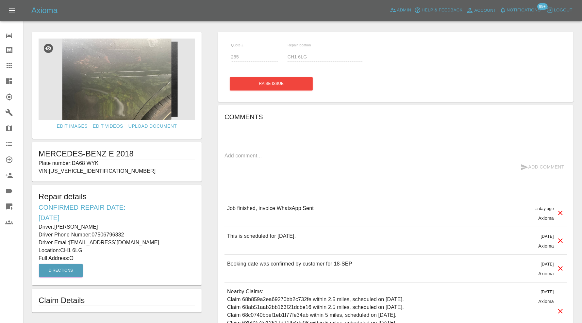
click at [9, 76] on link "Dashboard" at bounding box center [11, 82] width 23 height 16
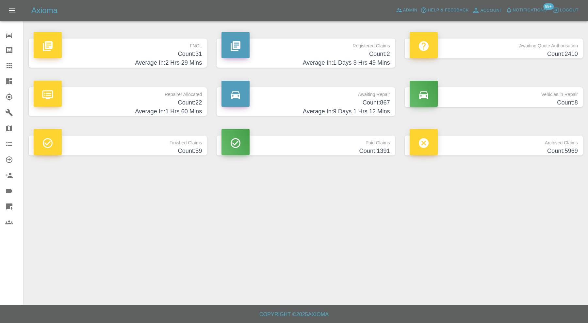
click at [313, 100] on h4 "Count: 867" at bounding box center [306, 102] width 168 height 9
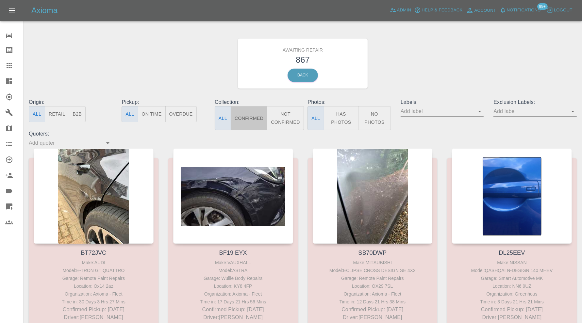
click at [258, 118] on button "Confirmed" at bounding box center [249, 118] width 37 height 24
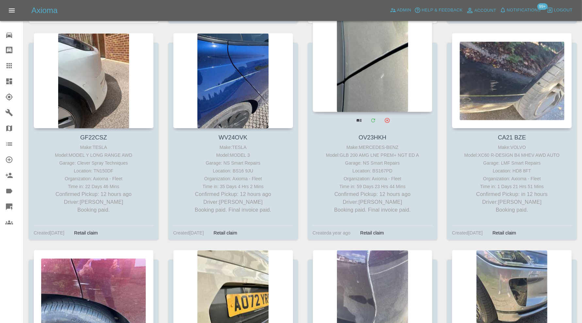
scroll to position [2779, 0]
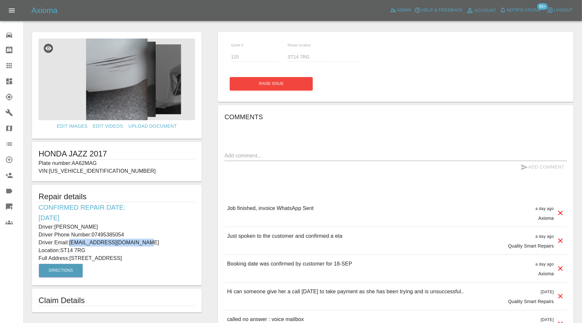
drag, startPoint x: 142, startPoint y: 244, endPoint x: 71, endPoint y: 245, distance: 70.6
click at [71, 245] on p "Driver Email: [EMAIL_ADDRESS][DOMAIN_NAME]" at bounding box center [117, 243] width 157 height 8
copy p "[EMAIL_ADDRESS][DOMAIN_NAME]"
drag, startPoint x: 104, startPoint y: 162, endPoint x: 72, endPoint y: 162, distance: 31.7
click at [72, 162] on p "Plate number: AA62MAG" at bounding box center [117, 164] width 157 height 8
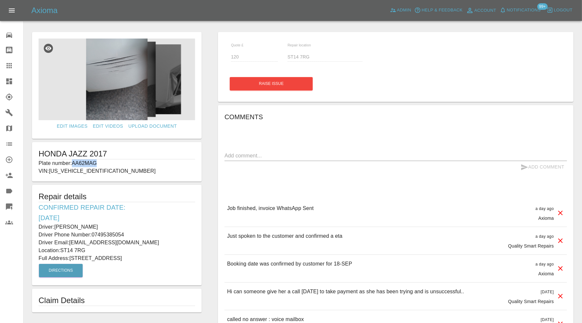
click at [90, 164] on p "Plate number: AA62MAG" at bounding box center [117, 164] width 157 height 8
click at [11, 98] on icon at bounding box center [9, 96] width 7 height 7
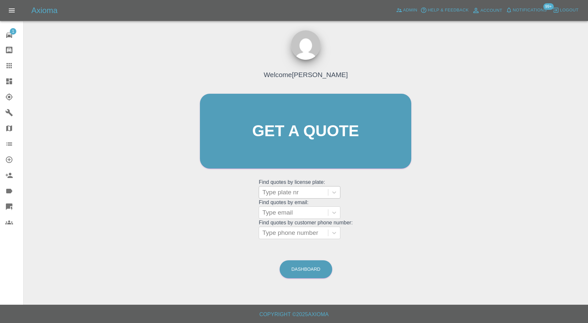
click at [288, 190] on div at bounding box center [294, 192] width 62 height 9
paste input "VK73JHA"
type input "VK73JHA"
click at [294, 208] on div "VK73JHA, Finished" at bounding box center [300, 209] width 82 height 13
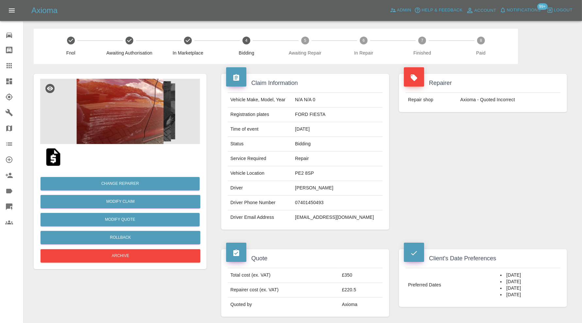
click at [144, 116] on img at bounding box center [120, 111] width 160 height 65
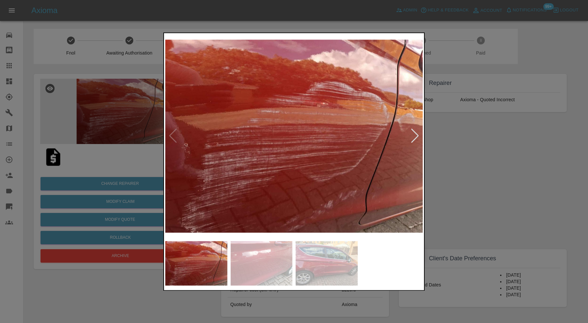
click at [447, 142] on div at bounding box center [294, 161] width 588 height 323
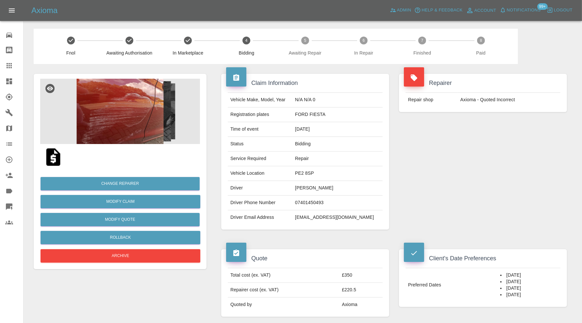
click at [141, 115] on img at bounding box center [120, 111] width 160 height 65
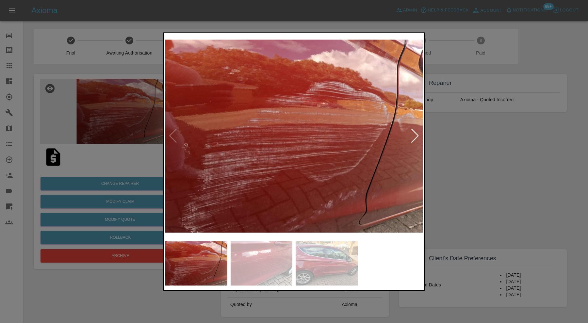
click at [415, 134] on div at bounding box center [415, 136] width 9 height 14
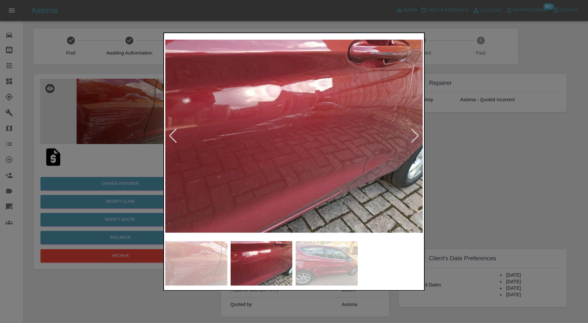
click at [414, 134] on div at bounding box center [415, 136] width 9 height 14
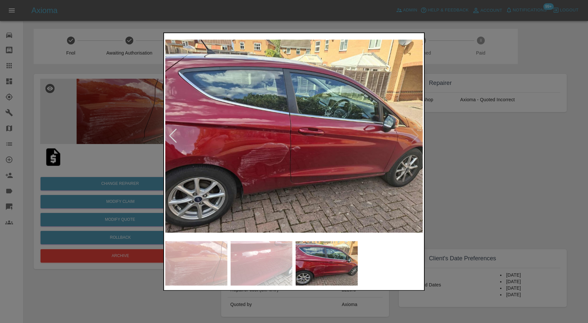
click at [414, 134] on img at bounding box center [294, 136] width 258 height 204
click at [466, 150] on div at bounding box center [294, 161] width 588 height 323
